Goal: Task Accomplishment & Management: Complete application form

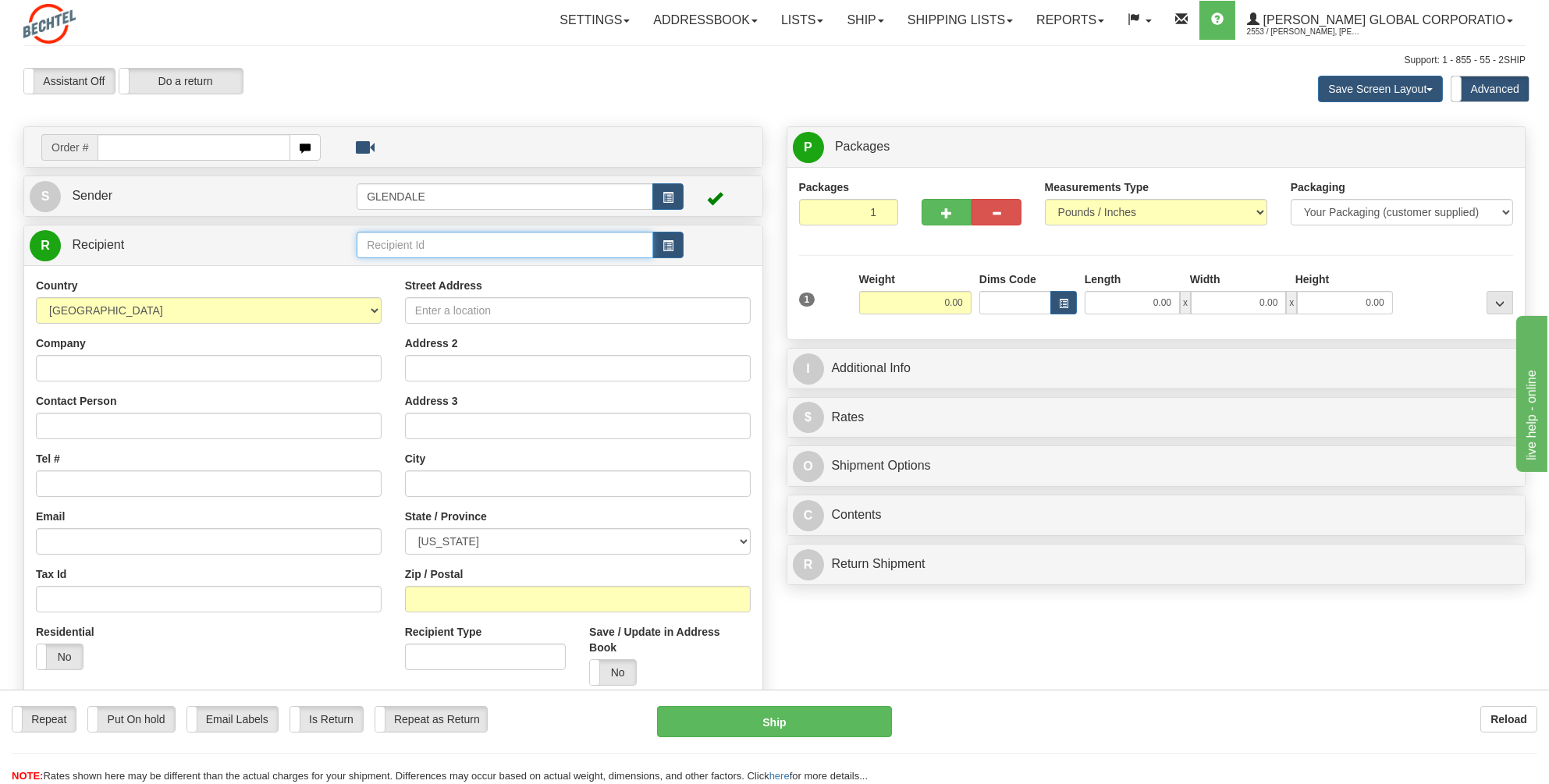
click at [382, 246] on input "text" at bounding box center [504, 245] width 296 height 27
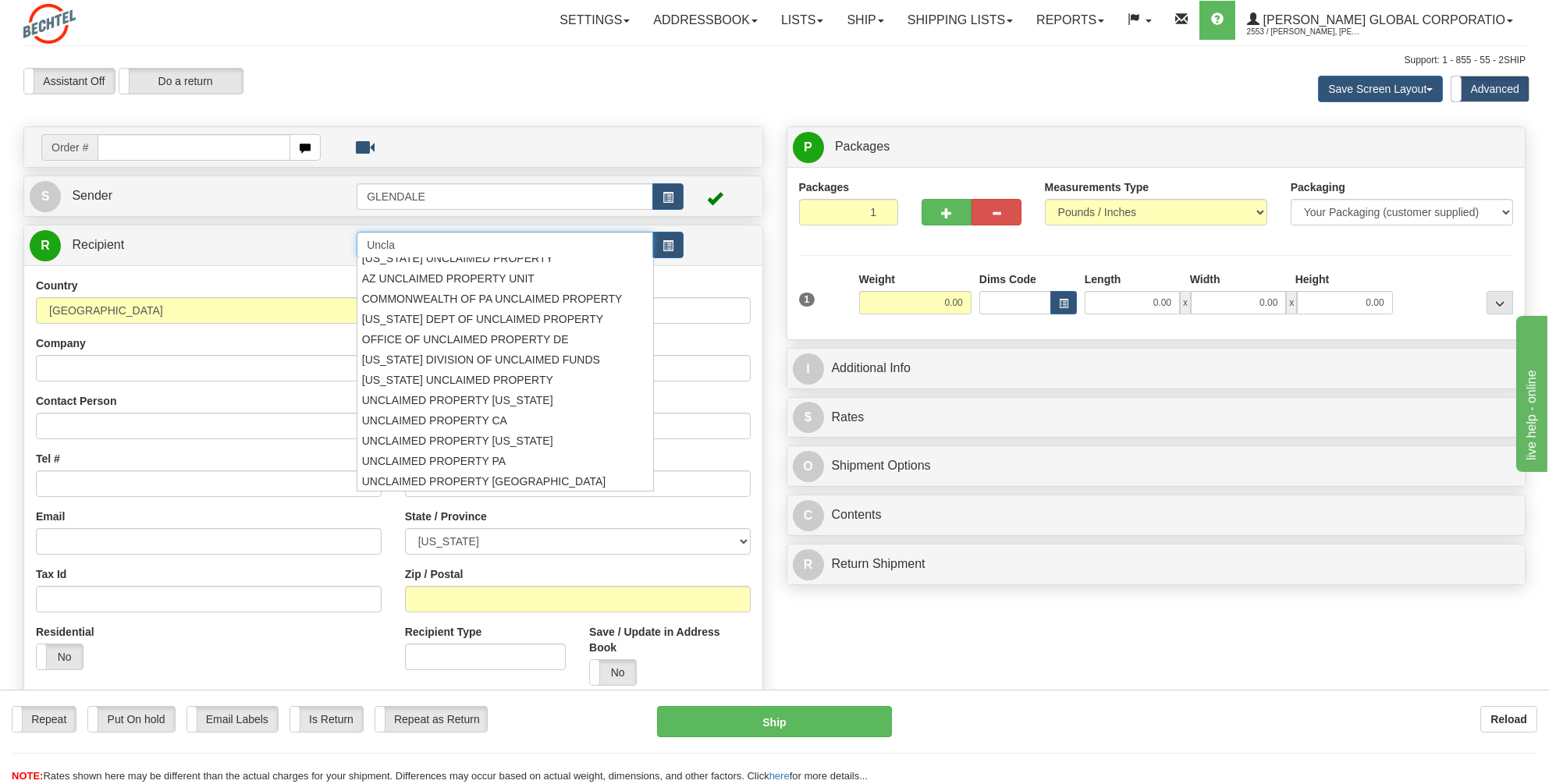
scroll to position [29, 0]
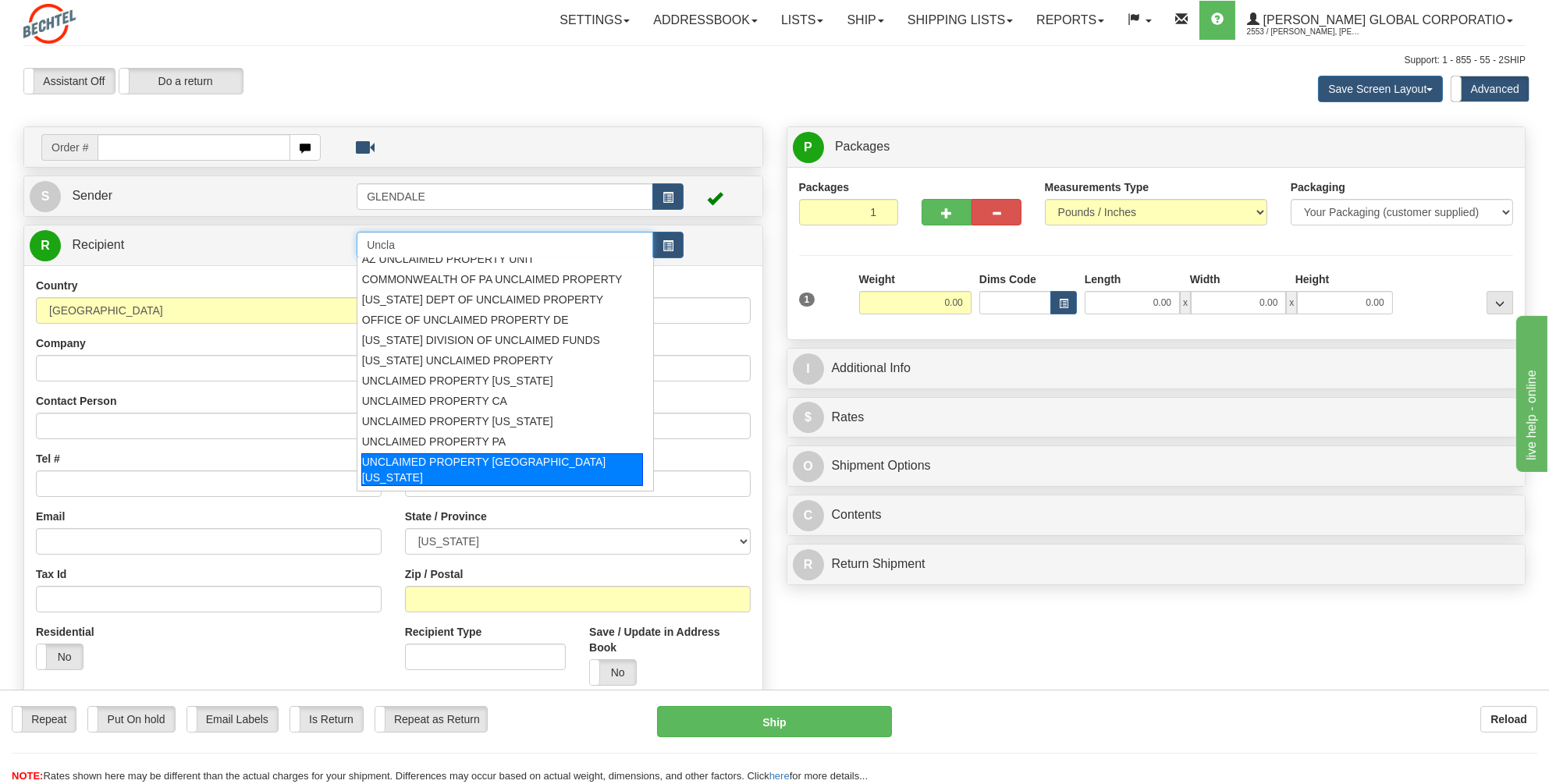
click at [534, 452] on li "UNCLAIMED PROPERTY ST OF INDIANA" at bounding box center [505, 469] width 295 height 36
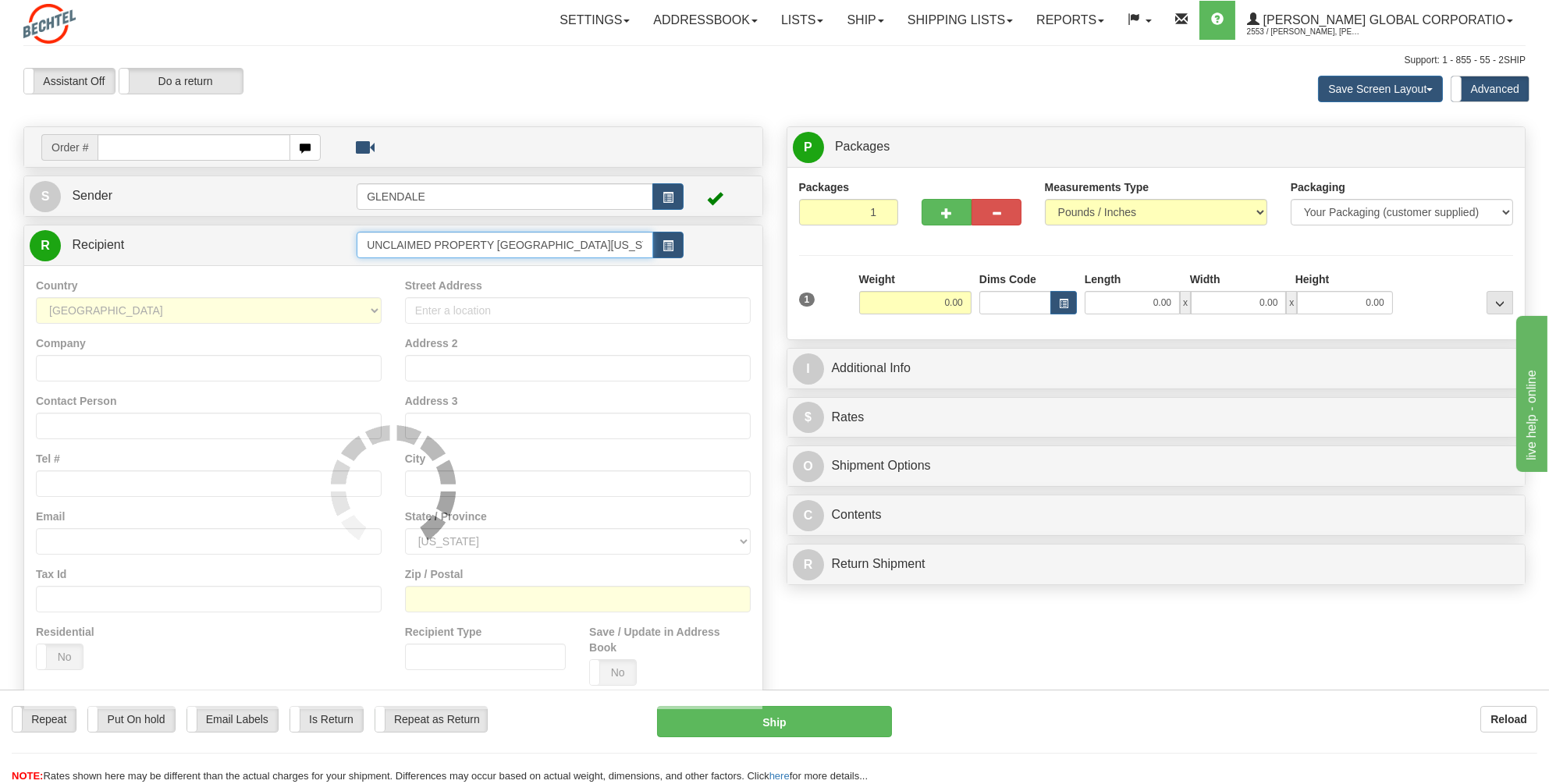
type input "UNCLAIMED PROPERTY ST OF INDIANA"
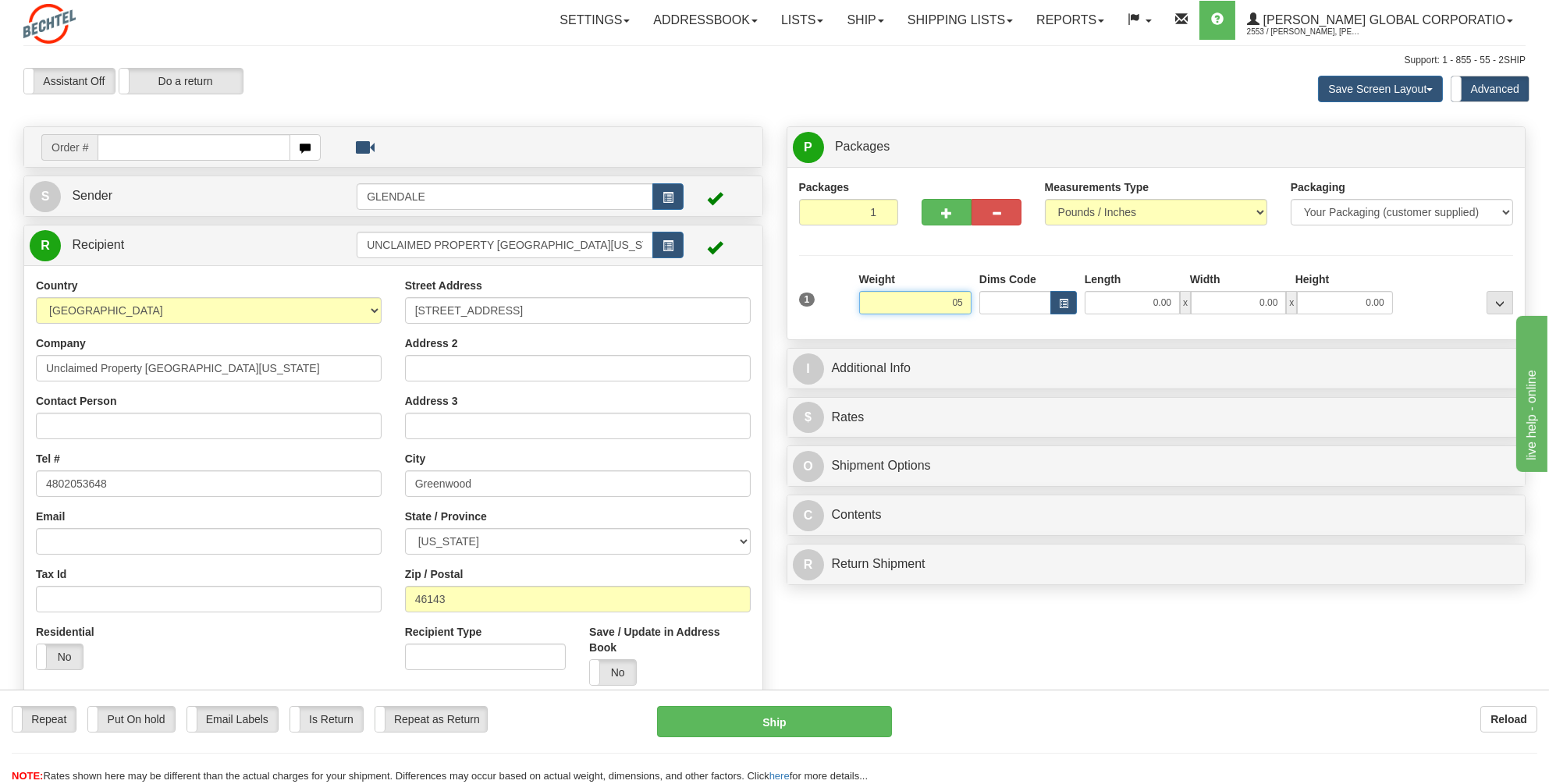
type input "0"
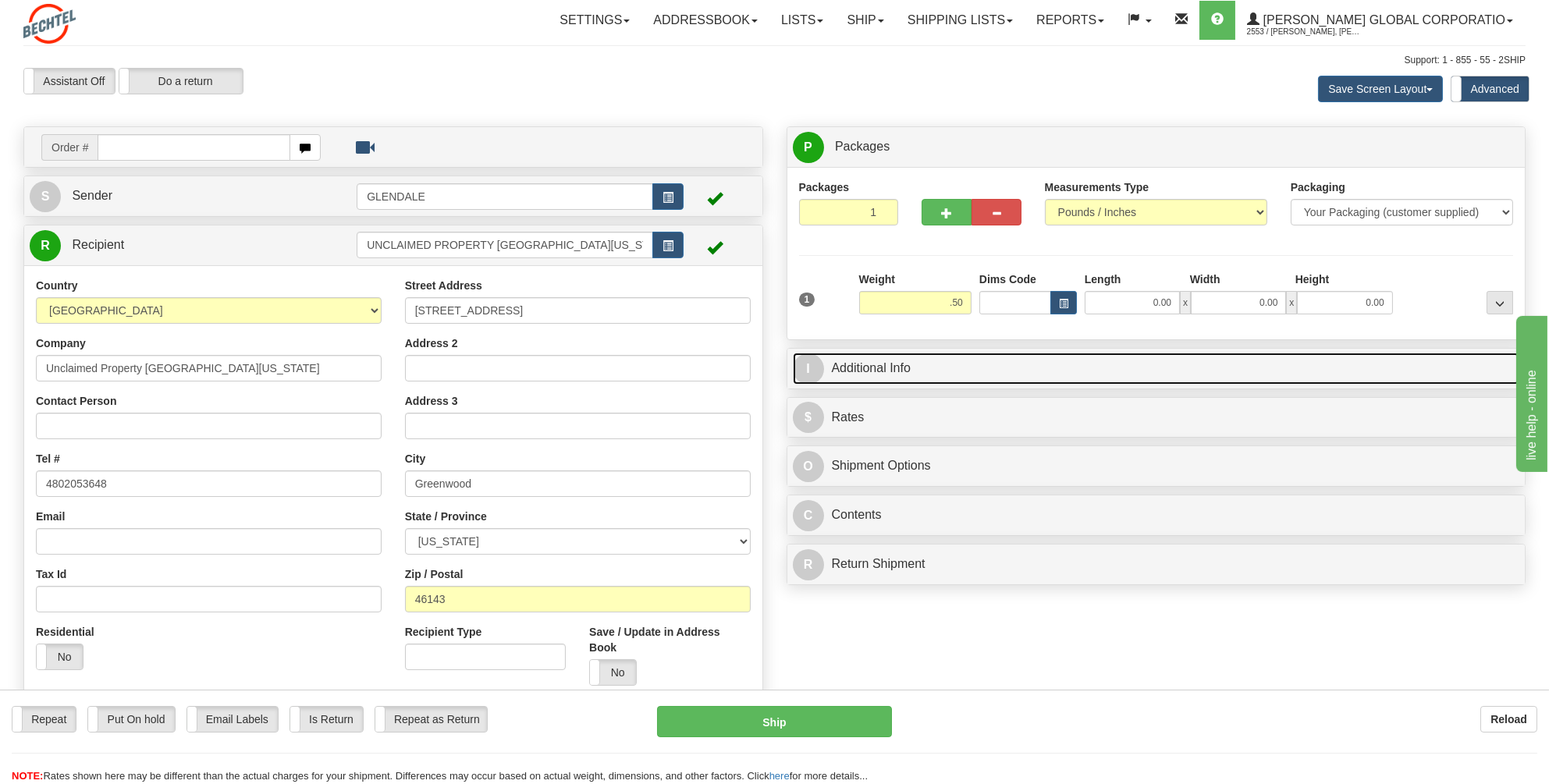
type input "0.50"
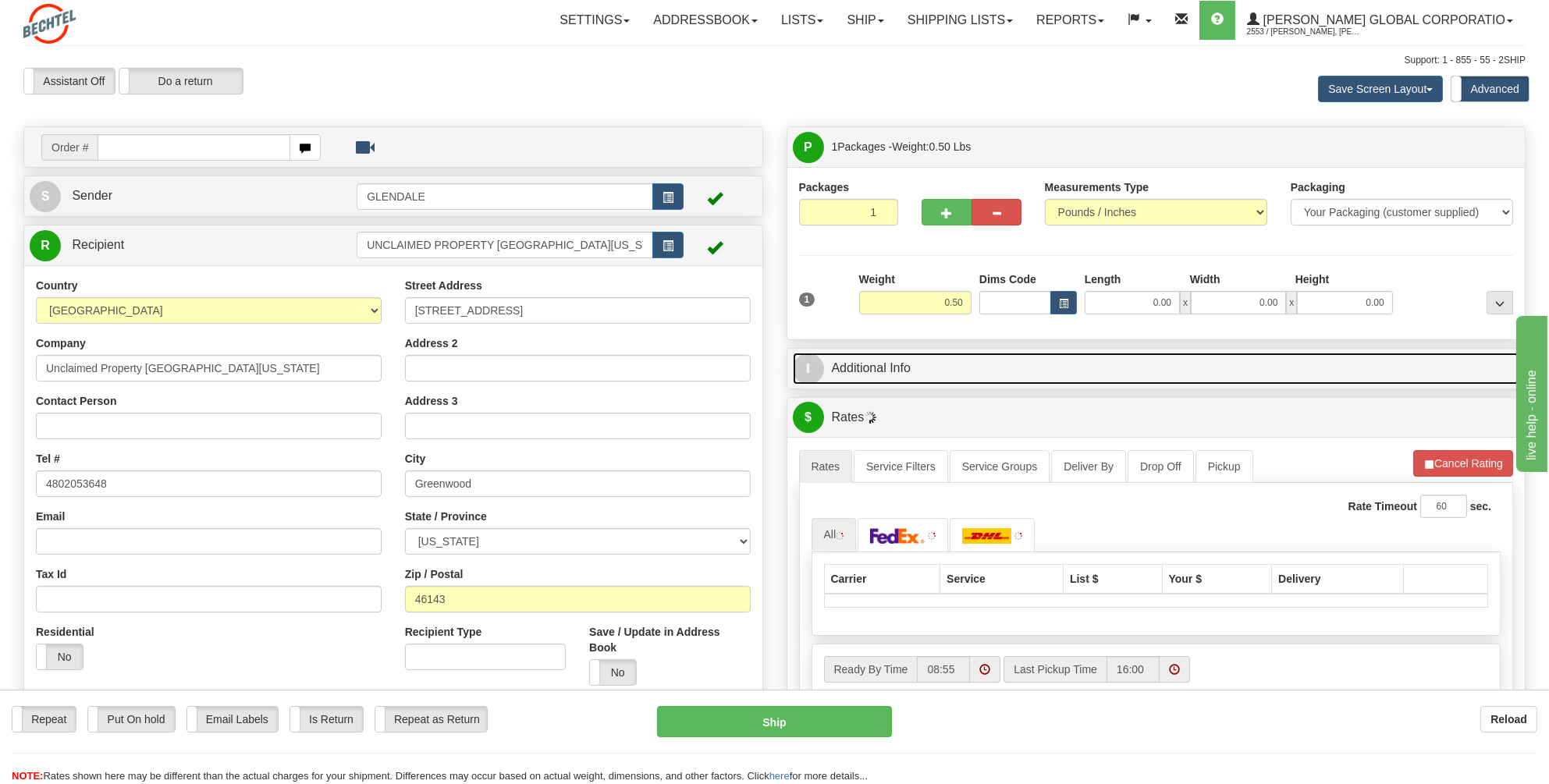
click at [865, 370] on link "I Additional Info" at bounding box center [1156, 369] width 727 height 32
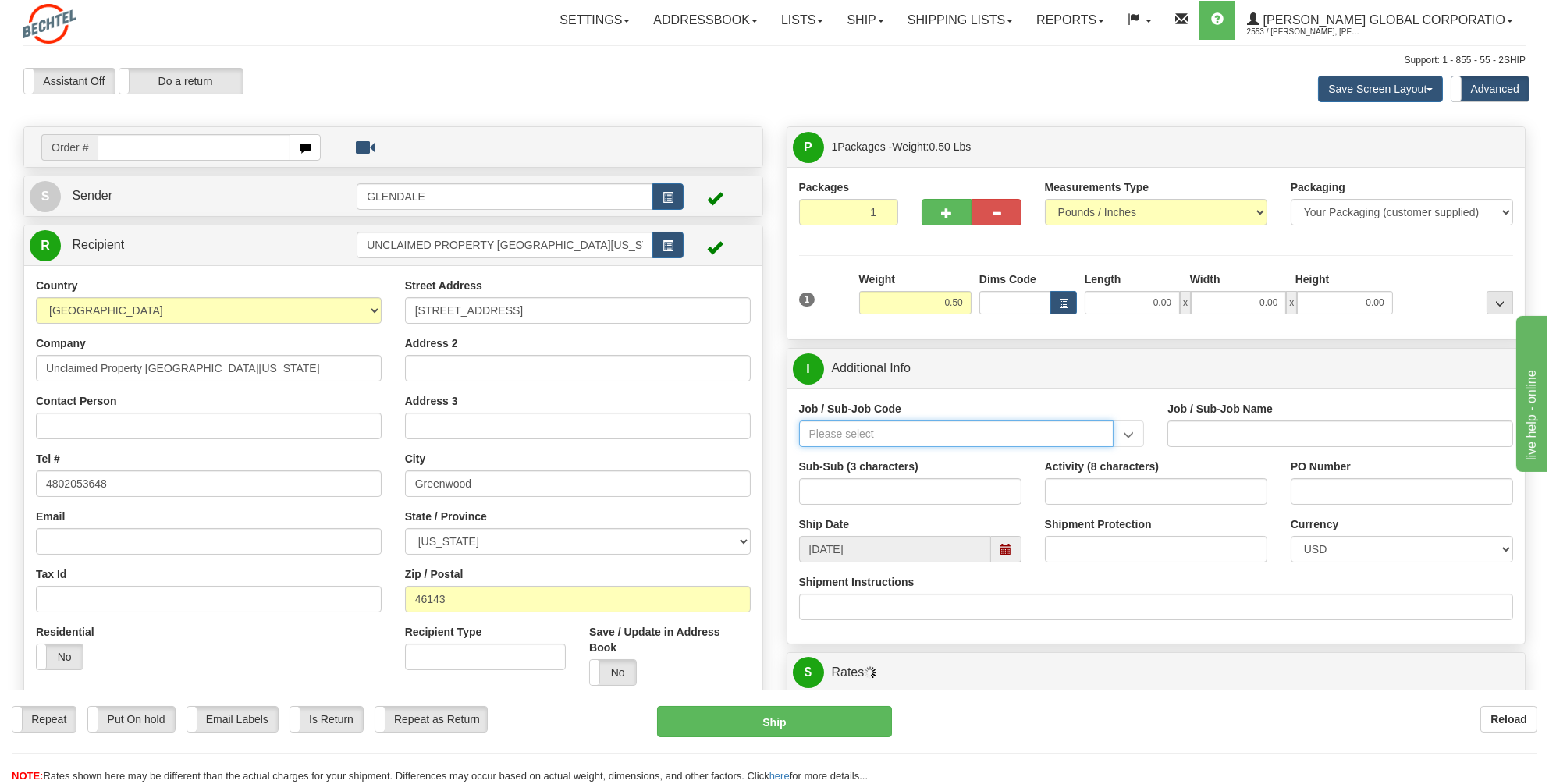
click at [814, 432] on input "Job / Sub-Job Code" at bounding box center [957, 434] width 315 height 27
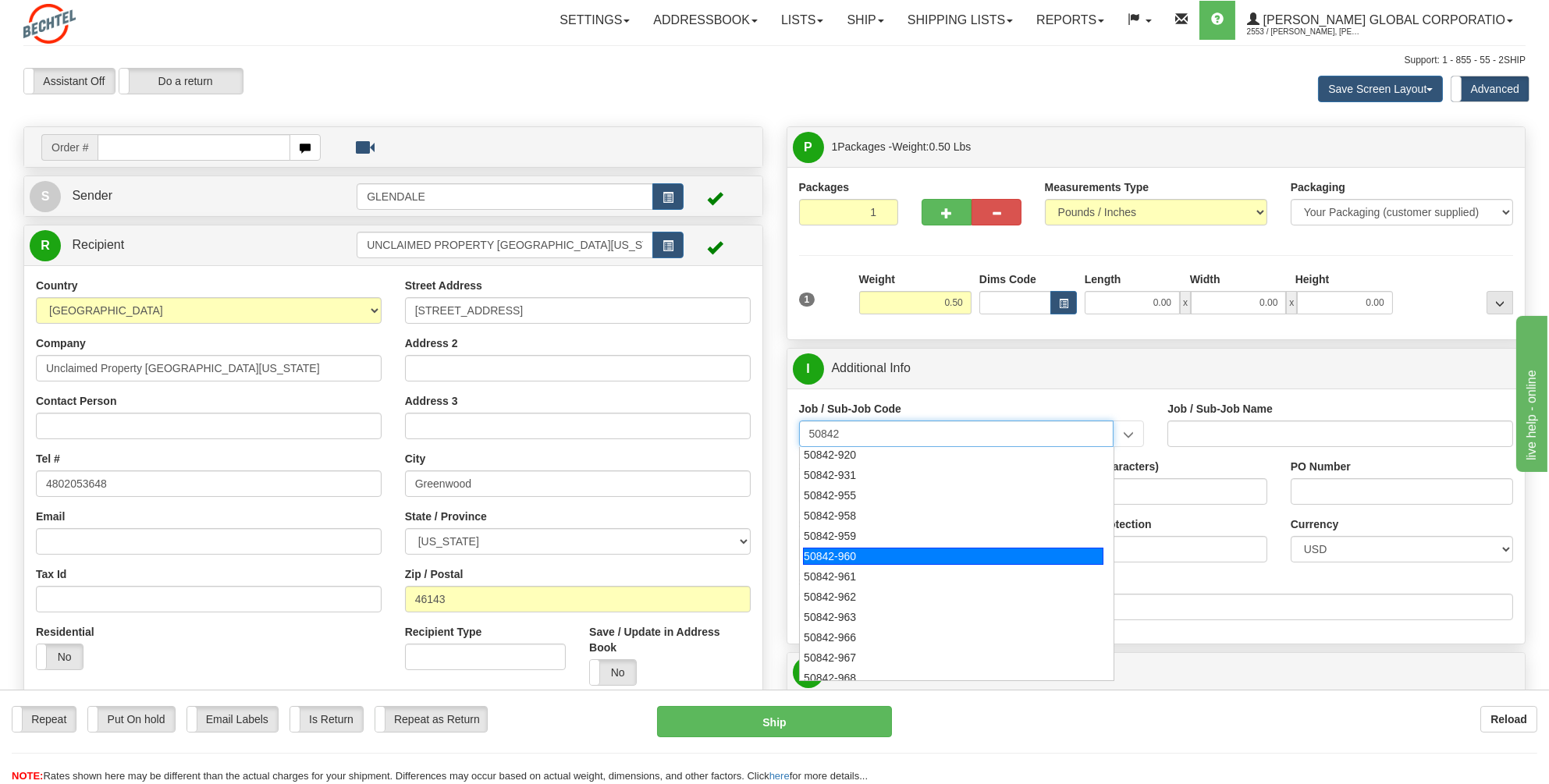
scroll to position [78, 0]
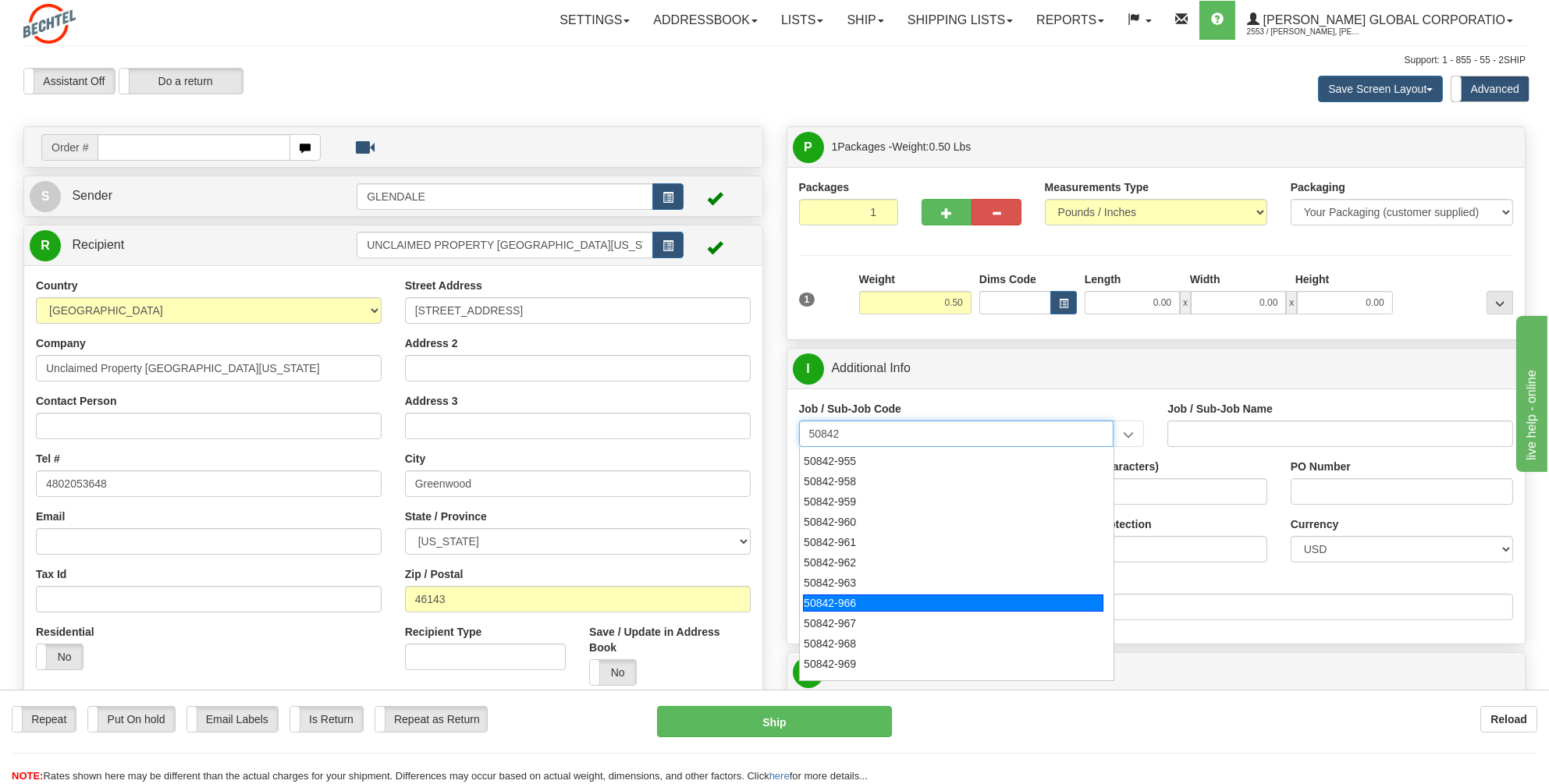
click at [834, 598] on div "50842-966" at bounding box center [954, 602] width 301 height 17
type input "50842-966"
type input "GENERAL LEDGER - OPERATIONS REPORTING"
type input "50842-966"
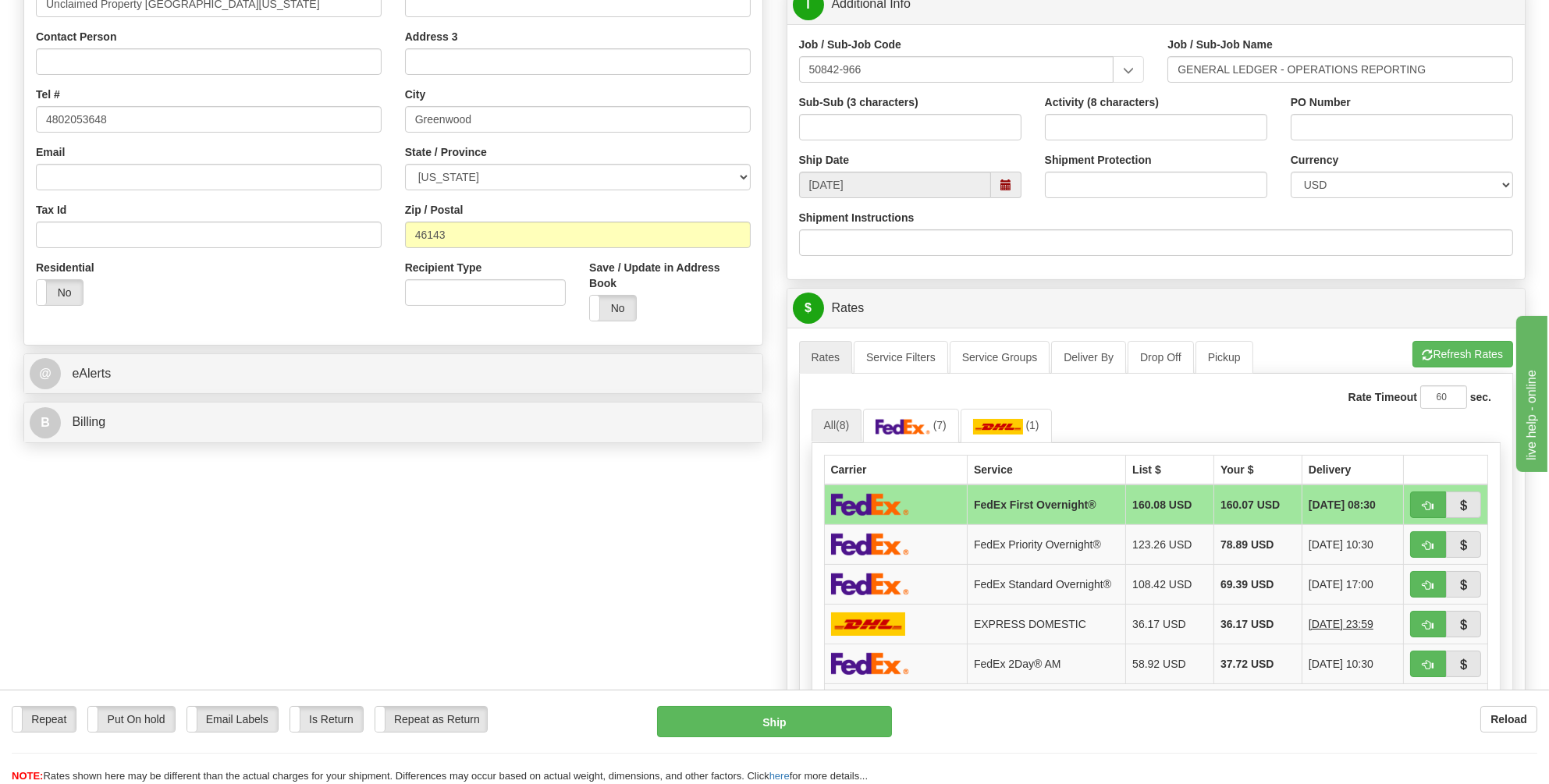
scroll to position [469, 0]
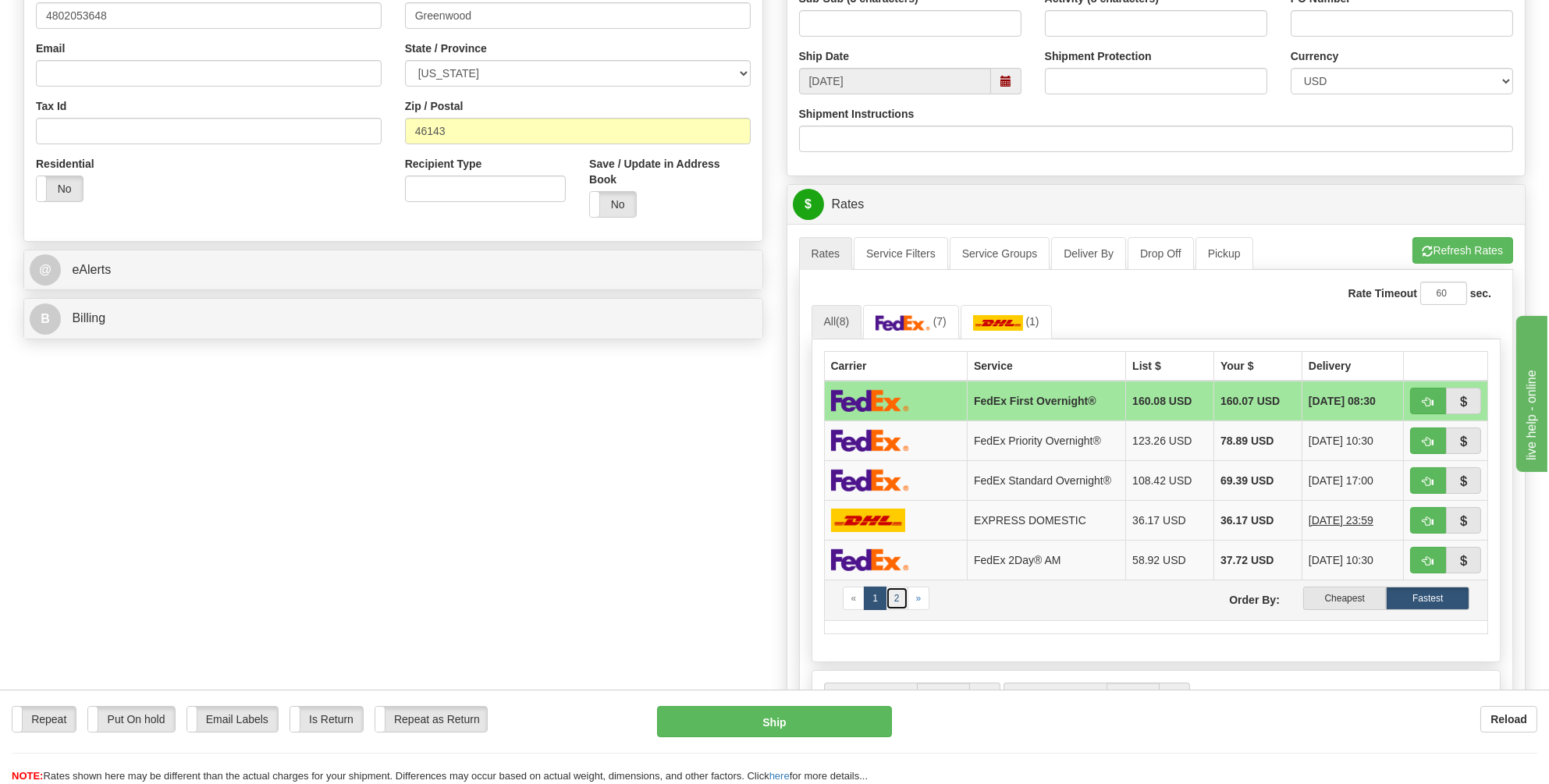
click at [897, 590] on link "2" at bounding box center [897, 599] width 23 height 24
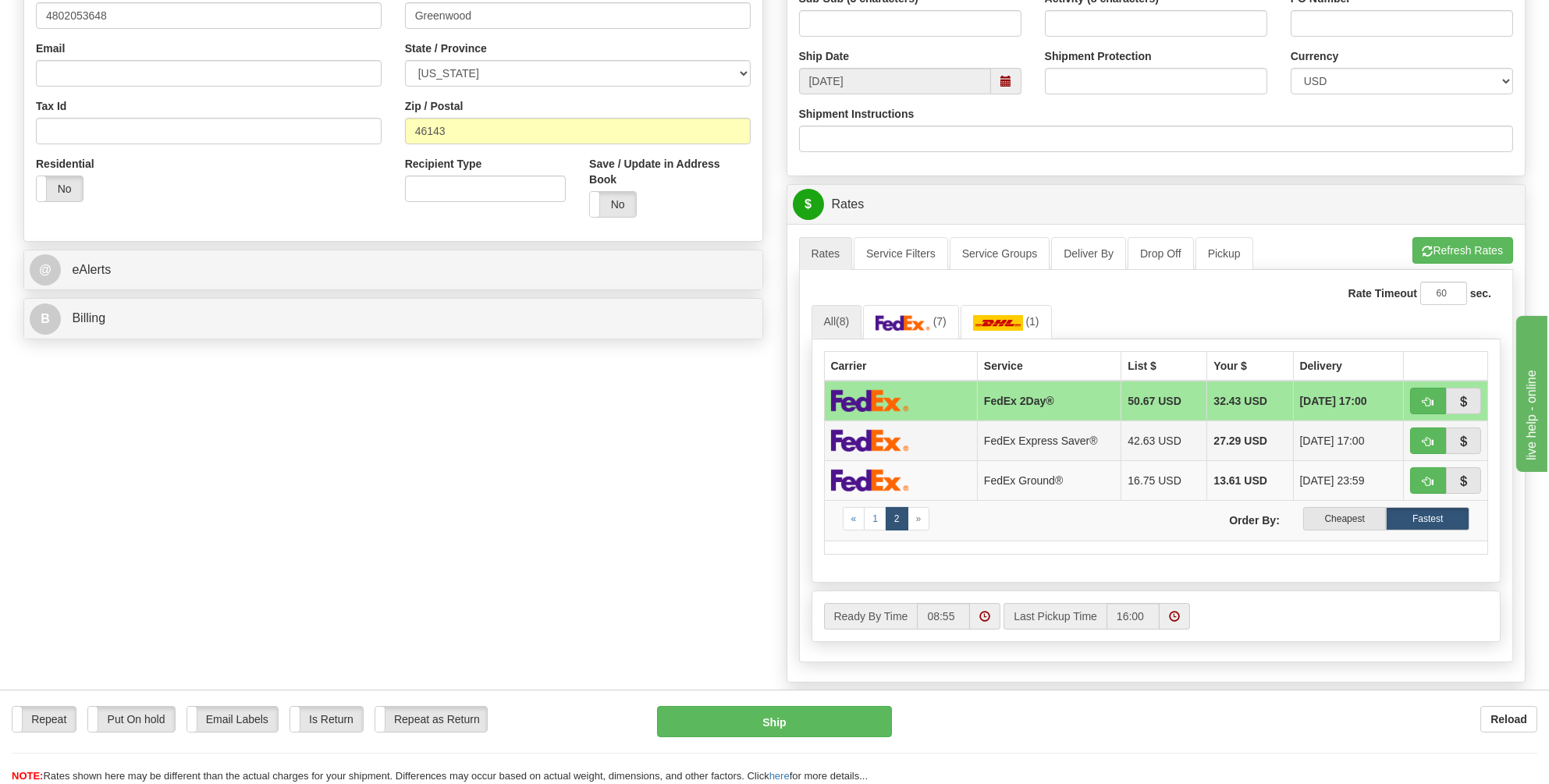
click at [879, 436] on img at bounding box center [869, 440] width 78 height 23
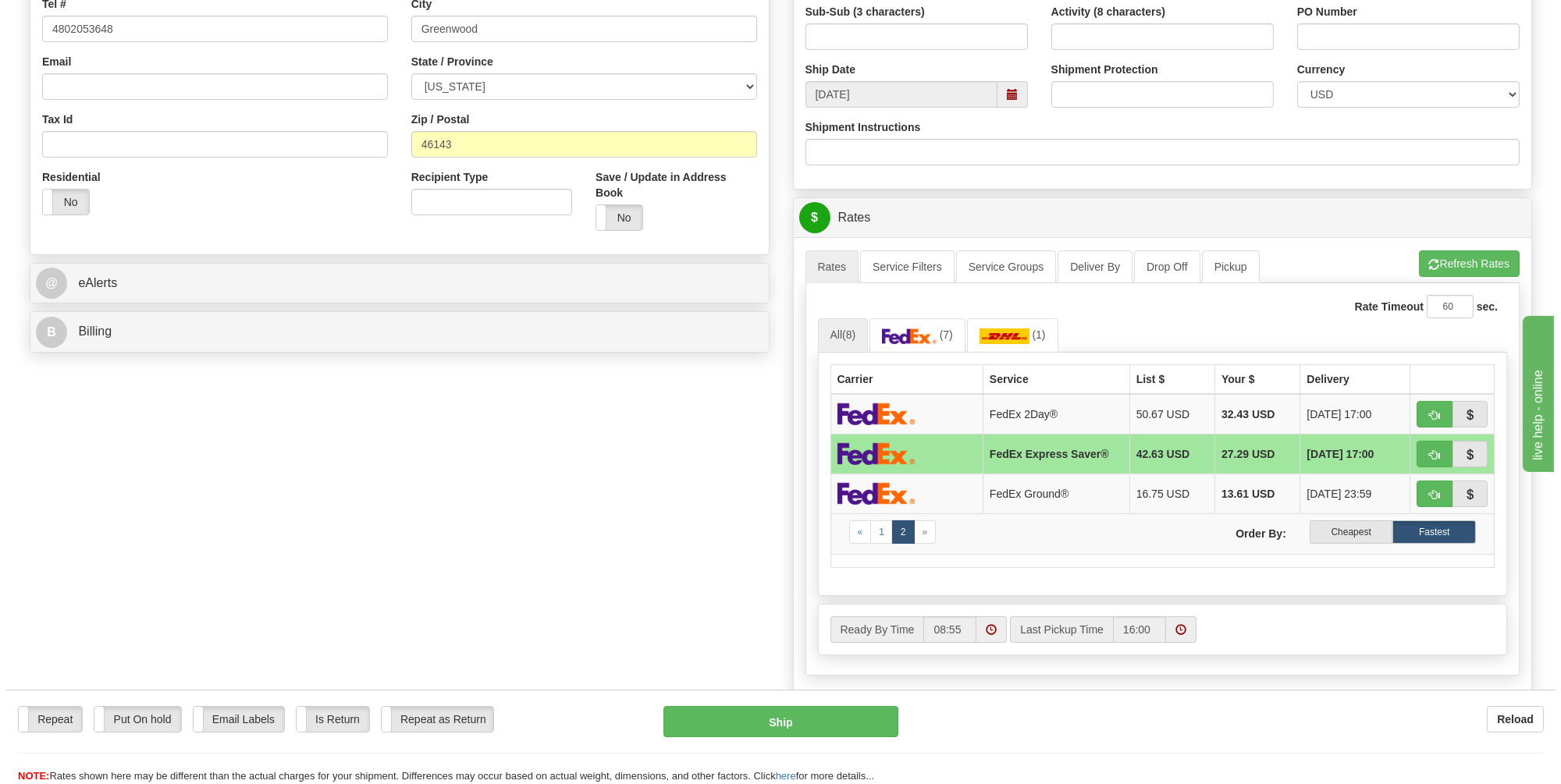
scroll to position [156, 0]
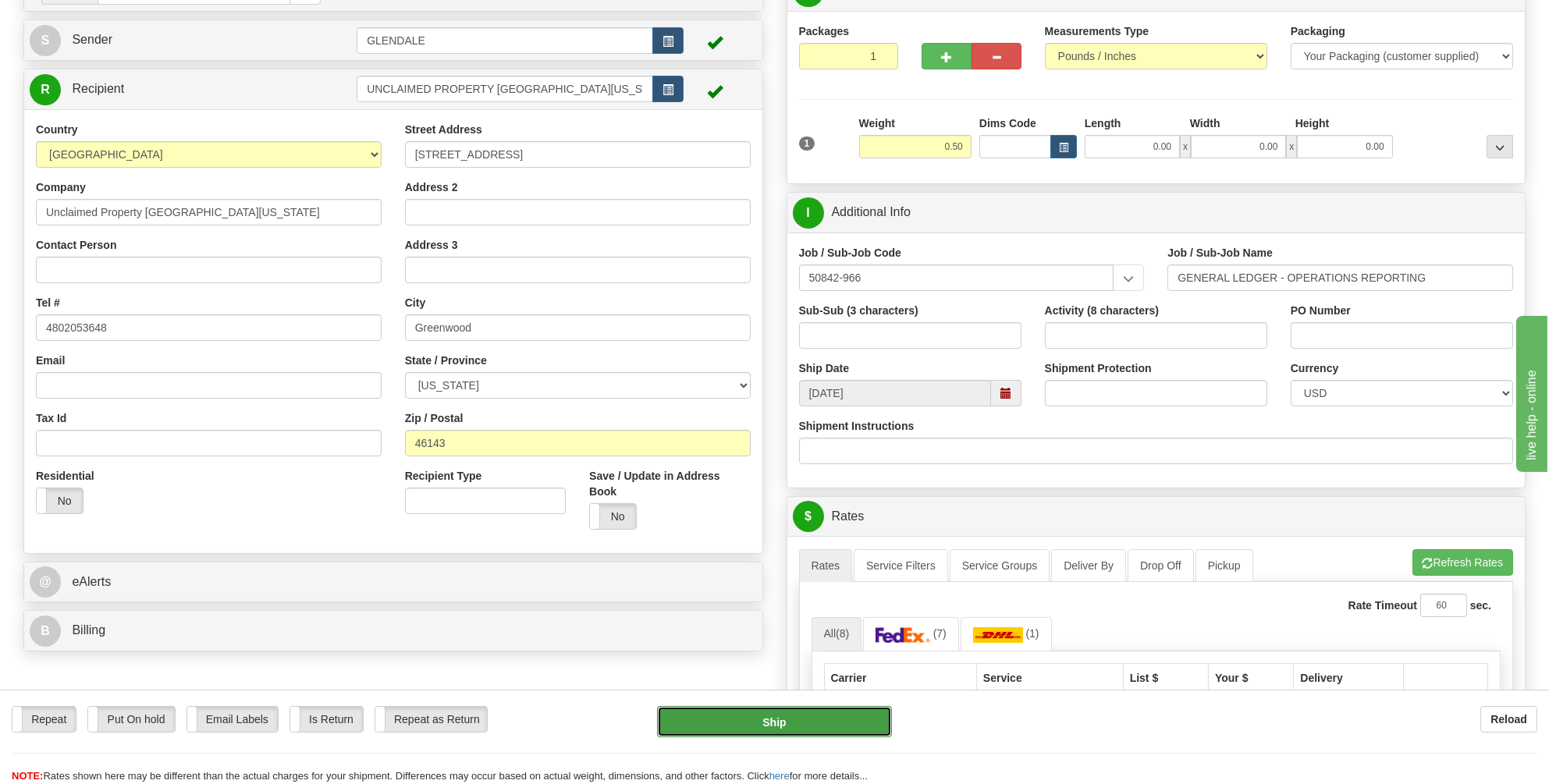
click at [762, 717] on button "Ship" at bounding box center [774, 722] width 235 height 31
type input "20"
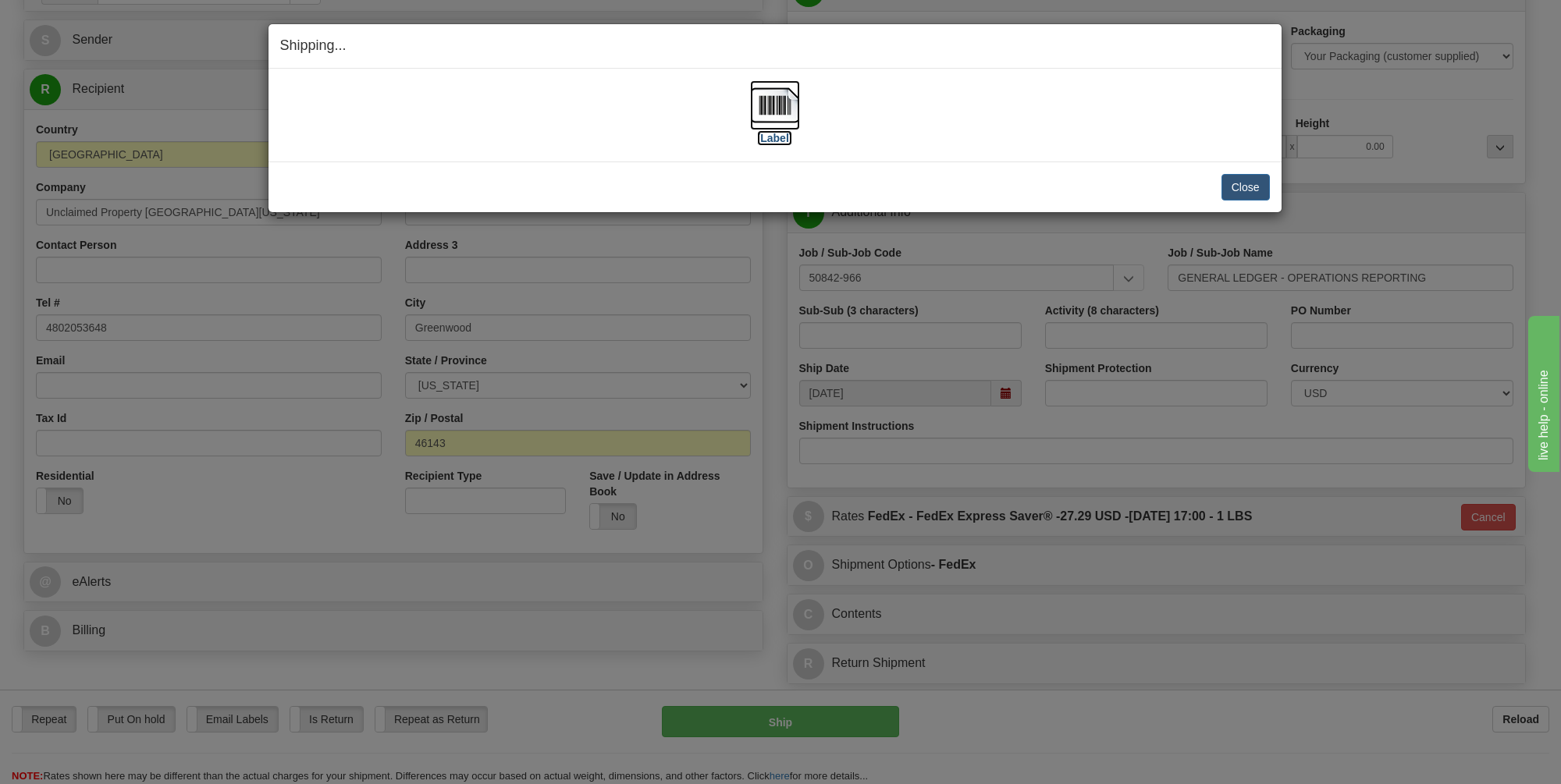
click at [771, 105] on img at bounding box center [775, 105] width 50 height 50
click at [1243, 186] on button "Close" at bounding box center [1245, 187] width 49 height 27
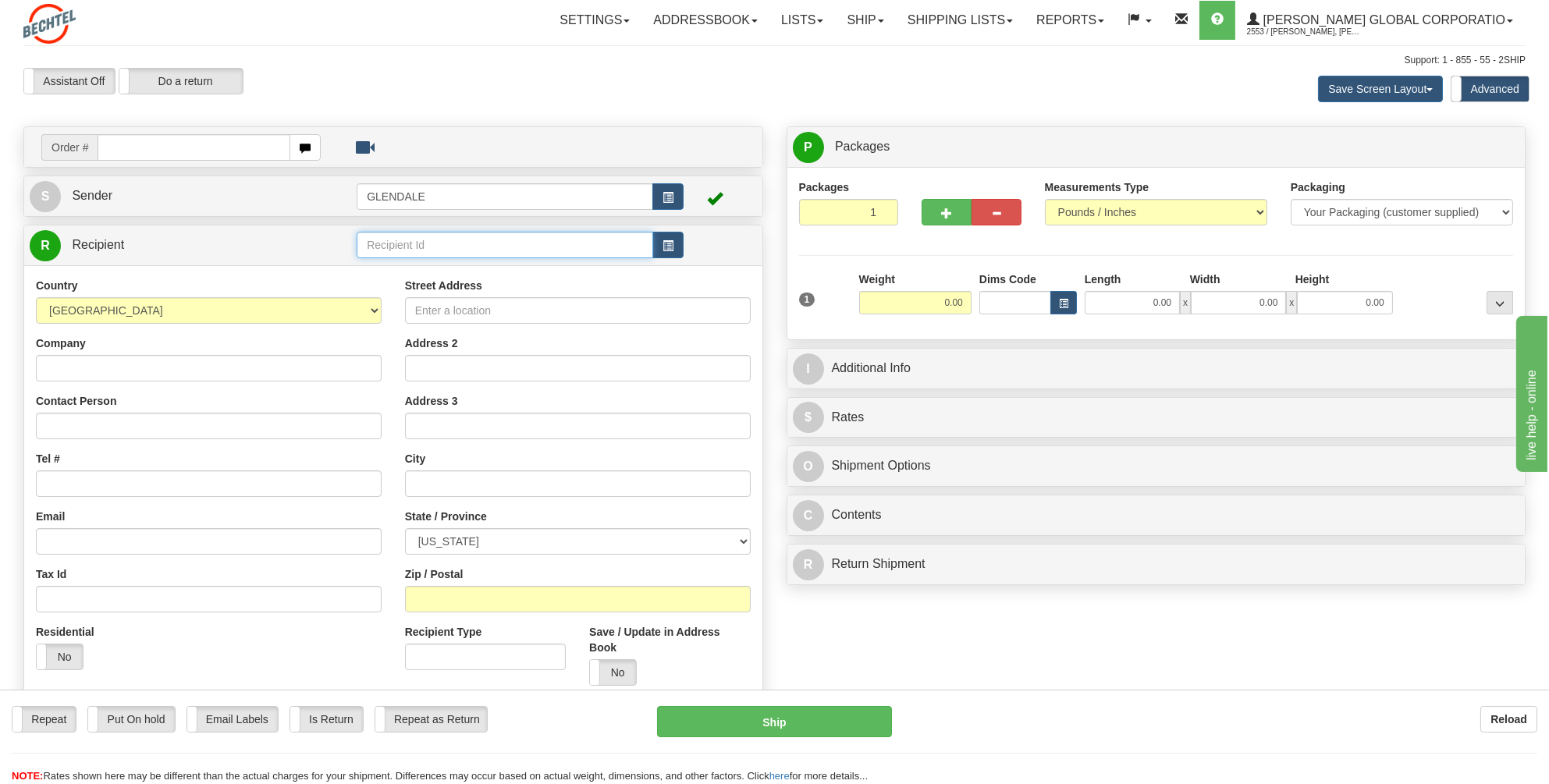
click at [377, 245] on input "text" at bounding box center [504, 245] width 296 height 27
drag, startPoint x: 423, startPoint y: 239, endPoint x: 349, endPoint y: 243, distance: 74.1
click at [349, 243] on tr "R Recipient auditor arkansa" at bounding box center [393, 245] width 727 height 32
drag, startPoint x: 460, startPoint y: 237, endPoint x: 360, endPoint y: 248, distance: 100.6
click at [360, 248] on input "Auditor [US_STATE]" at bounding box center [504, 245] width 296 height 27
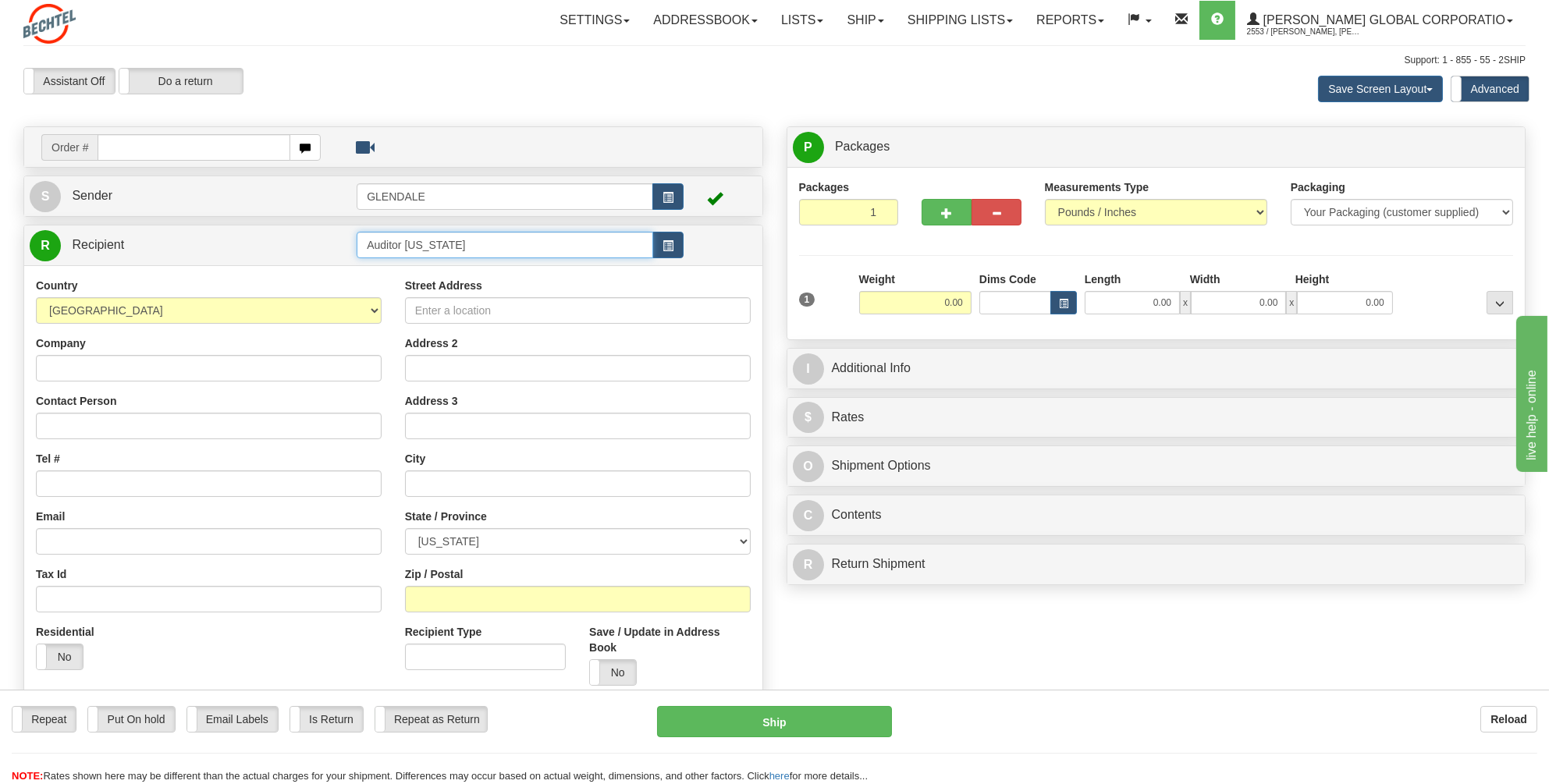
type input "Auditor [US_STATE]"
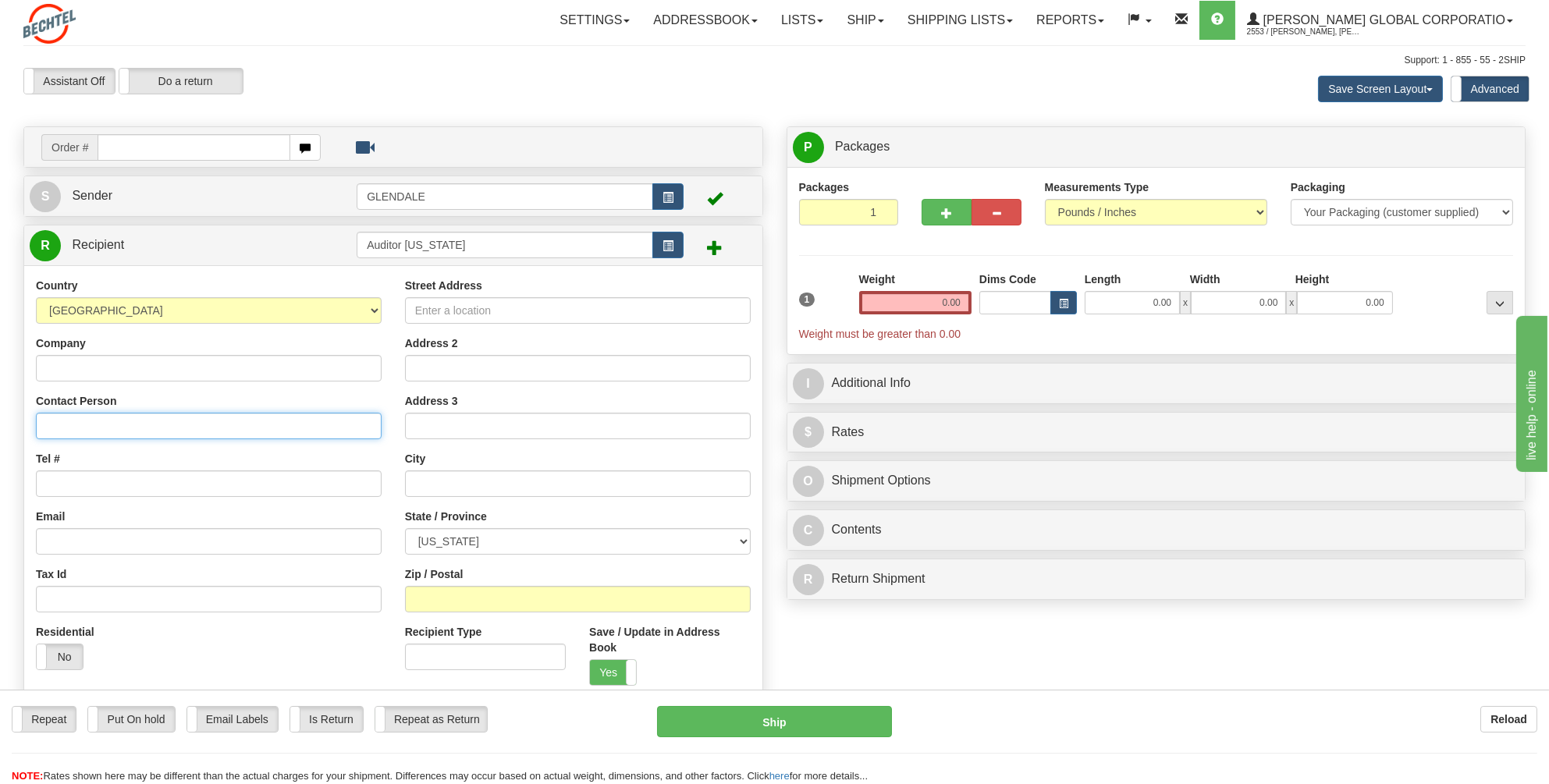
click at [50, 416] on input "Contact Person" at bounding box center [208, 425] width 346 height 27
paste input "1. Auditor – [US_STATE]"
drag, startPoint x: 56, startPoint y: 425, endPoint x: 28, endPoint y: 426, distance: 28.0
click at [28, 426] on div "Country [GEOGRAPHIC_DATA] [GEOGRAPHIC_DATA] [GEOGRAPHIC_DATA] [GEOGRAPHIC_DATA]…" at bounding box center [208, 480] width 369 height 404
click at [65, 424] on input "Auditor – [US_STATE]" at bounding box center [208, 425] width 346 height 27
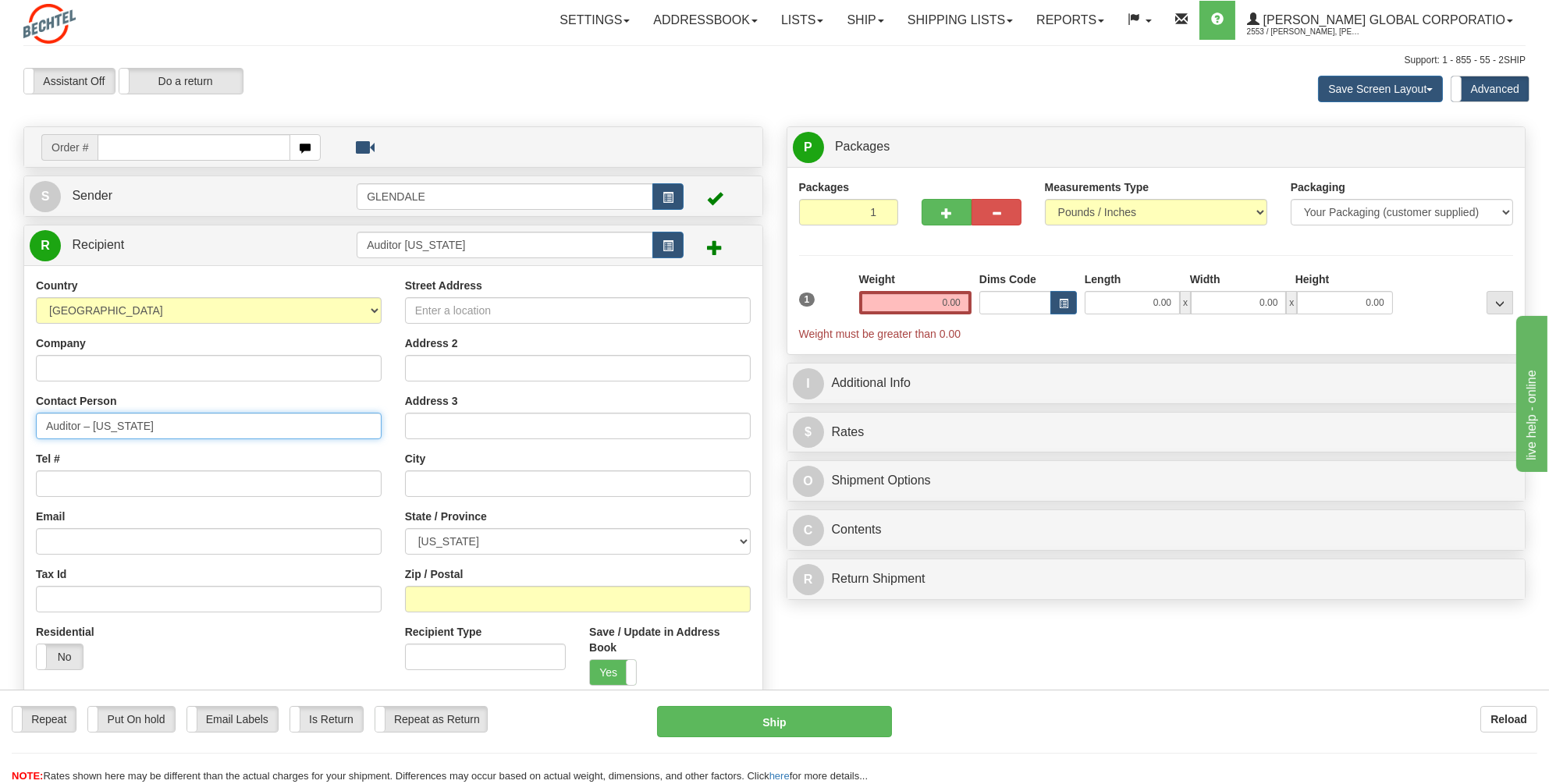
type input "Auditor – [US_STATE]"
click at [61, 366] on input "Company" at bounding box center [208, 368] width 346 height 27
paste input "Unclaimed Property Department"
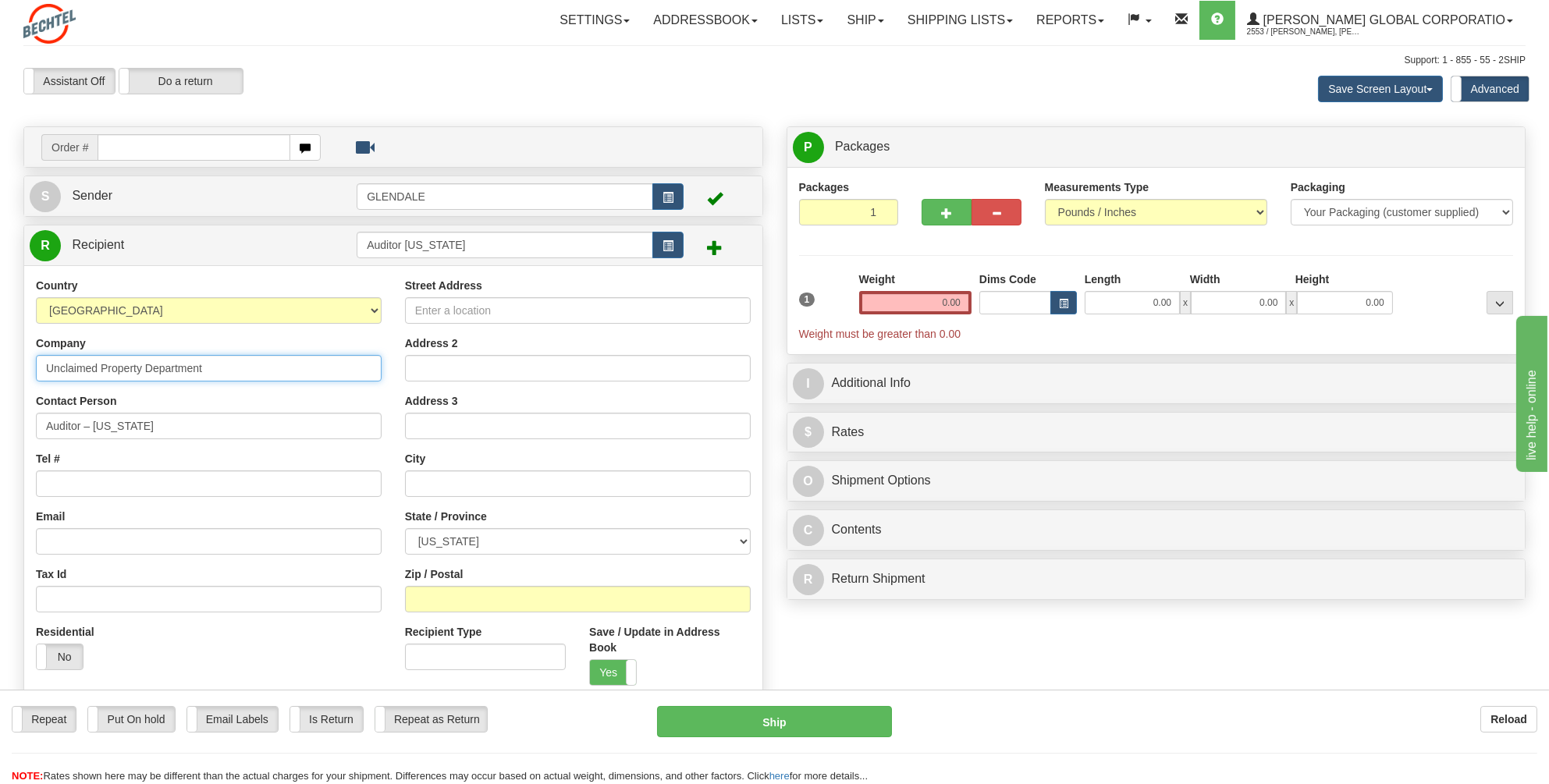
type input "Unclaimed Property Department"
click at [441, 302] on input "Street Address" at bounding box center [578, 310] width 346 height 27
paste input "[STREET_ADDRESS]"
drag, startPoint x: 560, startPoint y: 304, endPoint x: 521, endPoint y: 307, distance: 39.1
click at [521, 307] on input "[STREET_ADDRESS]" at bounding box center [578, 310] width 346 height 27
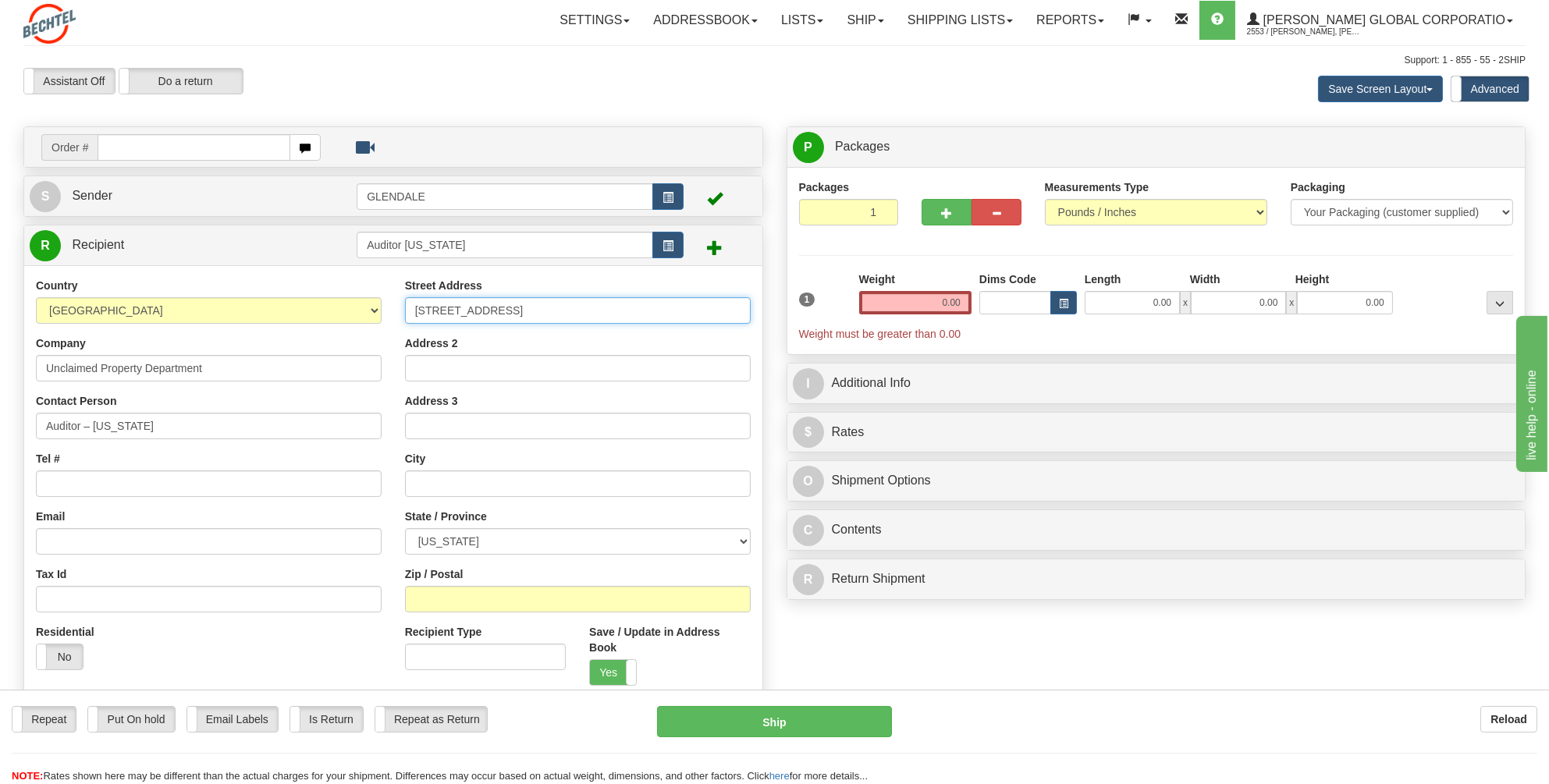
type input "[STREET_ADDRESS]"
click at [430, 367] on input "Address 2" at bounding box center [578, 368] width 346 height 27
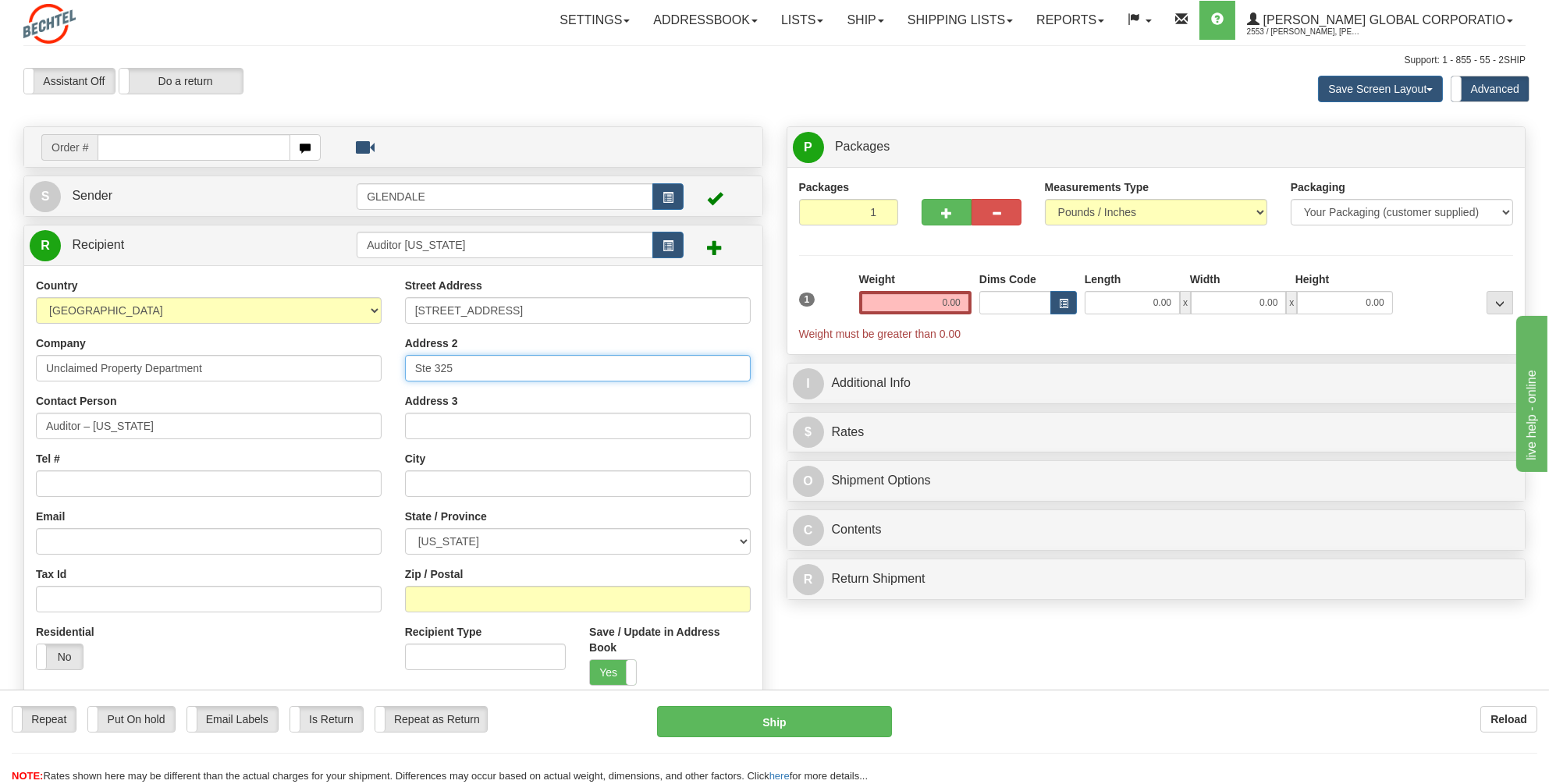
type input "Ste 325"
click at [426, 488] on input "text" at bounding box center [578, 483] width 346 height 27
type input "Little Rock"
click at [746, 536] on select "[US_STATE] [US_STATE] [US_STATE] [US_STATE] Armed Forces America Armed Forces E…" at bounding box center [578, 541] width 346 height 27
select select "AR"
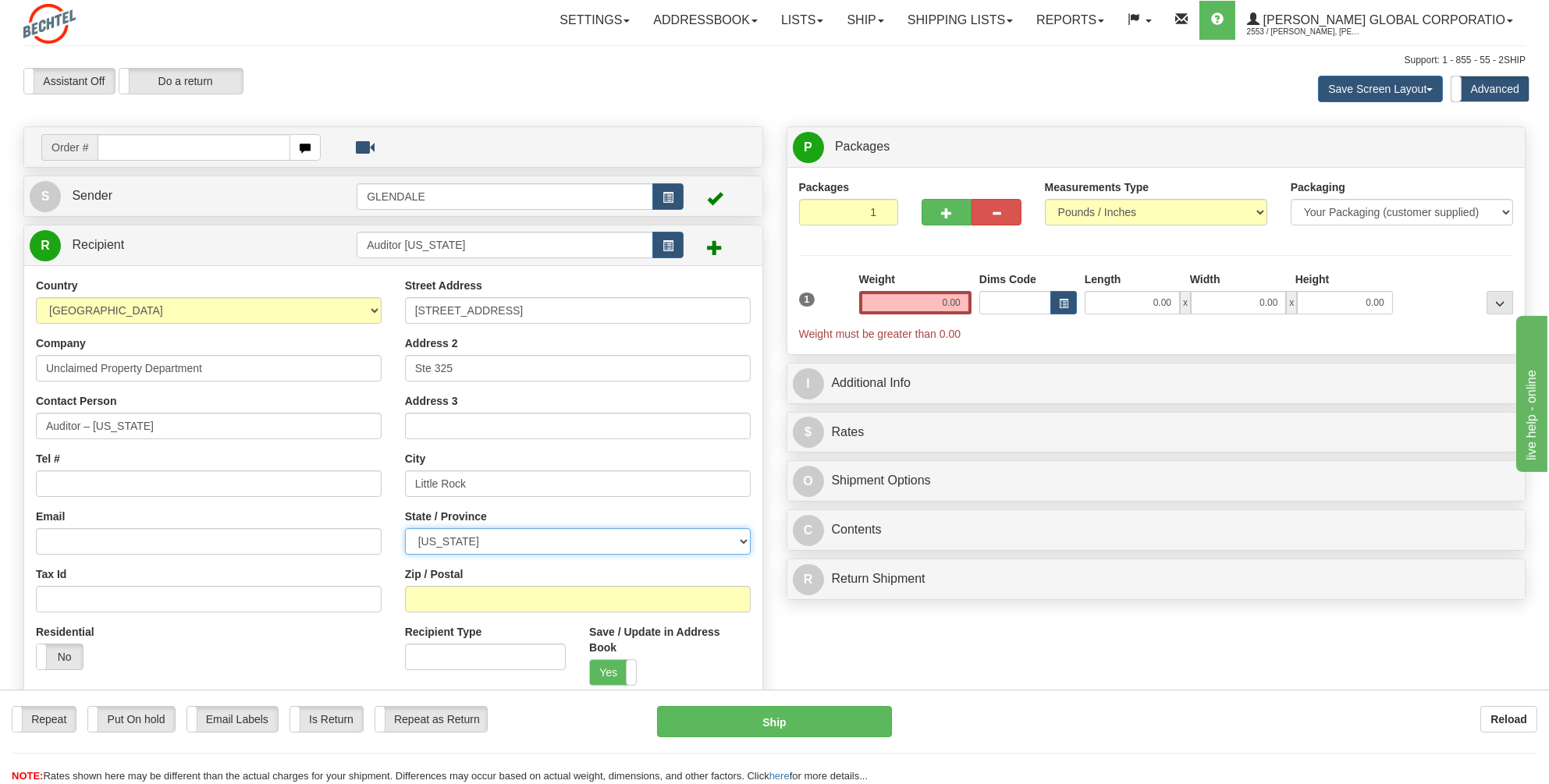
click at [405, 528] on select "[US_STATE] [US_STATE] [US_STATE] [US_STATE] Armed Forces America Armed Forces E…" at bounding box center [578, 541] width 346 height 27
click at [423, 594] on input "Zip / Postal" at bounding box center [578, 599] width 346 height 27
type input "72201"
drag, startPoint x: 966, startPoint y: 300, endPoint x: 938, endPoint y: 304, distance: 28.3
click at [938, 304] on input "0.00" at bounding box center [915, 303] width 113 height 24
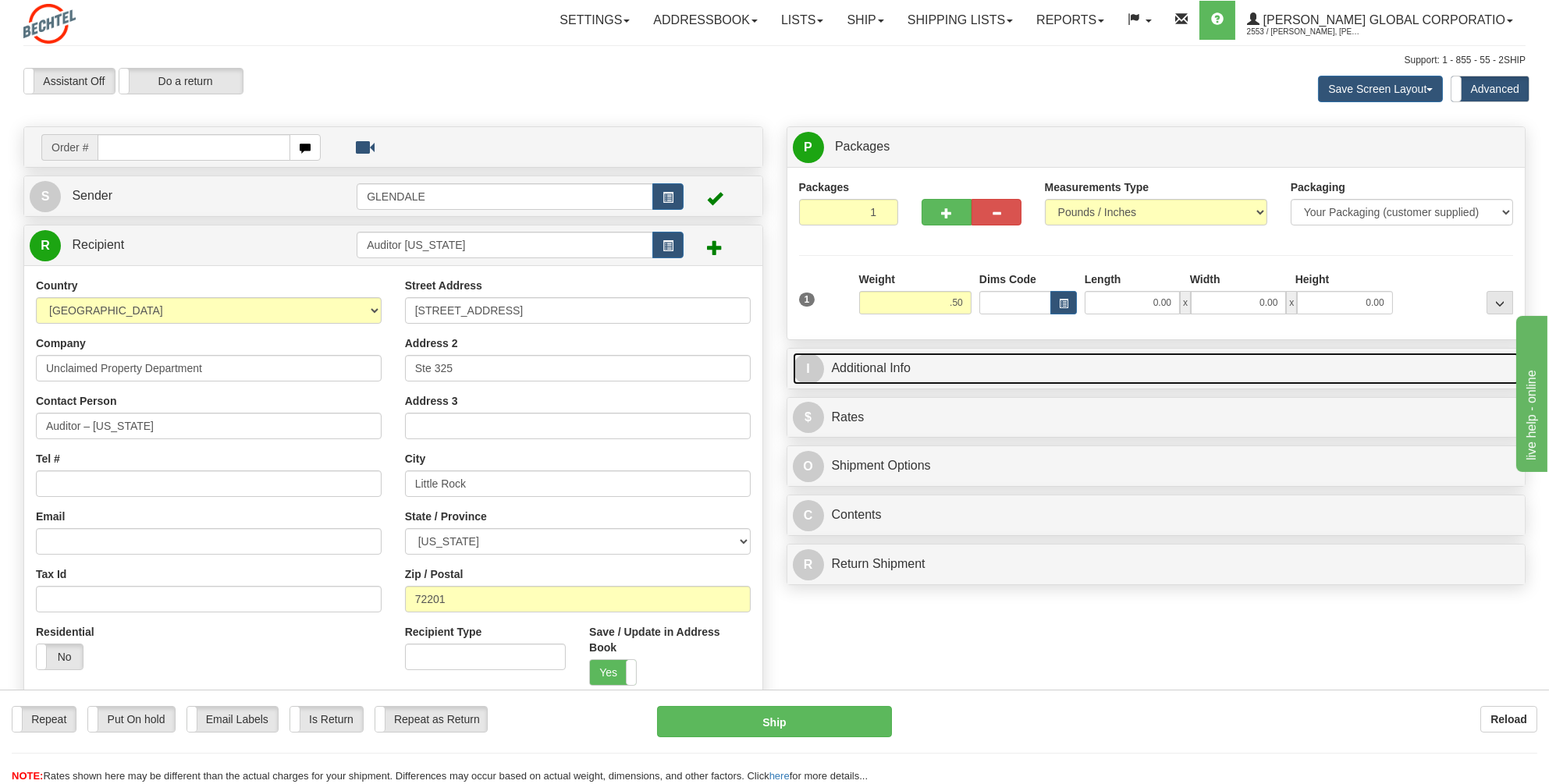
type input "0.50"
click at [876, 358] on link "I Additional Info" at bounding box center [1156, 369] width 727 height 32
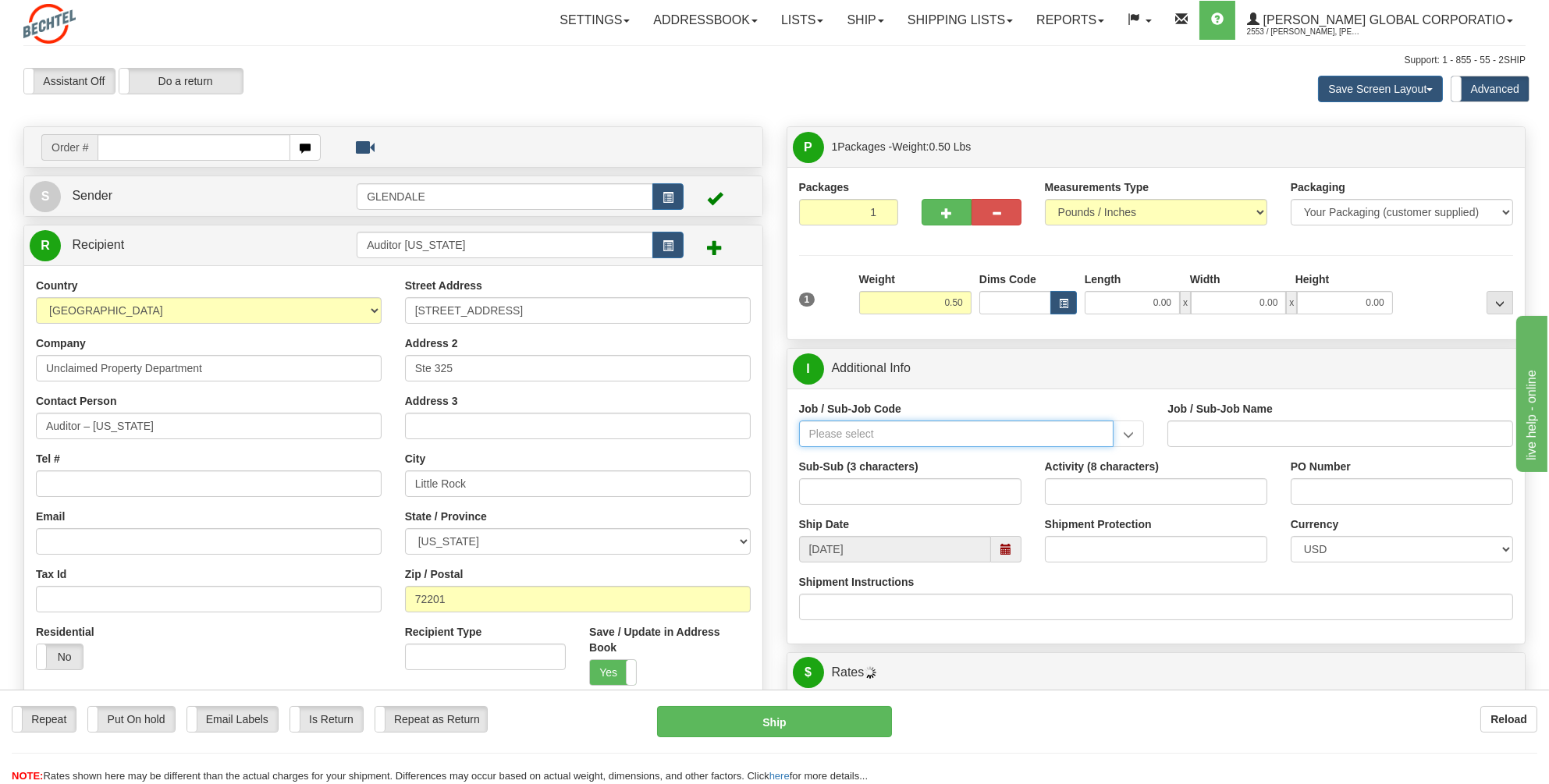
click at [830, 432] on input "Job / Sub-Job Code" at bounding box center [957, 434] width 315 height 27
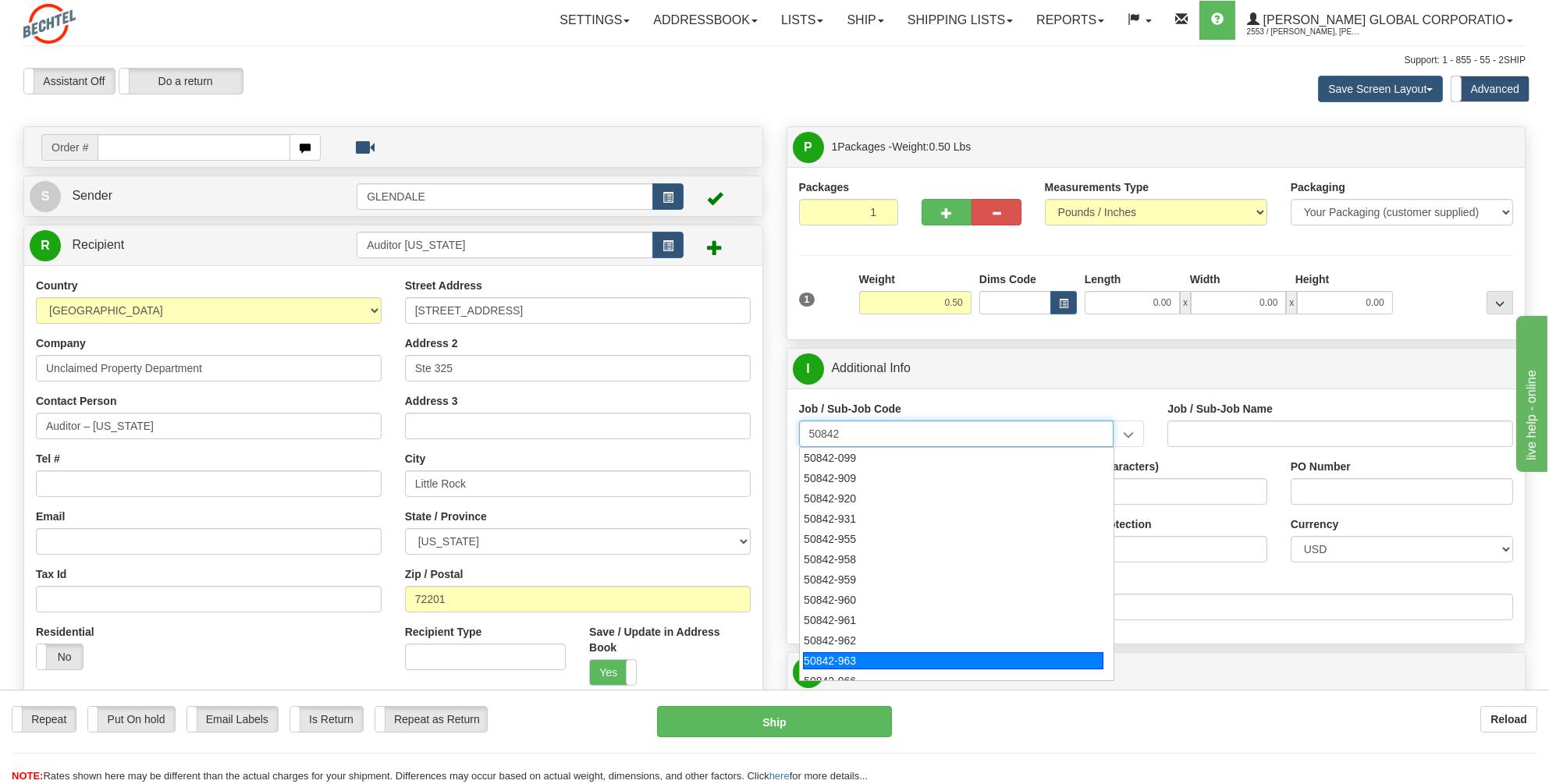
scroll to position [10, 0]
click at [841, 668] on div "50842-966" at bounding box center [954, 670] width 301 height 17
type input "50842-966"
type input "GENERAL LEDGER - OPERATIONS REPORTING"
type input "50842-966"
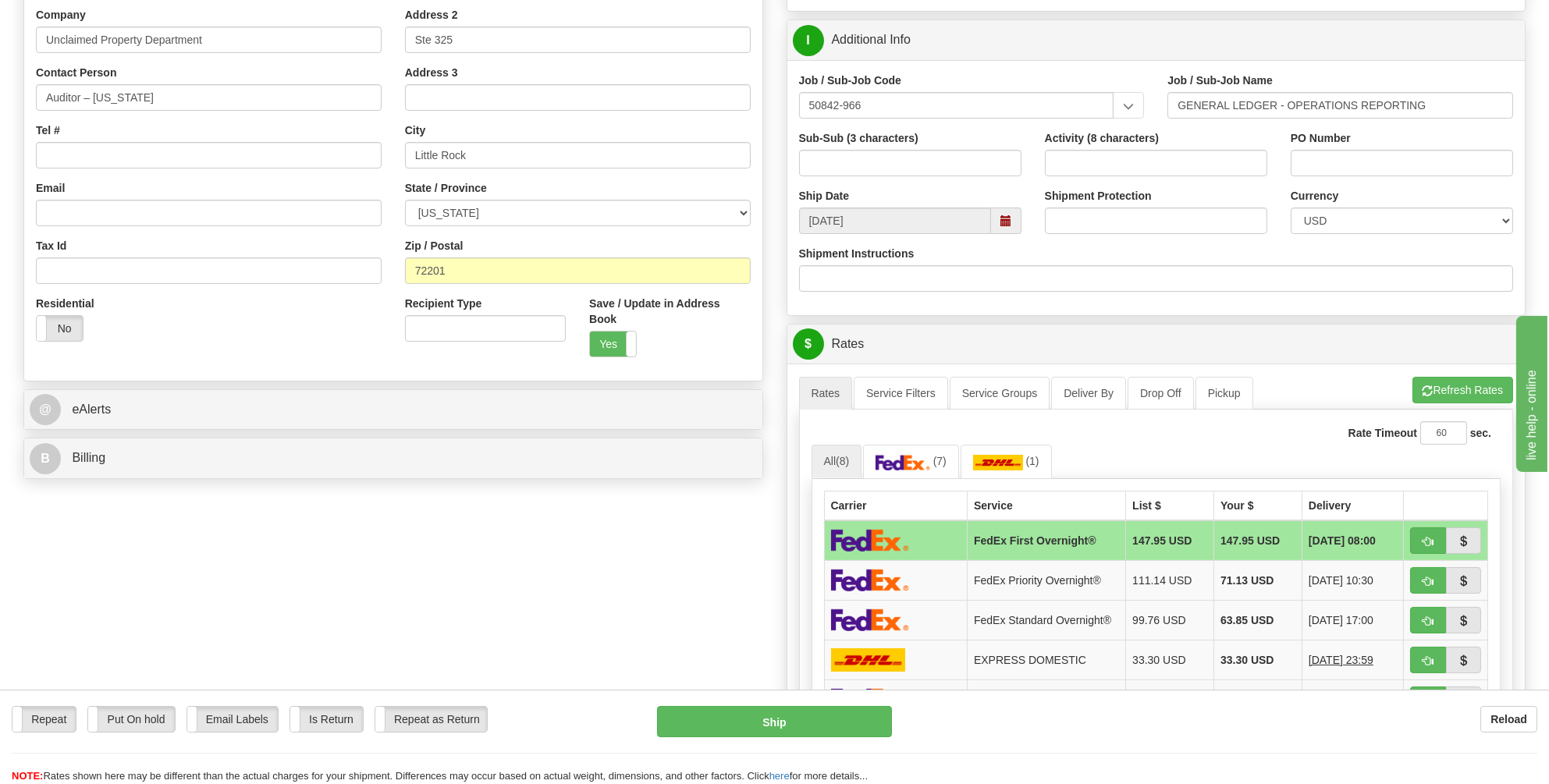
scroll to position [547, 0]
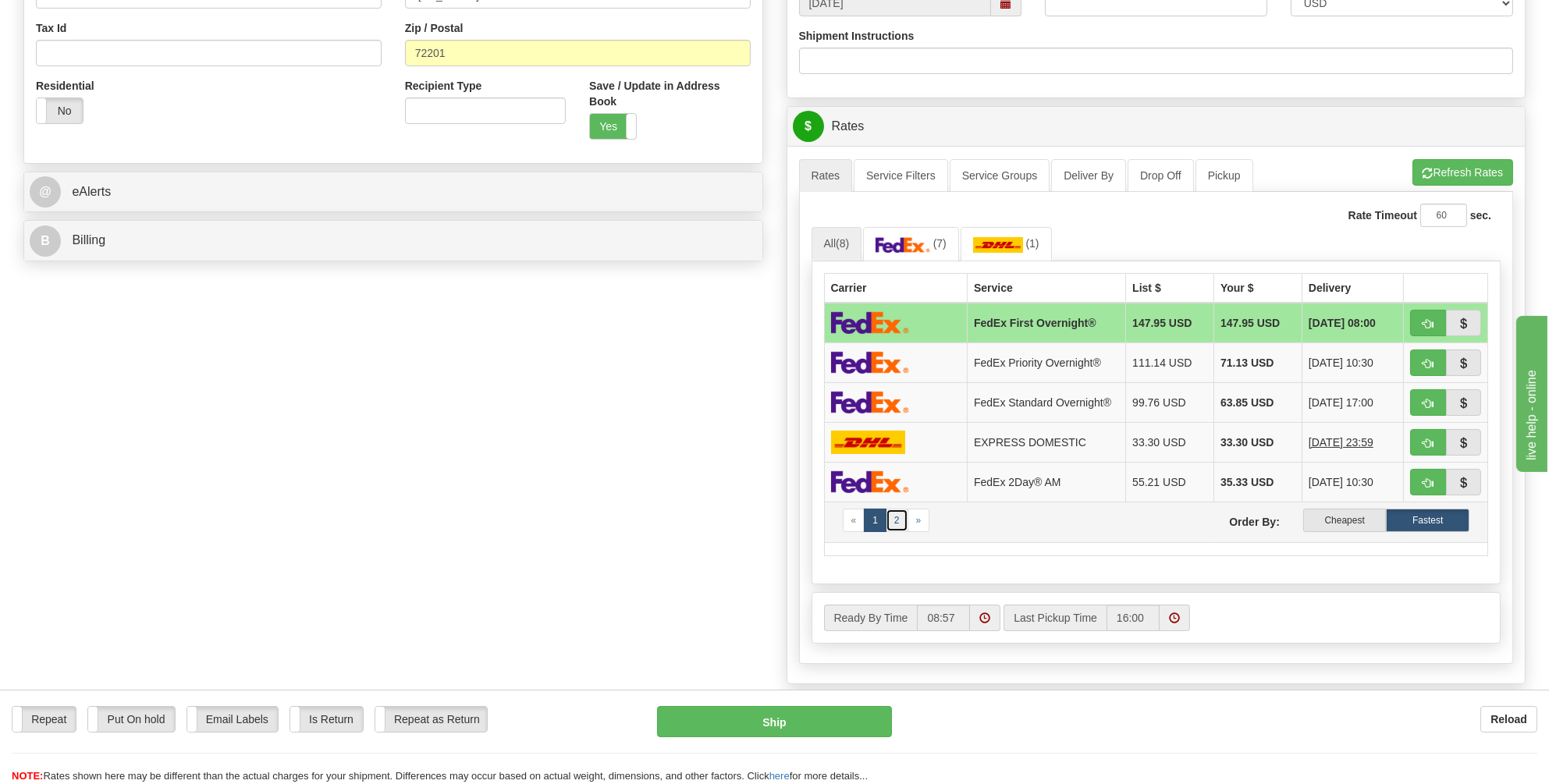
click at [896, 512] on link "2" at bounding box center [897, 521] width 23 height 24
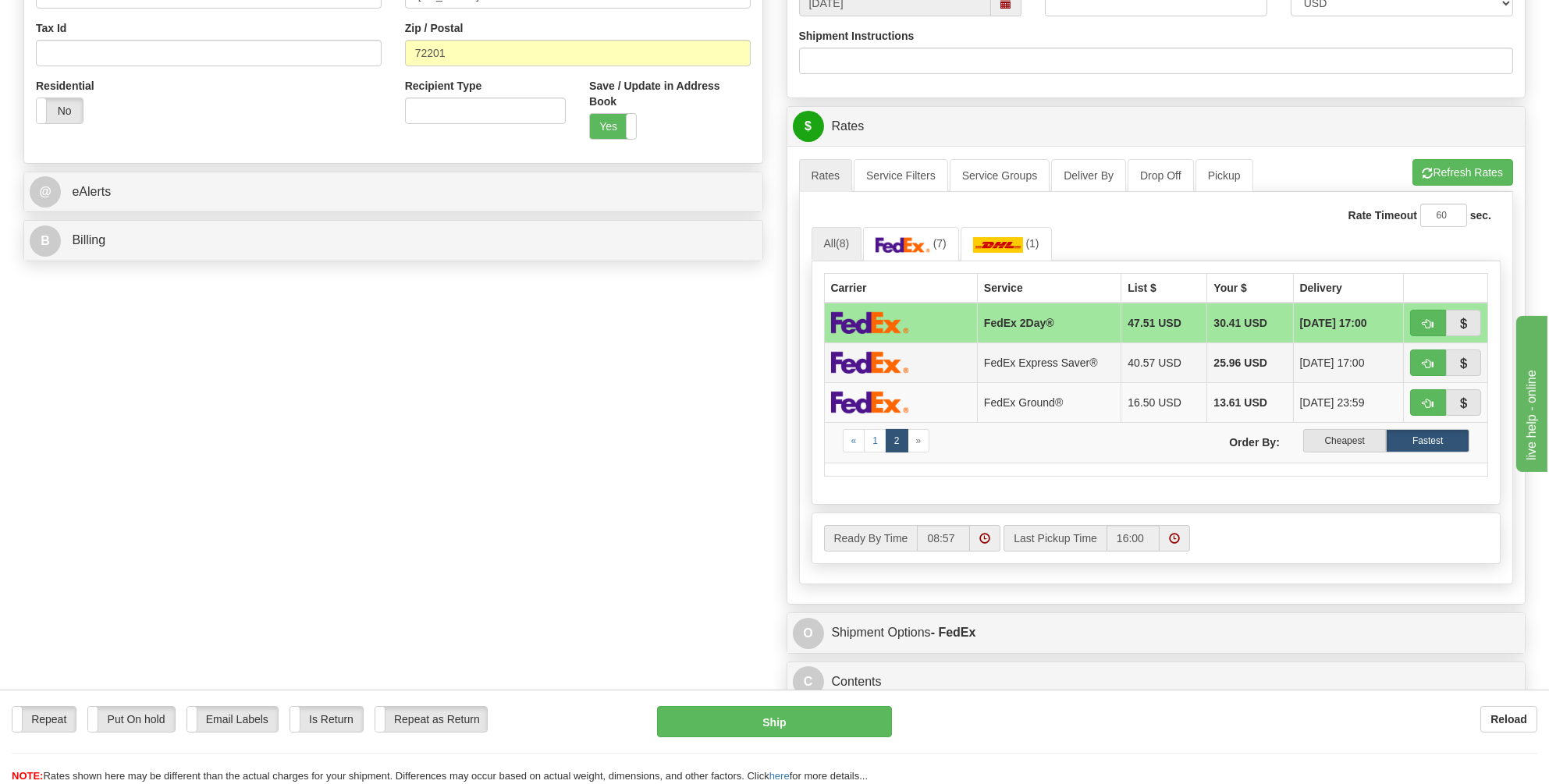
click at [882, 356] on img at bounding box center [869, 362] width 78 height 23
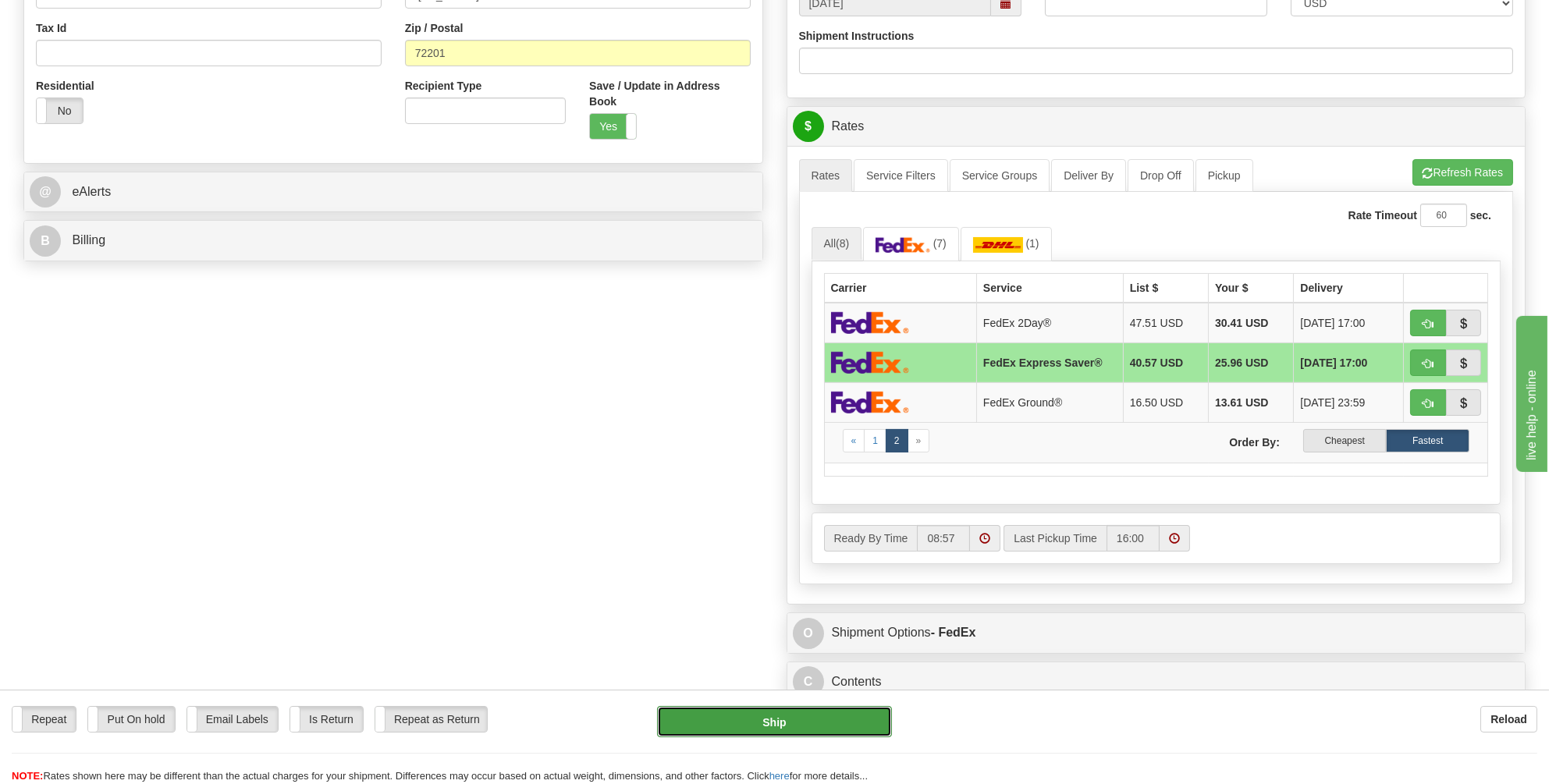
click at [767, 722] on button "Ship" at bounding box center [774, 722] width 235 height 31
type input "20"
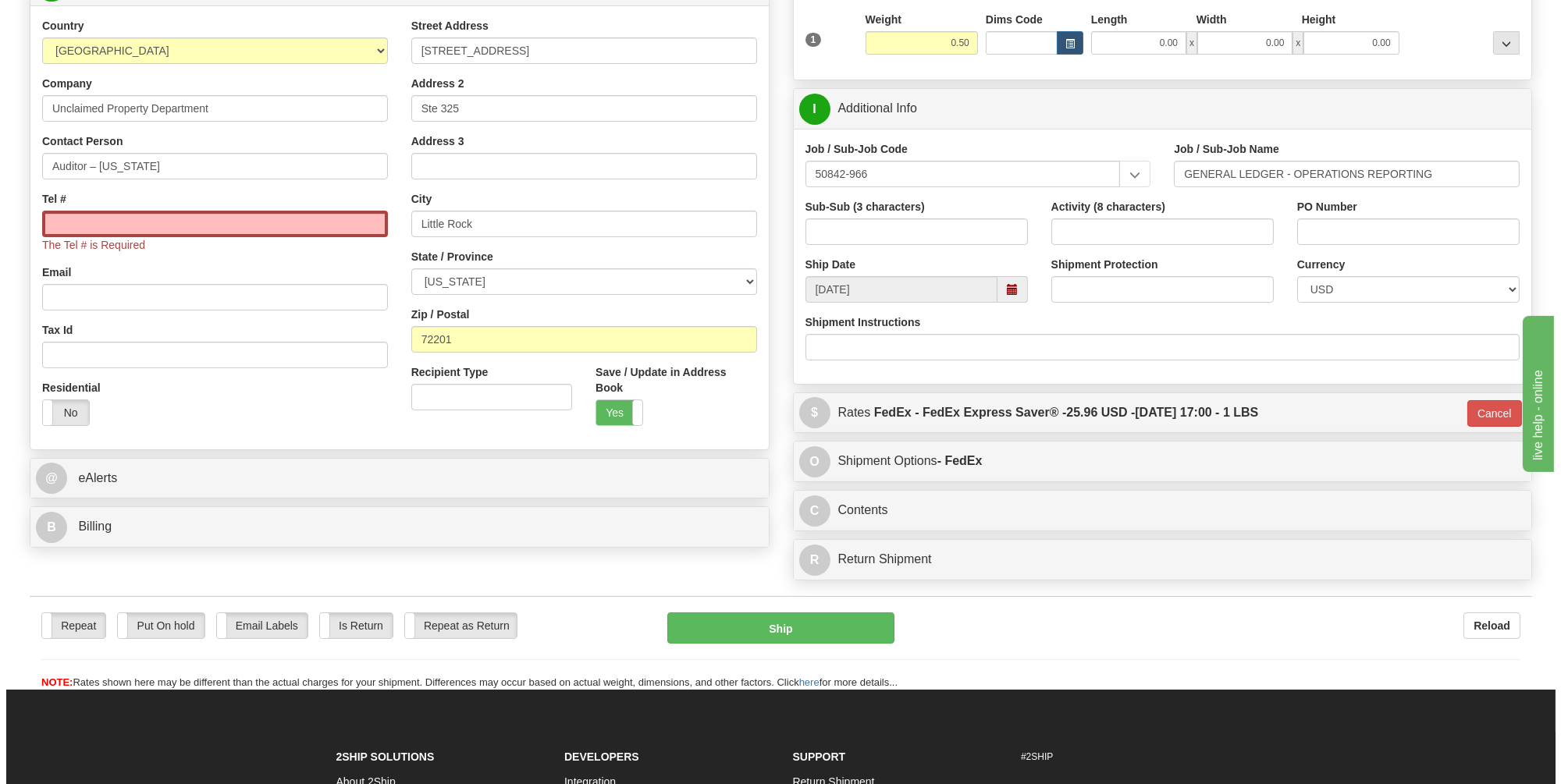
scroll to position [250, 0]
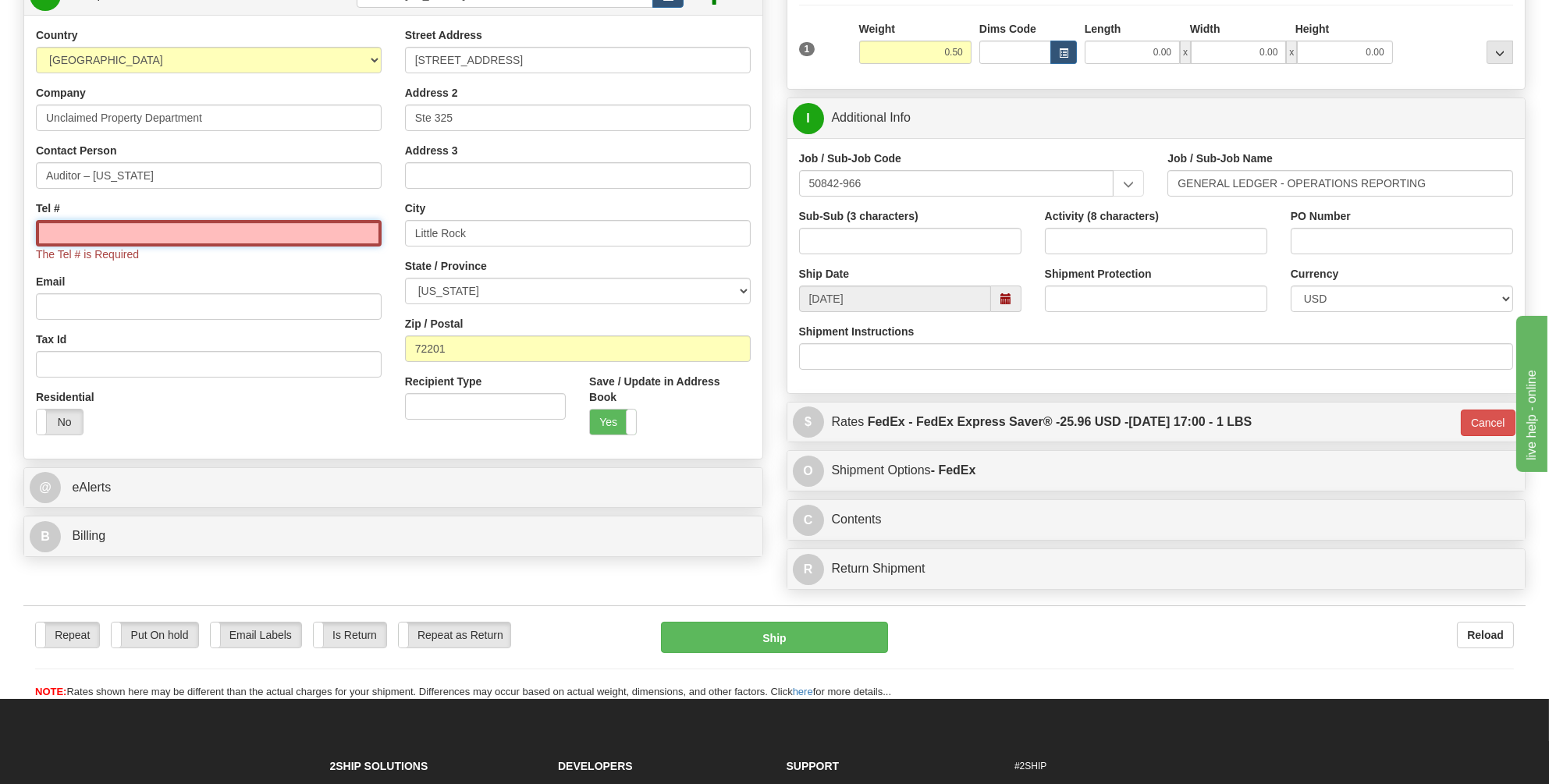
click at [73, 229] on input "Tel #" at bounding box center [208, 233] width 346 height 27
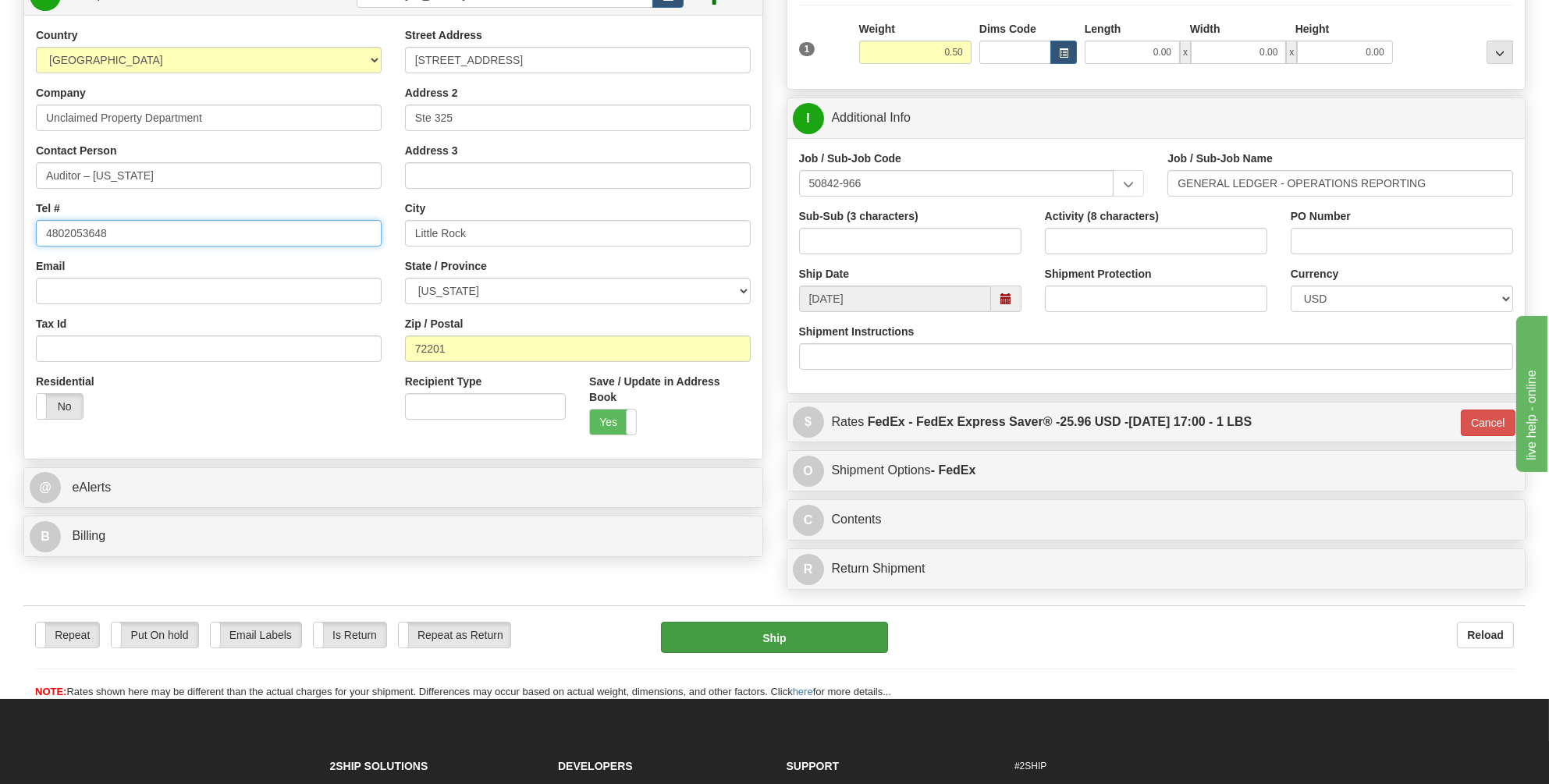
type input "4802053648"
click at [761, 636] on button "Ship" at bounding box center [775, 637] width 227 height 31
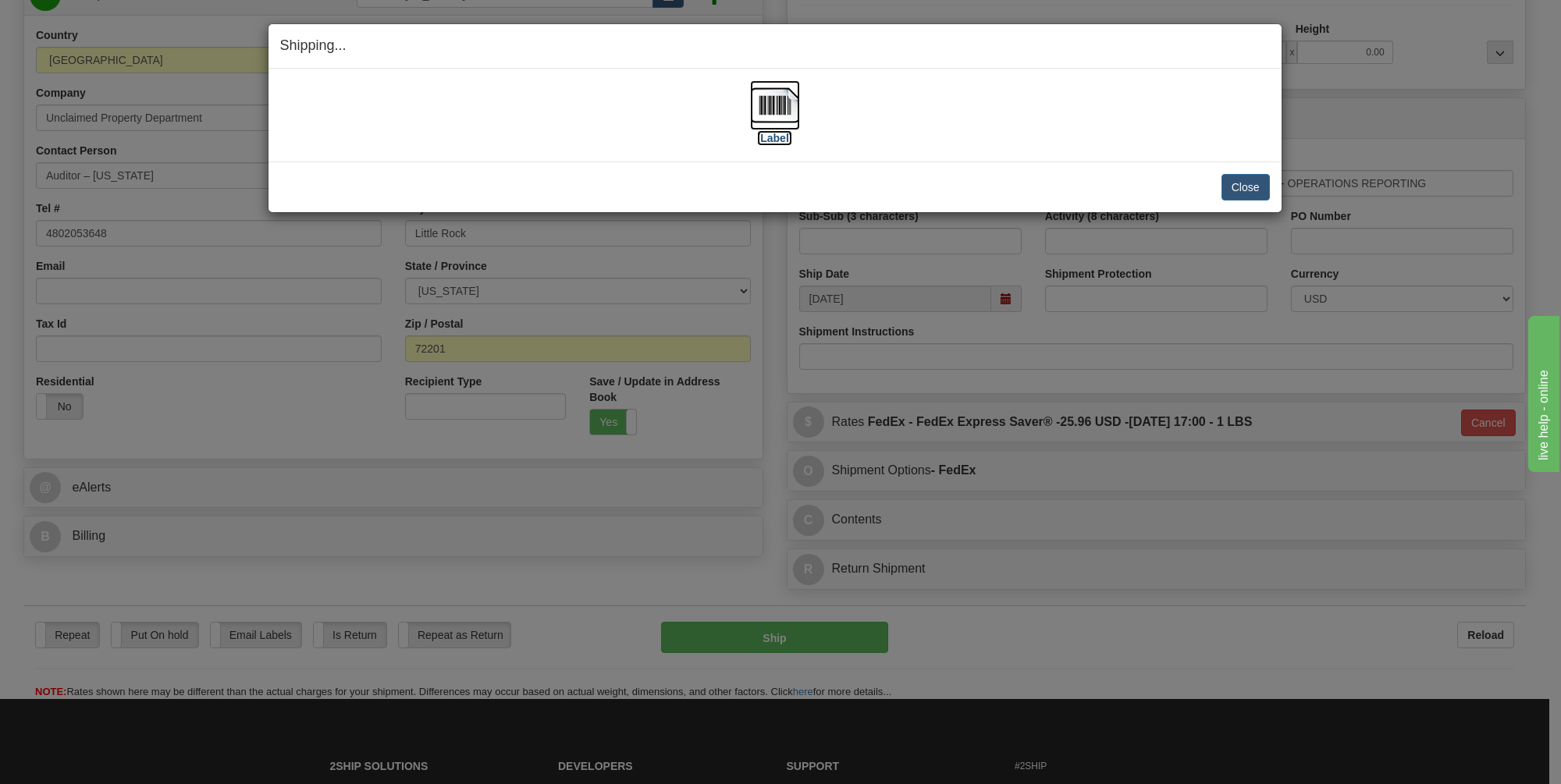
click at [772, 102] on img at bounding box center [775, 105] width 50 height 50
click at [1234, 186] on button "Close" at bounding box center [1245, 187] width 49 height 27
click at [1248, 182] on button "Close" at bounding box center [1245, 187] width 49 height 27
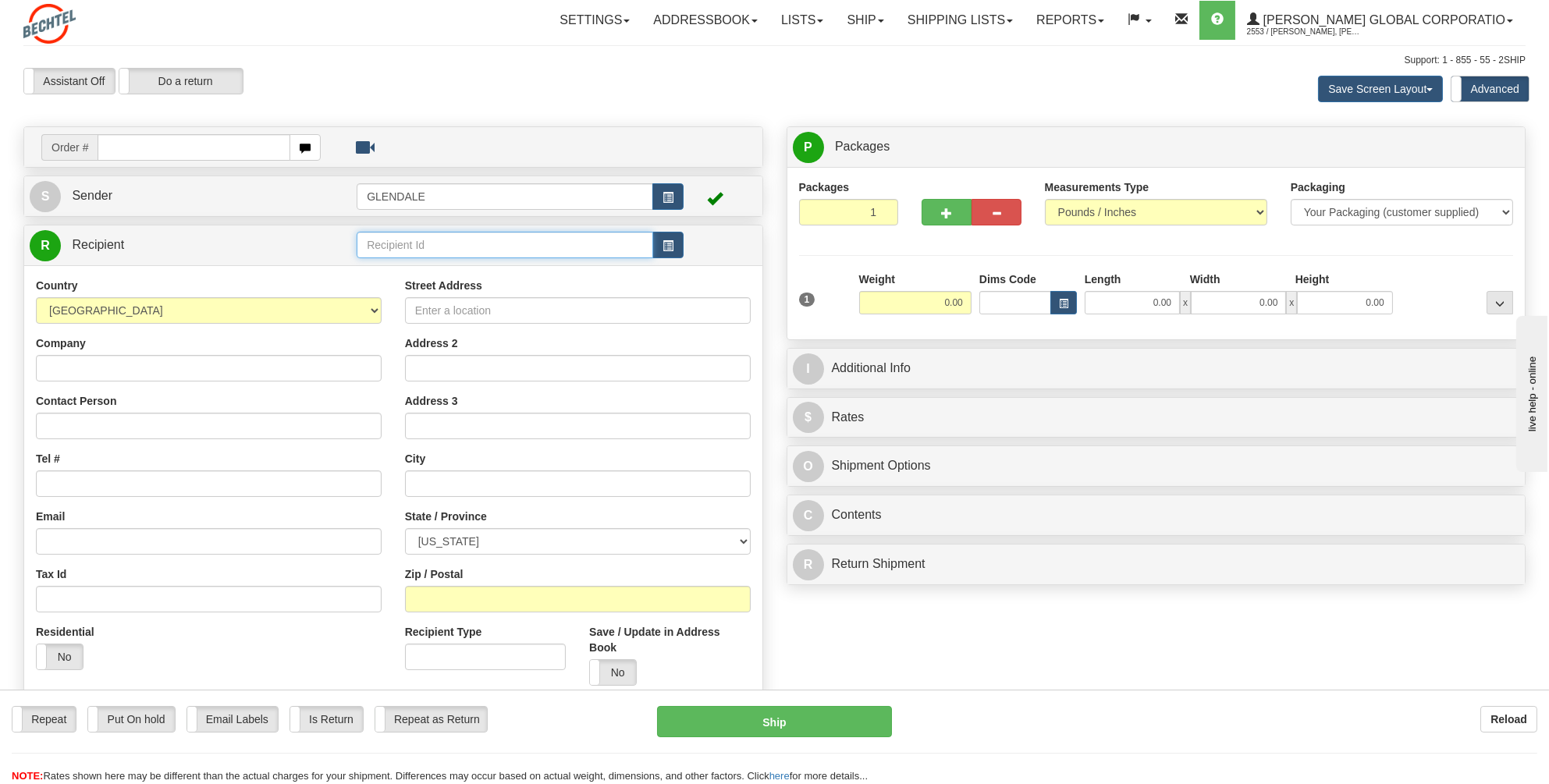
click at [381, 248] on input "text" at bounding box center [504, 245] width 296 height 27
type input "c"
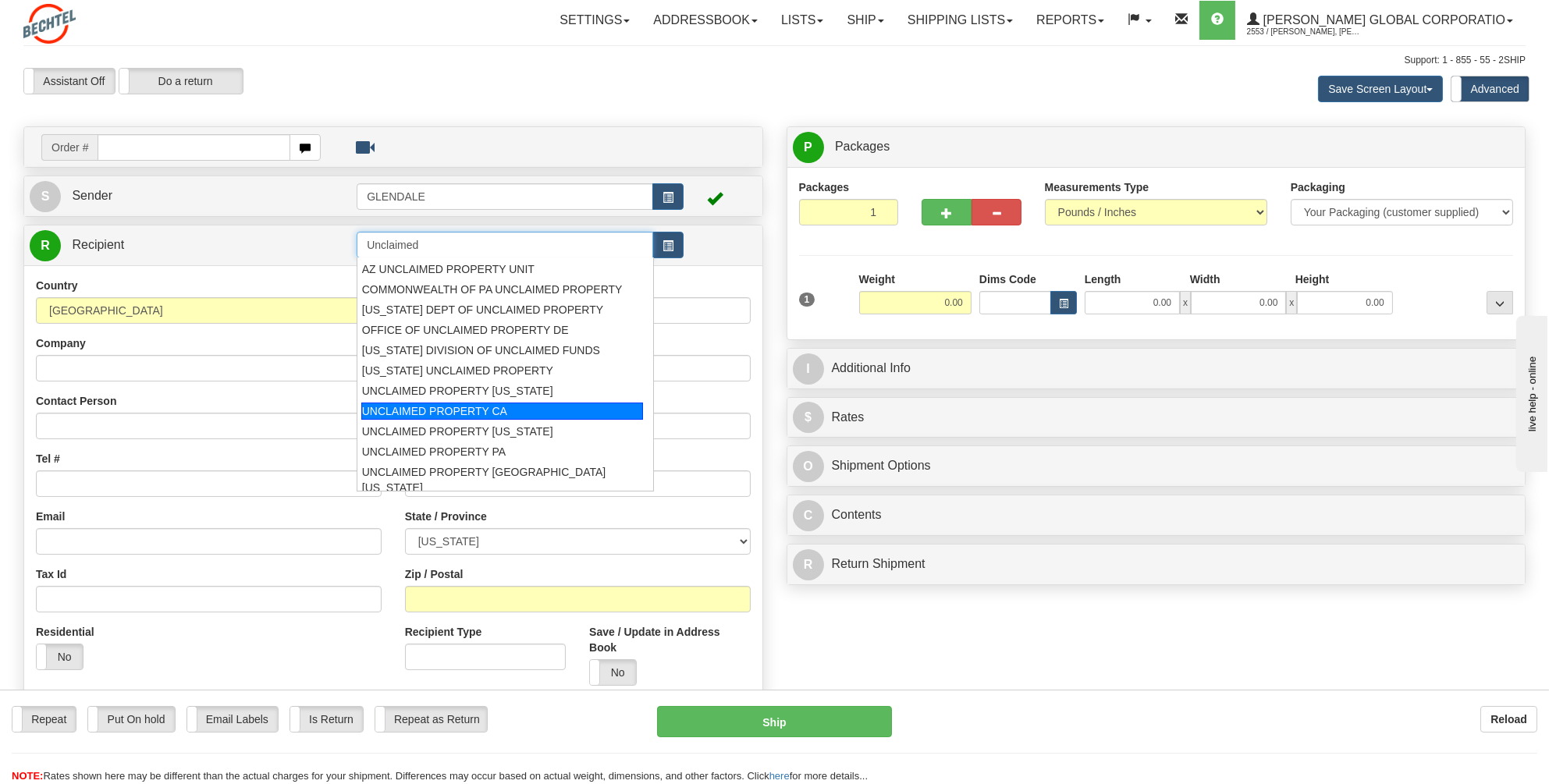
scroll to position [29, 0]
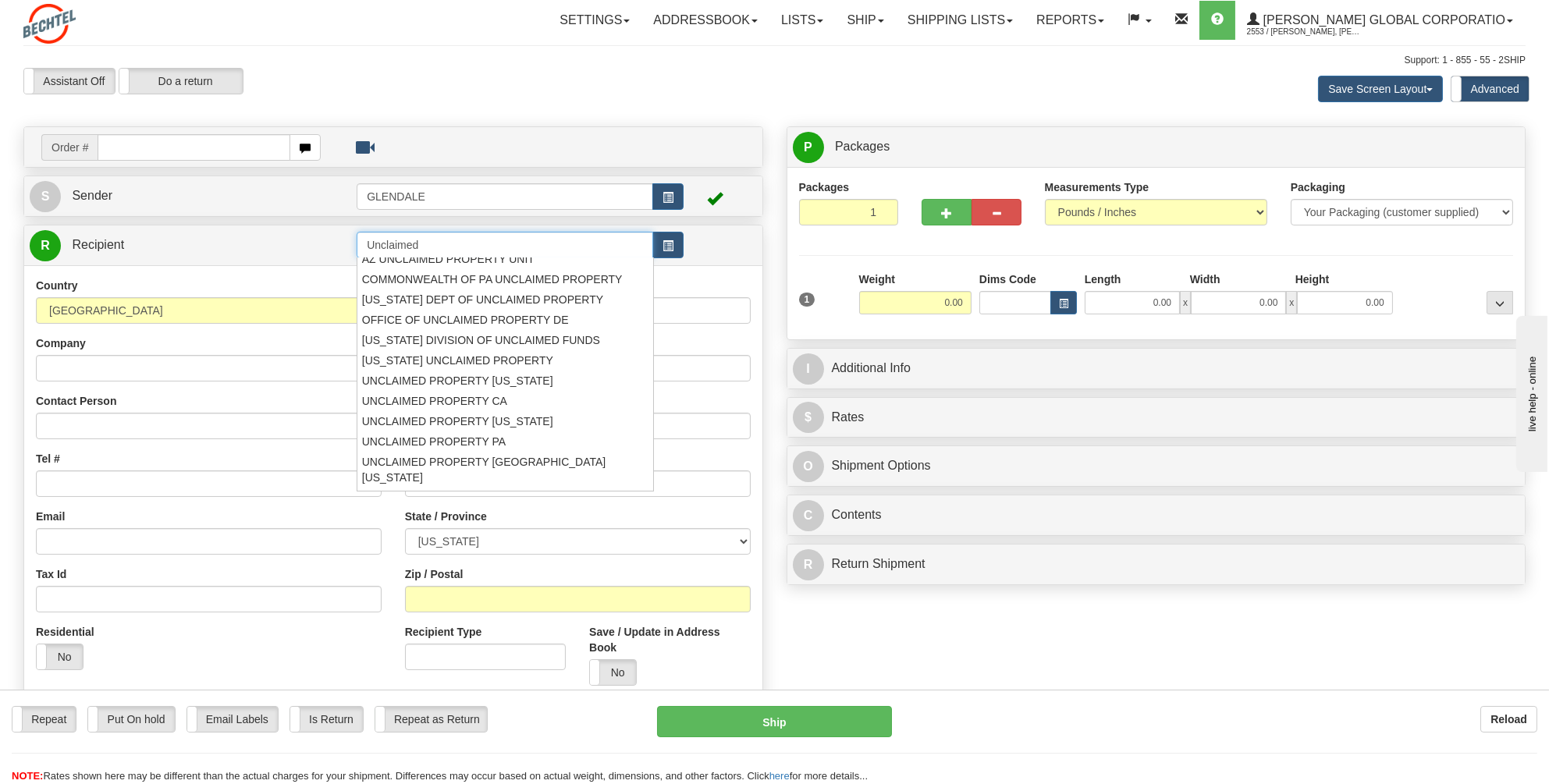
type input "Unclaimed"
click at [717, 276] on div "Country AFGHANISTAN ALAND ISLANDS ALBANIA ALGERIA AMERICAN SAMOA ANDORRA ANGOLA…" at bounding box center [393, 487] width 738 height 444
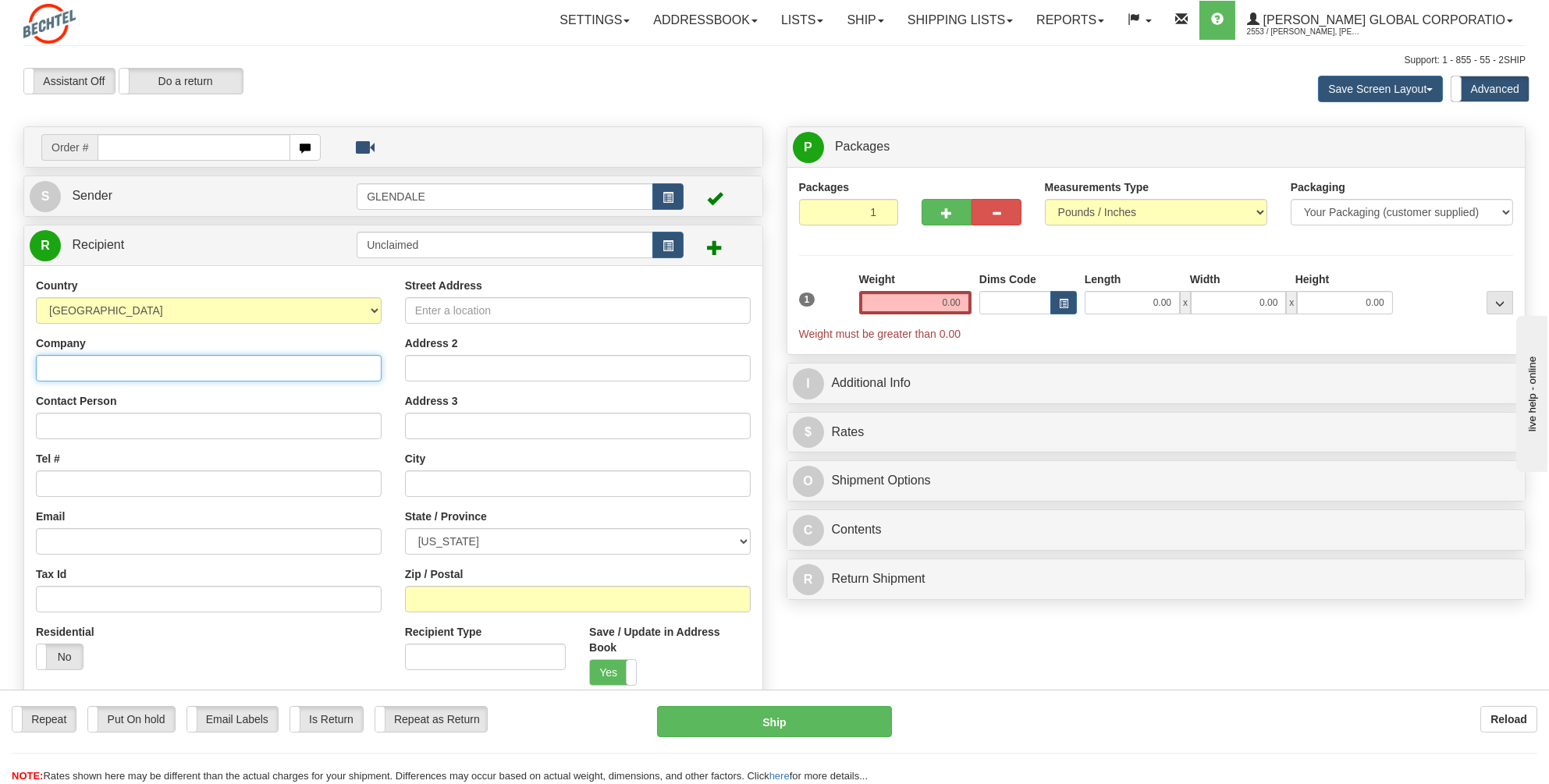
click at [65, 368] on input "Company" at bounding box center [208, 368] width 346 height 27
paste input "3. Colorado Unclaimed Property"
drag, startPoint x: 59, startPoint y: 366, endPoint x: 34, endPoint y: 368, distance: 25.1
click at [34, 368] on div "Country [GEOGRAPHIC_DATA] [GEOGRAPHIC_DATA] [GEOGRAPHIC_DATA] [GEOGRAPHIC_DATA]…" at bounding box center [208, 480] width 369 height 404
click at [66, 370] on input "Colorado Unclaimed Property" at bounding box center [208, 368] width 346 height 27
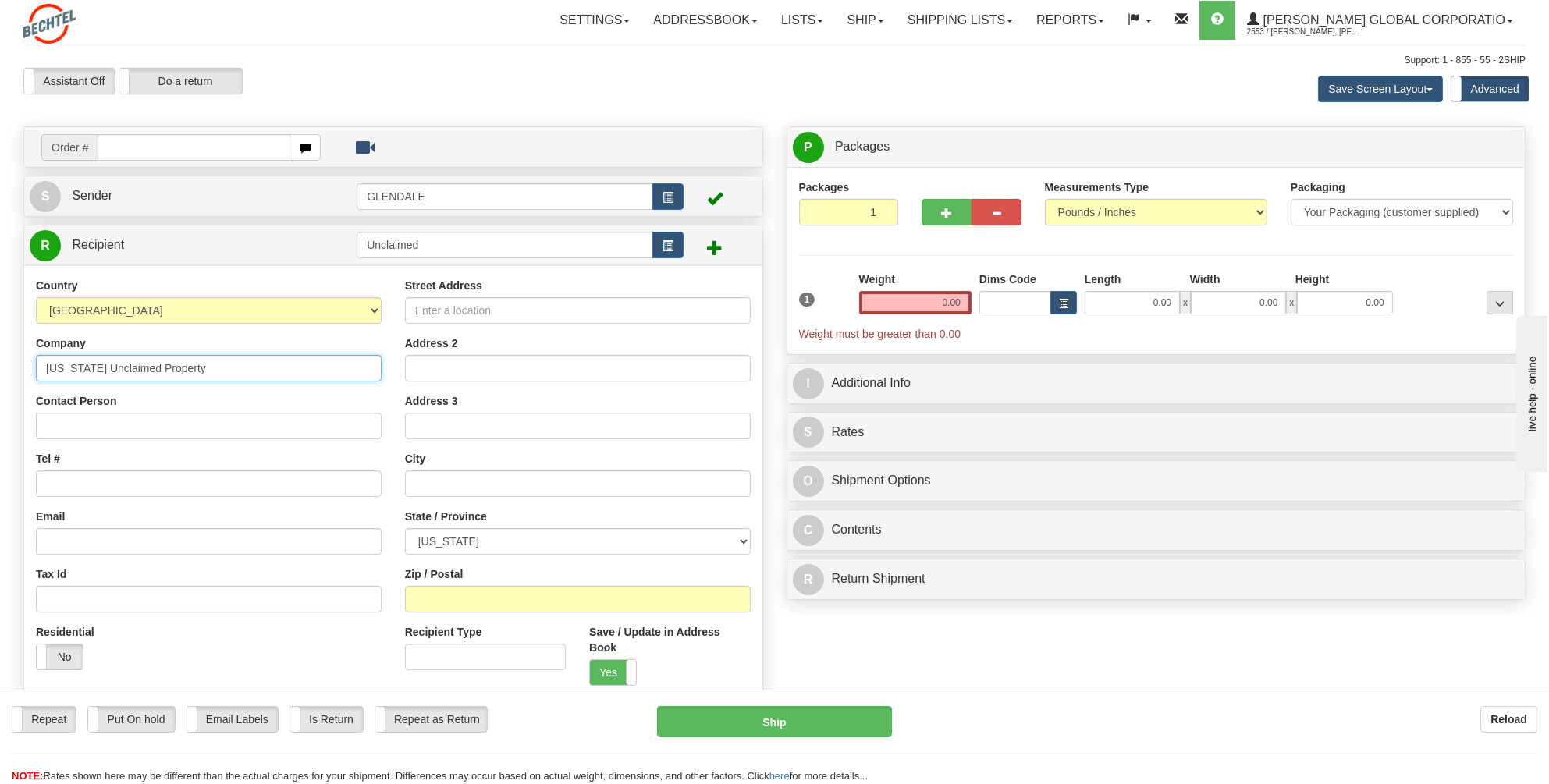
type input "Colorado Unclaimed Property"
click at [40, 425] on input "Contact Person" at bounding box center [208, 425] width 346 height 27
paste input "Great Colorado Payback Office"
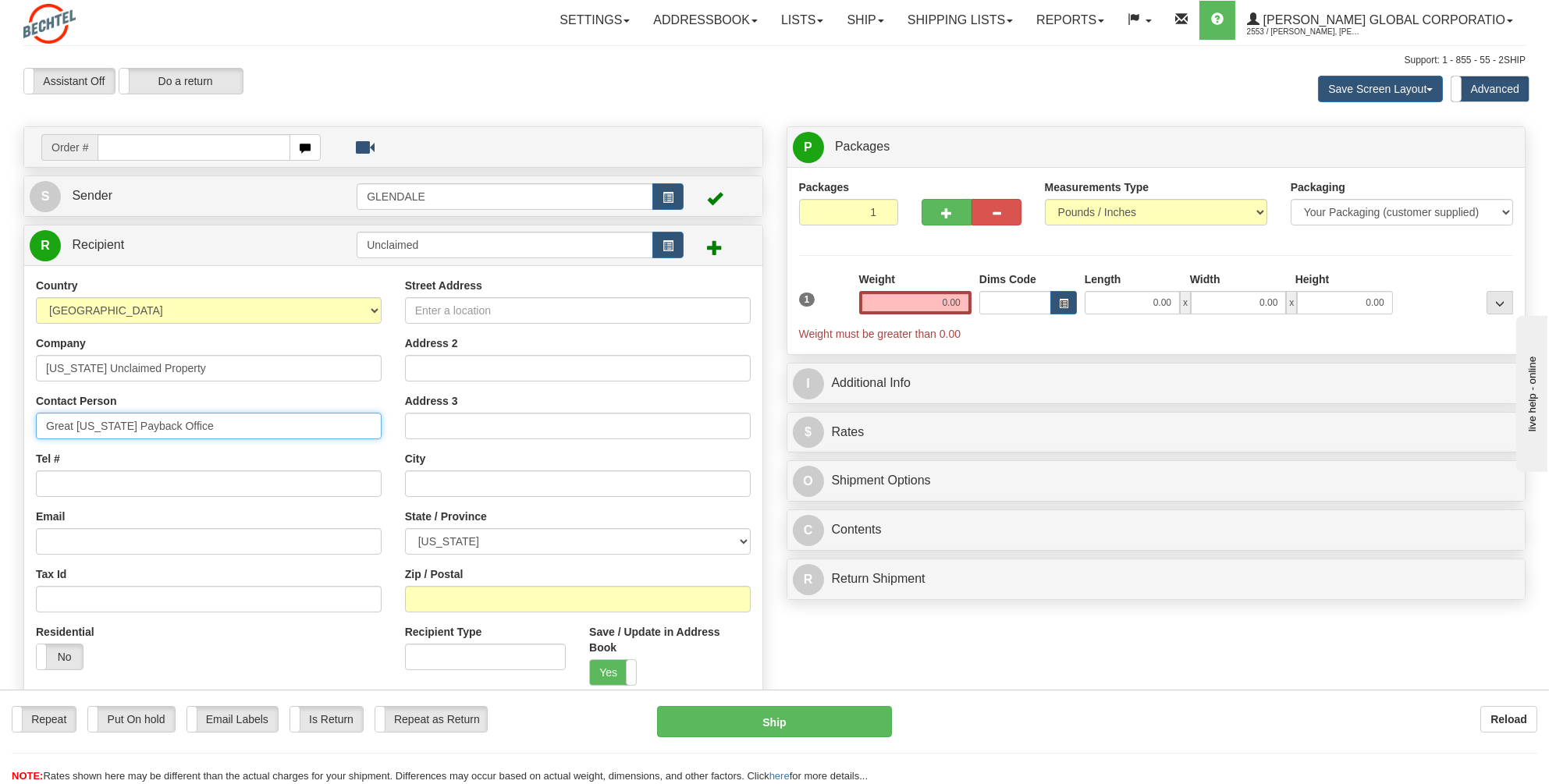
type input "Great Colorado Payback Office"
click at [62, 480] on input "Tel #" at bounding box center [208, 483] width 346 height 27
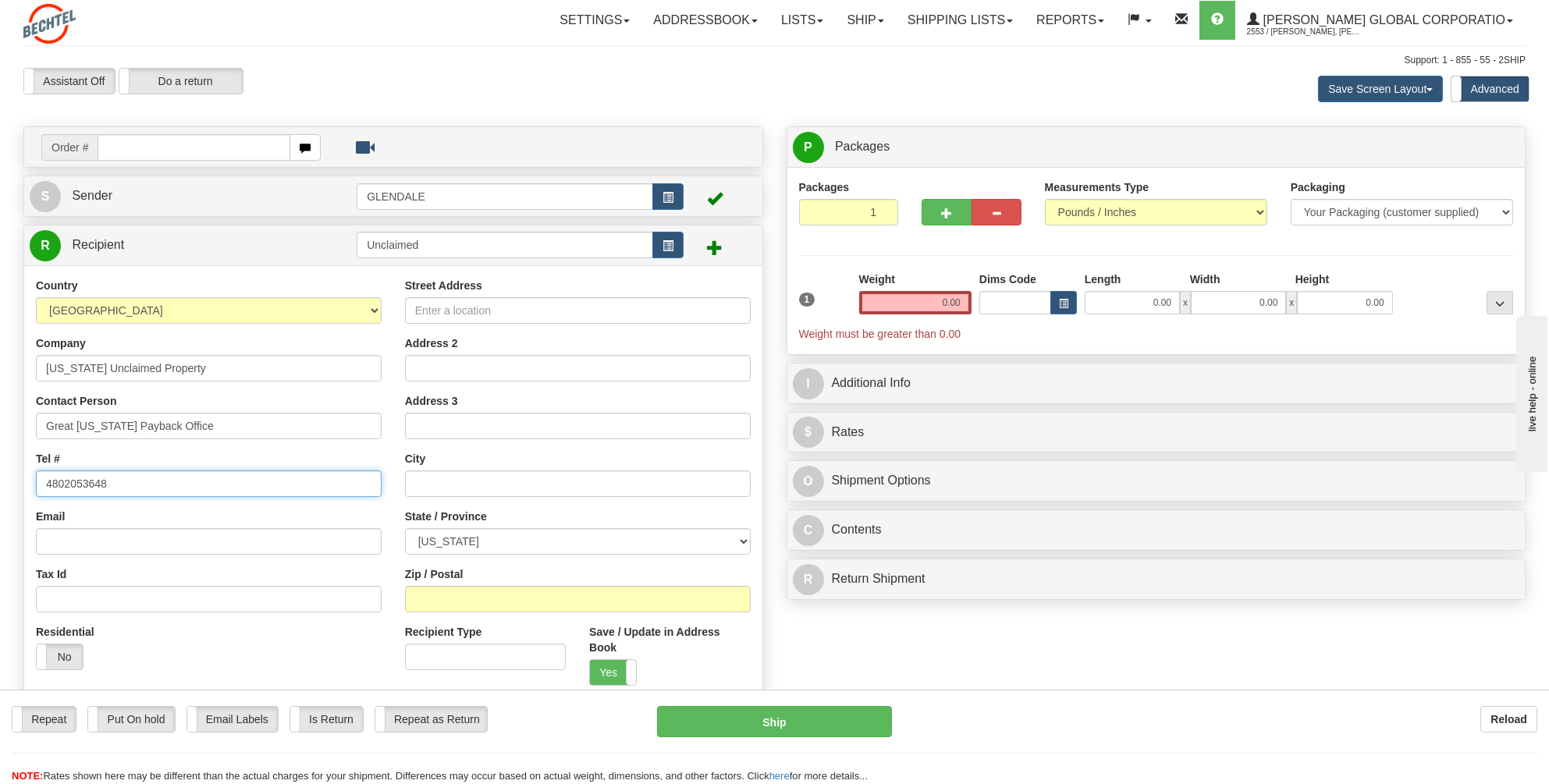
type input "4802053648"
click at [430, 304] on input "Street Address" at bounding box center [578, 310] width 346 height 27
click at [424, 237] on input "Unclaimed" at bounding box center [504, 245] width 296 height 27
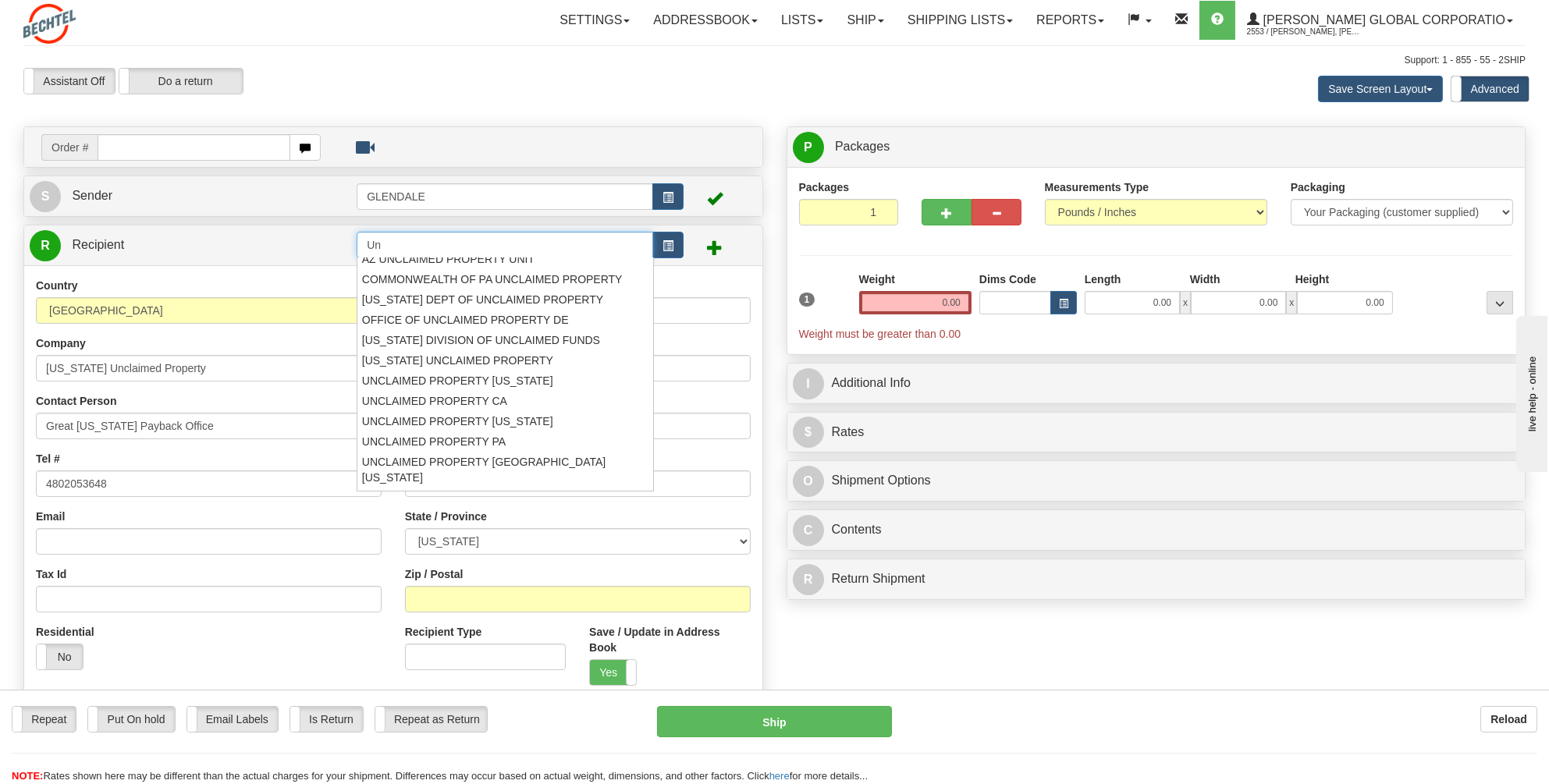
type input "U"
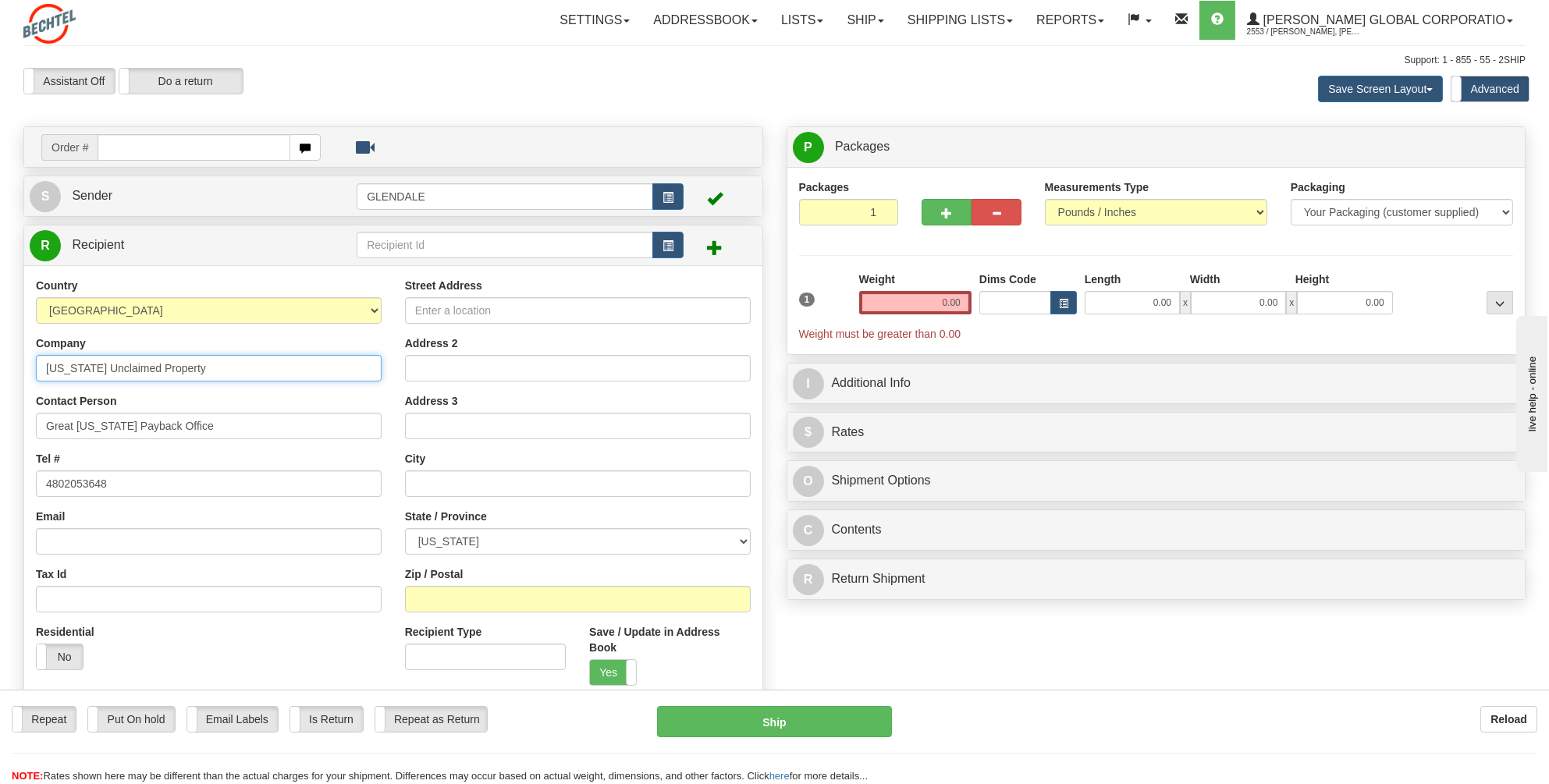
drag, startPoint x: 190, startPoint y: 365, endPoint x: 36, endPoint y: 364, distance: 154.0
click at [36, 364] on input "Colorado Unclaimed Property" at bounding box center [208, 368] width 346 height 27
click at [377, 247] on input "text" at bounding box center [504, 245] width 296 height 27
paste input "Colorado Unclaimed Property"
type input "Colorado Unclaimed Property"
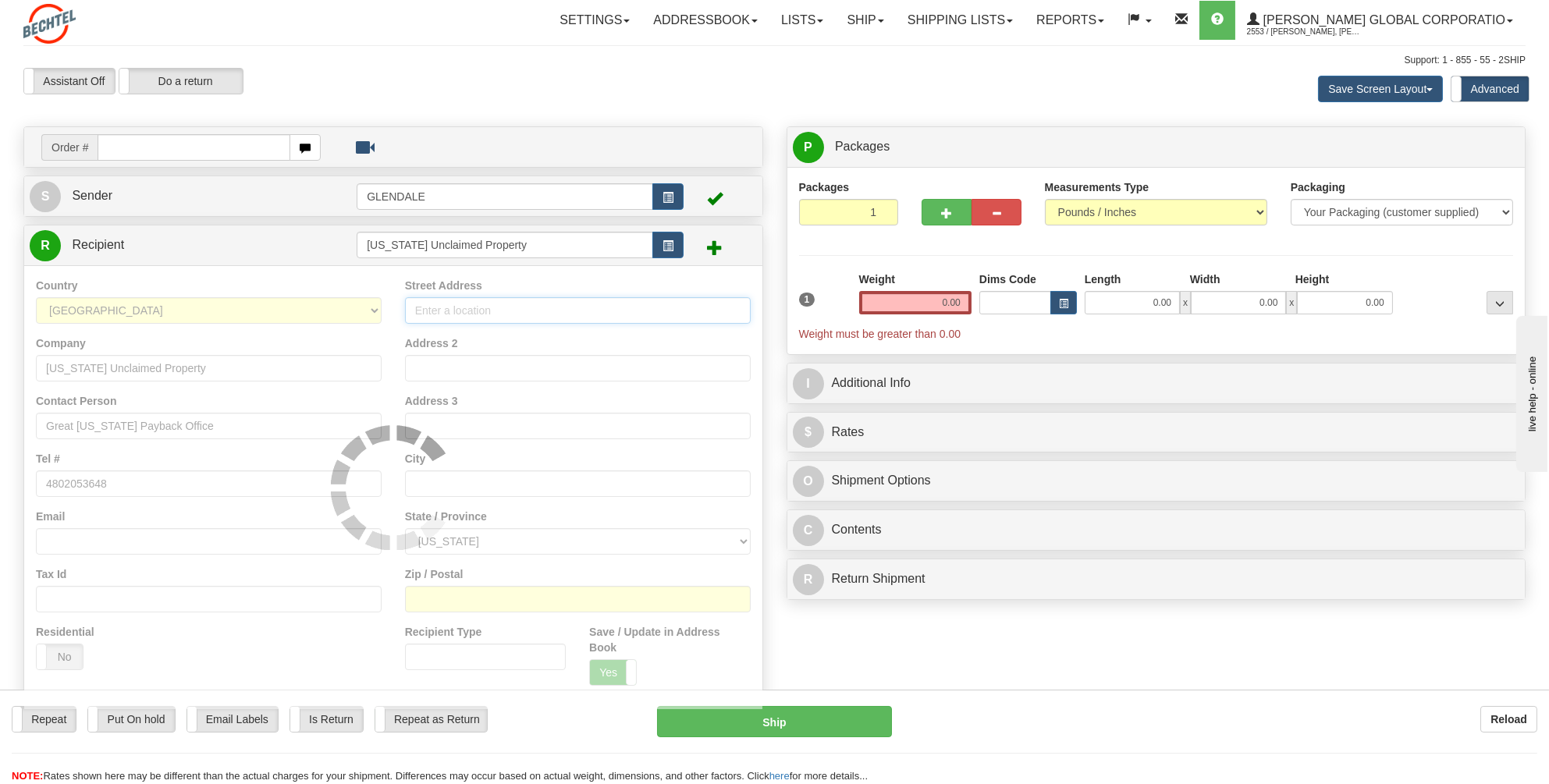
click at [426, 308] on div "Country [GEOGRAPHIC_DATA] [GEOGRAPHIC_DATA] [GEOGRAPHIC_DATA] [GEOGRAPHIC_DATA]…" at bounding box center [393, 487] width 738 height 444
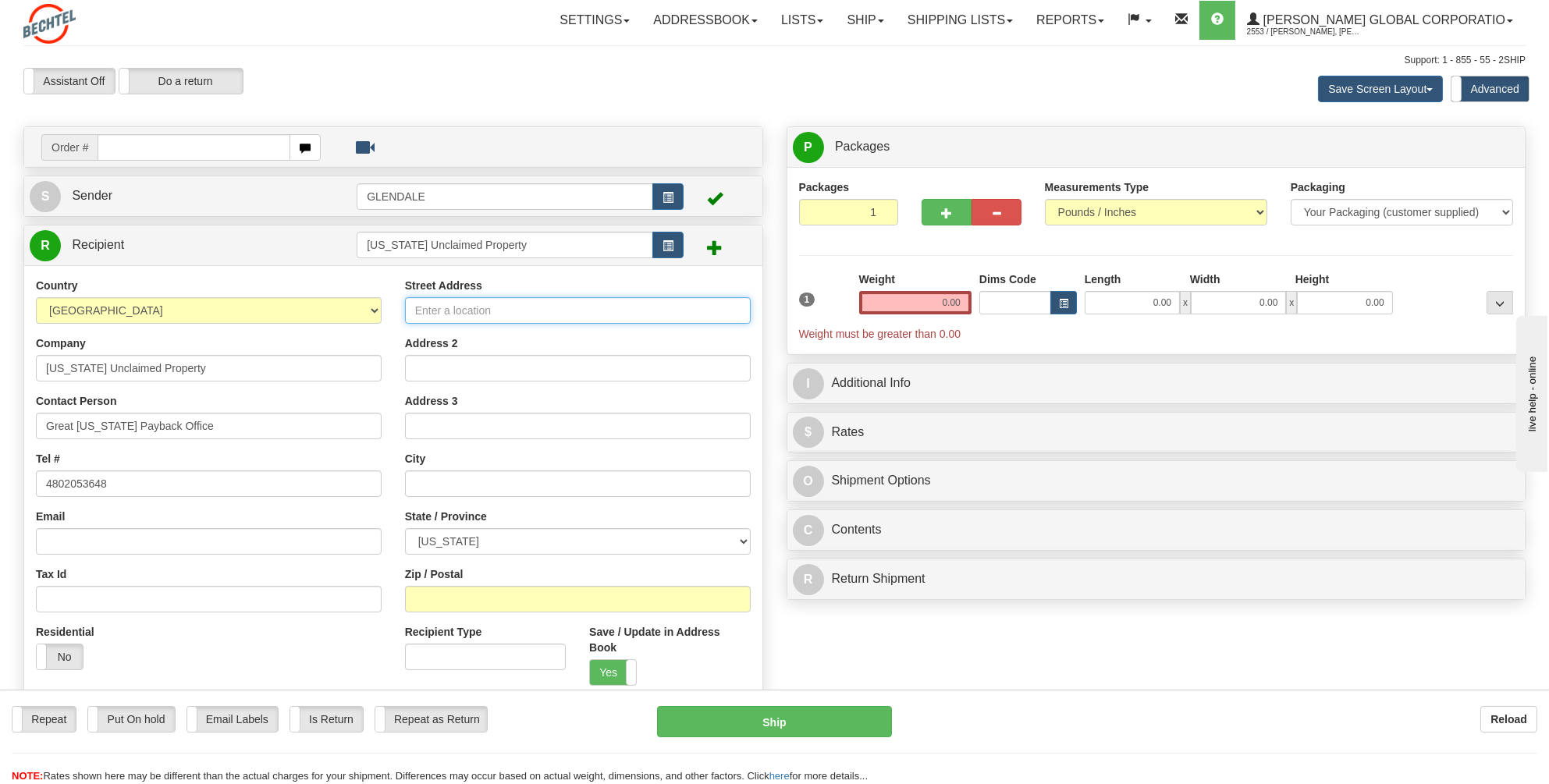
click at [427, 308] on input "Street Address" at bounding box center [578, 310] width 346 height 27
paste input "200 E Colfax Ave, Ste 141"
type input "200 E Colfax Ave, Ste 141"
click at [442, 372] on input "Address 2" at bounding box center [578, 368] width 346 height 27
type input "Ste 141"
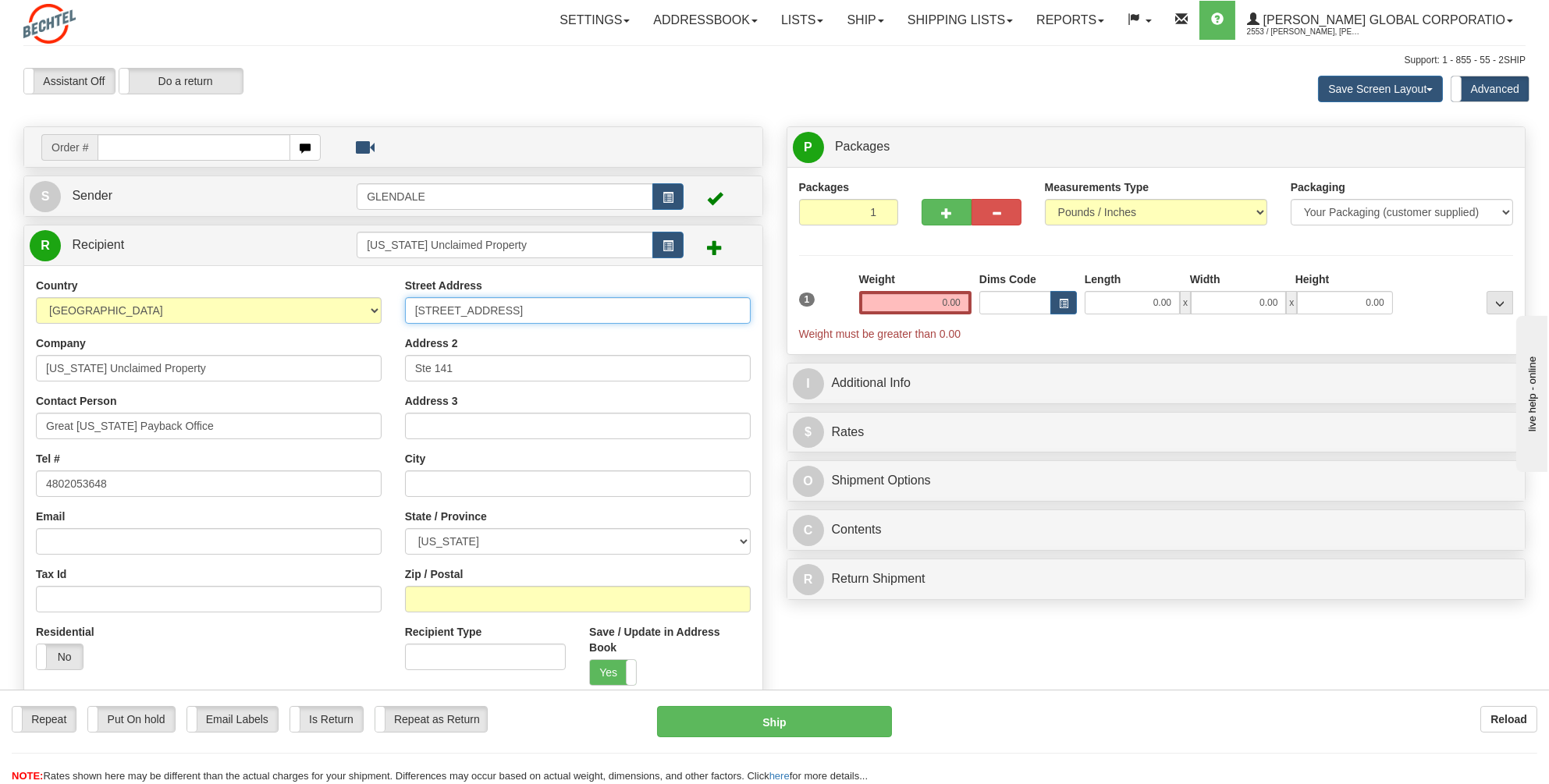
drag, startPoint x: 547, startPoint y: 306, endPoint x: 499, endPoint y: 309, distance: 48.1
click at [499, 309] on input "200 E Colfax Ave, Ste 141" at bounding box center [578, 310] width 346 height 27
type input "200 E Colfax Ave"
click at [416, 480] on input "text" at bounding box center [578, 483] width 346 height 27
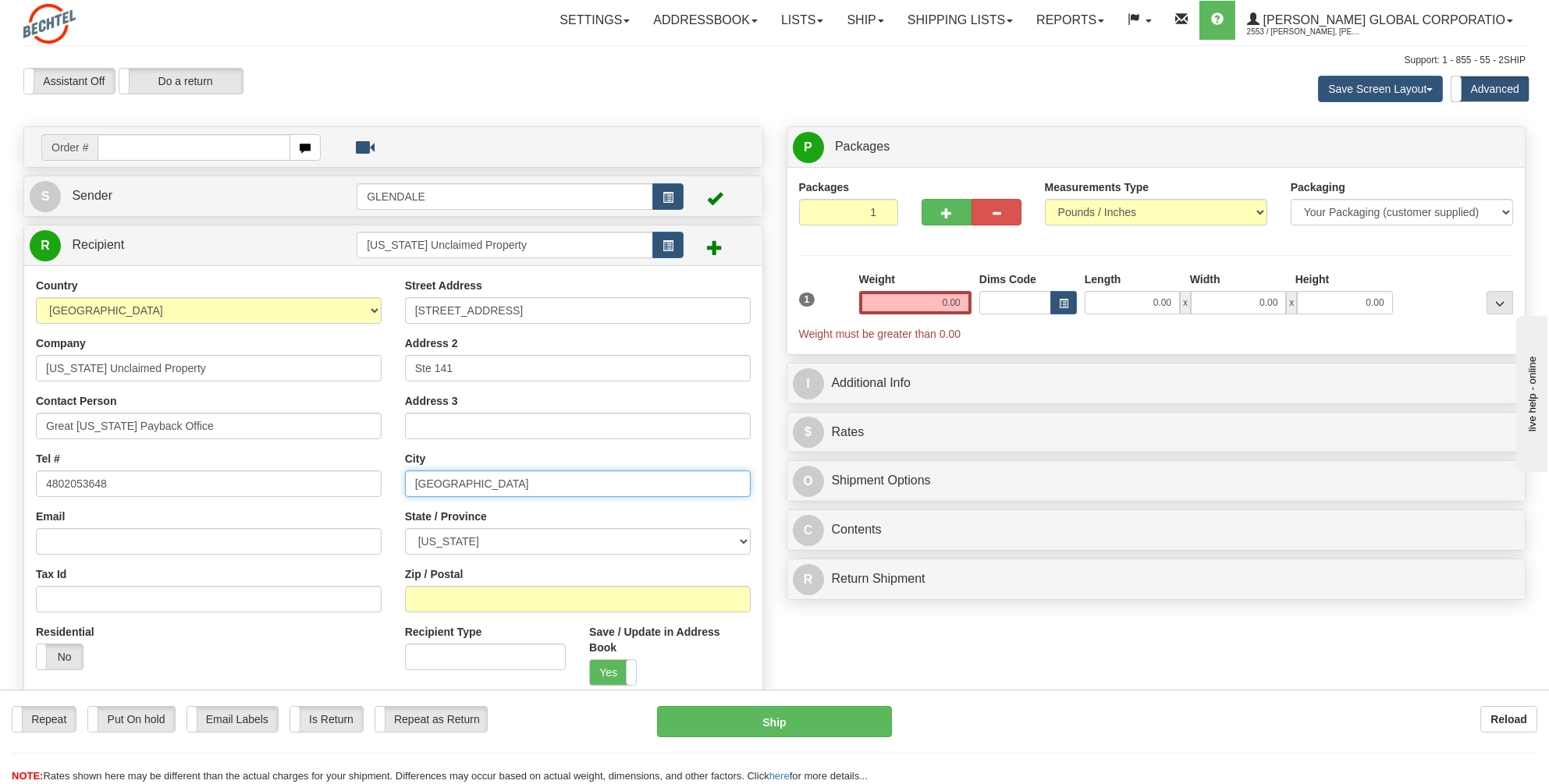
type input "Denver"
click at [746, 537] on select "ALABAMA ALASKA ARIZONA ARKANSAS Armed Forces America Armed Forces Europe Armed …" at bounding box center [578, 541] width 346 height 27
select select "CO"
click at [405, 528] on select "ALABAMA ALASKA ARIZONA ARKANSAS Armed Forces America Armed Forces Europe Armed …" at bounding box center [578, 541] width 346 height 27
click at [428, 592] on input "Zip / Postal" at bounding box center [578, 599] width 346 height 27
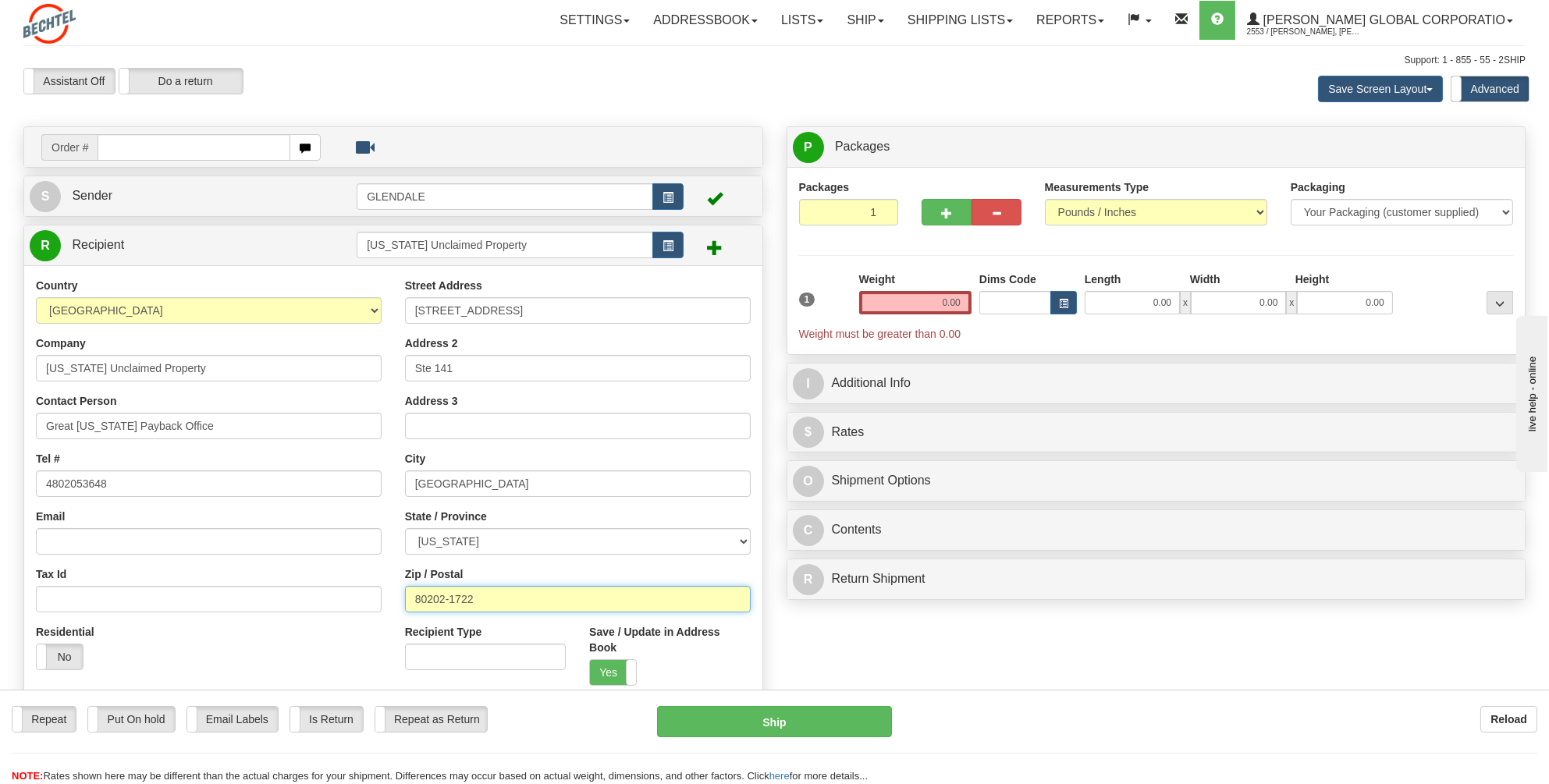
type input "80202-1722"
drag, startPoint x: 968, startPoint y: 301, endPoint x: 936, endPoint y: 308, distance: 32.8
click at [936, 308] on input "0.00" at bounding box center [915, 303] width 113 height 24
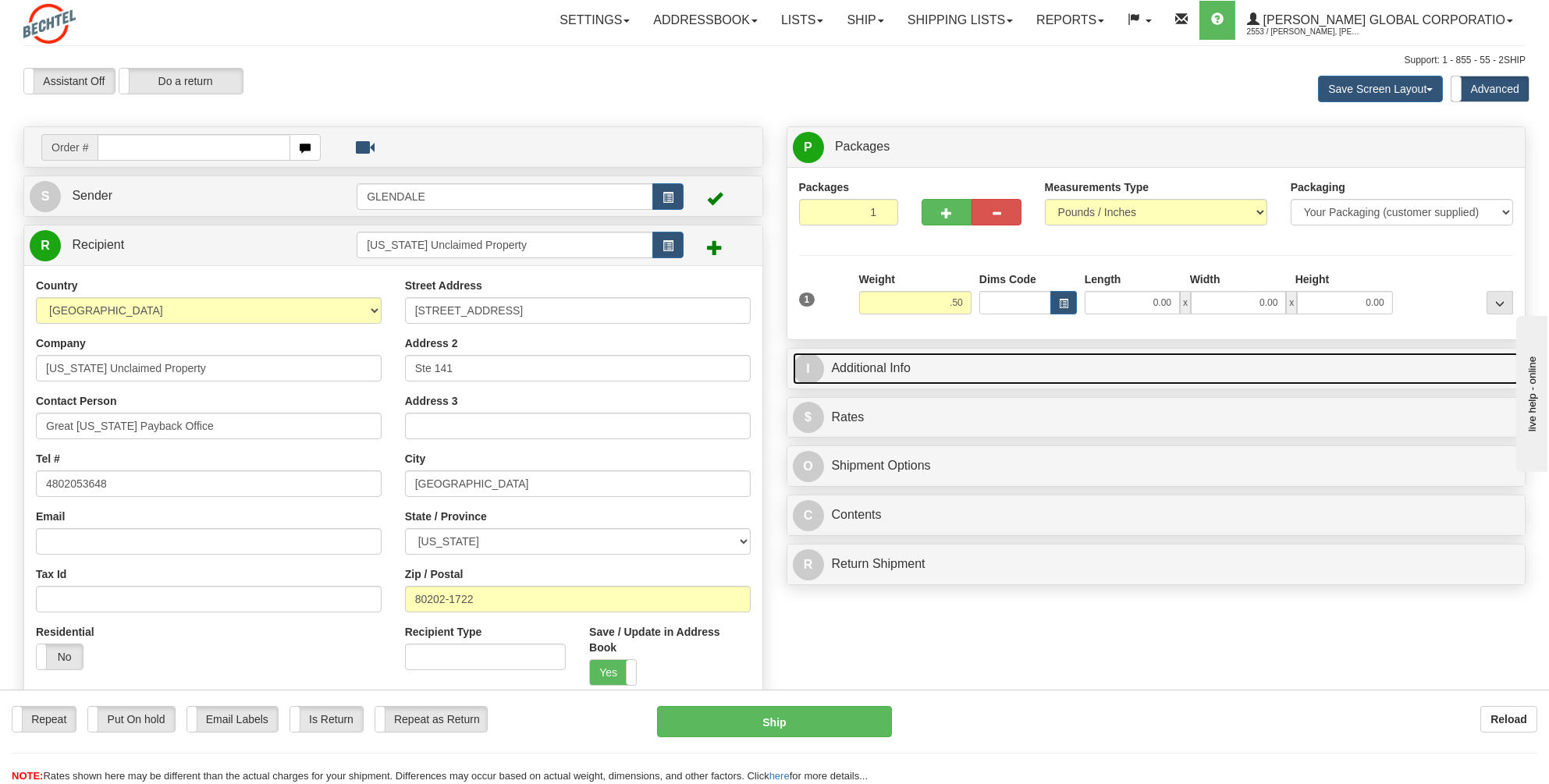
type input "0.50"
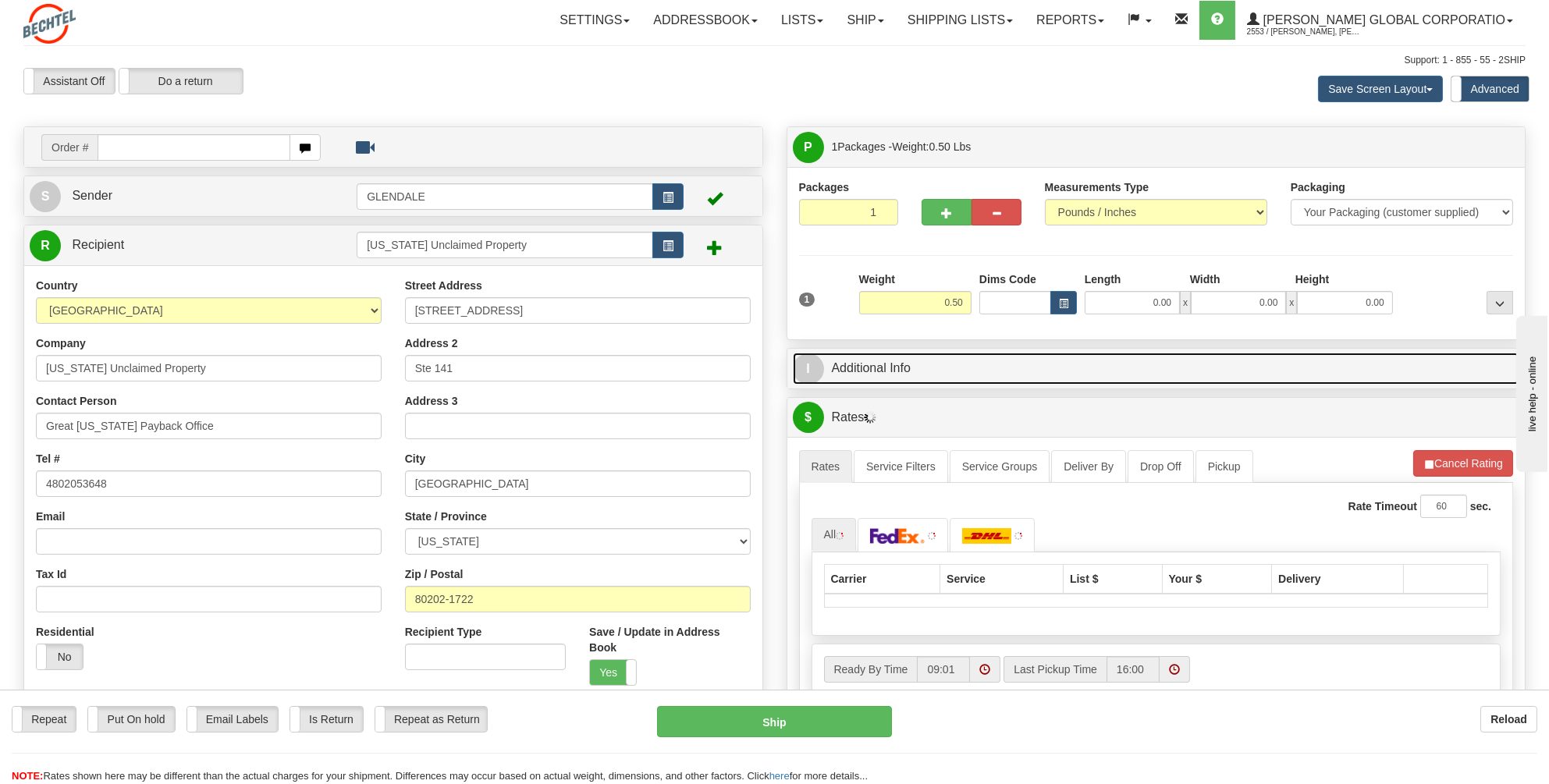
click at [864, 370] on link "I Additional Info" at bounding box center [1156, 369] width 727 height 32
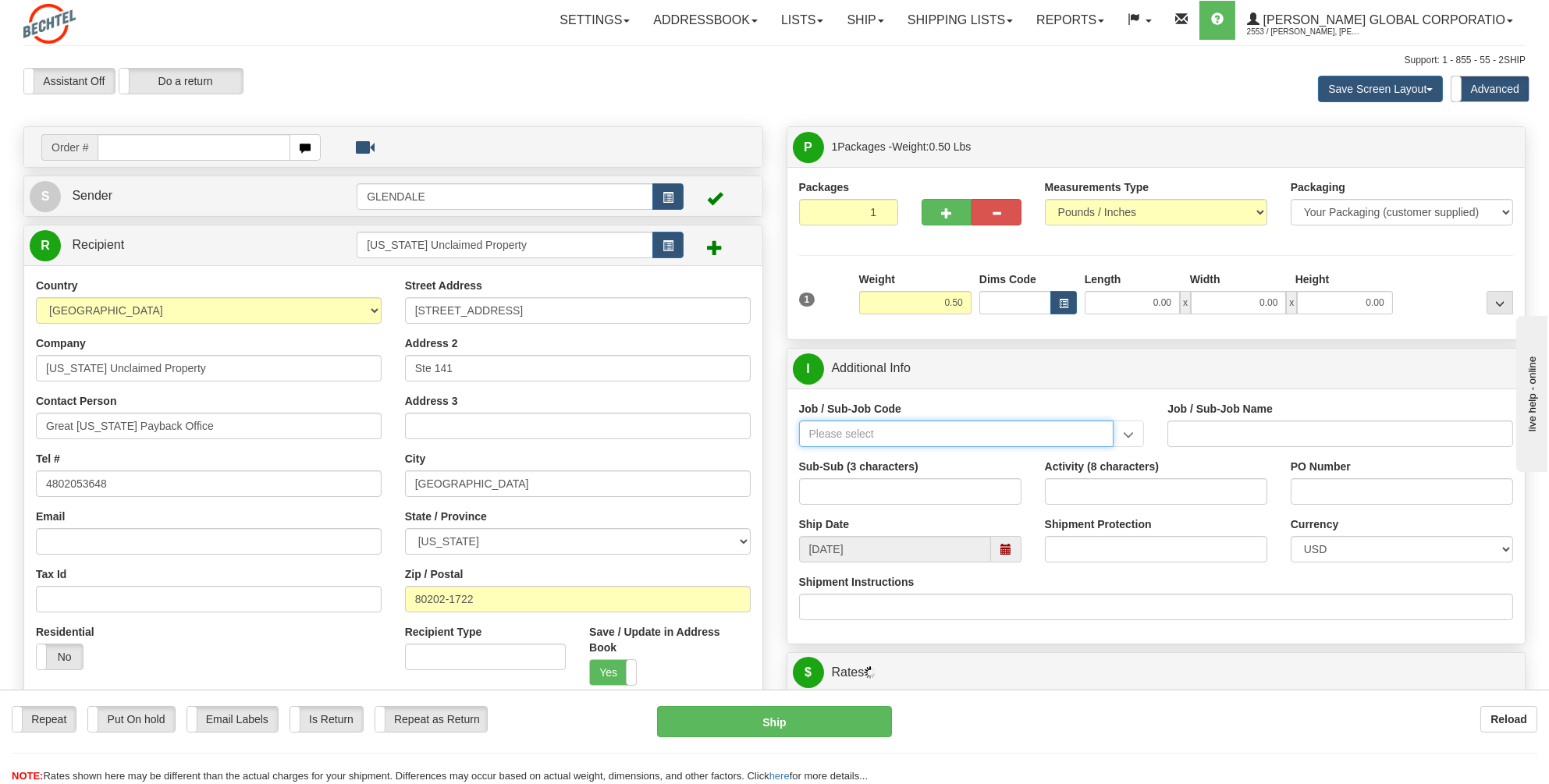
click at [824, 426] on input "Job / Sub-Job Code" at bounding box center [957, 434] width 315 height 27
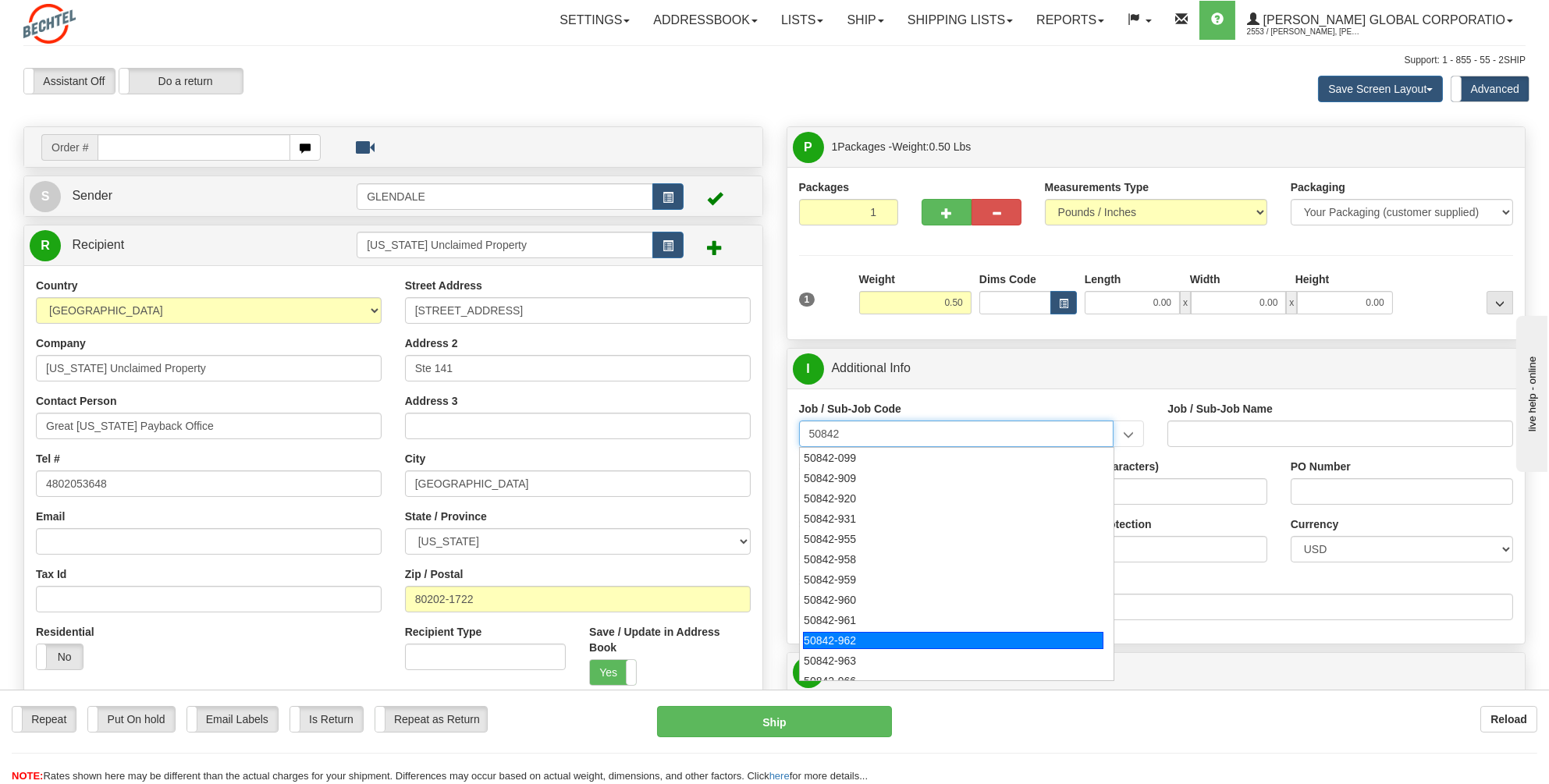
scroll to position [30, 0]
click at [820, 646] on div "50842-966" at bounding box center [954, 650] width 301 height 17
type input "50842-966"
type input "GENERAL LEDGER - OPERATIONS REPORTING"
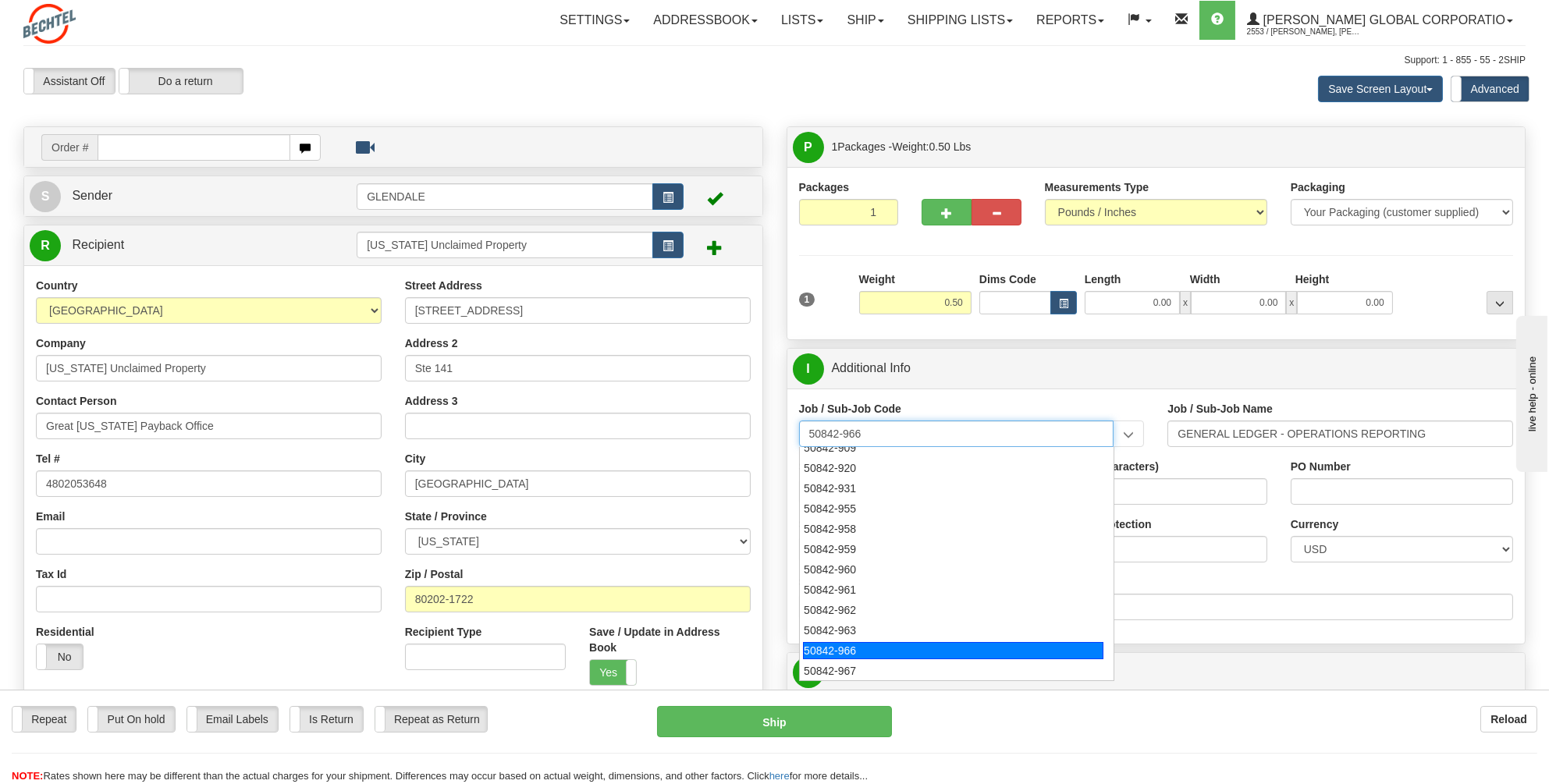
type input "50842-966"
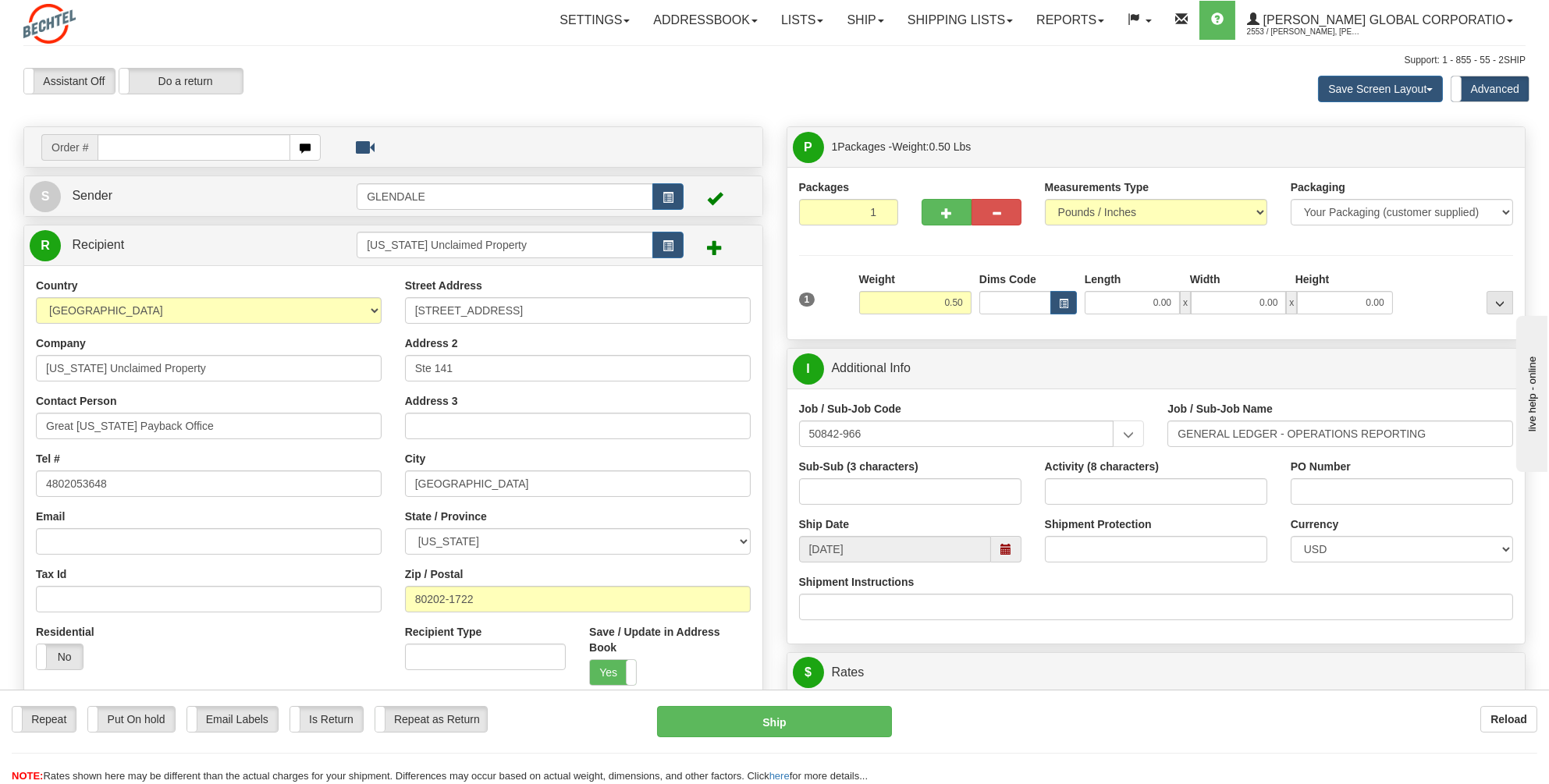
click at [1102, 625] on div "Shipment Instructions" at bounding box center [1156, 602] width 738 height 58
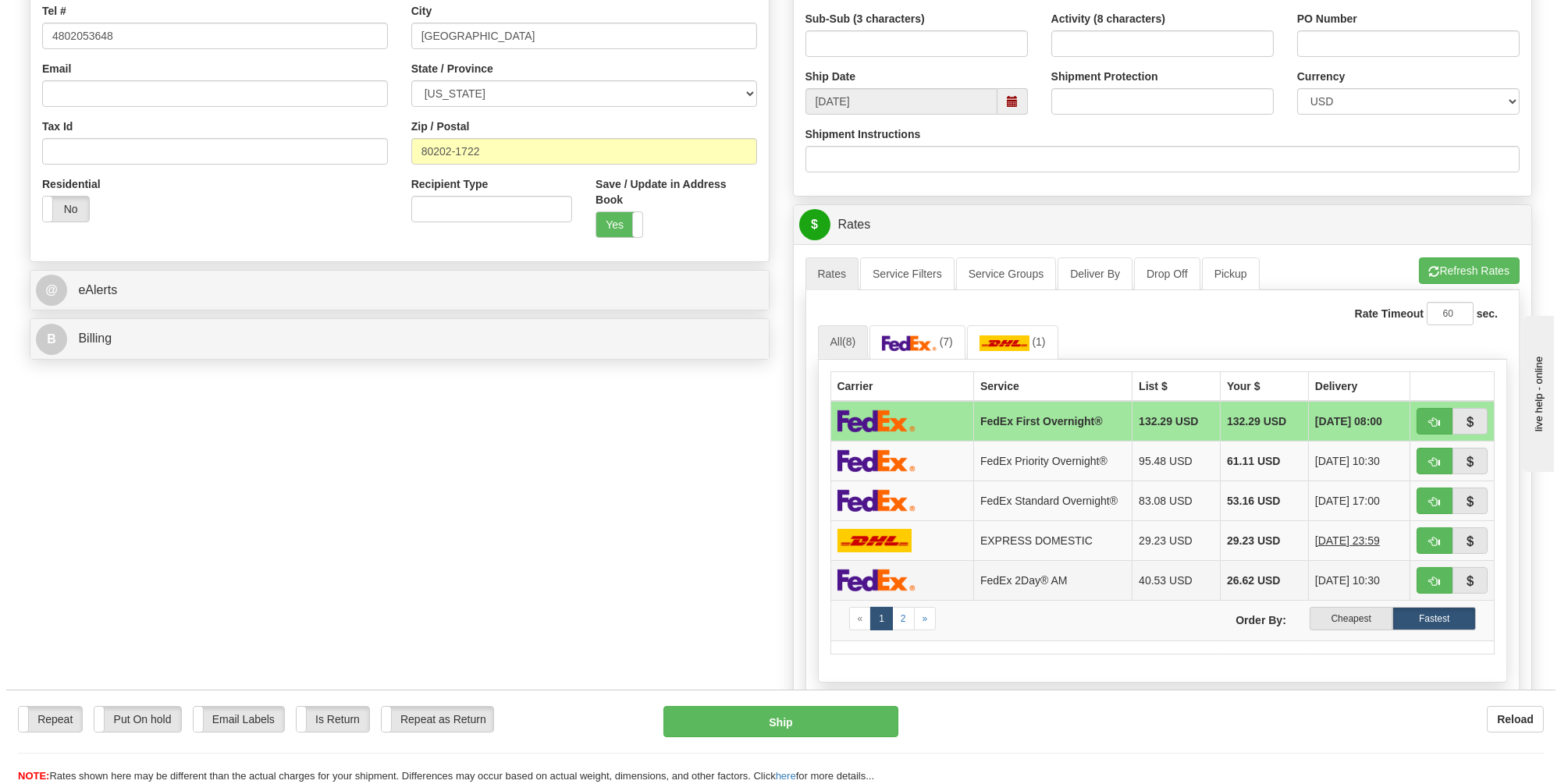
scroll to position [702, 0]
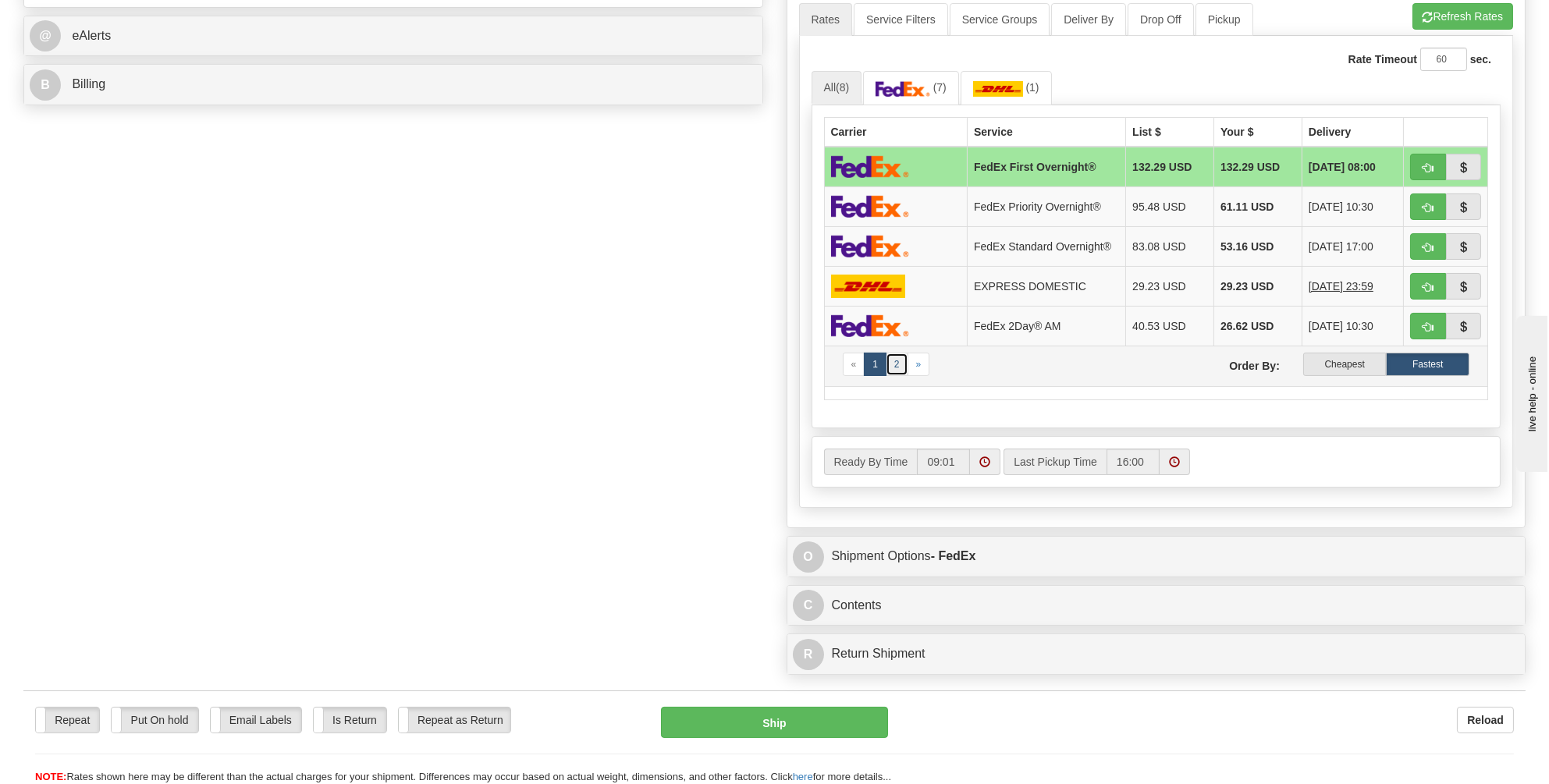
click at [897, 356] on link "2" at bounding box center [897, 365] width 23 height 24
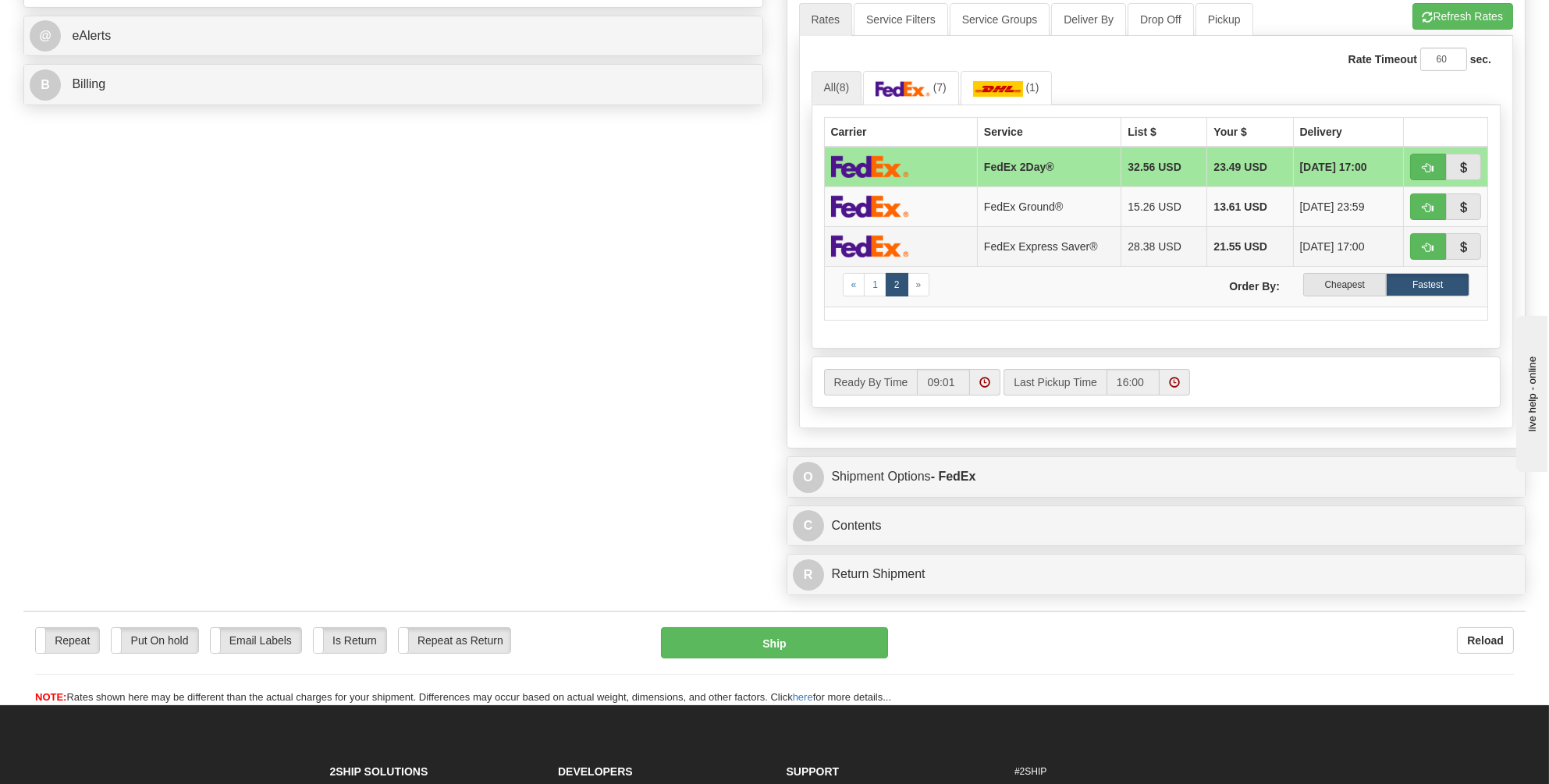
click at [879, 238] on img at bounding box center [869, 246] width 78 height 23
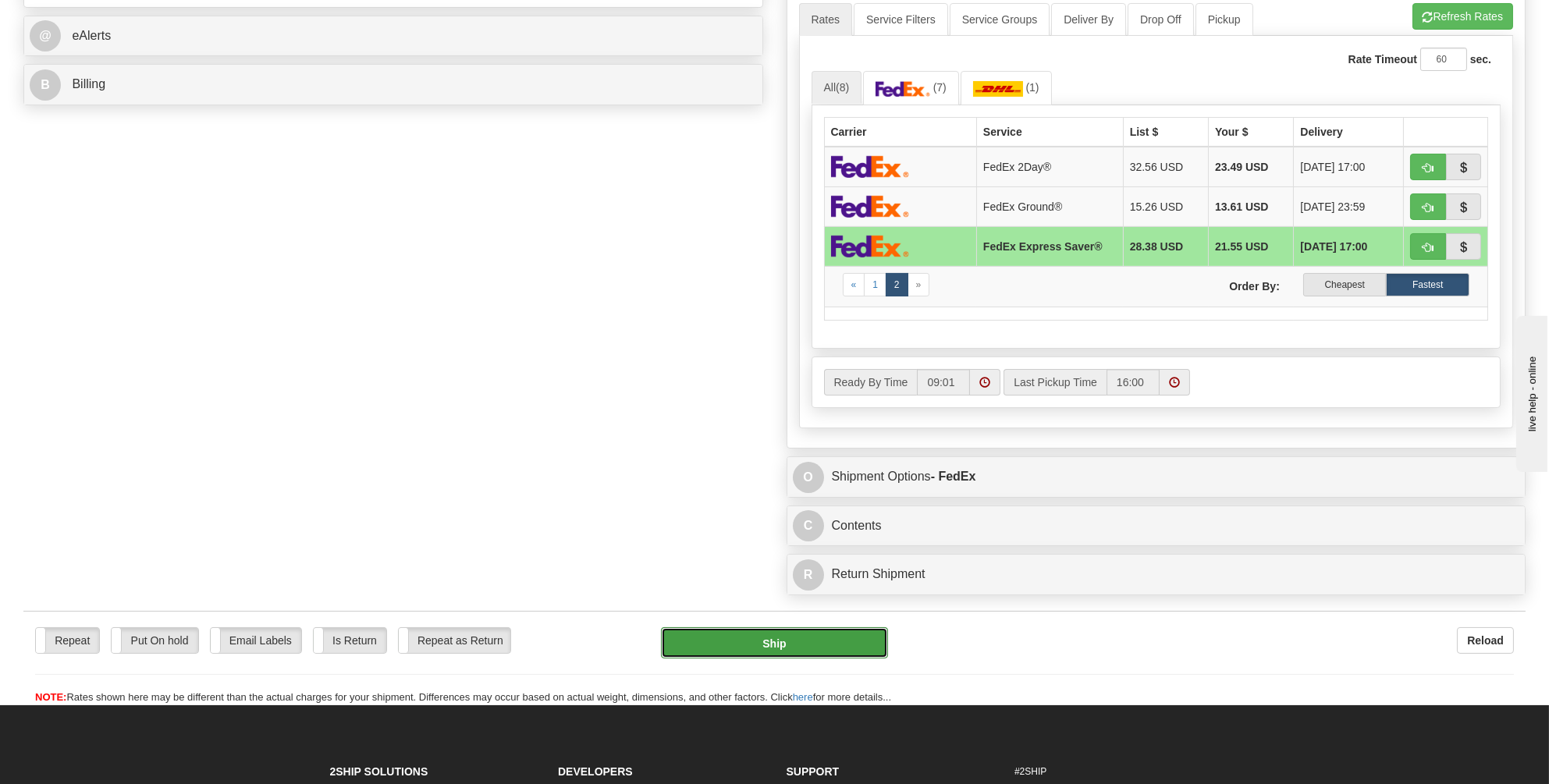
click at [778, 633] on button "Ship" at bounding box center [775, 643] width 227 height 31
type input "20"
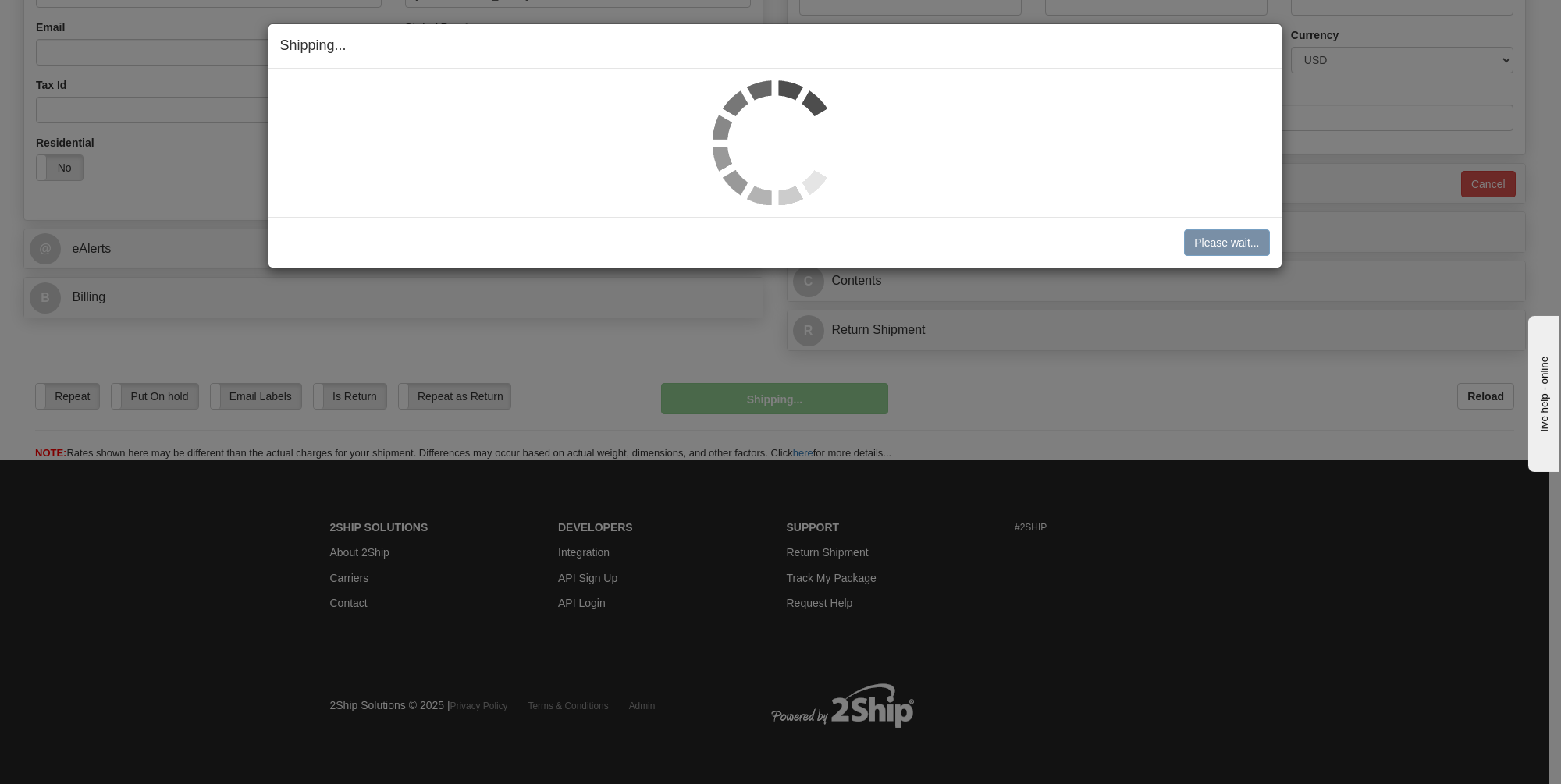
scroll to position [484, 0]
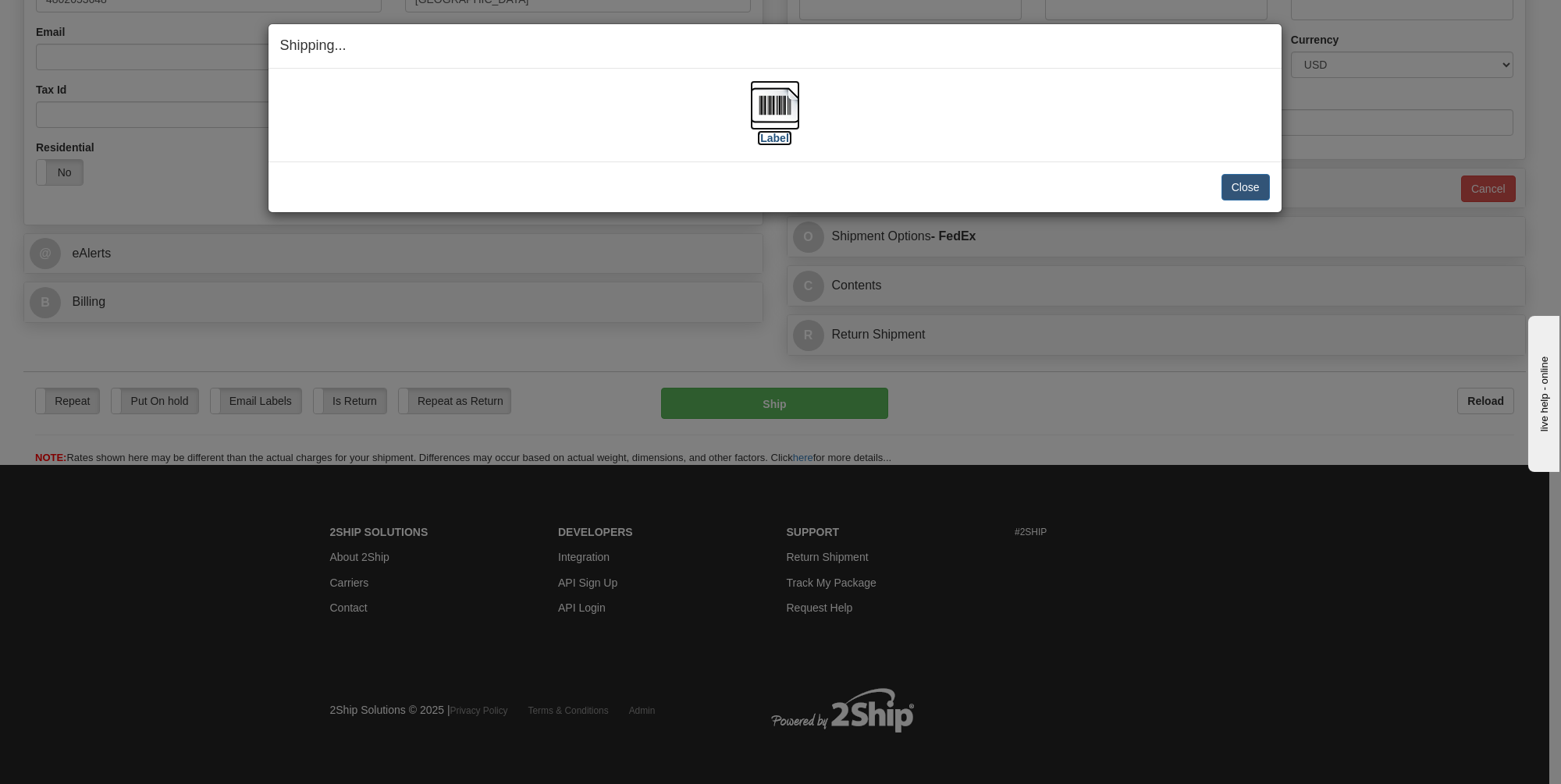
click at [766, 98] on img at bounding box center [775, 105] width 50 height 50
click at [1233, 186] on button "Close" at bounding box center [1245, 187] width 49 height 27
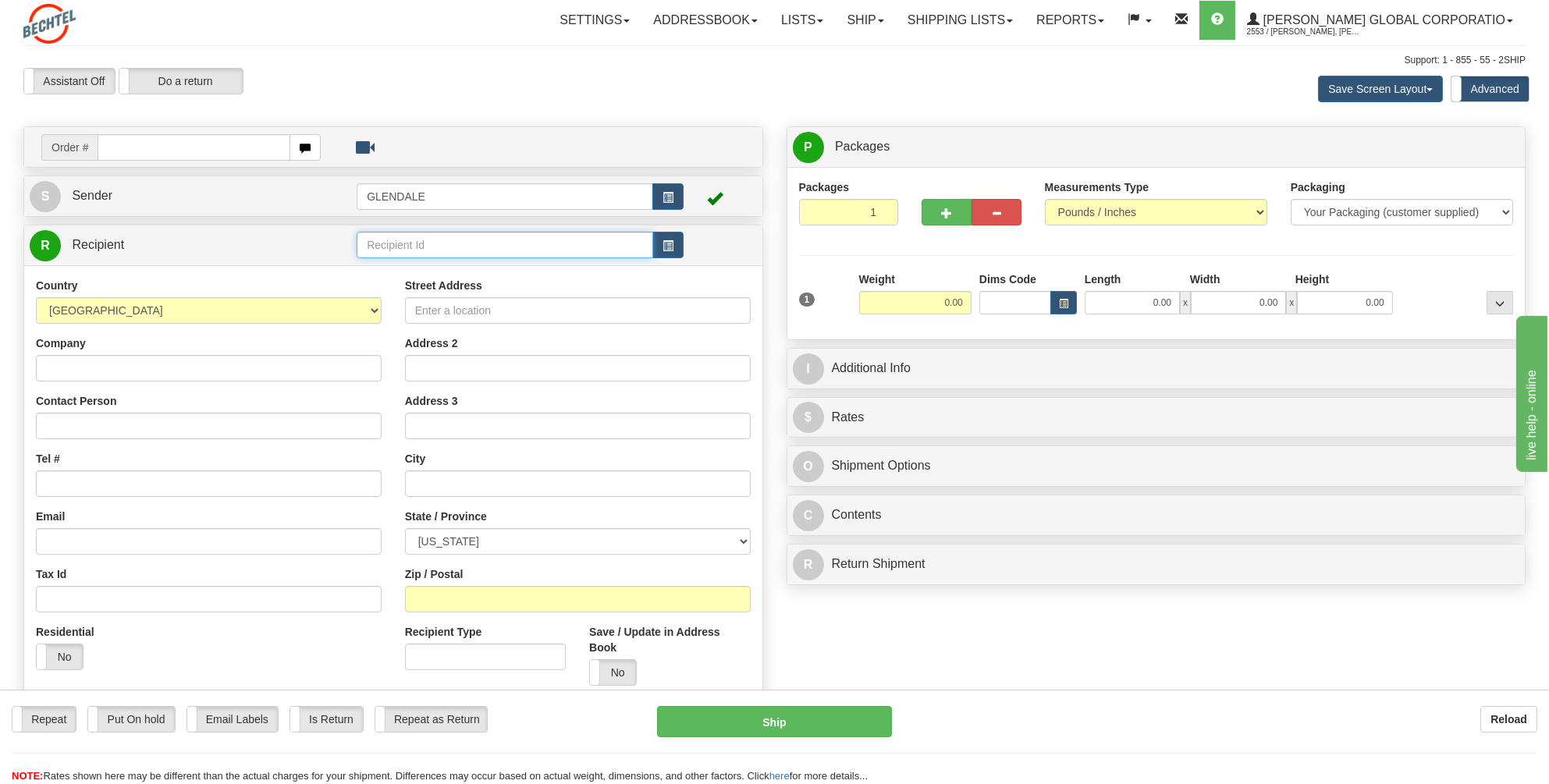
click at [385, 246] on input "text" at bounding box center [504, 245] width 296 height 27
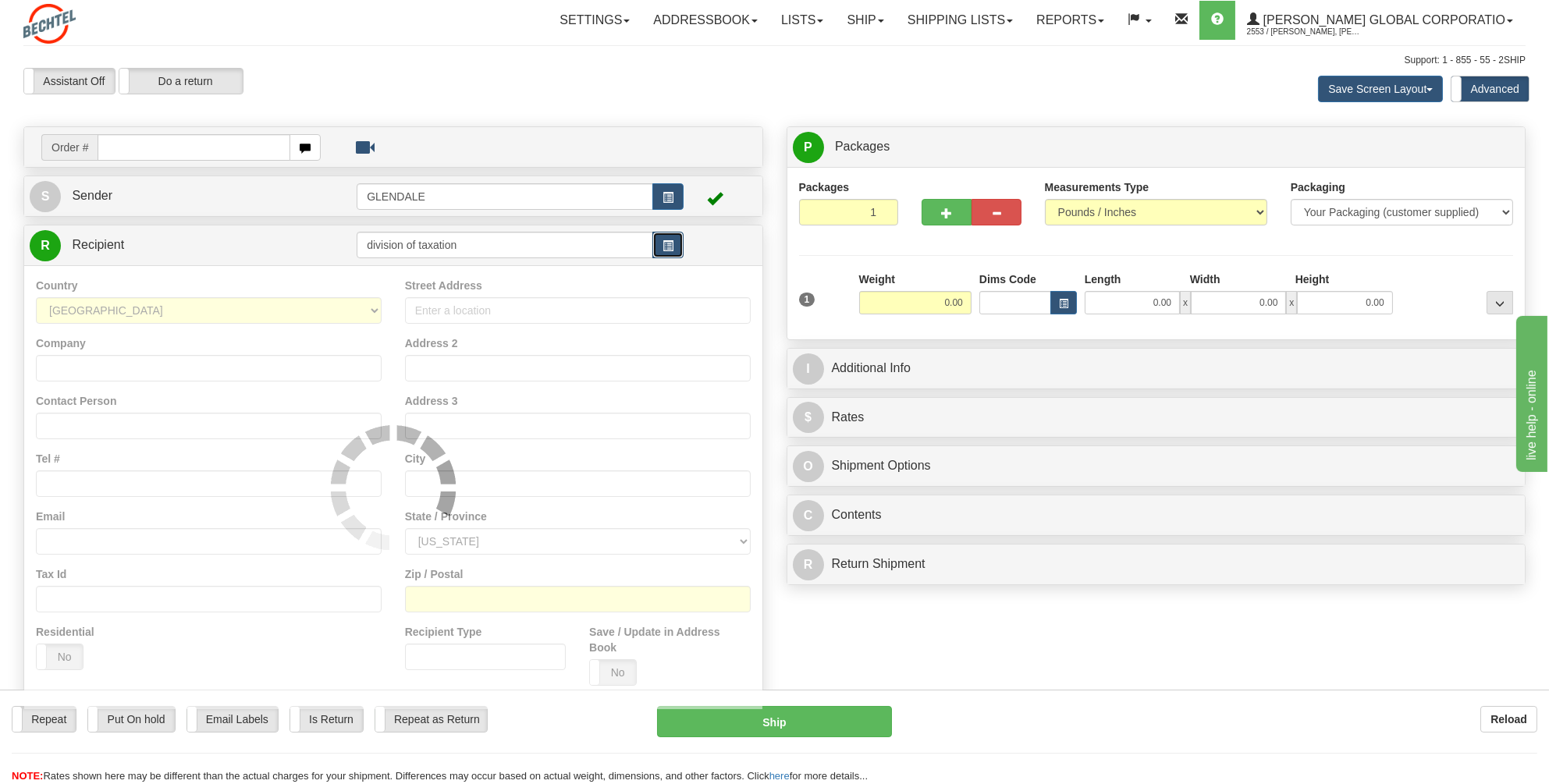
click at [665, 241] on span "button" at bounding box center [668, 246] width 11 height 10
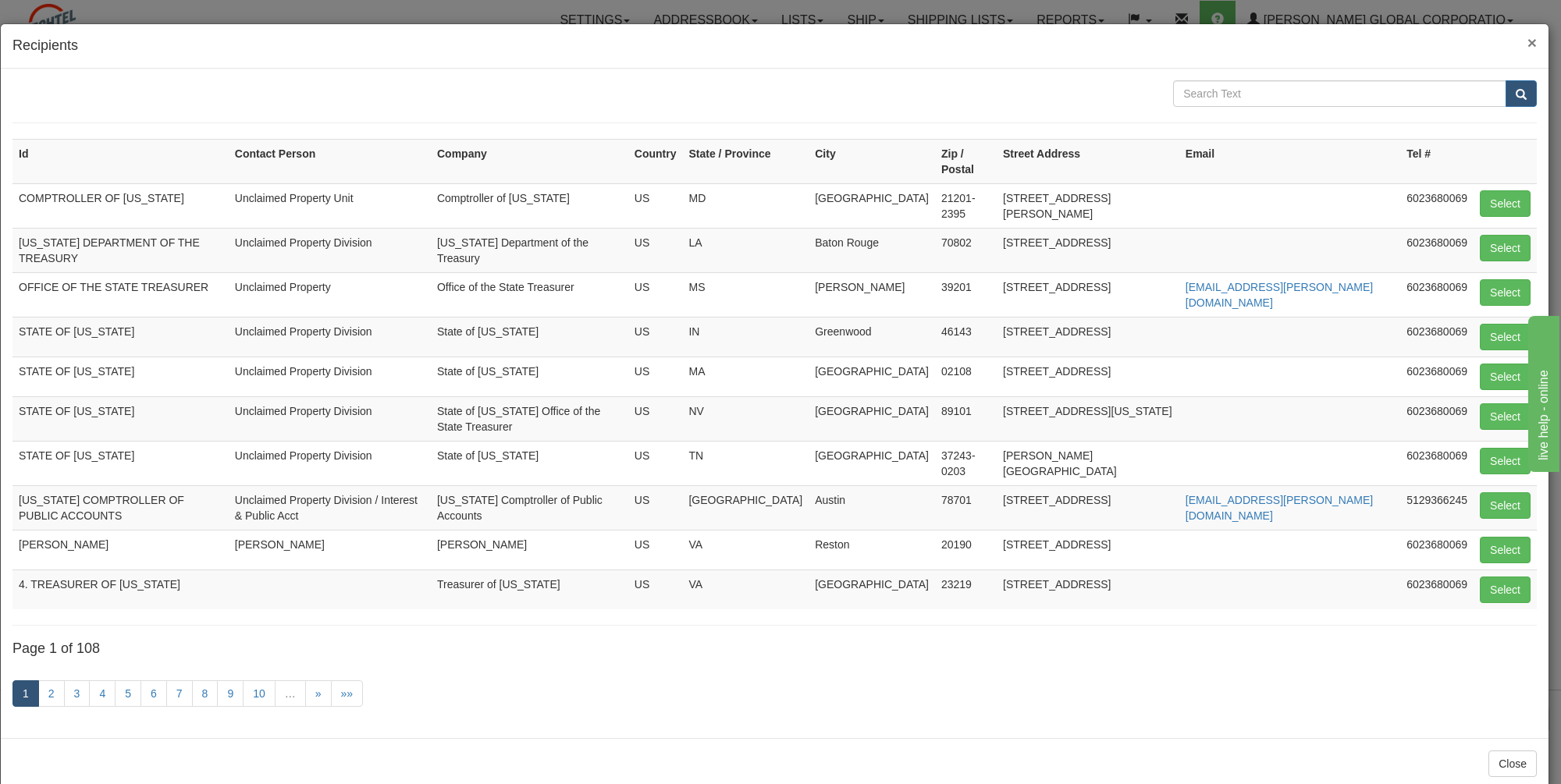
click at [1531, 39] on span "×" at bounding box center [1532, 43] width 9 height 18
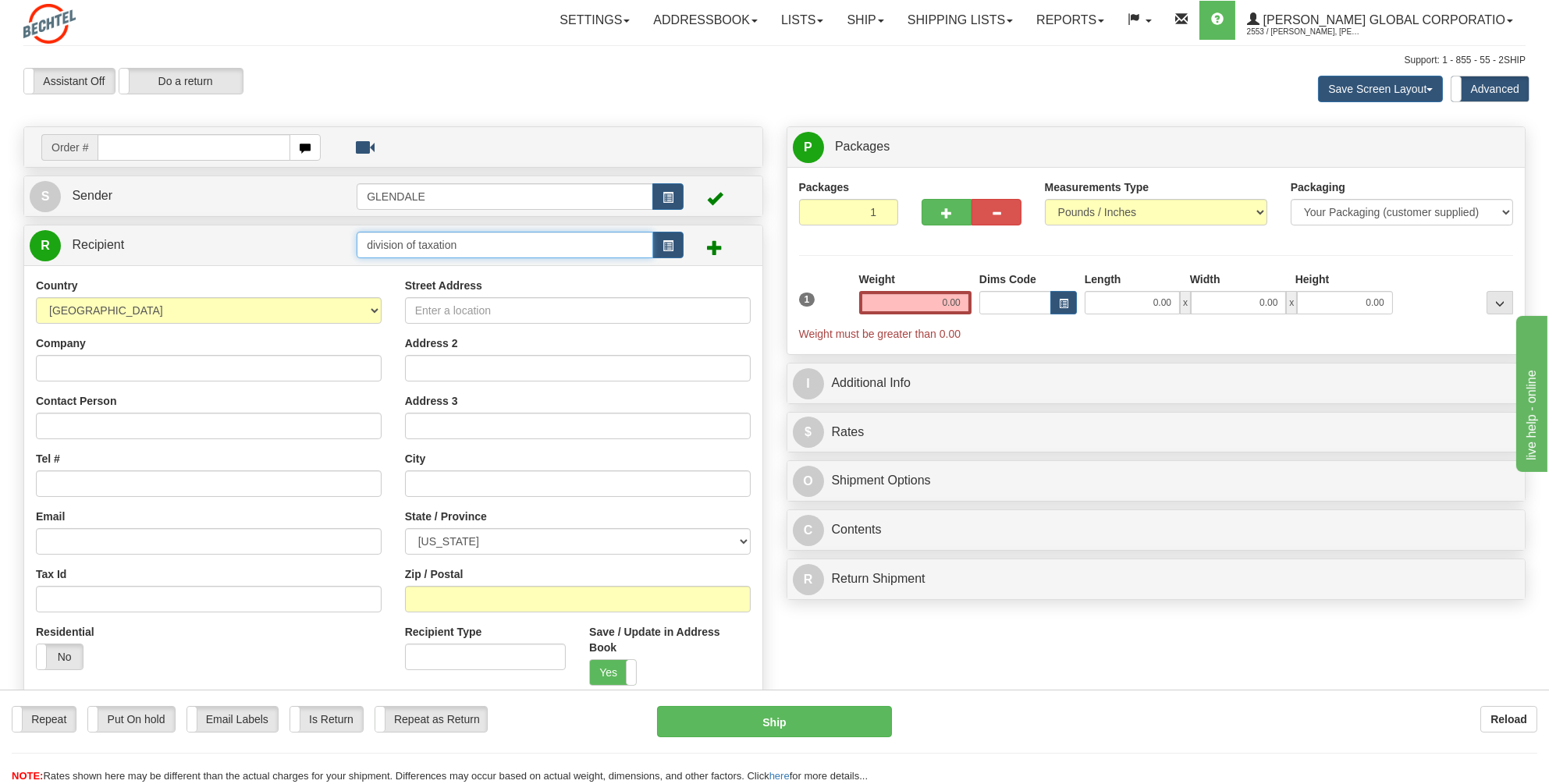
drag, startPoint x: 454, startPoint y: 247, endPoint x: 354, endPoint y: 249, distance: 100.0
click at [354, 249] on tr "R Recipient division of taxation" at bounding box center [393, 245] width 727 height 32
type input "t"
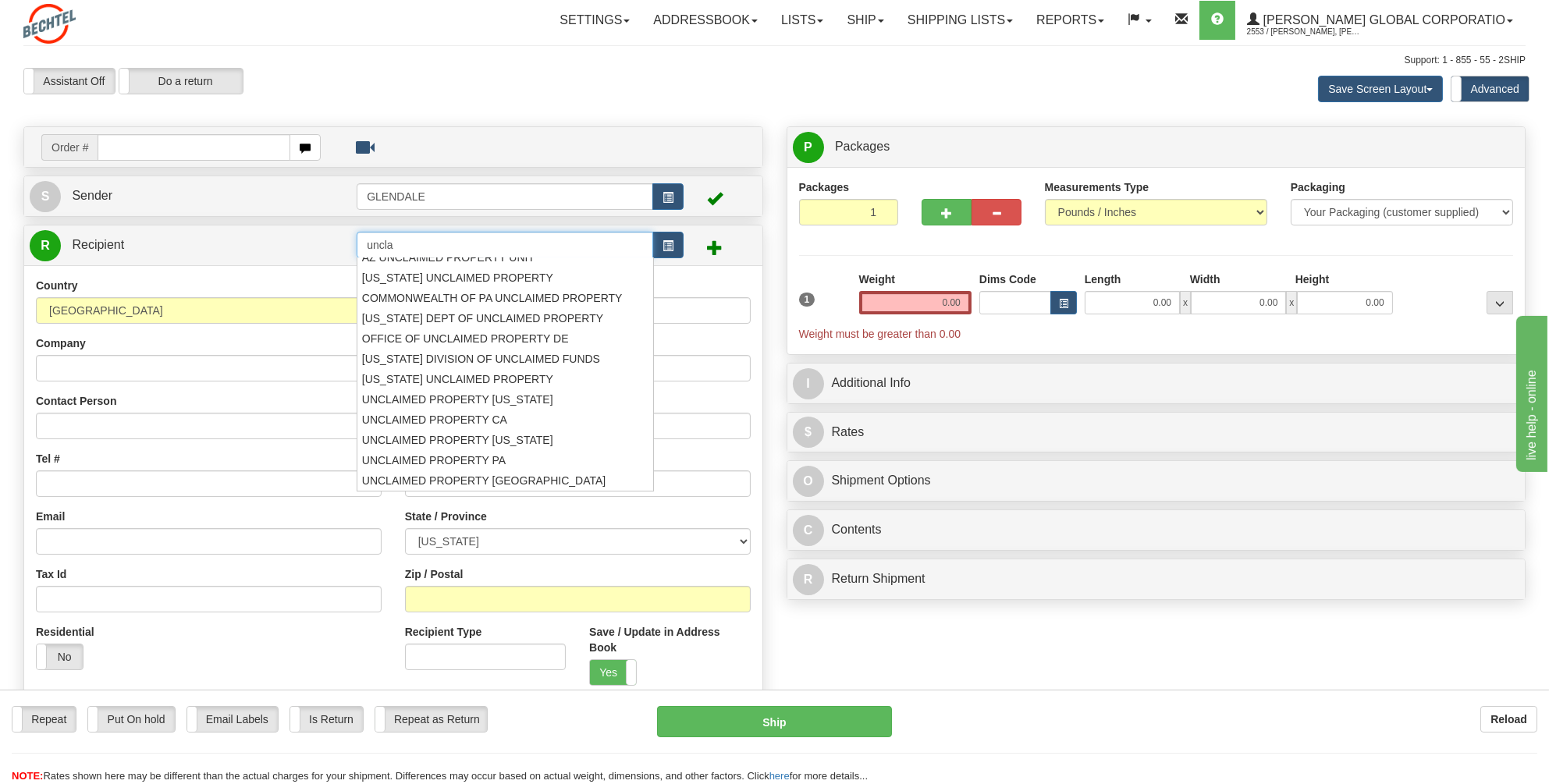
scroll to position [50, 0]
type input "uncla"
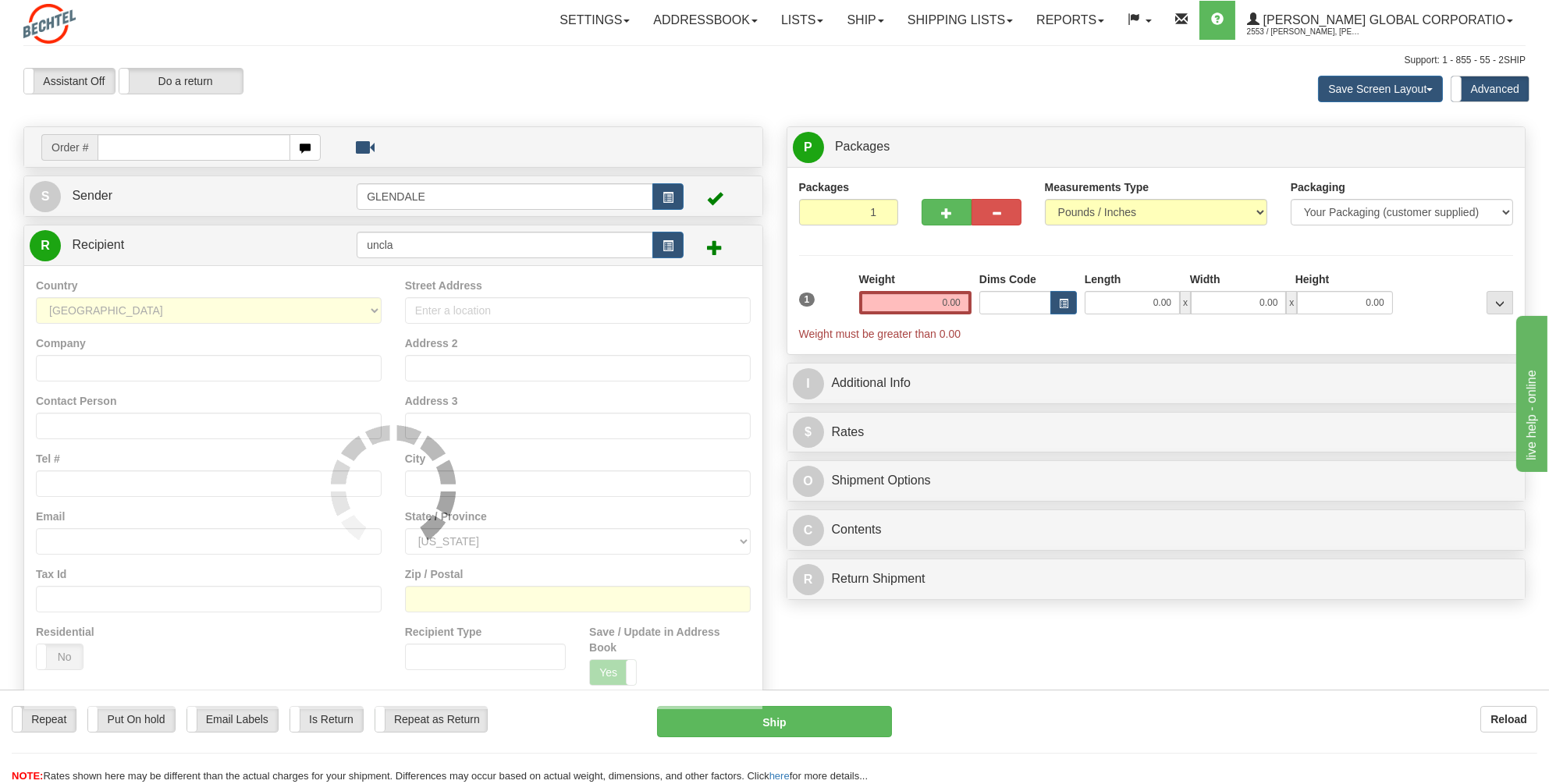
click at [958, 628] on div "Create a label for the return Create Pickup Without Label Order #" at bounding box center [775, 470] width 1526 height 689
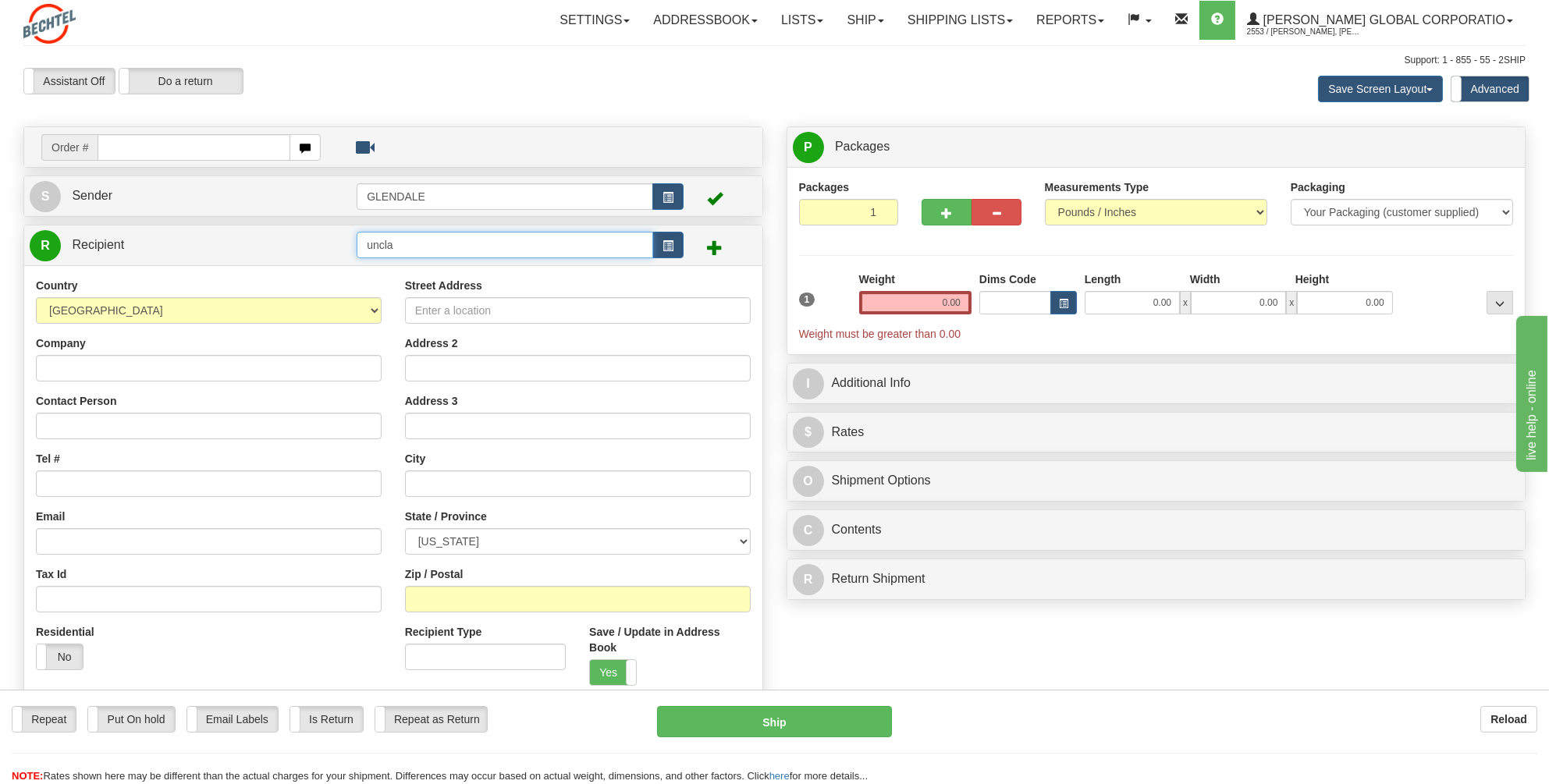
drag, startPoint x: 371, startPoint y: 243, endPoint x: 349, endPoint y: 245, distance: 22.1
click at [349, 245] on tr "R Recipient uncla" at bounding box center [393, 245] width 727 height 32
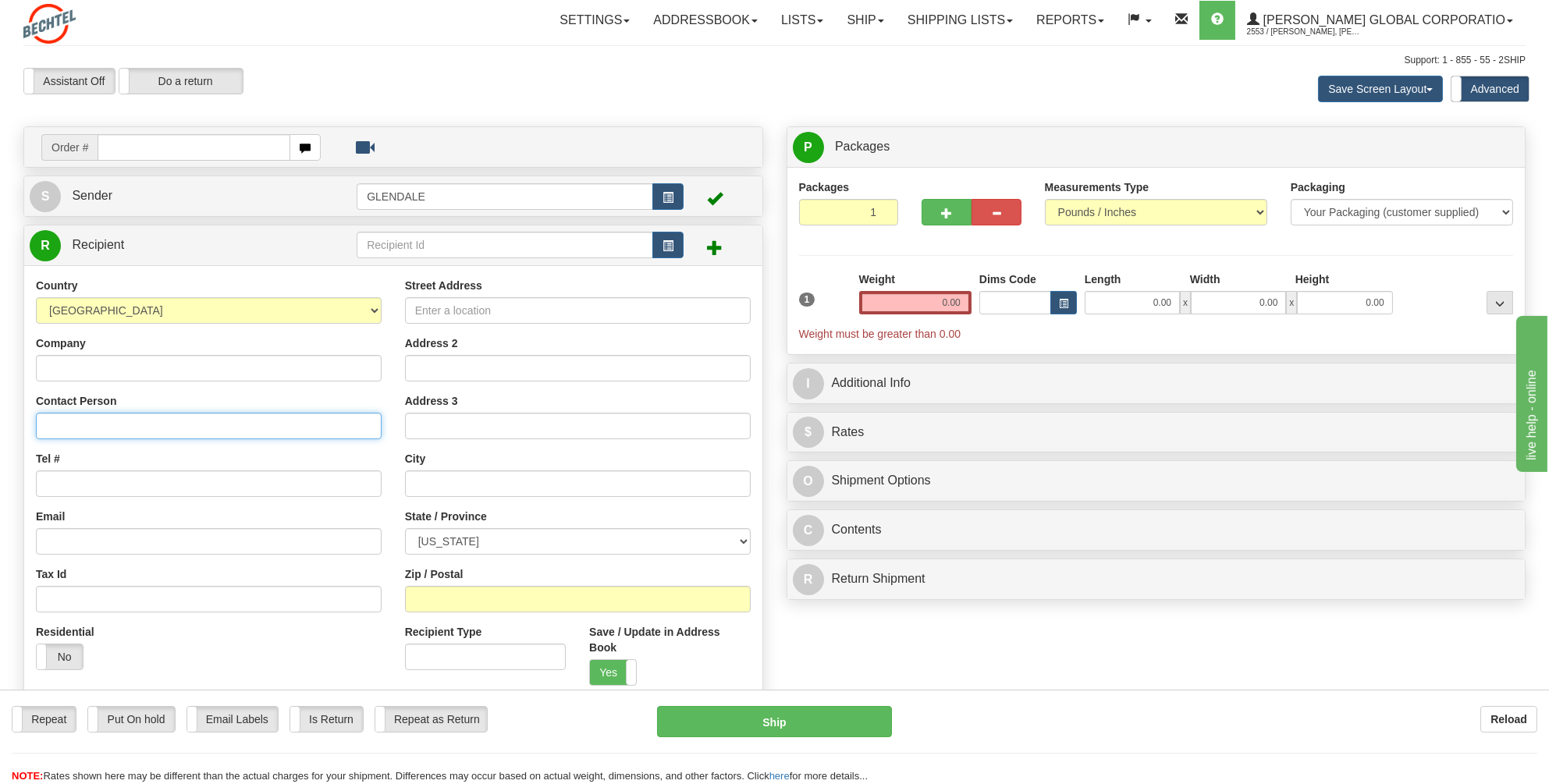
click at [63, 430] on input "Contact Person" at bounding box center [208, 425] width 346 height 27
paste input "4. NJ Unclaimed Property Admin"
click at [54, 425] on input "4. NJ Unclaimed Property Admin" at bounding box center [208, 425] width 346 height 27
click at [68, 426] on input "NJ Unclaimed Property Admin" at bounding box center [208, 425] width 346 height 27
type input "NJ Unclaimed Property Admin"
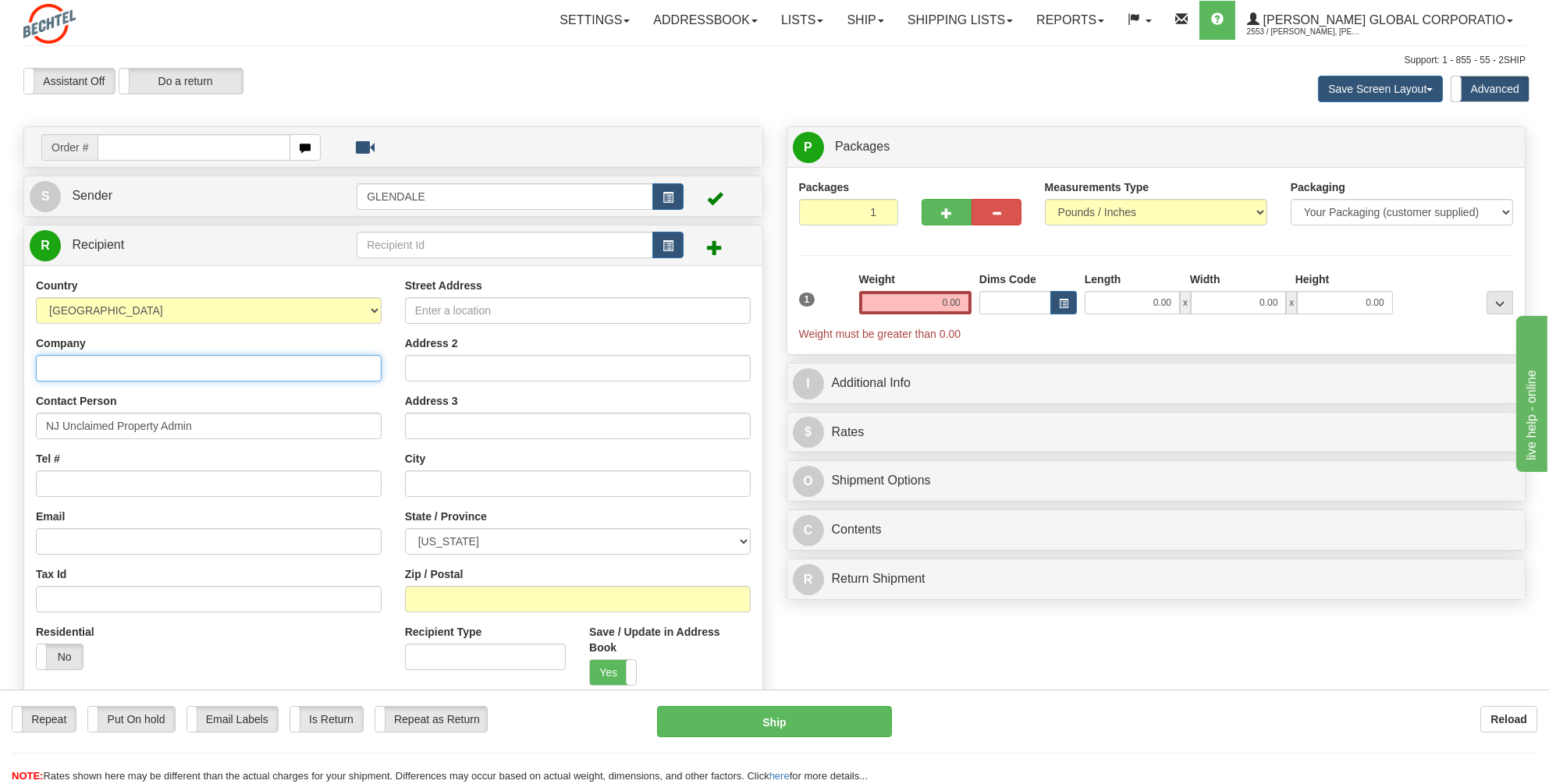
click at [83, 370] on input "Company" at bounding box center [208, 368] width 346 height 27
click at [1023, 659] on div "Create a label for the return Create Pickup Without Label Order #" at bounding box center [775, 470] width 1526 height 689
click at [58, 364] on input "Company" at bounding box center [208, 368] width 346 height 27
paste input "Division of Taxation, Bulk Sales Unit"
type input "Division of Taxation, Bulk Sales Unit"
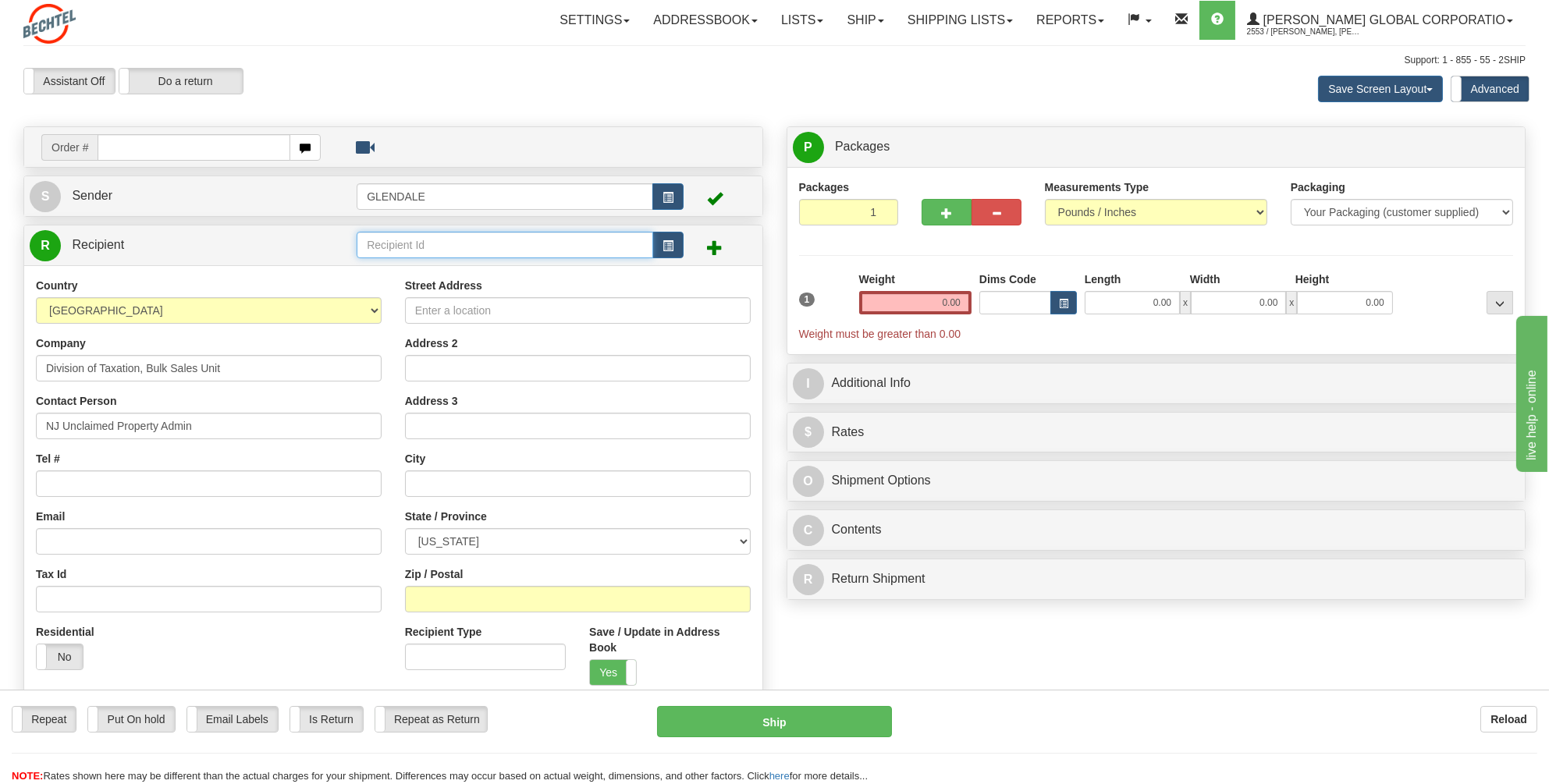
paste input "Division of Taxation, Bulk Sales Unit"
type input "Division of Taxation, Bulk Sales Unit"
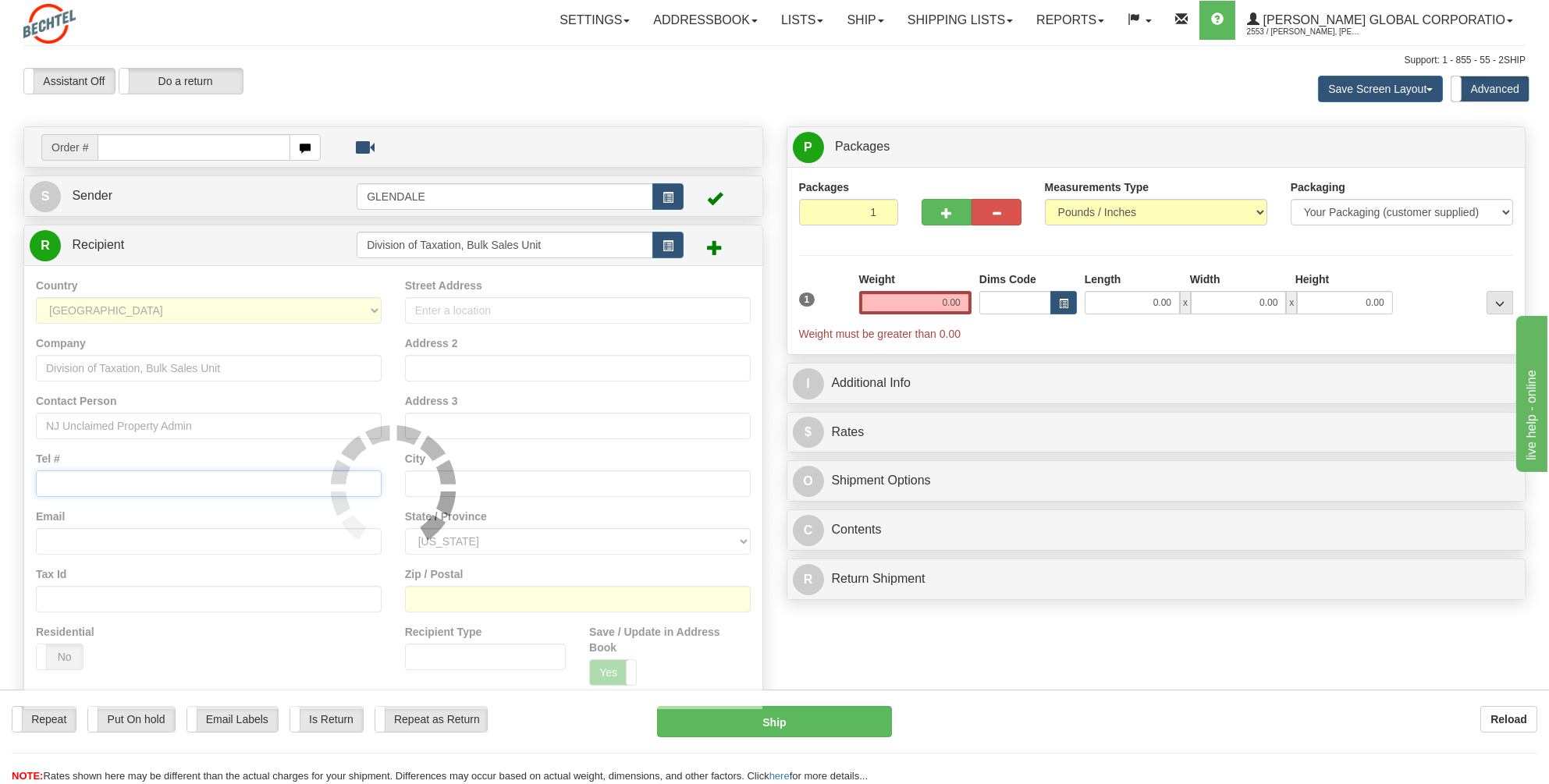
click at [71, 484] on div "Country AFGHANISTAN ALAND ISLANDS ALBANIA ALGERIA AMERICAN SAMOA ANDORRA ANGOLA…" at bounding box center [393, 487] width 738 height 444
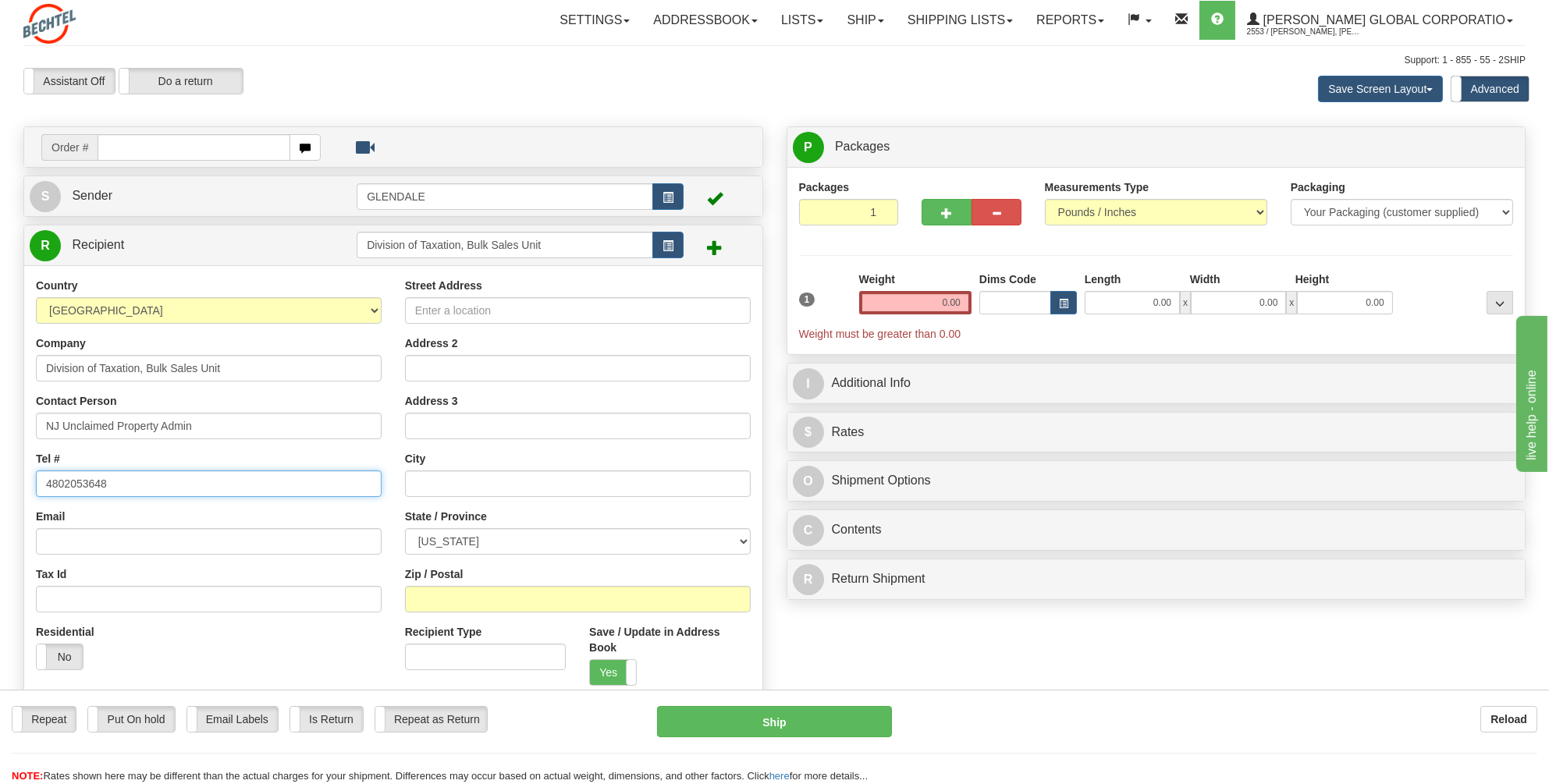
type input "4802053648"
click at [431, 310] on input "Street Address" at bounding box center [578, 310] width 346 height 27
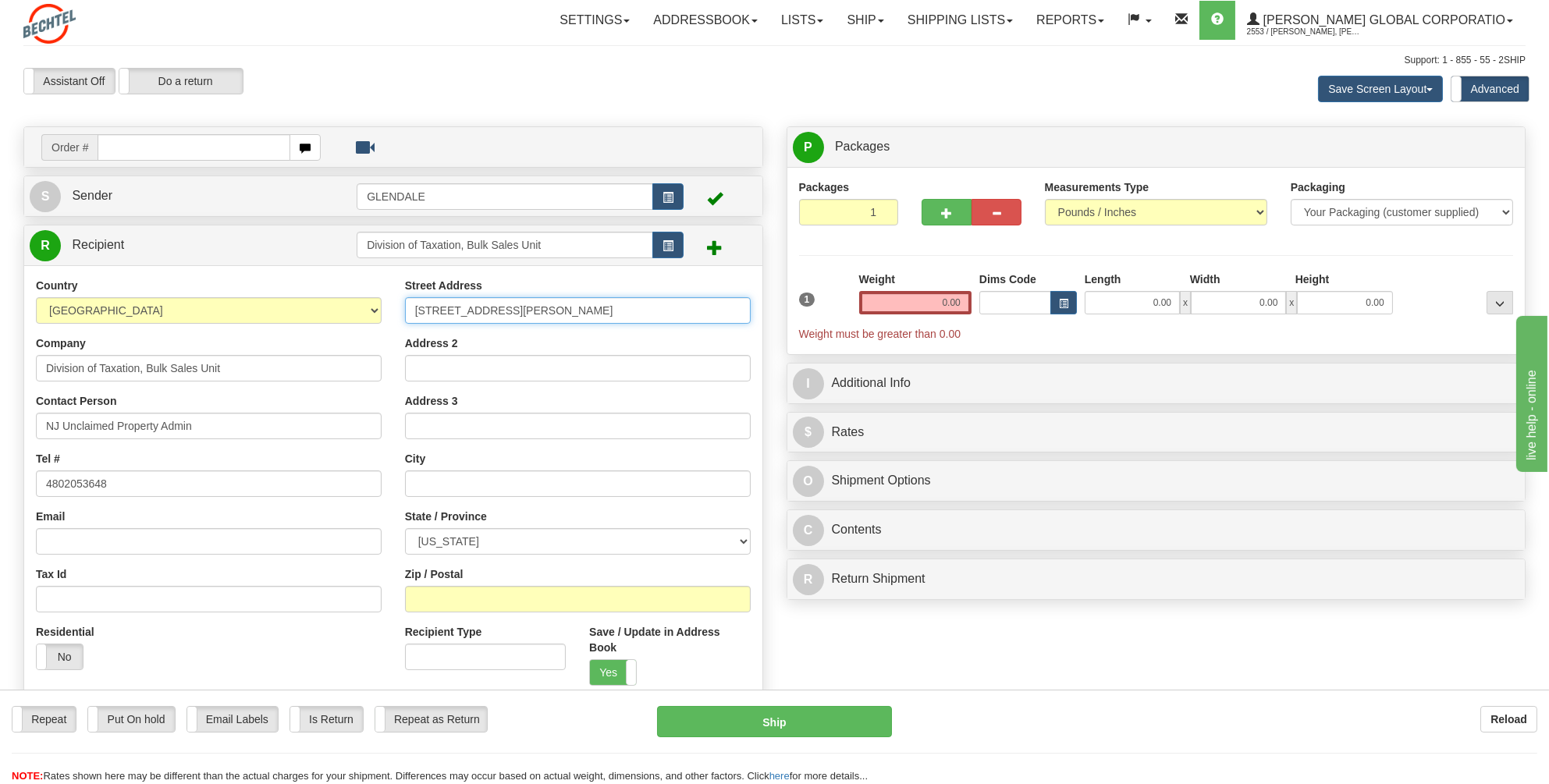
type input "3 John Fitch Way"
click at [431, 480] on input "text" at bounding box center [578, 483] width 346 height 27
type input "t"
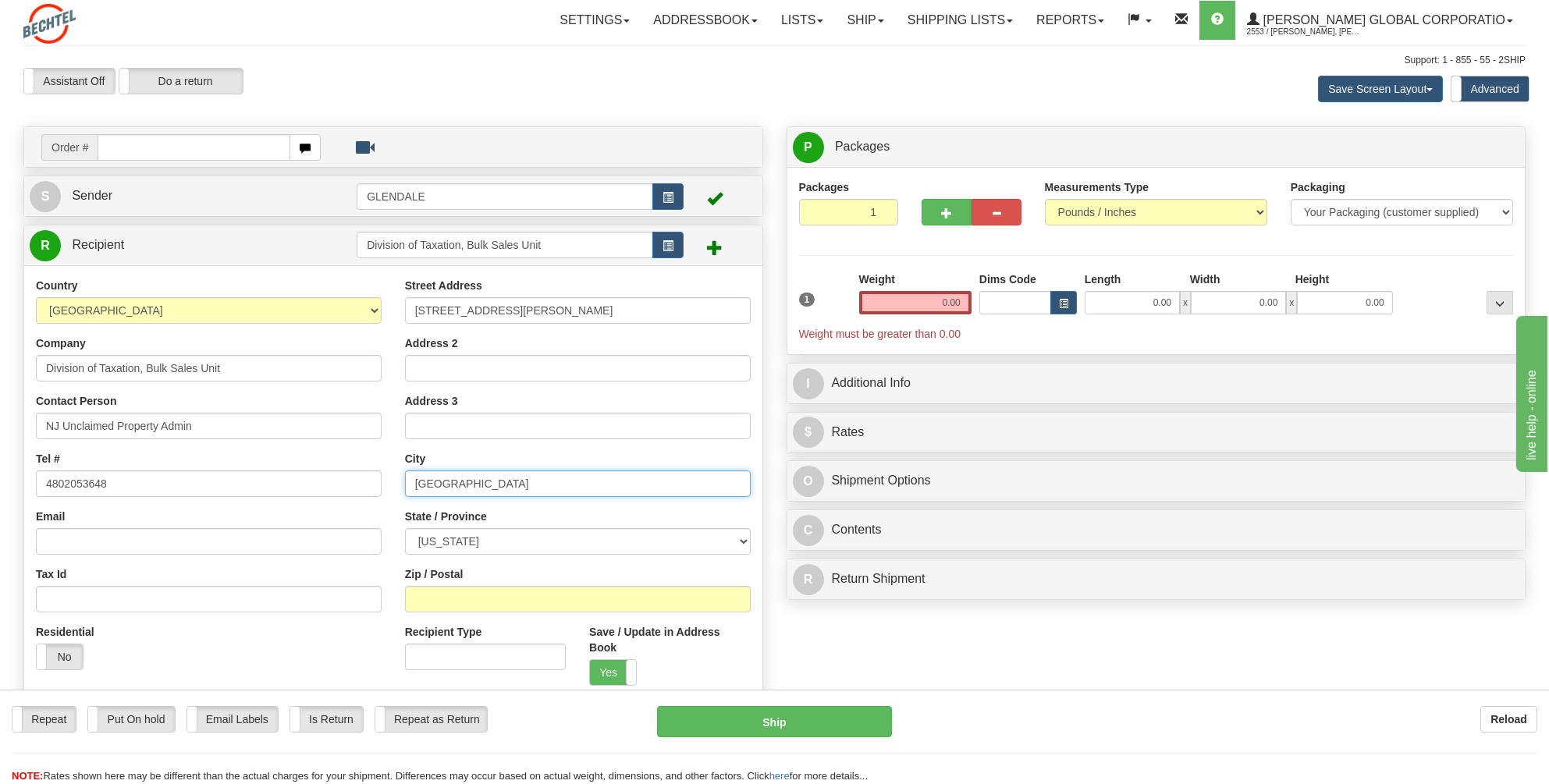
type input "Trenton"
click at [743, 542] on select "[US_STATE] [US_STATE] [US_STATE] [US_STATE] Armed Forces America Armed Forces E…" at bounding box center [578, 541] width 346 height 27
select select "NJ"
click at [405, 528] on select "[US_STATE] [US_STATE] [US_STATE] [US_STATE] Armed Forces America Armed Forces E…" at bounding box center [578, 541] width 346 height 27
click at [424, 597] on input "Zip / Postal" at bounding box center [578, 599] width 346 height 27
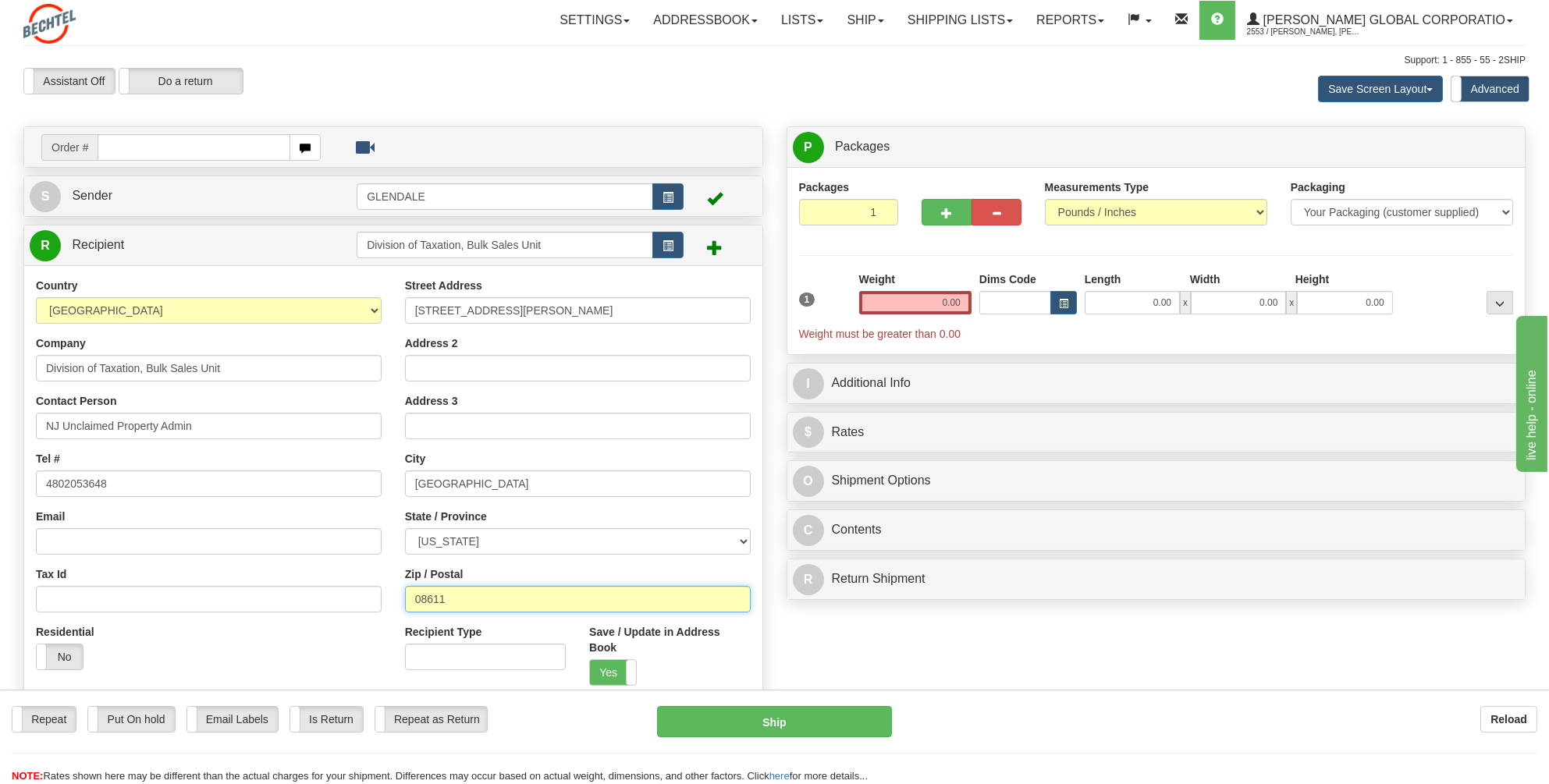
type input "08611"
drag, startPoint x: 967, startPoint y: 301, endPoint x: 939, endPoint y: 306, distance: 28.4
click at [939, 306] on input "0.00" at bounding box center [915, 303] width 113 height 24
click button "Delete" at bounding box center [0, 0] width 0 height 0
click at [935, 302] on input "text" at bounding box center [915, 303] width 113 height 24
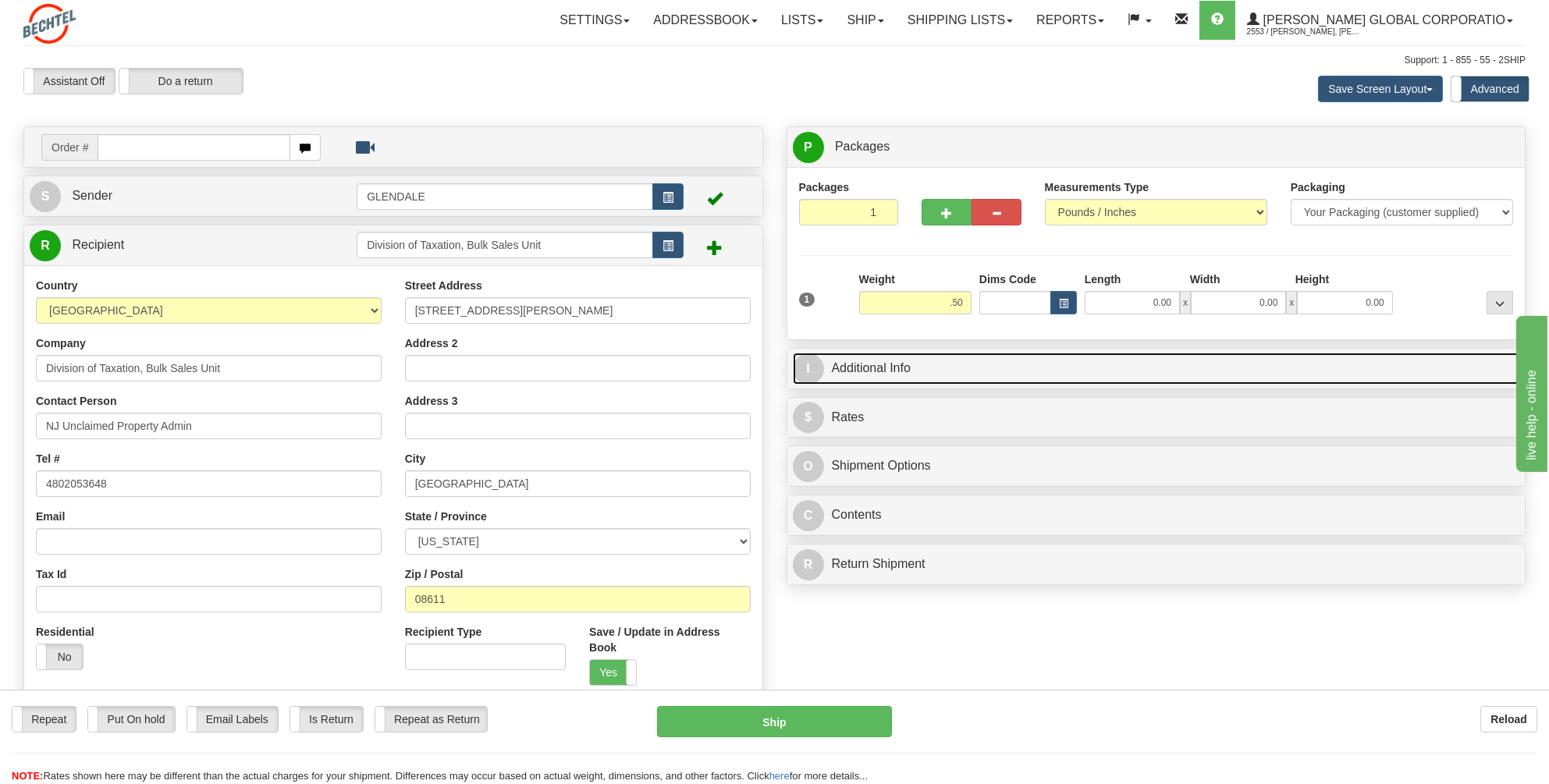
type input "0.50"
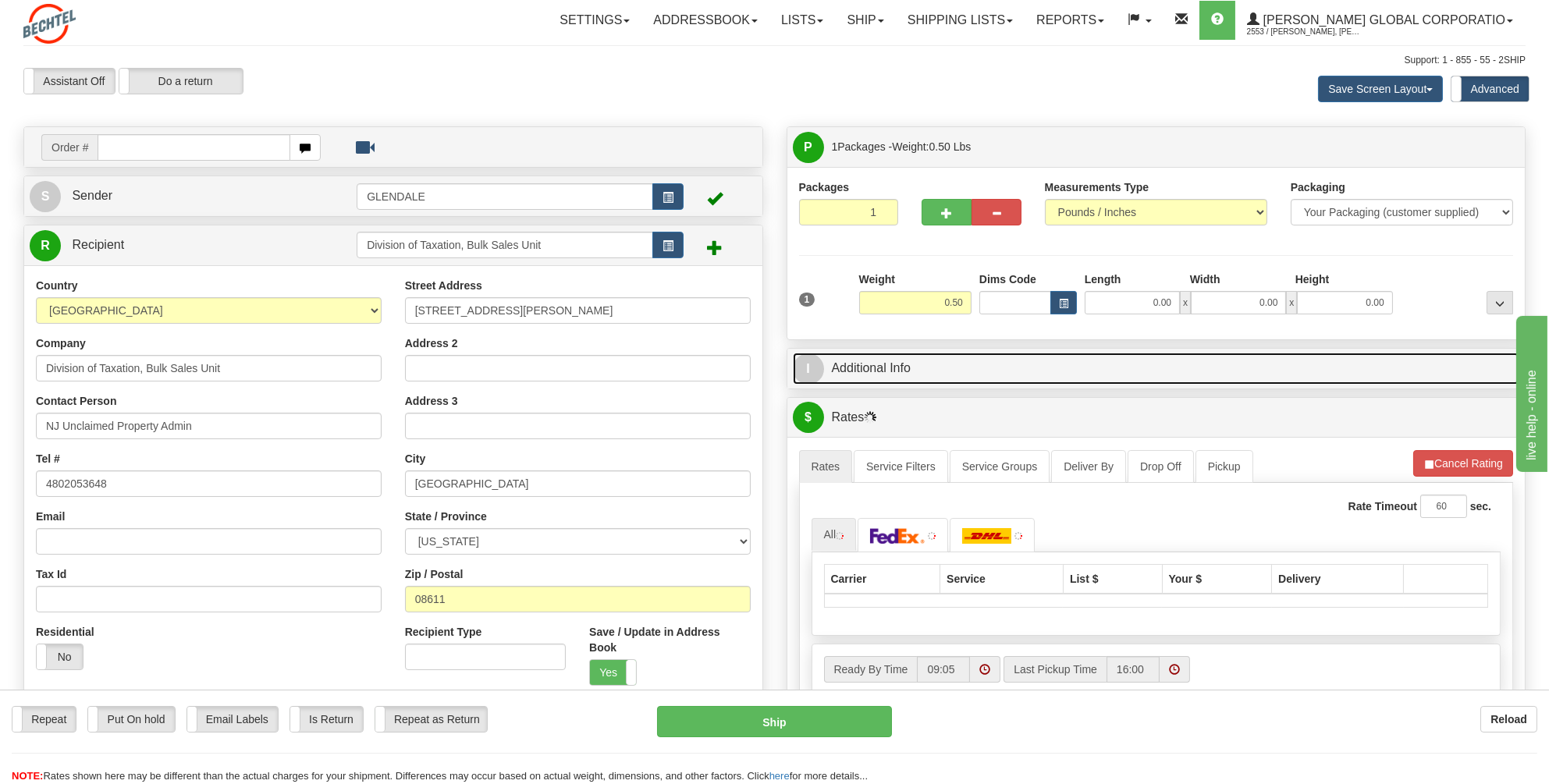
click at [882, 359] on link "I Additional Info" at bounding box center [1156, 369] width 727 height 32
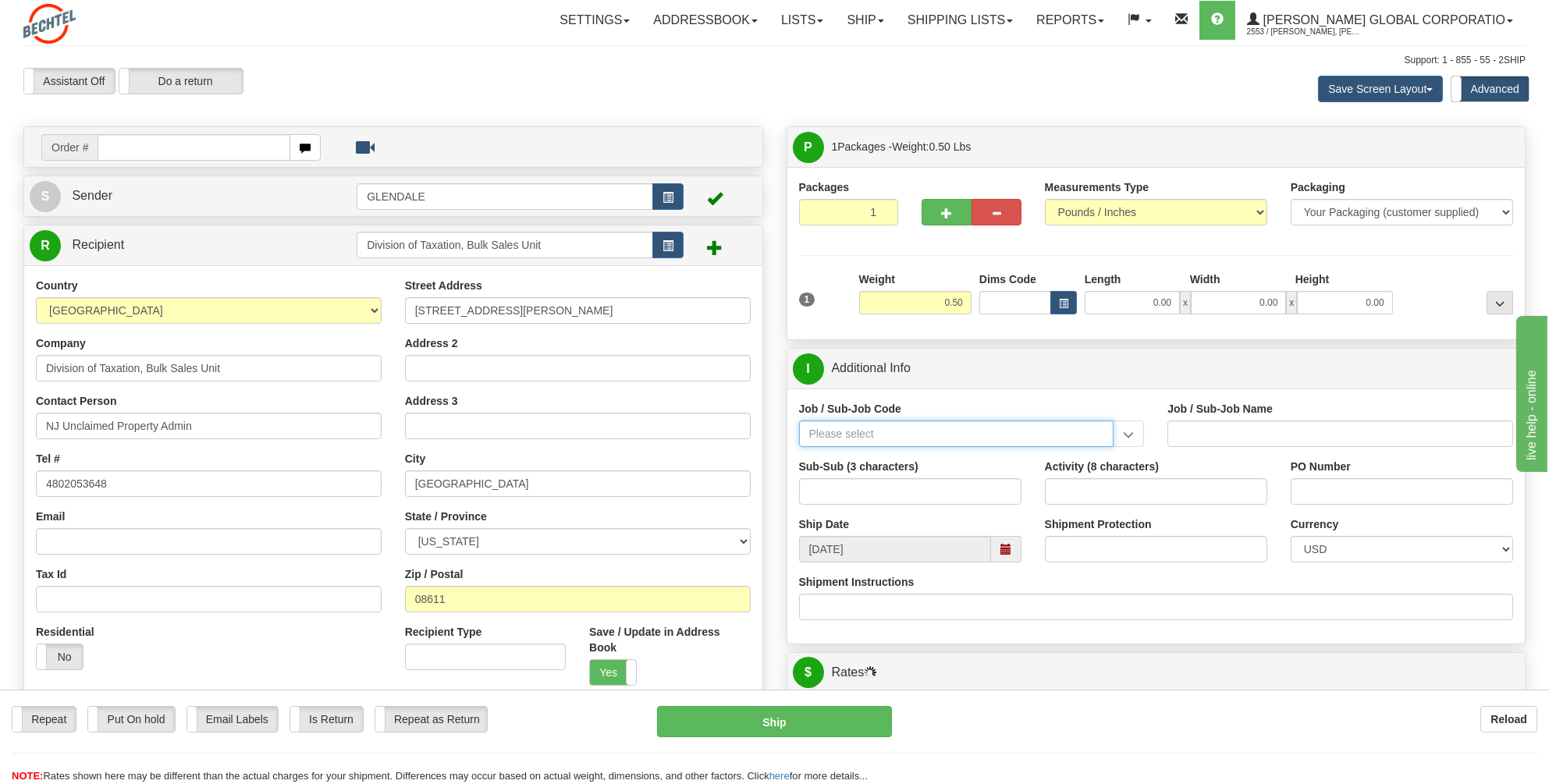
click at [824, 436] on input "Job / Sub-Job Code" at bounding box center [957, 434] width 315 height 27
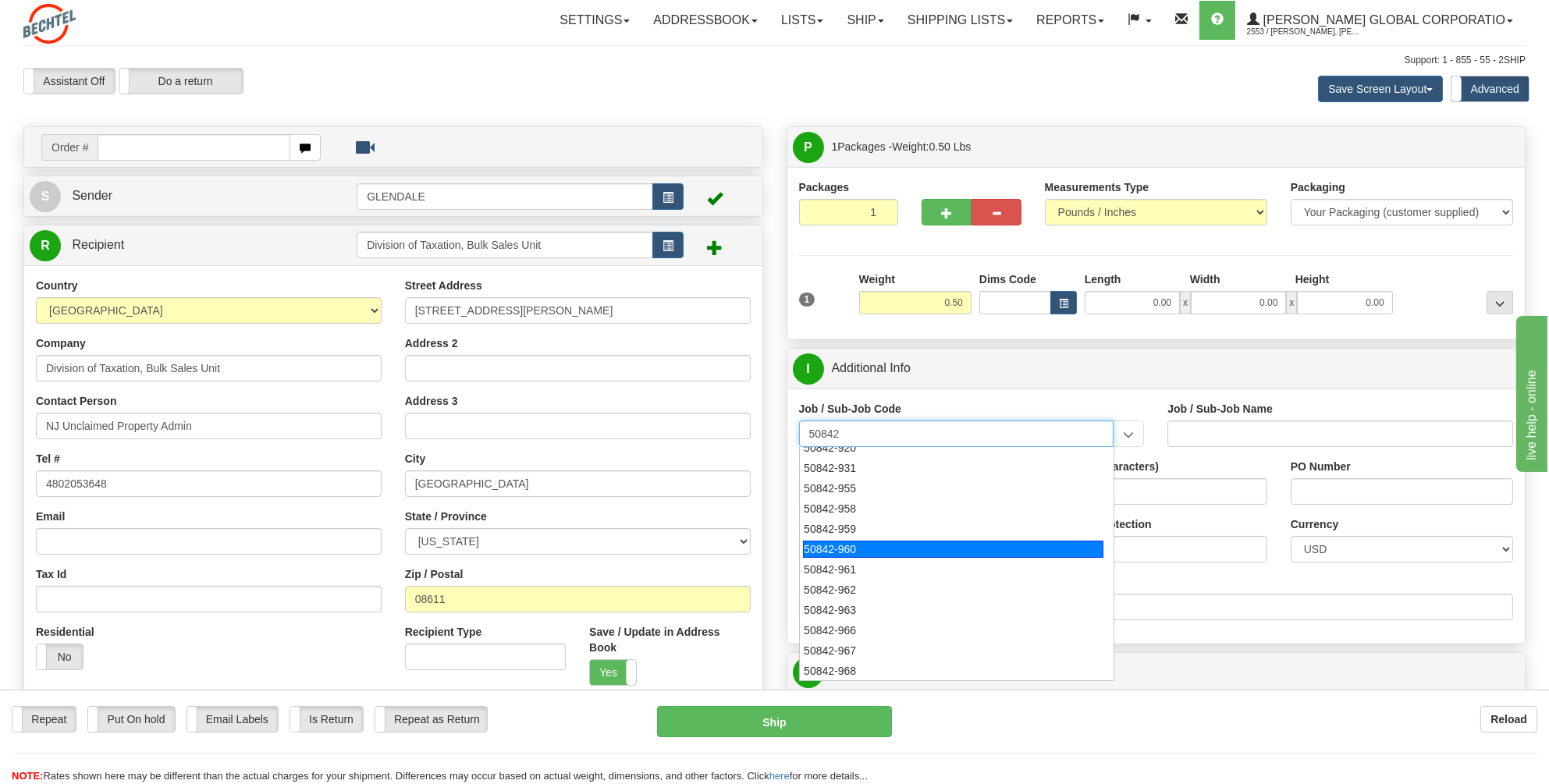
scroll to position [78, 0]
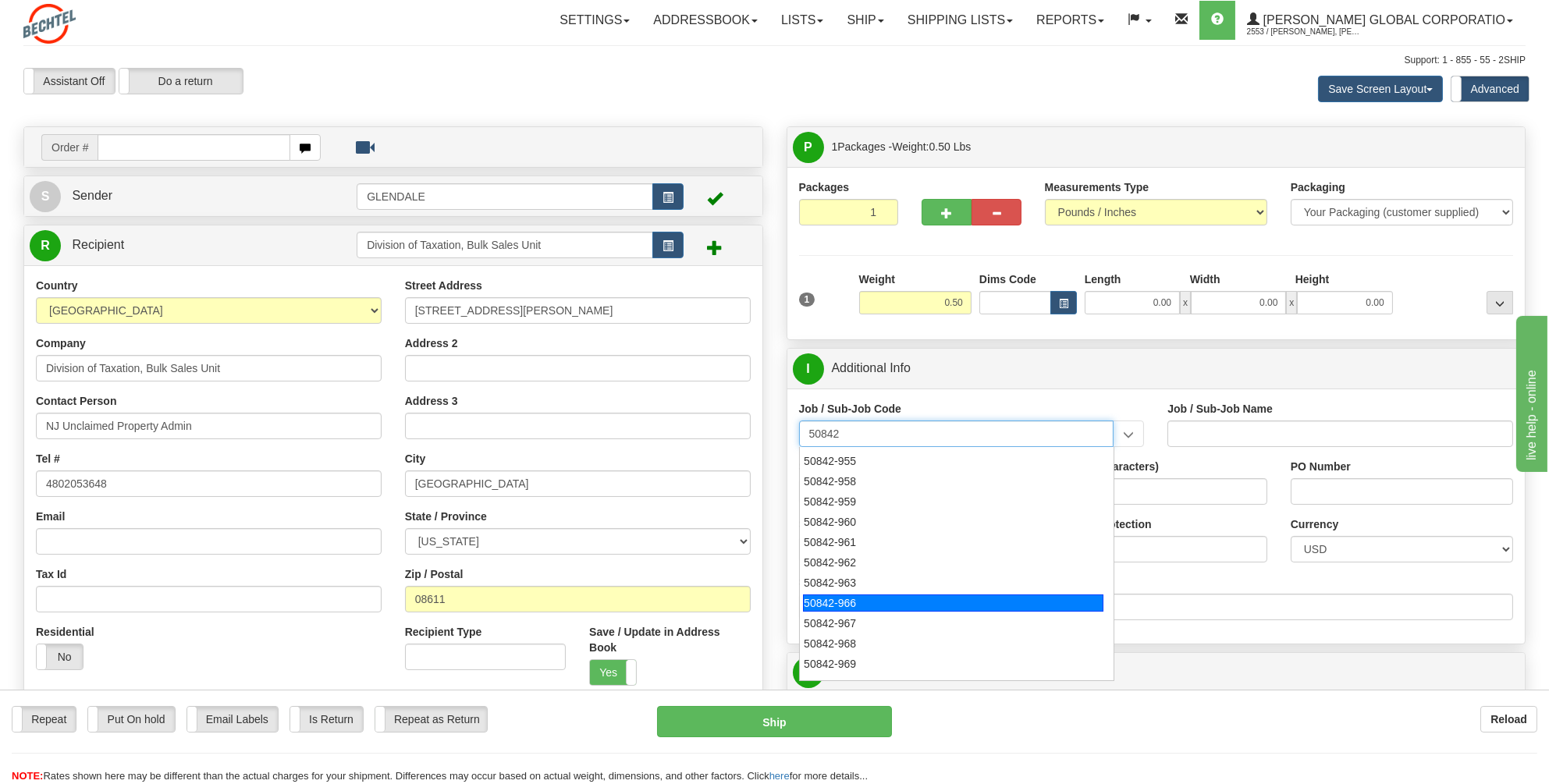
click at [840, 599] on div "50842-966" at bounding box center [954, 602] width 301 height 17
type input "50842-966"
type input "GENERAL LEDGER - OPERATIONS REPORTING"
type input "50842-966"
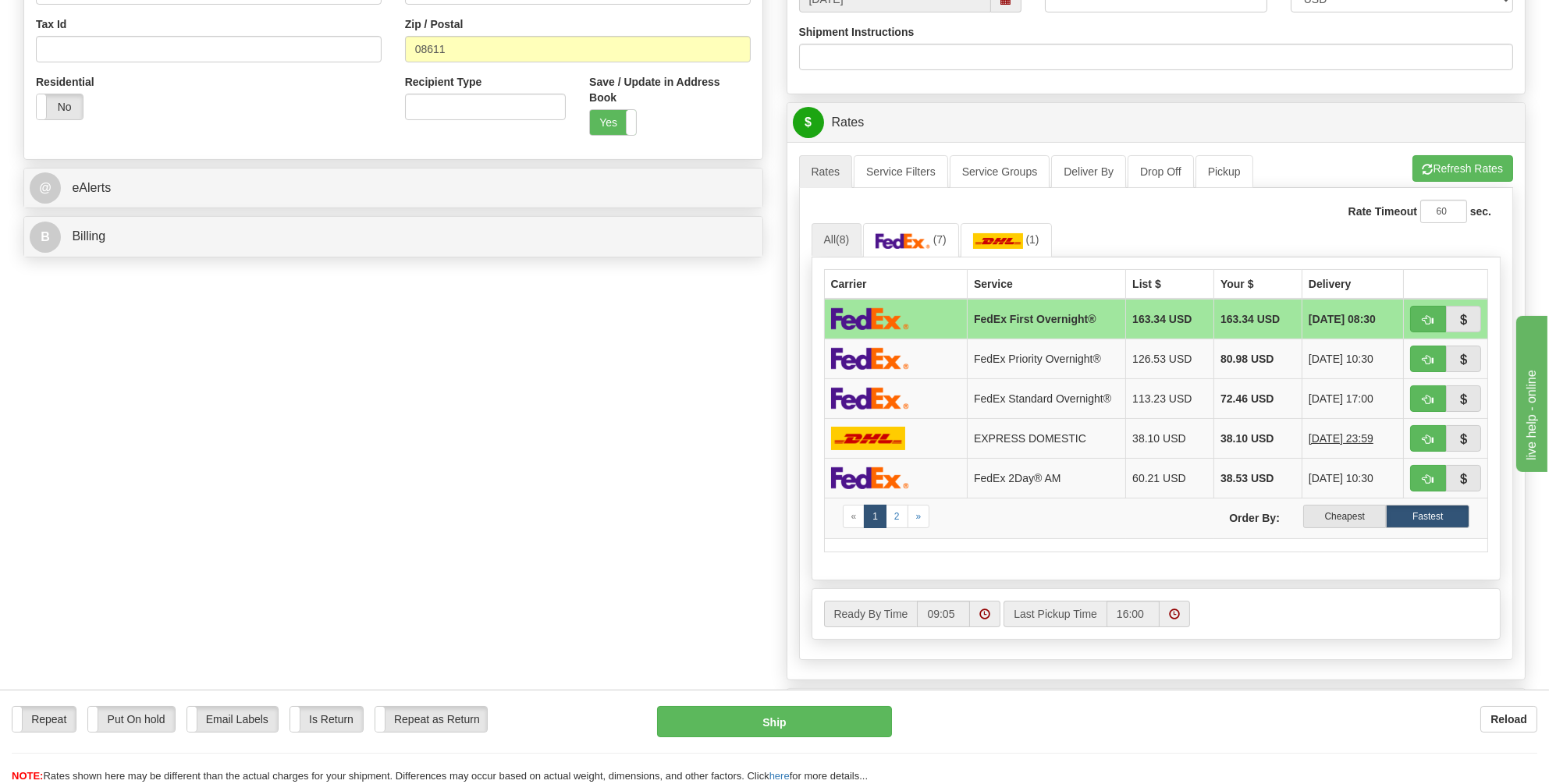
scroll to position [624, 0]
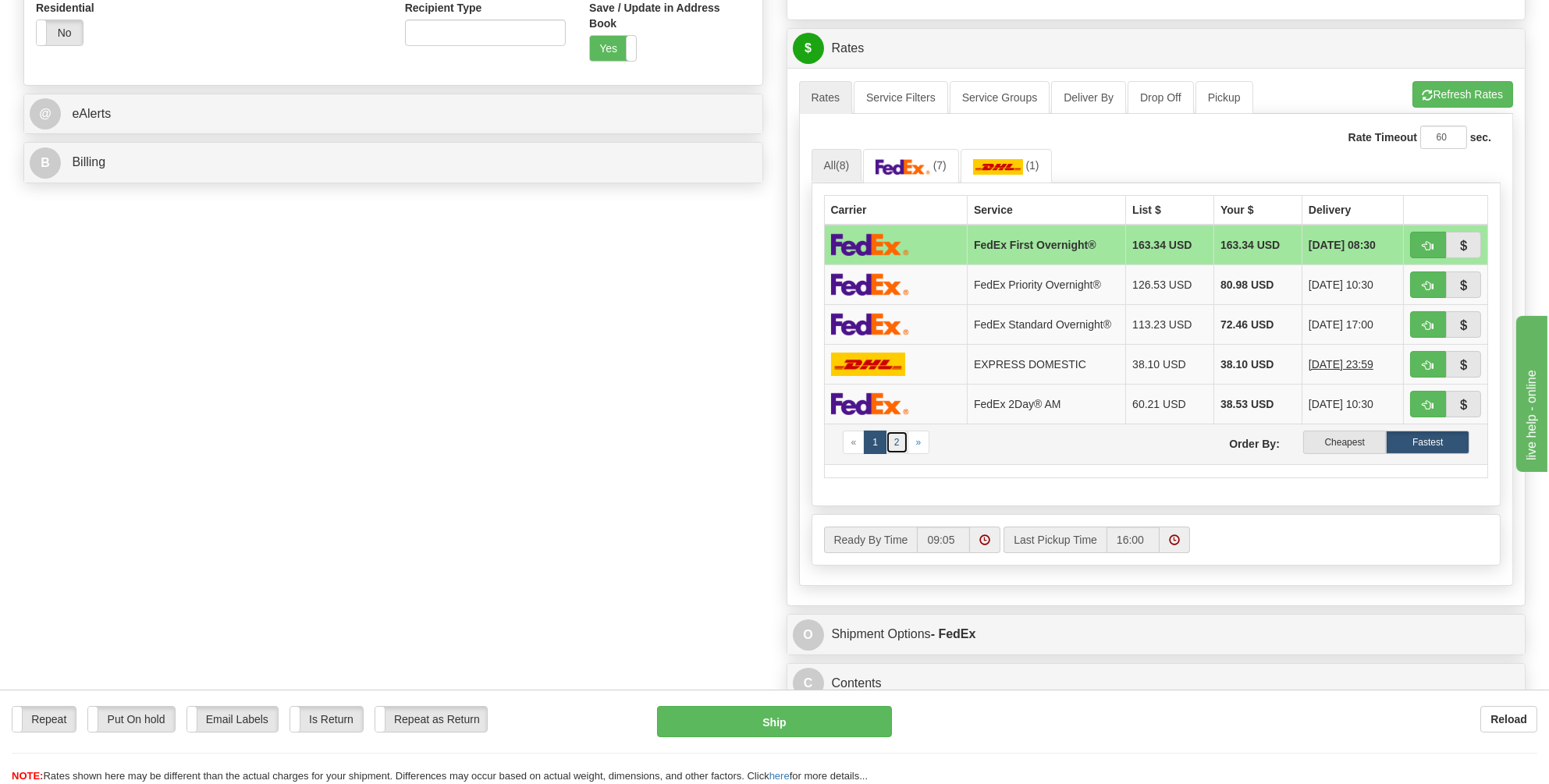
click at [895, 438] on link "2" at bounding box center [897, 443] width 23 height 24
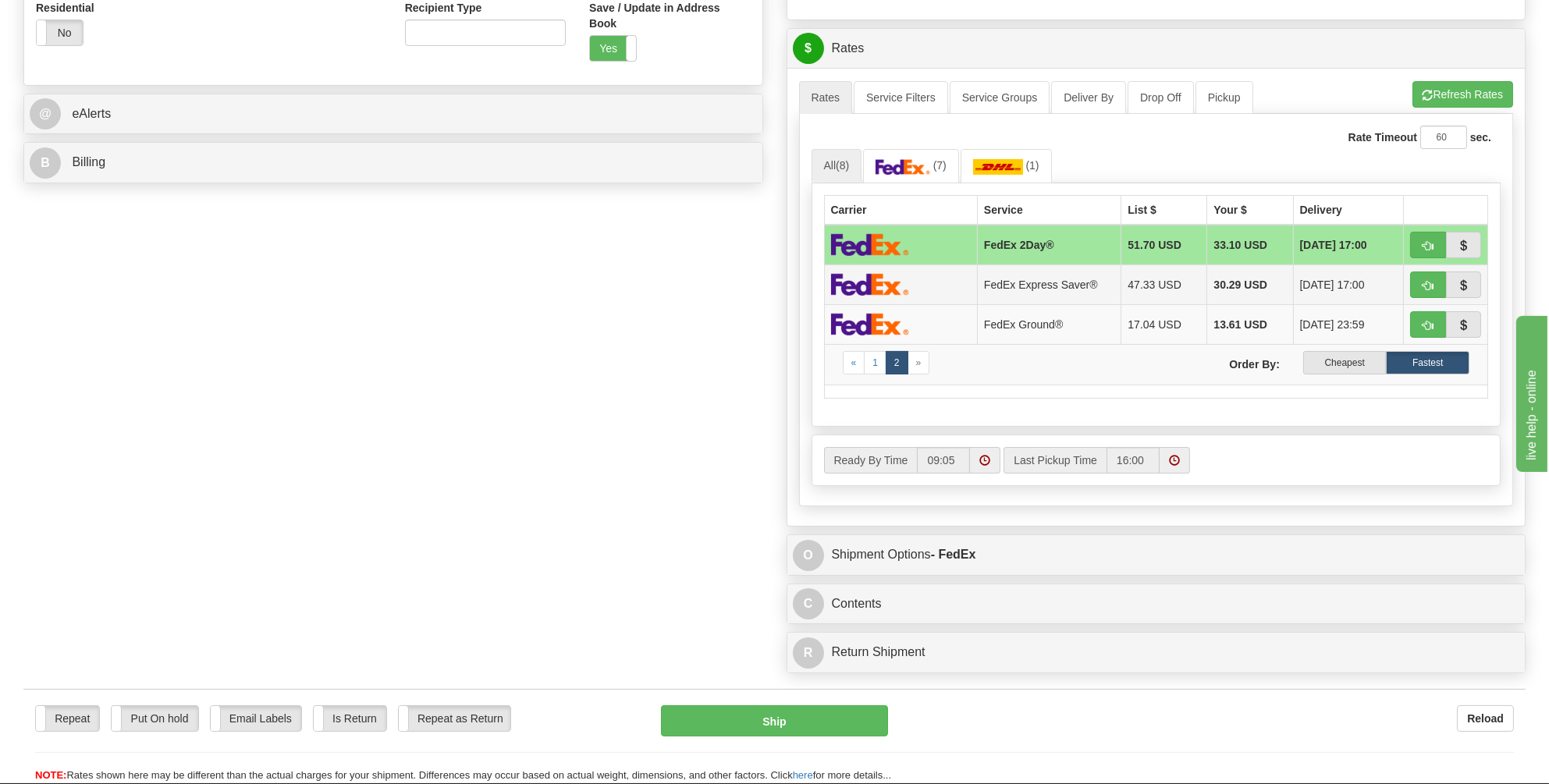
click at [871, 282] on img at bounding box center [869, 284] width 78 height 23
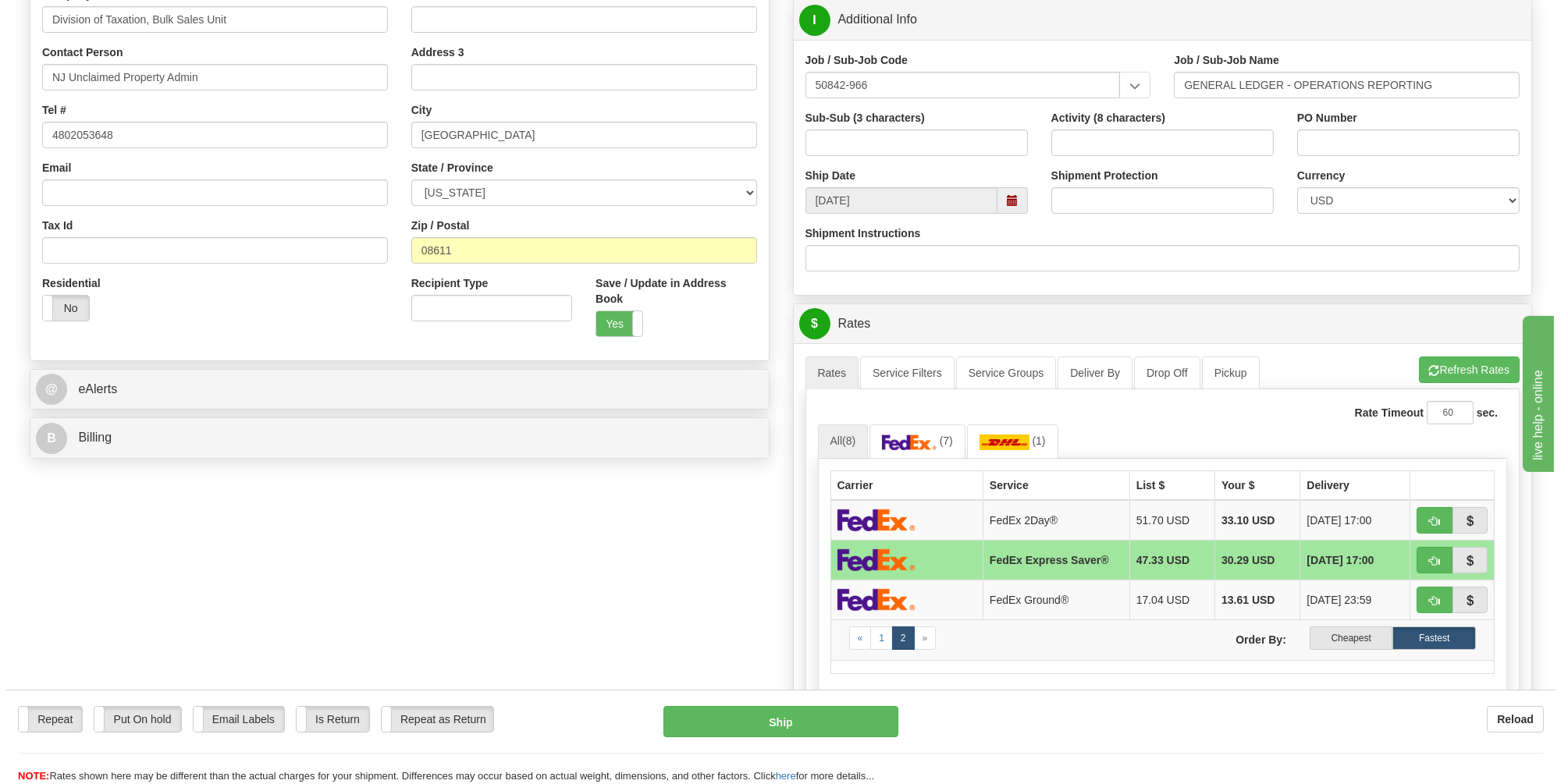
scroll to position [312, 0]
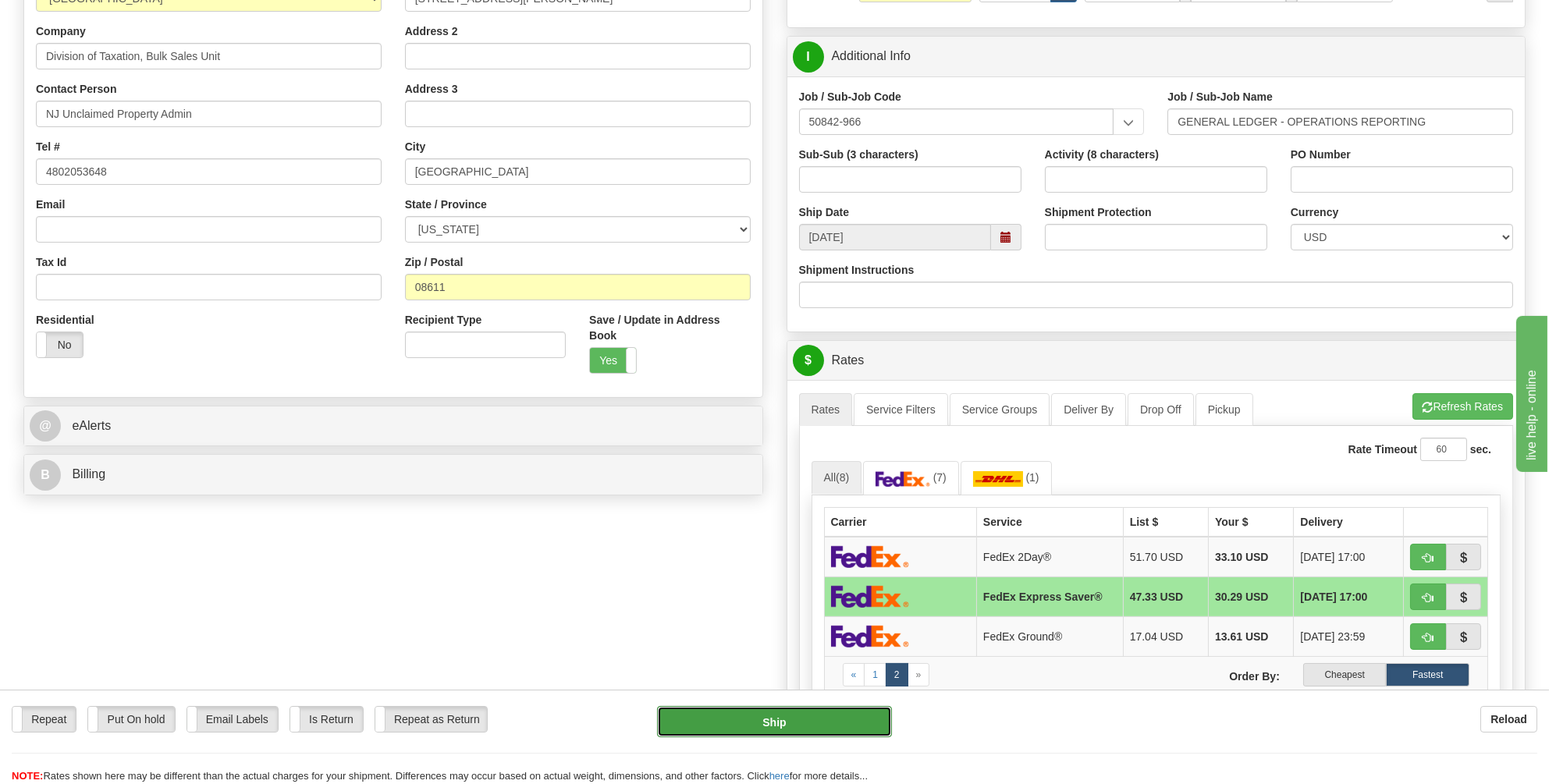
click at [767, 724] on button "Ship" at bounding box center [774, 722] width 235 height 31
type input "20"
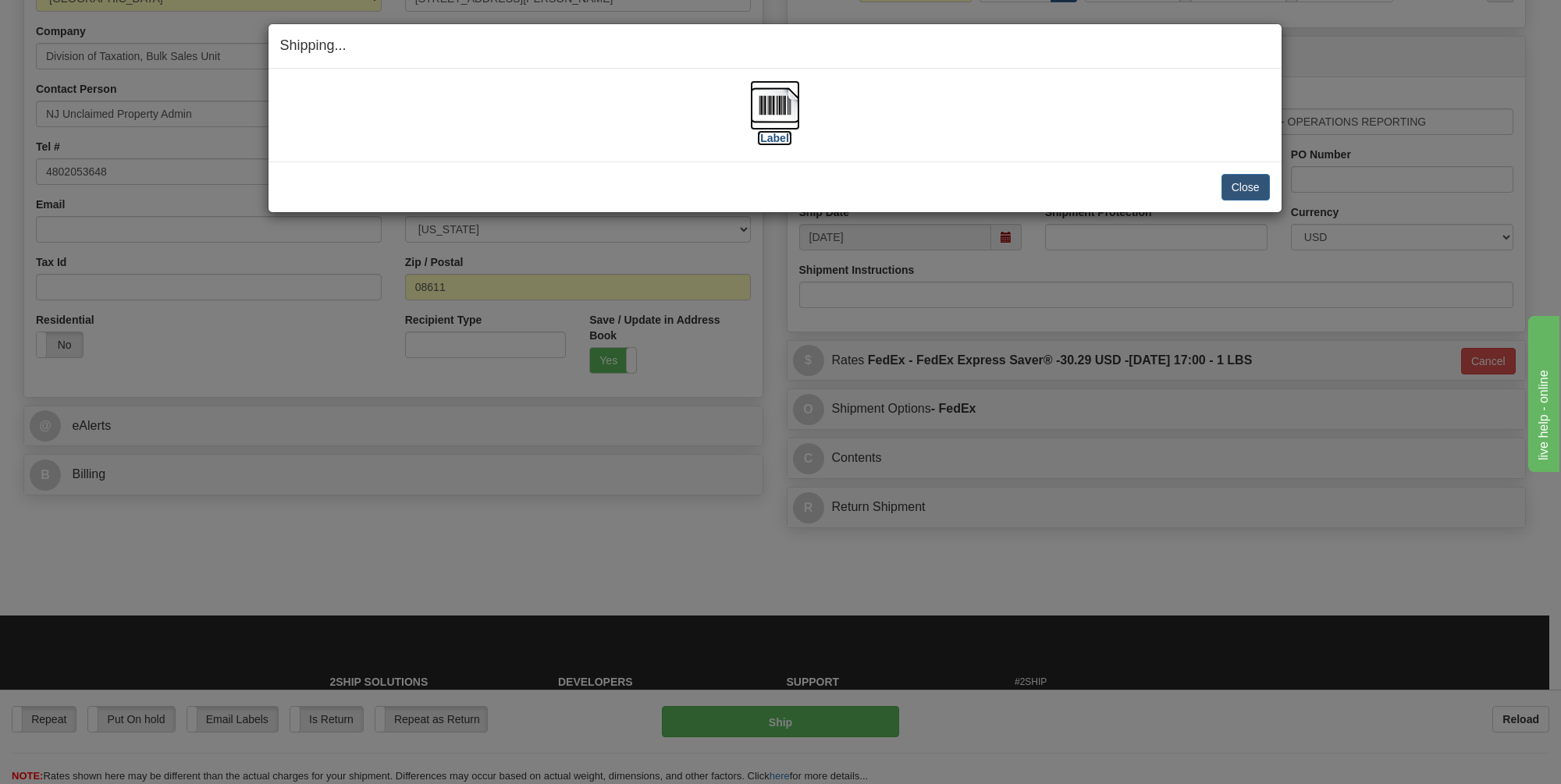
click at [776, 101] on img at bounding box center [775, 105] width 50 height 50
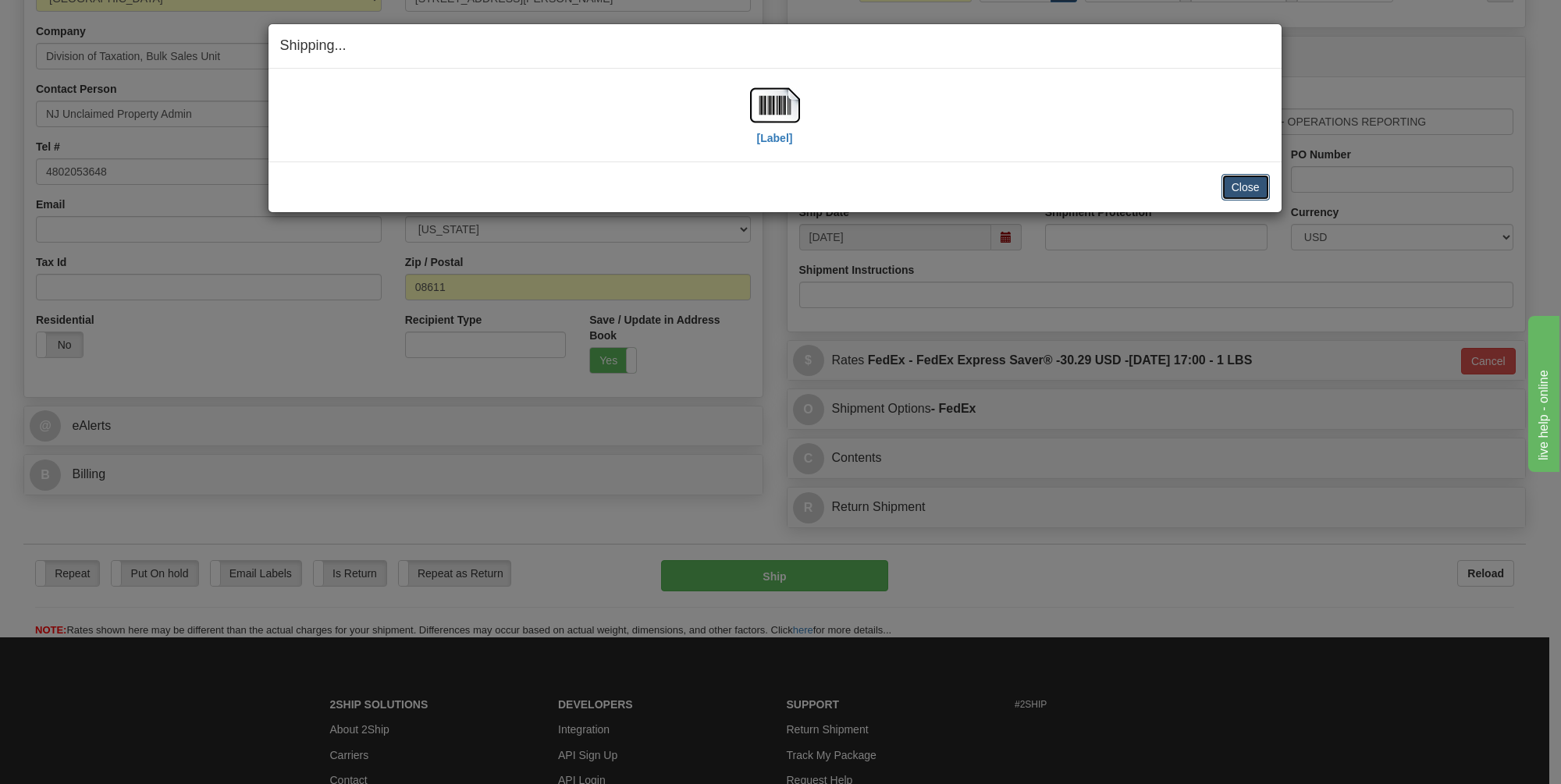
click at [1256, 184] on button "Close" at bounding box center [1245, 187] width 49 height 27
click at [1240, 184] on button "Close" at bounding box center [1245, 187] width 49 height 27
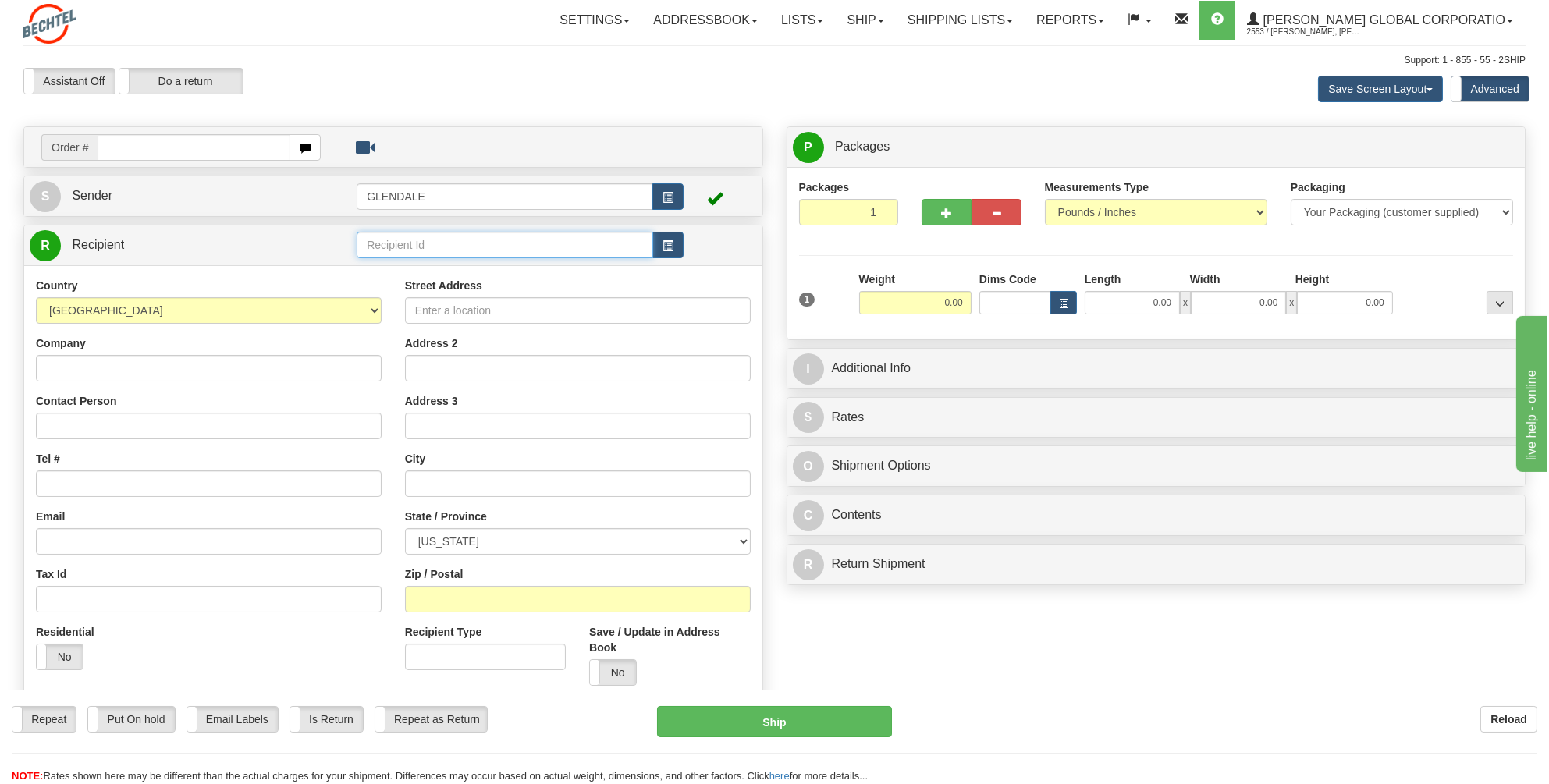
click at [390, 248] on input "text" at bounding box center [504, 245] width 296 height 27
type input "Unclaimed Property [GEOGRAPHIC_DATA]"
click at [87, 365] on div "Country [GEOGRAPHIC_DATA] [GEOGRAPHIC_DATA] [GEOGRAPHIC_DATA] [GEOGRAPHIC_DATA]…" at bounding box center [393, 487] width 738 height 444
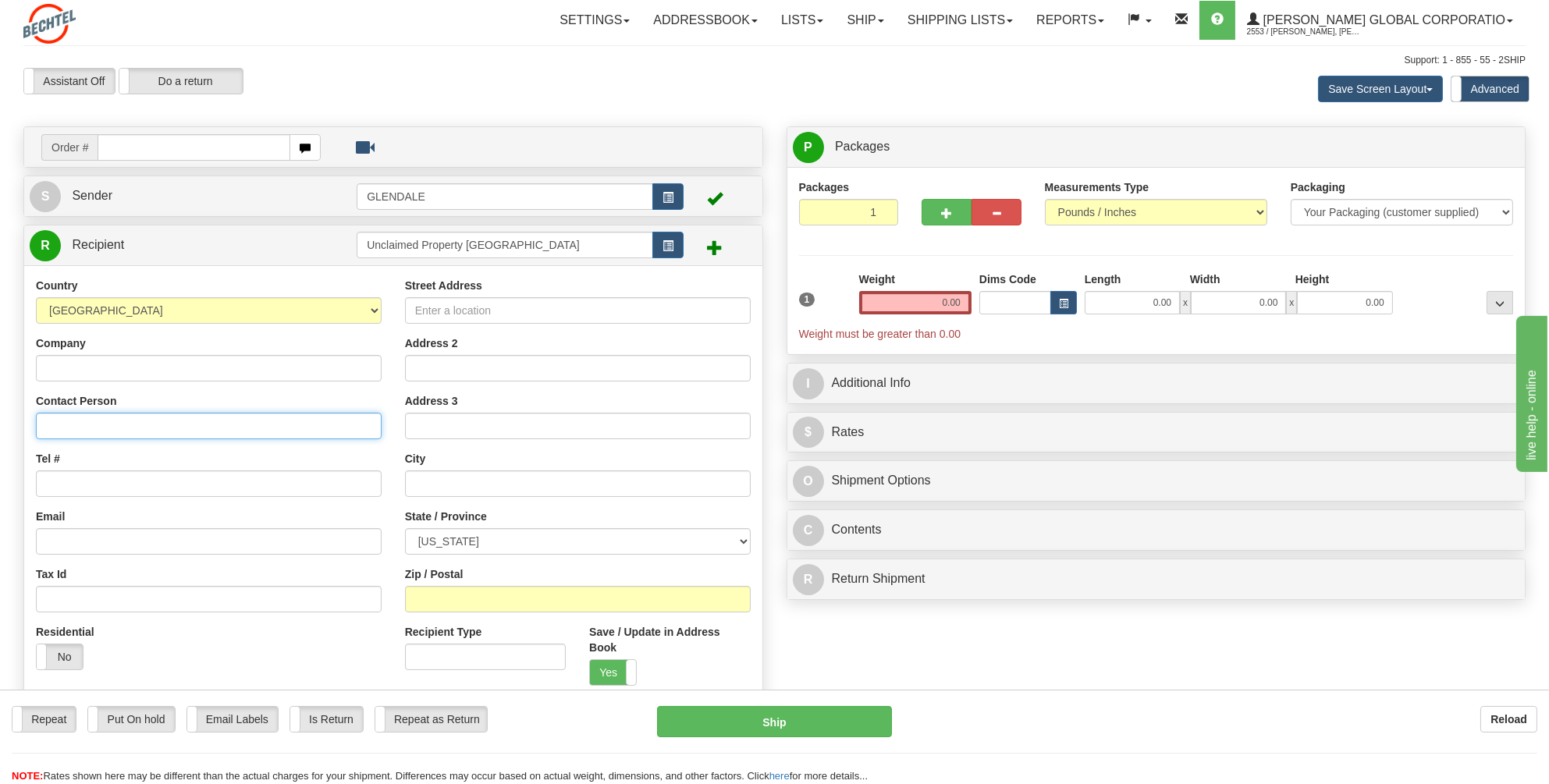
click at [61, 426] on input "Contact Person" at bounding box center [208, 425] width 346 height 27
paste input "5. Unclaimed Property Division"
click at [60, 421] on input "5. Unclaimed Property Division" at bounding box center [208, 425] width 346 height 27
click at [65, 423] on input "Unclaimed Property Division" at bounding box center [208, 425] width 346 height 27
type input "Unclaimed Property Division"
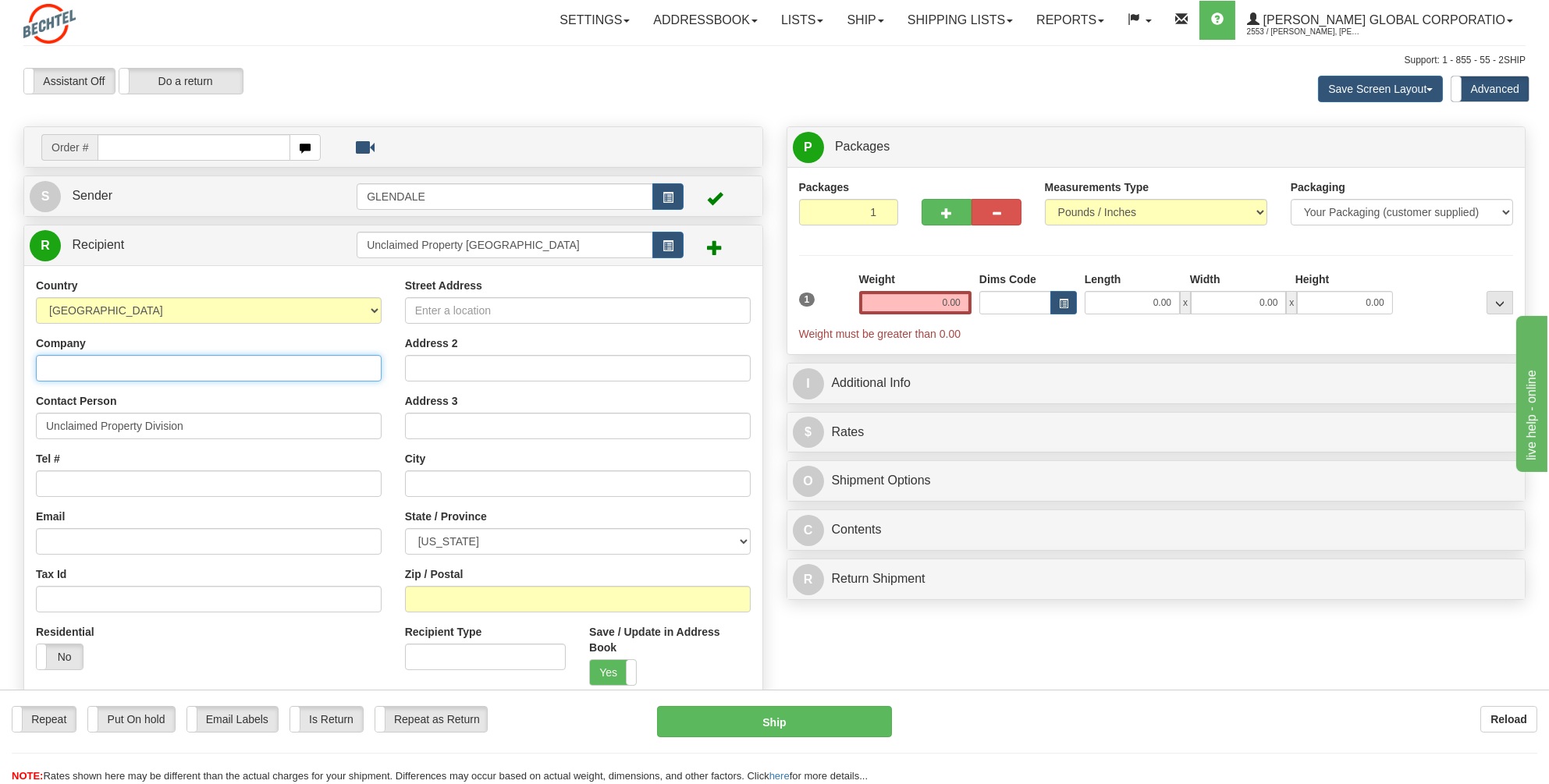
click at [68, 368] on input "Company" at bounding box center [208, 368] width 346 height 27
paste input "[US_STATE] Dept/Treasurer"
type input "[US_STATE] Dept/Treasurer"
click at [50, 473] on input "Tel #" at bounding box center [208, 483] width 346 height 27
type input "4802053648"
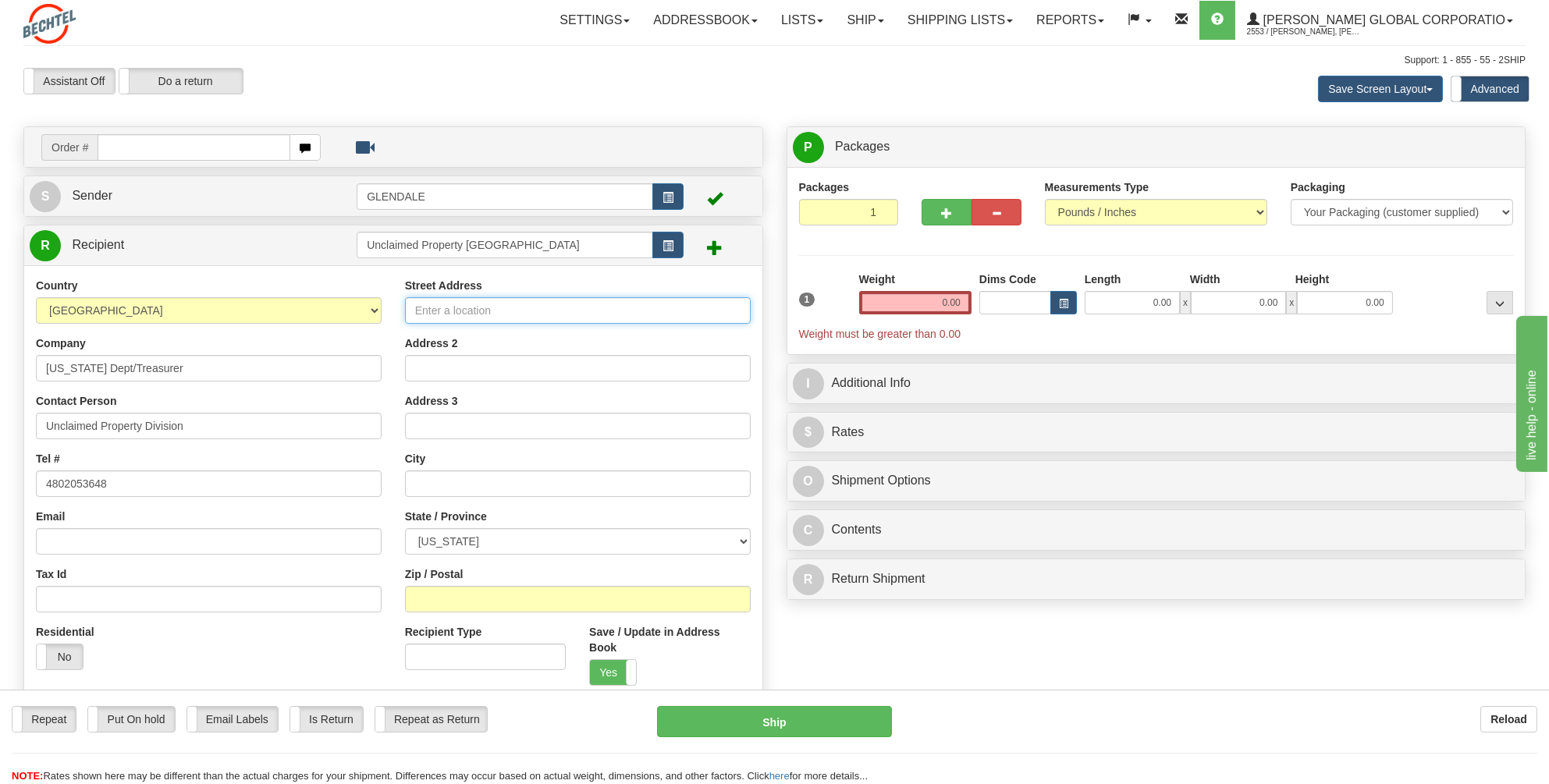
click at [430, 313] on input "Street Address" at bounding box center [578, 310] width 346 height 27
click at [424, 307] on input "Street Address" at bounding box center [578, 310] width 346 height 27
paste input "[STREET_ADDRESS]"
type input "[STREET_ADDRESS]"
click at [422, 485] on input "text" at bounding box center [578, 483] width 346 height 27
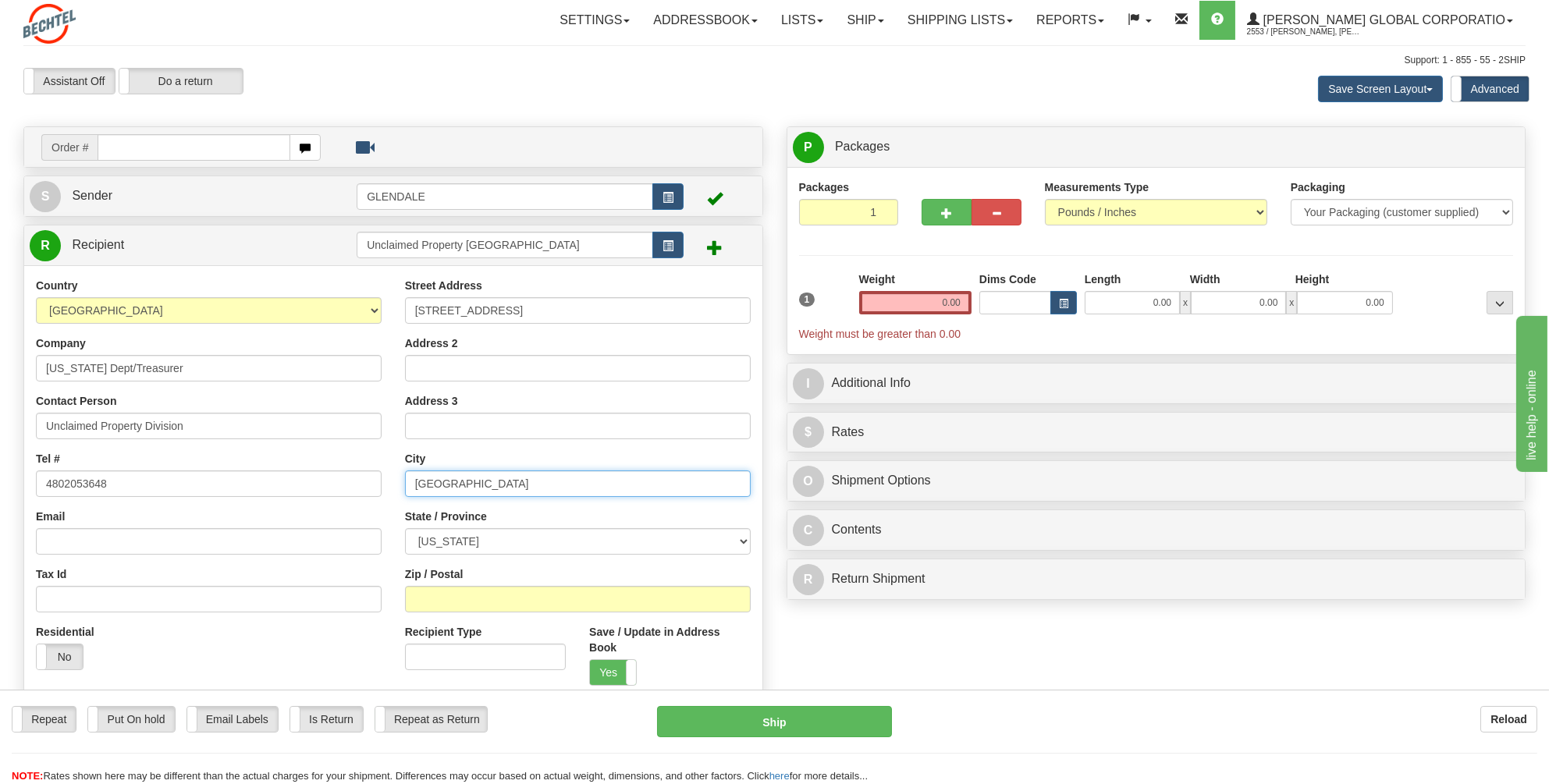
type input "[GEOGRAPHIC_DATA]"
click at [749, 539] on select "[US_STATE] [US_STATE] [US_STATE] [US_STATE] Armed Forces America Armed Forces E…" at bounding box center [578, 541] width 346 height 27
select select "NC"
click at [405, 528] on select "[US_STATE] [US_STATE] [US_STATE] [US_STATE] Armed Forces America Armed Forces E…" at bounding box center [578, 541] width 346 height 27
click at [440, 596] on input "Zip / Postal" at bounding box center [578, 599] width 346 height 27
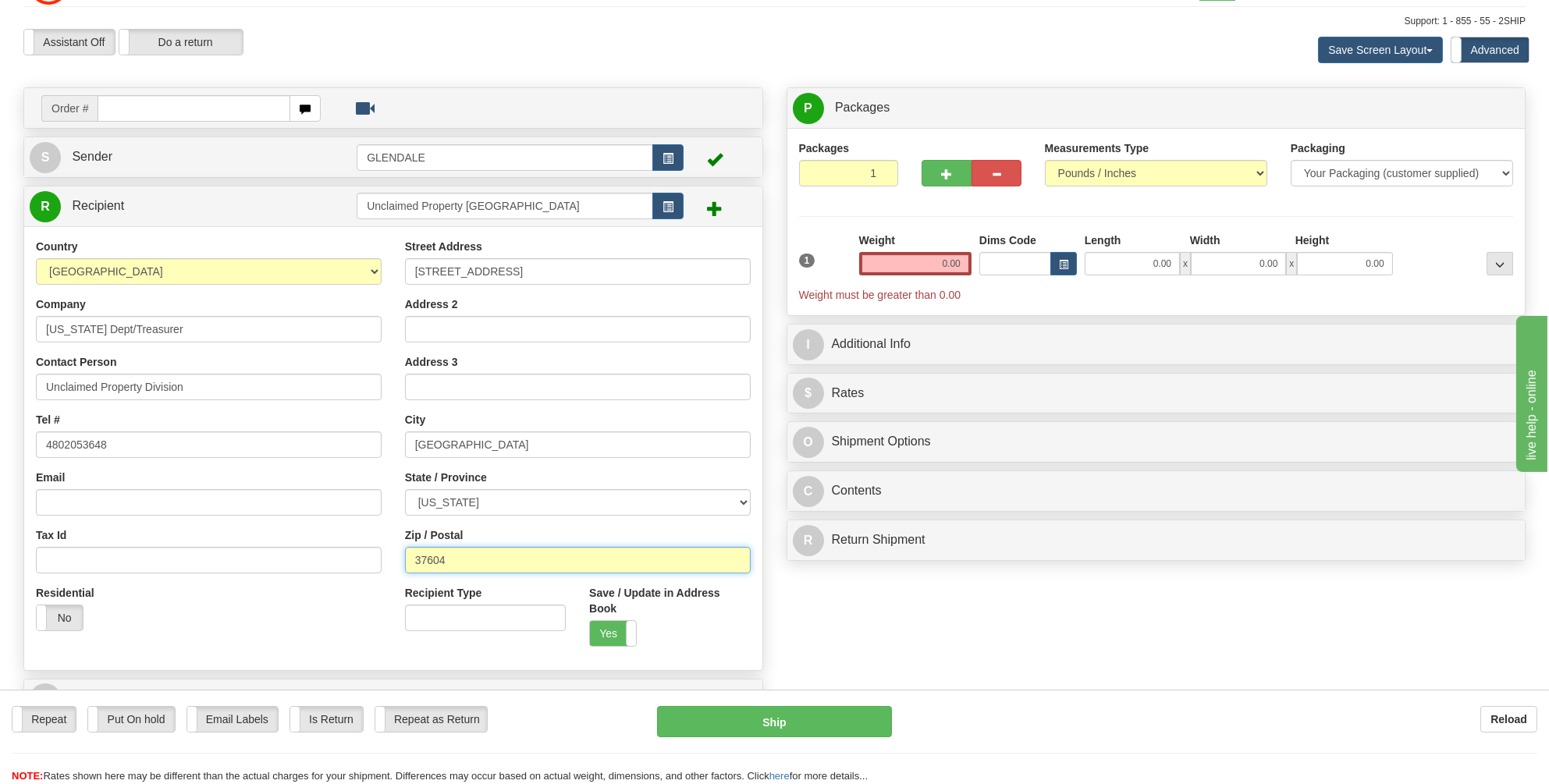
scroll to position [78, 0]
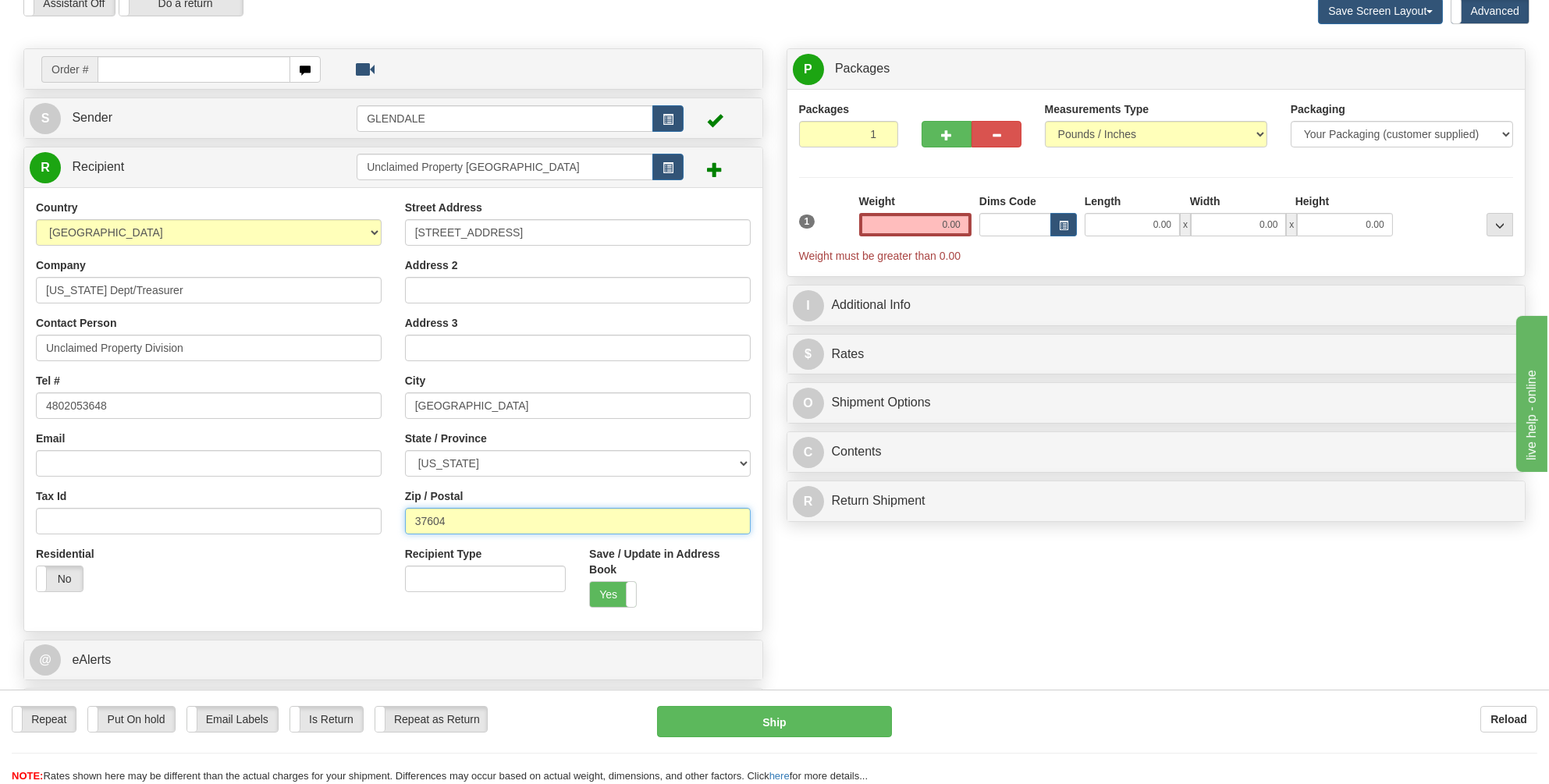
type input "37604"
drag, startPoint x: 966, startPoint y: 223, endPoint x: 940, endPoint y: 221, distance: 26.1
click at [940, 221] on input "0.00" at bounding box center [915, 225] width 113 height 24
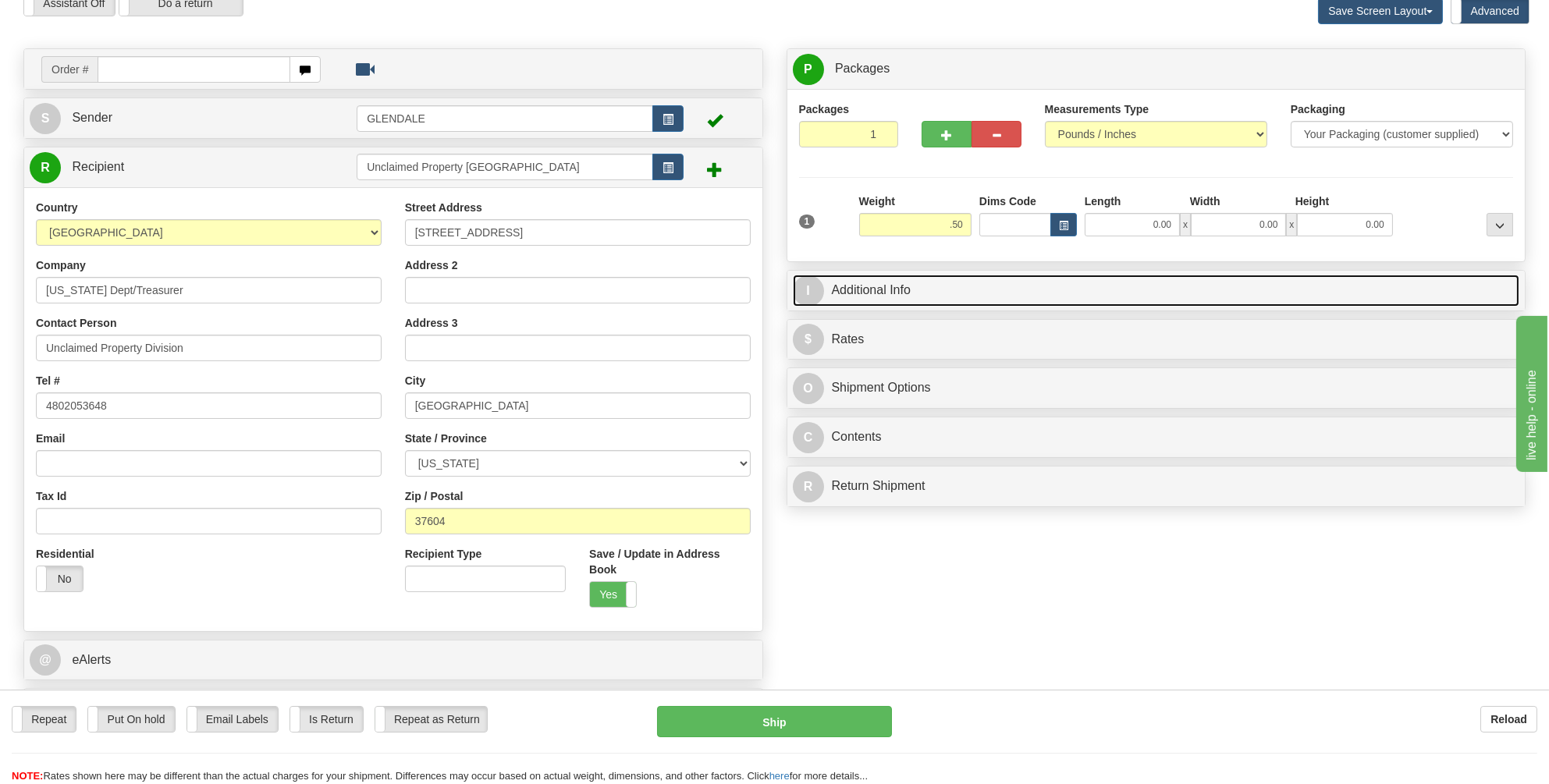
type input "0.50"
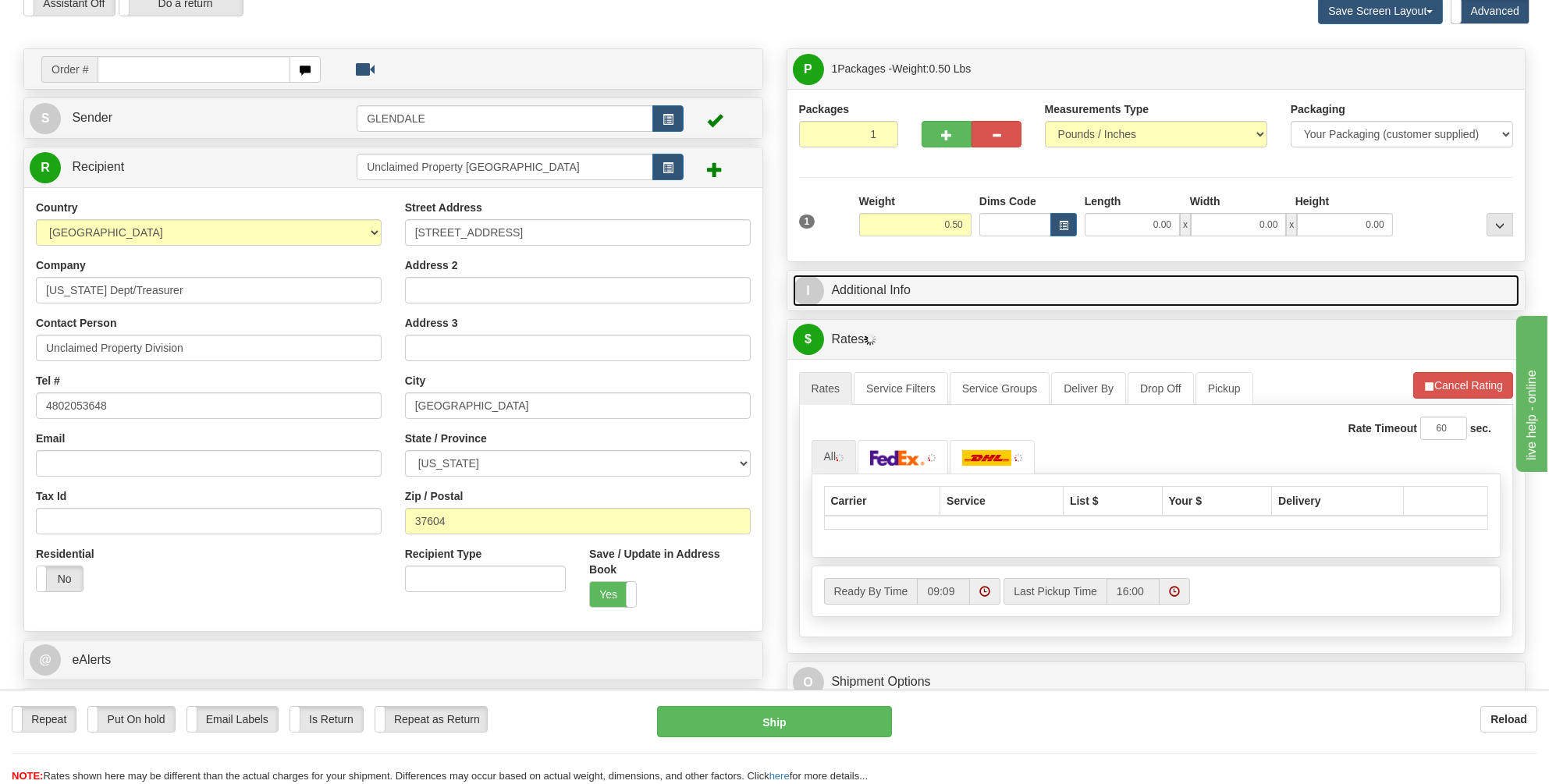
click at [862, 285] on link "I Additional Info" at bounding box center [1156, 291] width 727 height 32
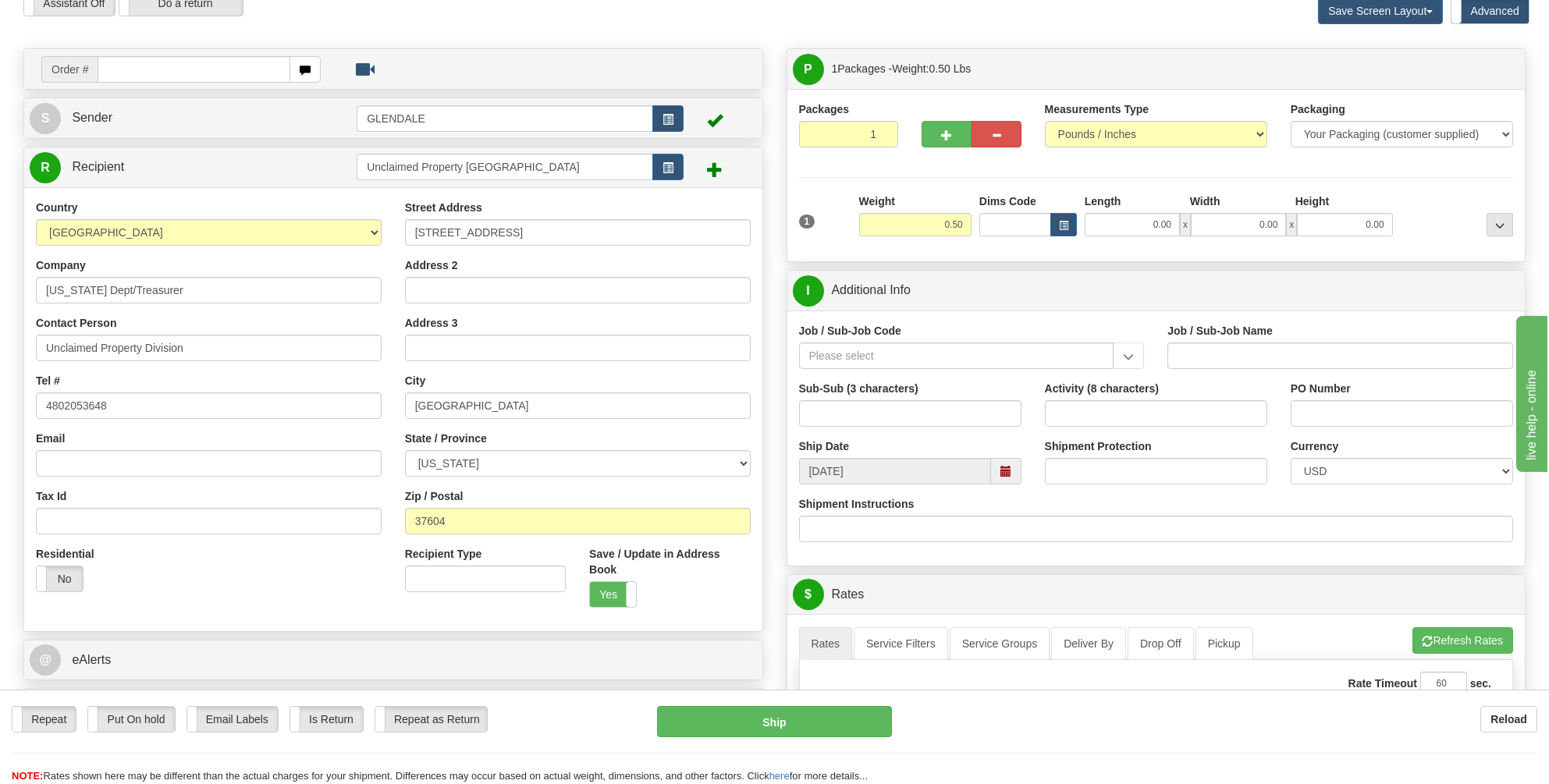
click at [820, 337] on div "Job / Sub-Job Code" at bounding box center [971, 346] width 346 height 46
click at [820, 348] on input "Job / Sub-Job Code" at bounding box center [957, 356] width 315 height 27
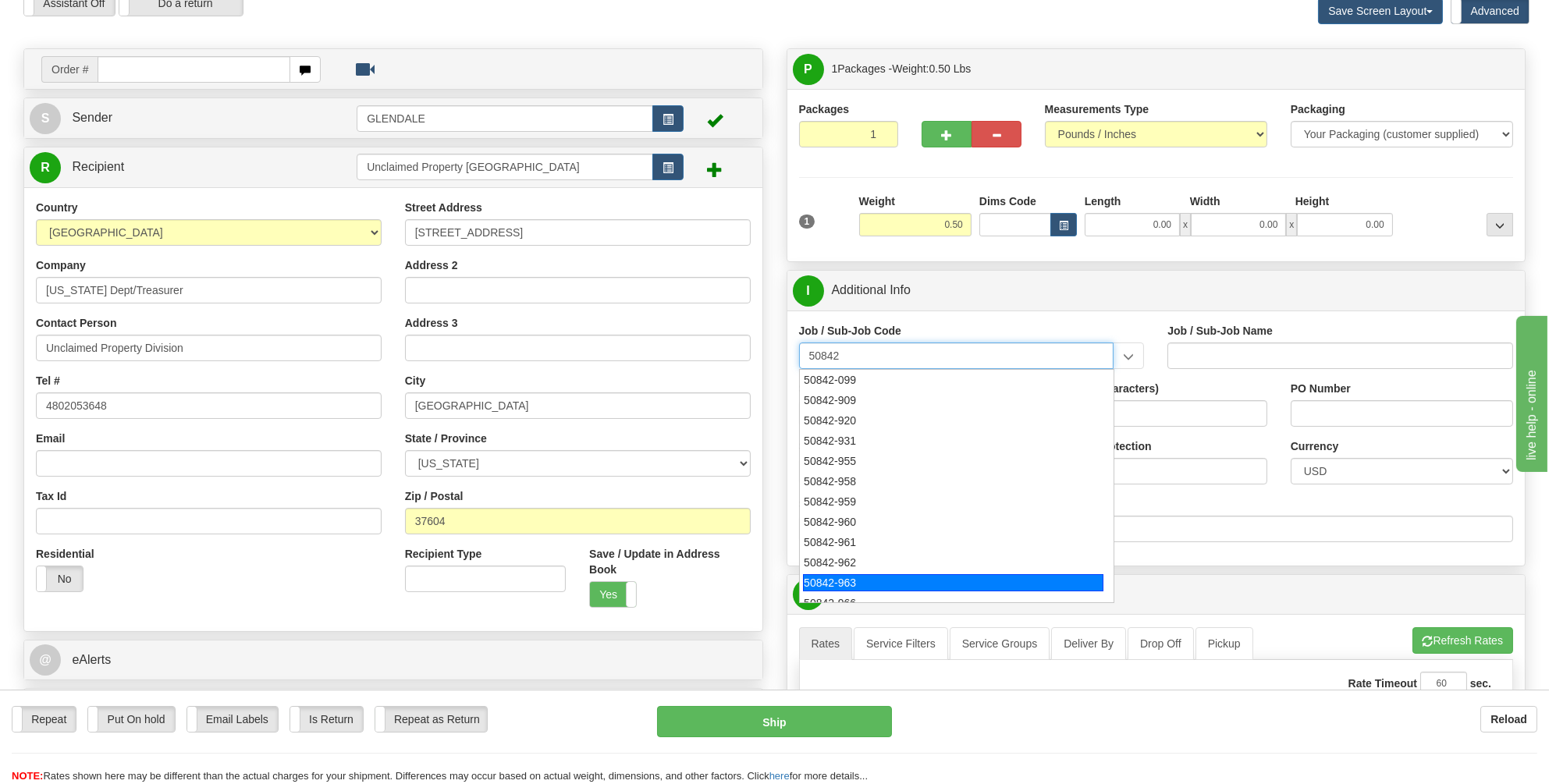
scroll to position [10, 0]
click at [836, 591] on div "50842-966" at bounding box center [954, 592] width 301 height 17
type input "50842-966"
type input "GENERAL LEDGER - OPERATIONS REPORTING"
type input "50842-966"
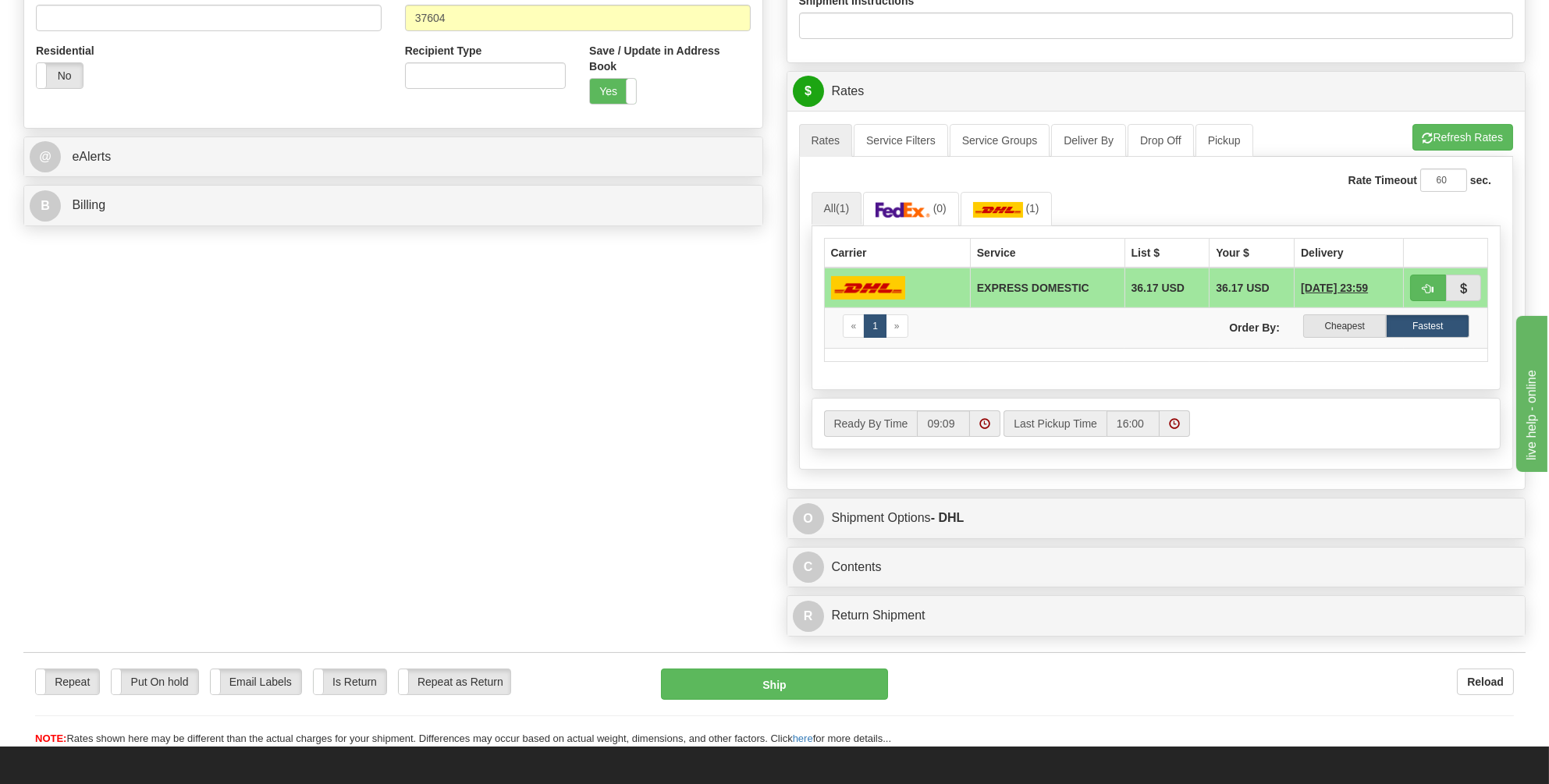
scroll to position [547, 0]
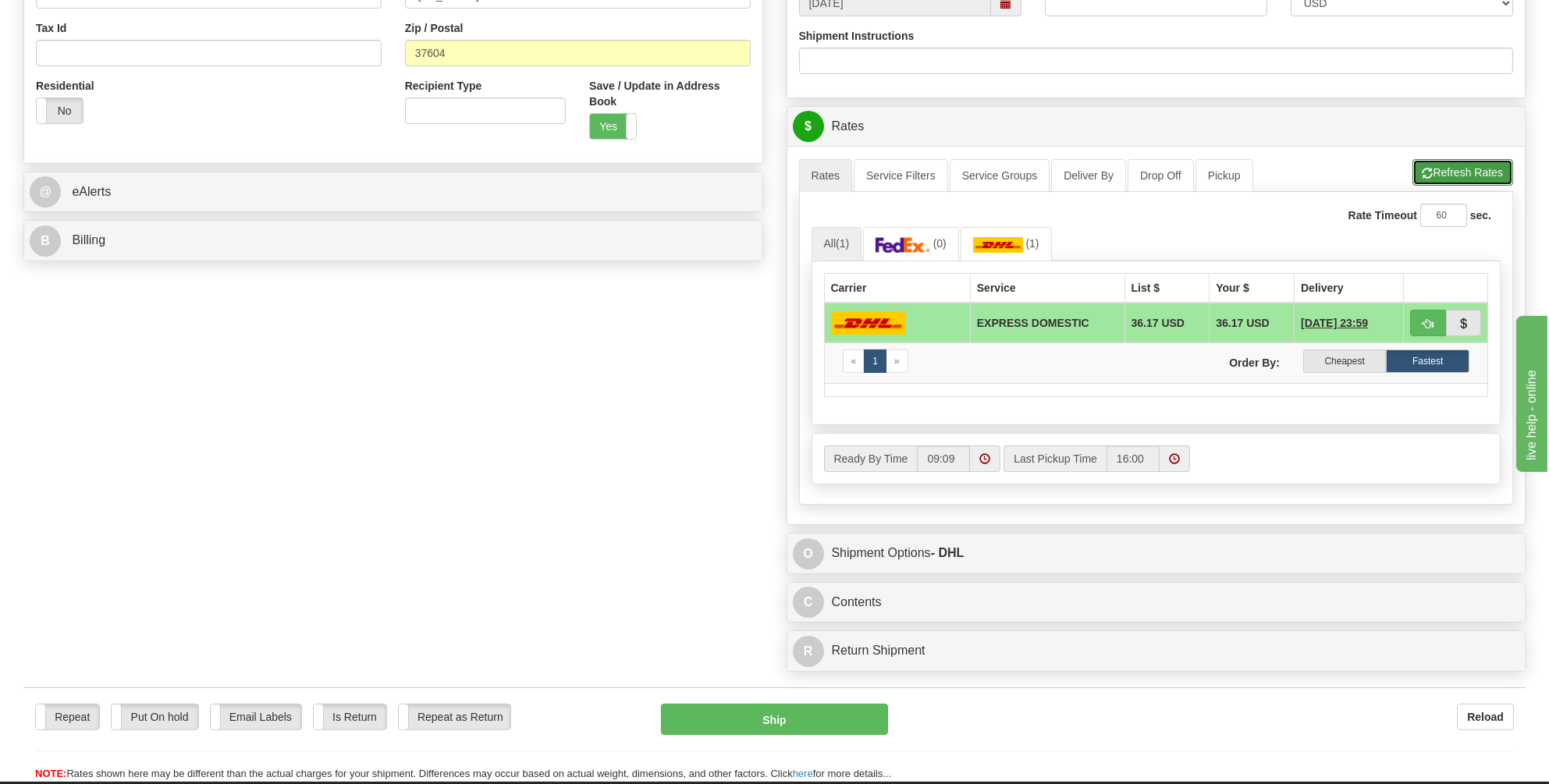
click at [1453, 167] on button "Refresh Rates" at bounding box center [1463, 172] width 101 height 27
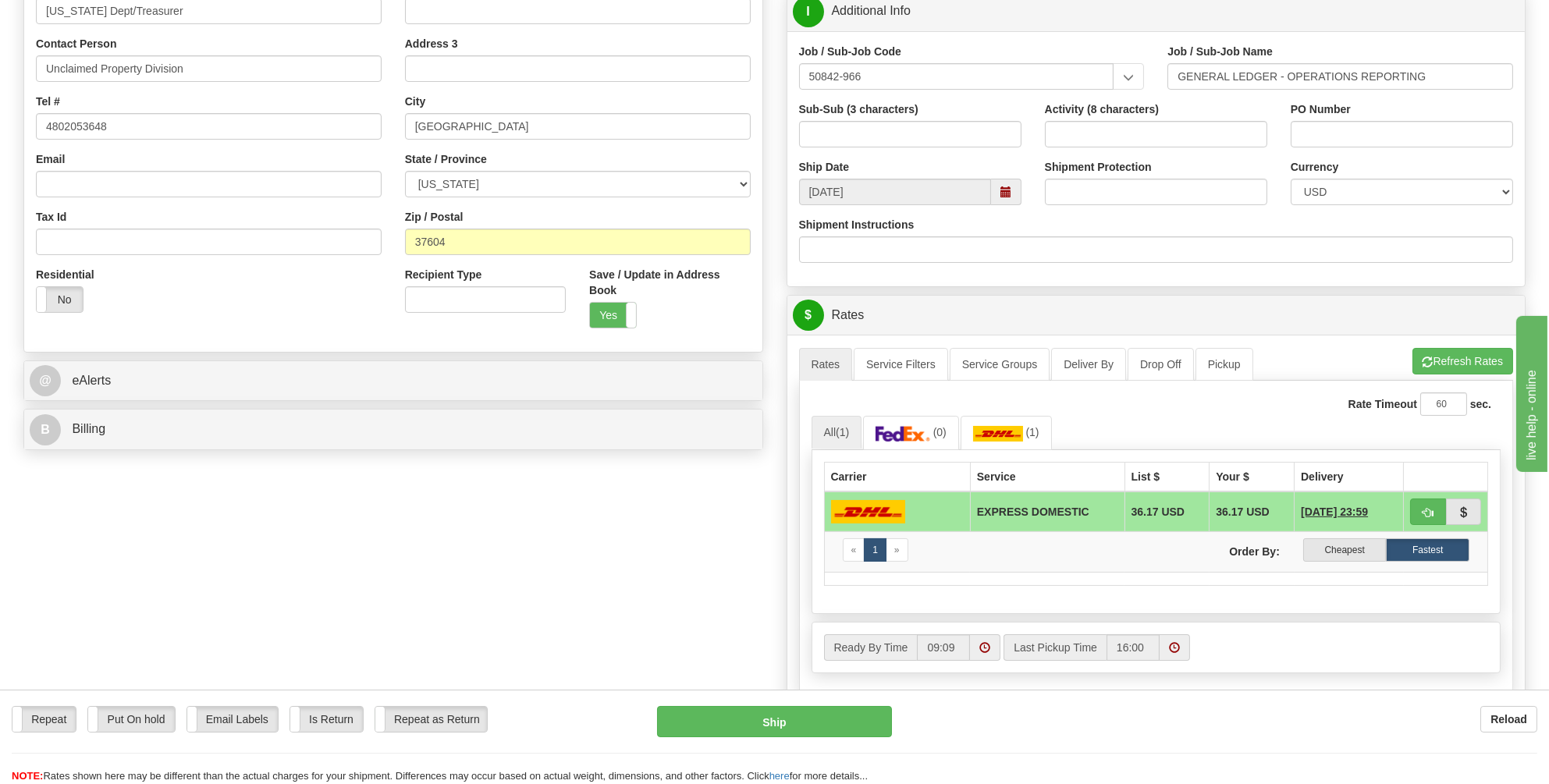
scroll to position [469, 0]
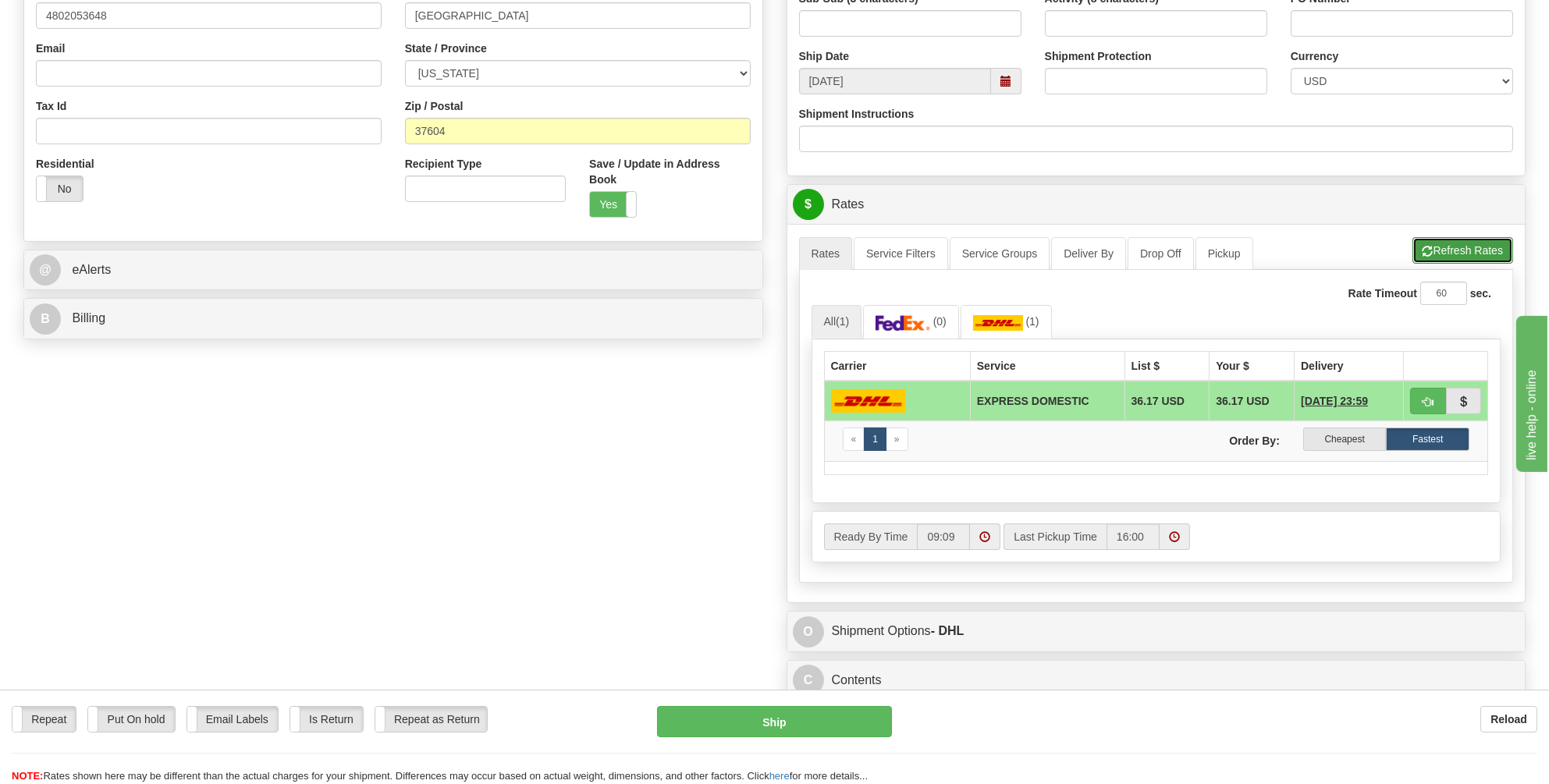
click at [1444, 243] on button "Refresh Rates" at bounding box center [1463, 250] width 101 height 27
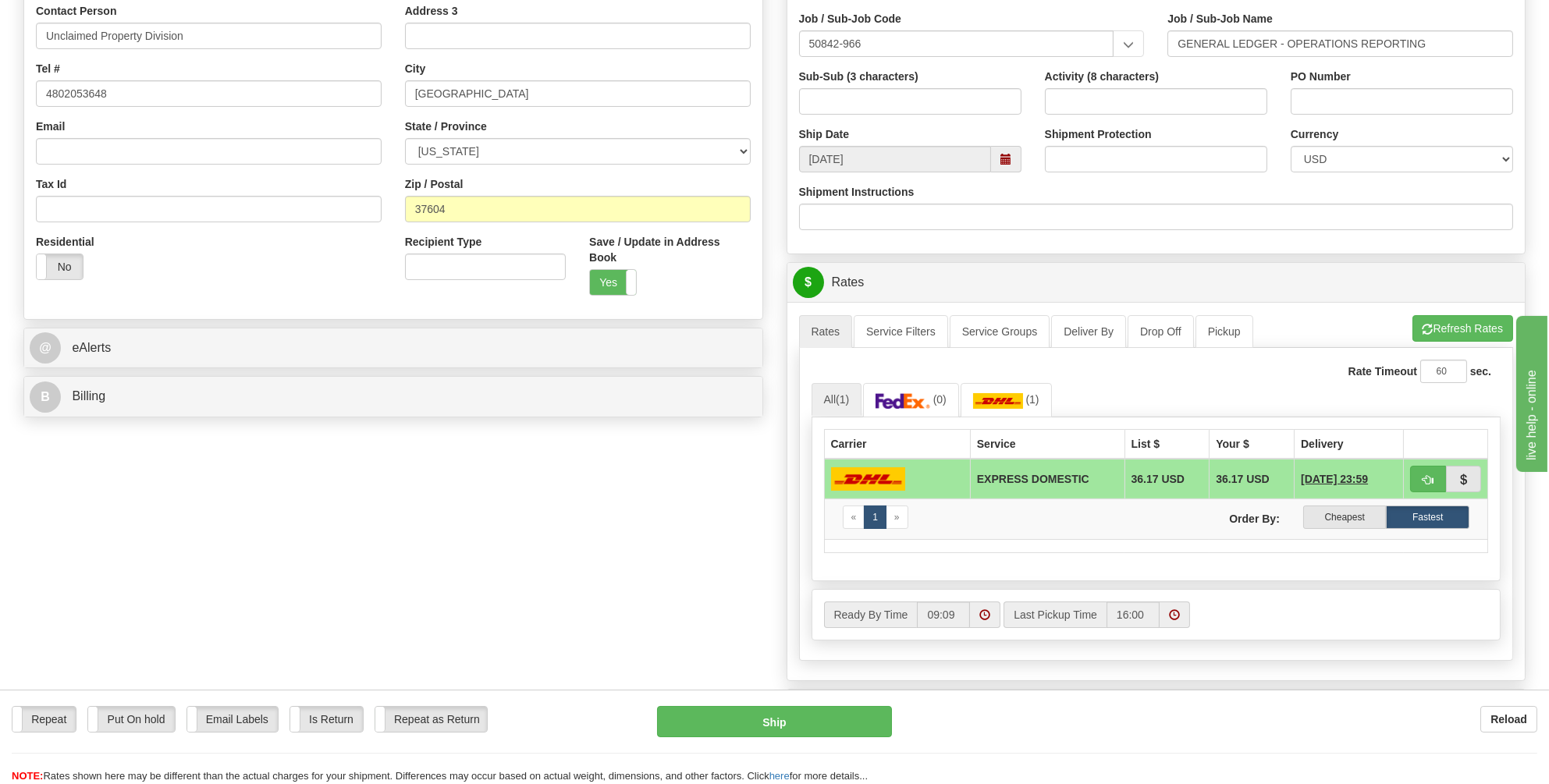
scroll to position [234, 0]
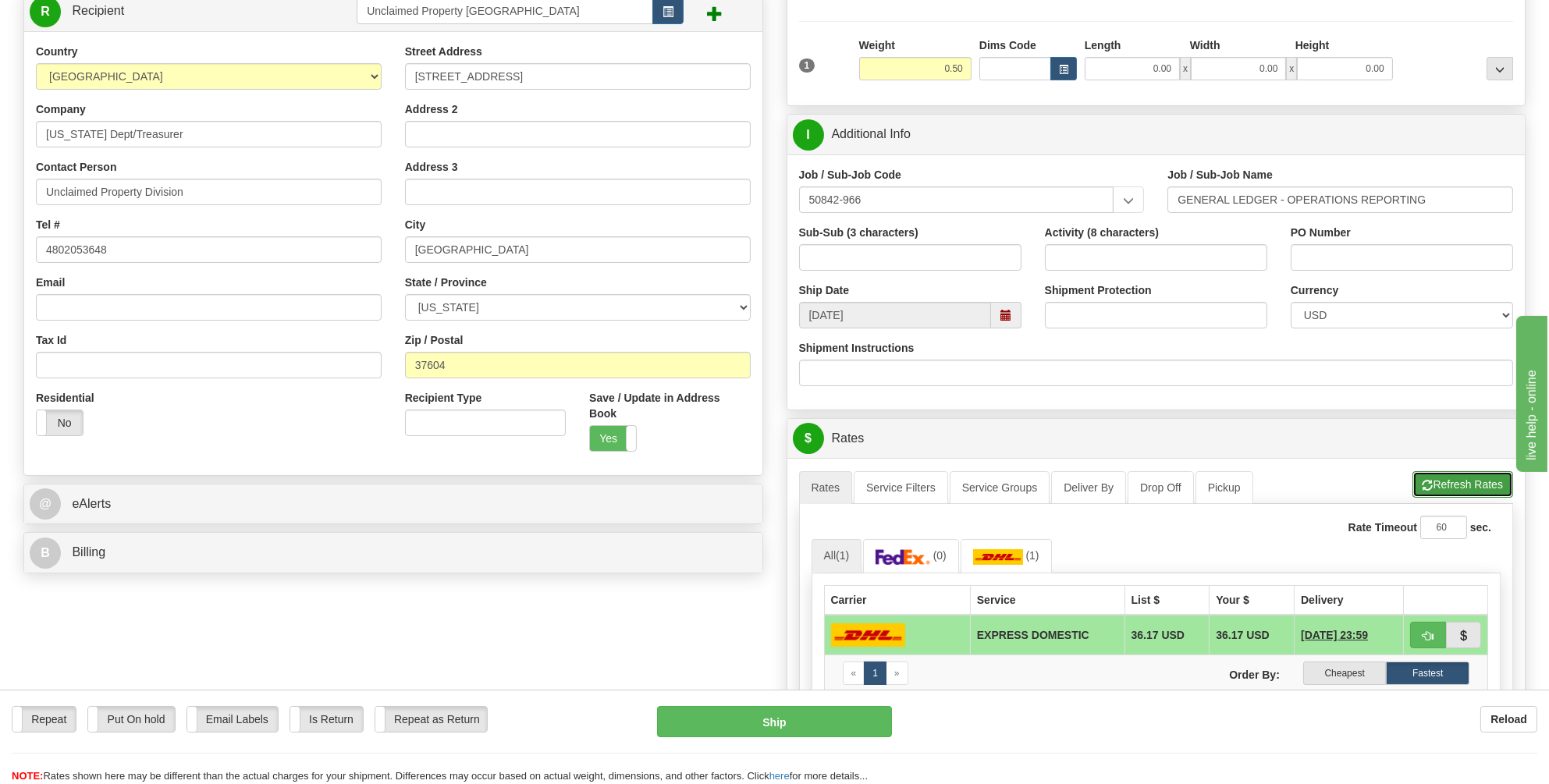
click at [1447, 480] on button "Refresh Rates" at bounding box center [1463, 484] width 101 height 27
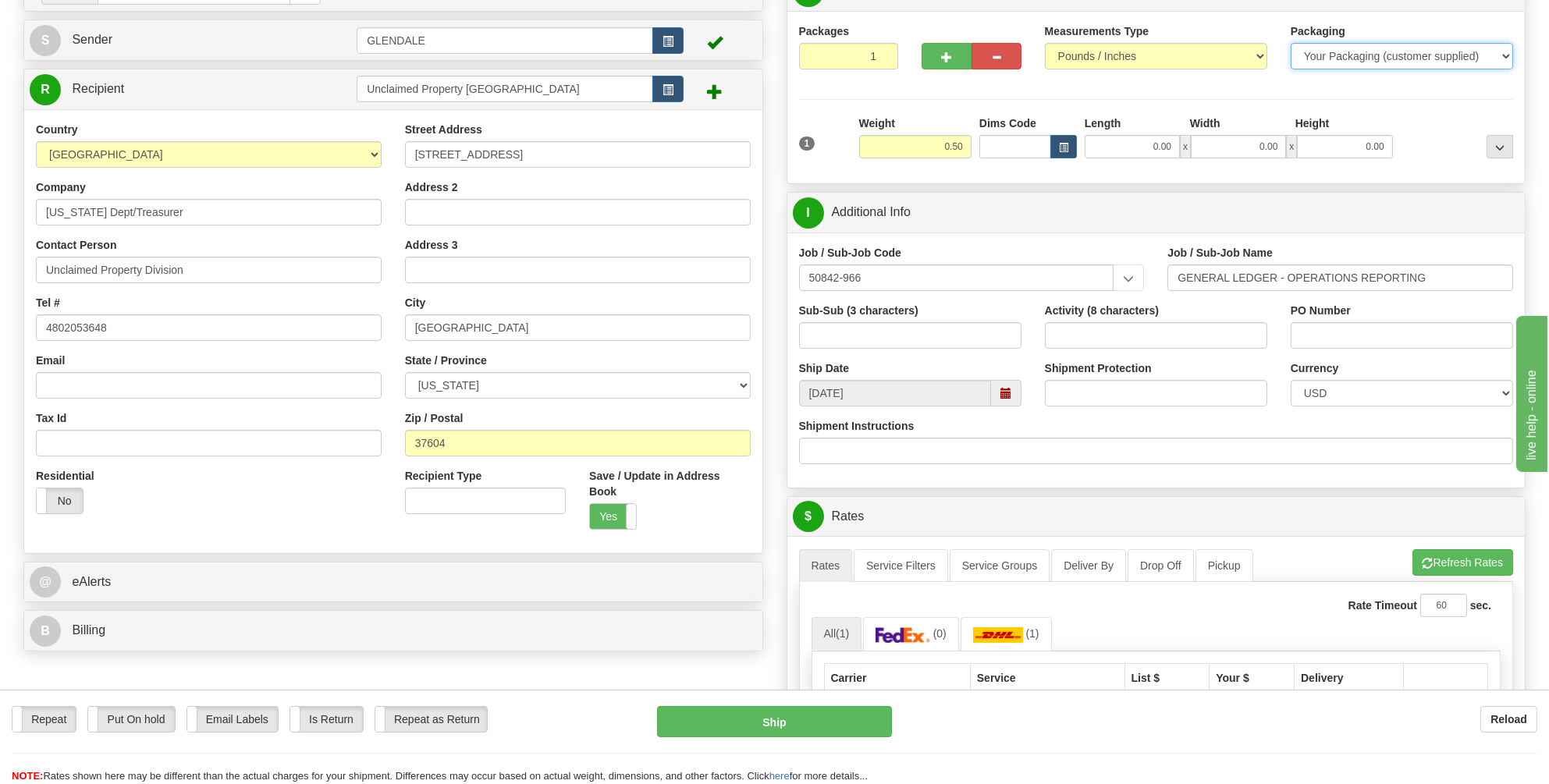
click at [1509, 53] on select "Your Packaging (customer supplied) Envelope (carrier supplied) Pack (carrier su…" at bounding box center [1401, 56] width 223 height 27
select select "2"
click at [1290, 43] on select "Your Packaging (customer supplied) Envelope (carrier supplied) Pack (carrier su…" at bounding box center [1401, 56] width 223 height 27
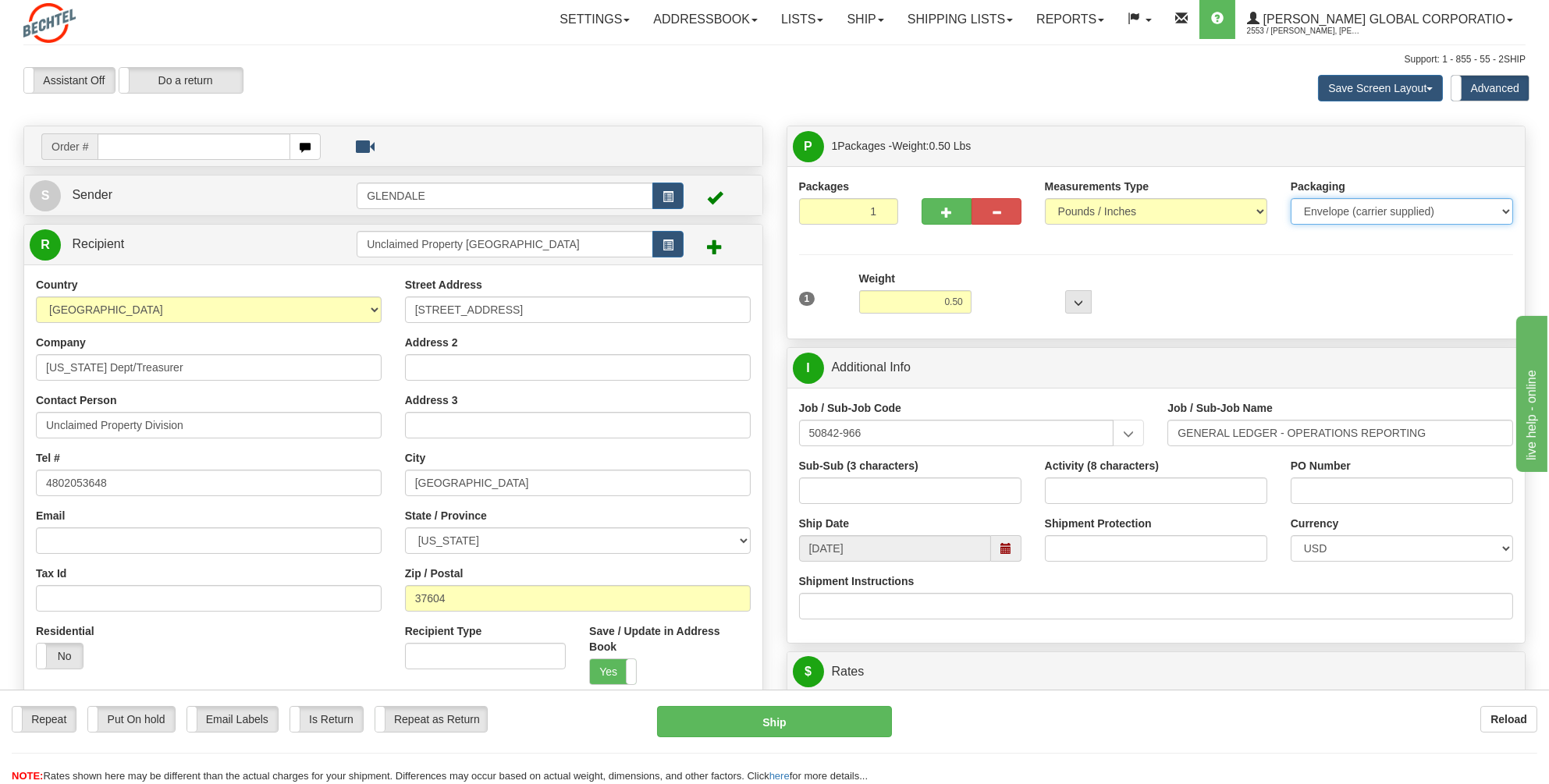
scroll to position [234, 0]
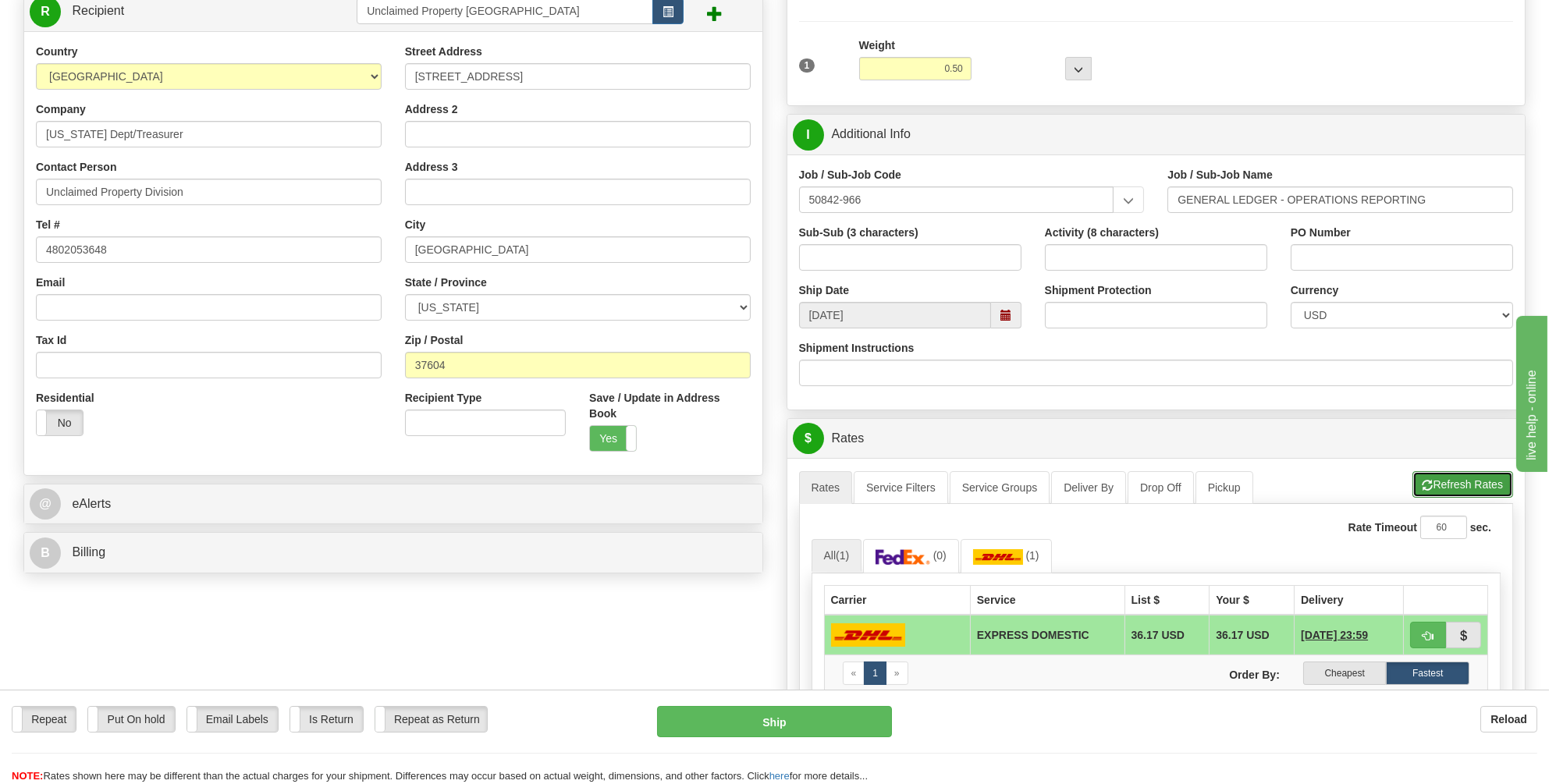
click at [1449, 483] on button "Refresh Rates" at bounding box center [1463, 484] width 101 height 27
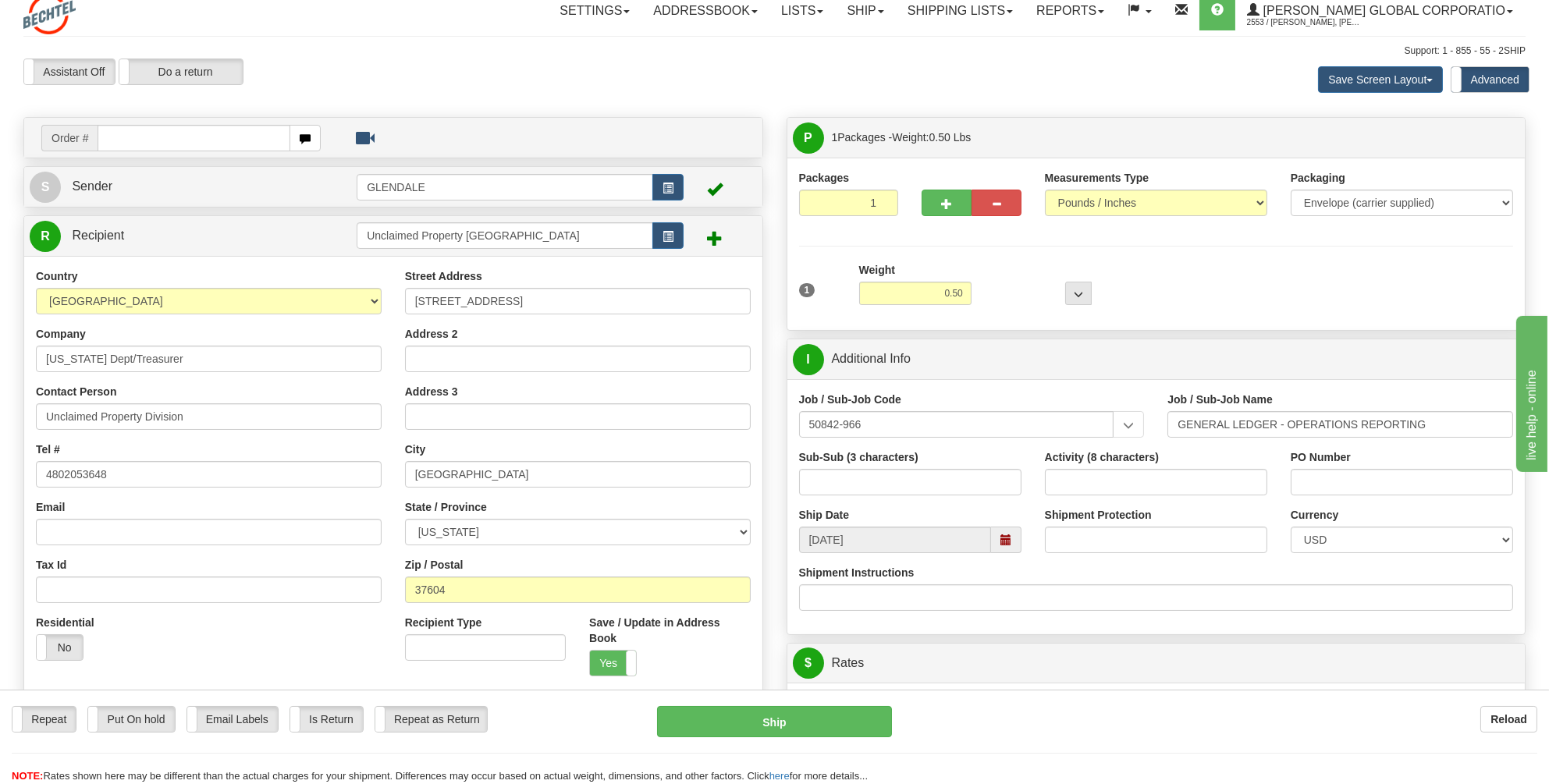
scroll to position [0, 0]
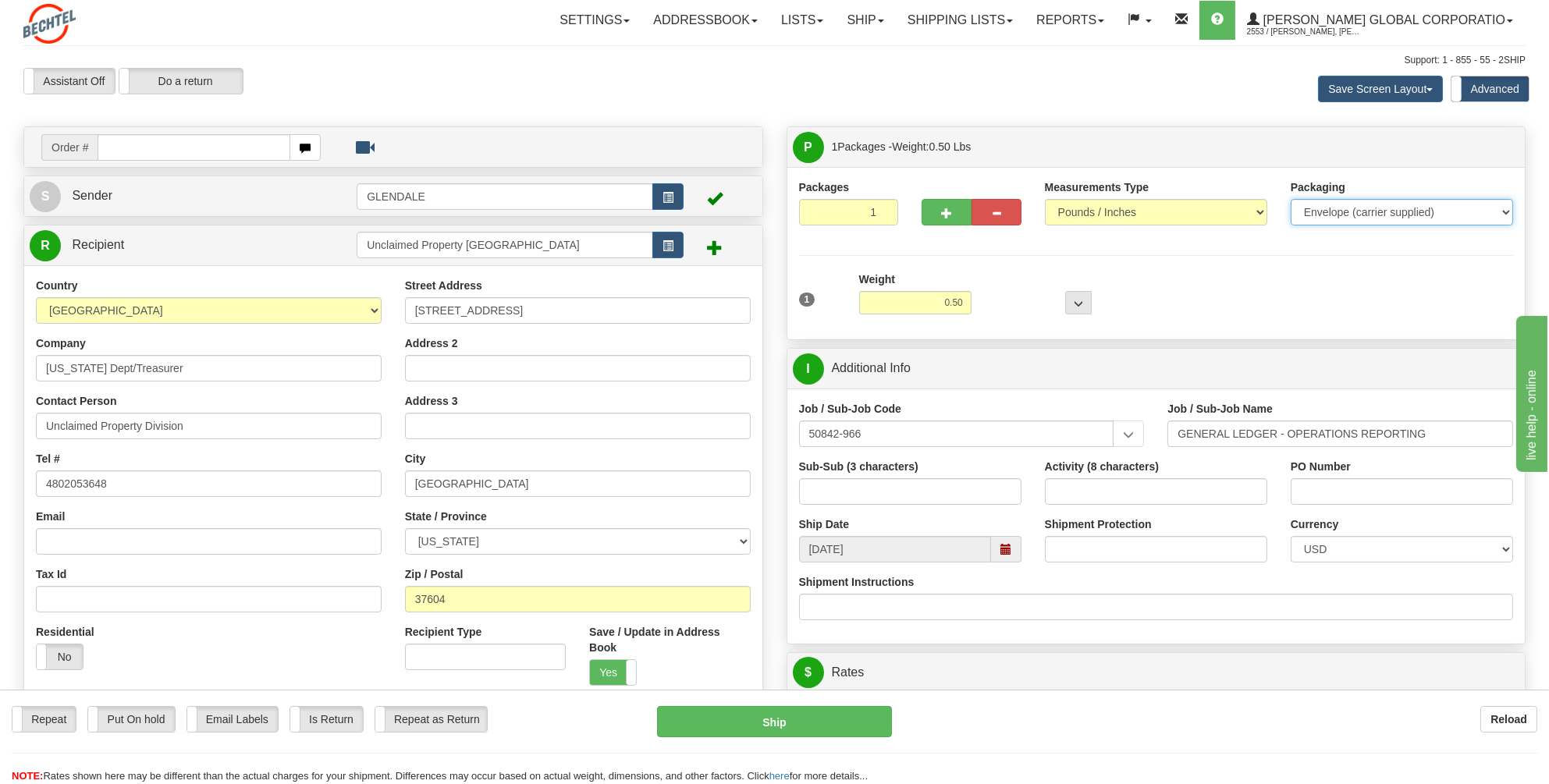
click at [1508, 212] on select "Your Packaging (customer supplied) Envelope (carrier supplied) Pack (carrier su…" at bounding box center [1401, 212] width 223 height 27
click at [1290, 199] on select "Your Packaging (customer supplied) Envelope (carrier supplied) Pack (carrier su…" at bounding box center [1401, 212] width 223 height 27
click at [610, 660] on label "Yes" at bounding box center [613, 672] width 46 height 25
click at [610, 660] on label "No" at bounding box center [613, 672] width 46 height 25
click at [418, 595] on input "37604" at bounding box center [578, 599] width 346 height 27
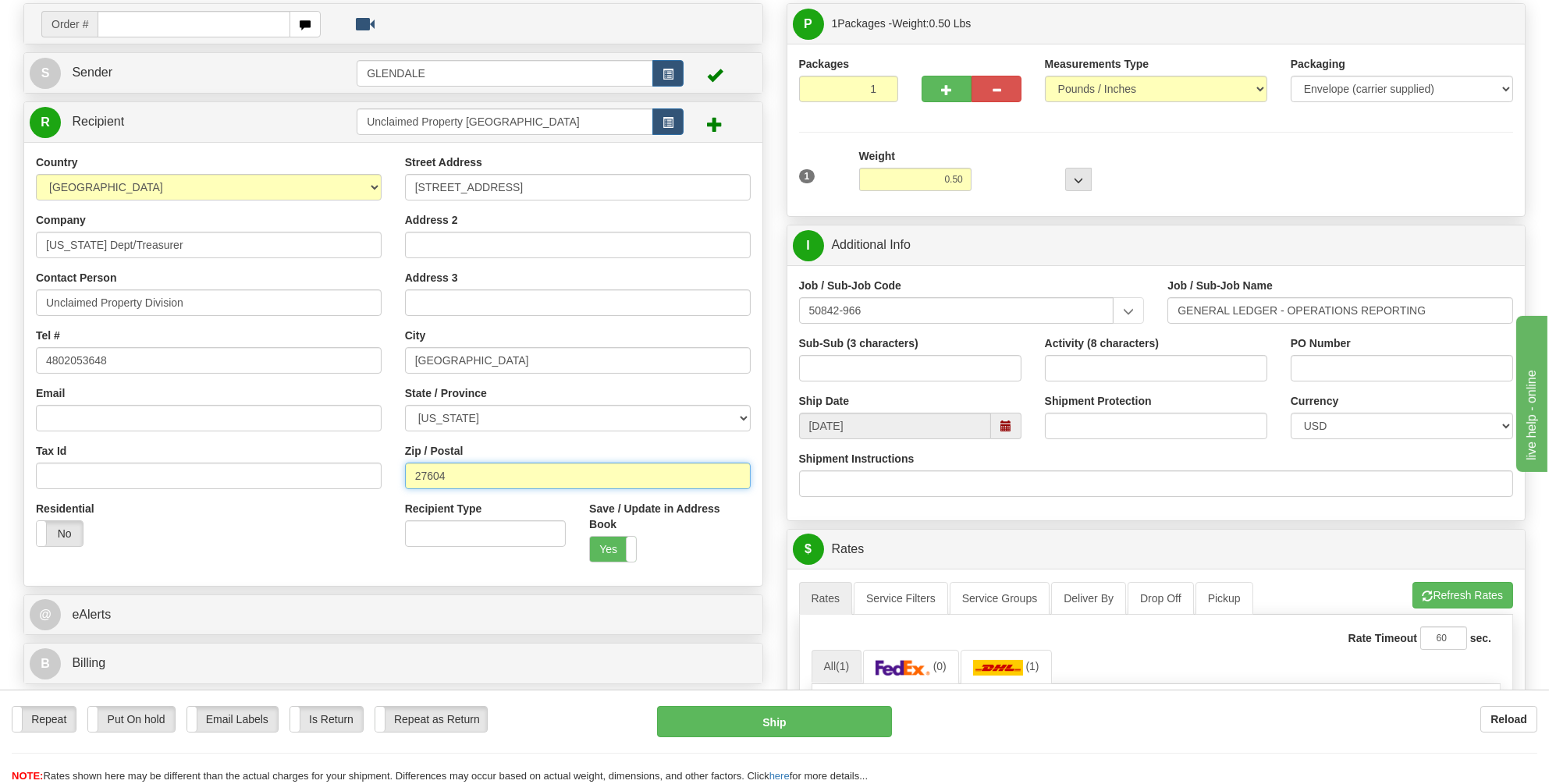
scroll to position [234, 0]
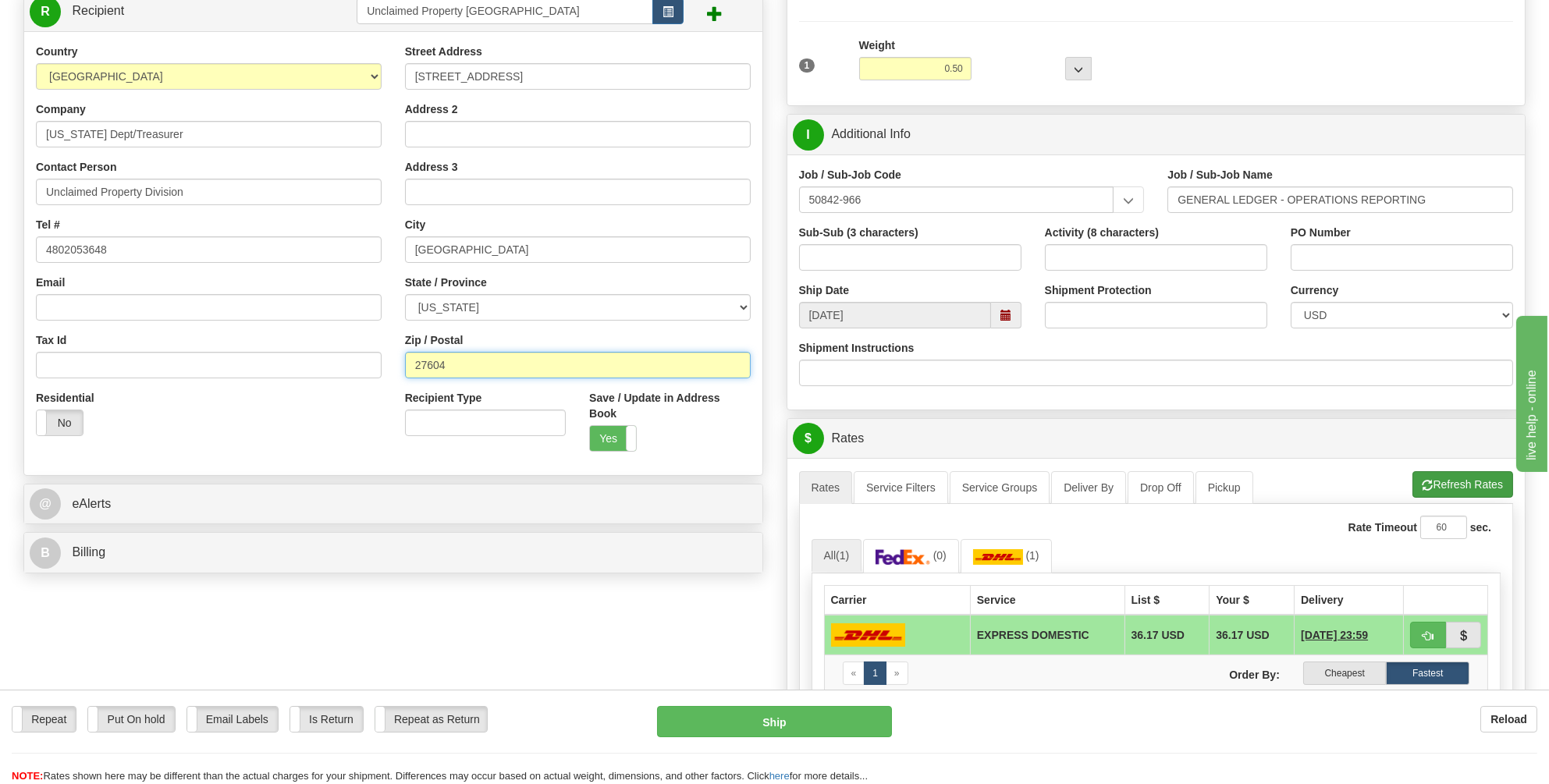
type input "27604"
click at [1453, 478] on button "Refresh Rates" at bounding box center [1463, 484] width 101 height 27
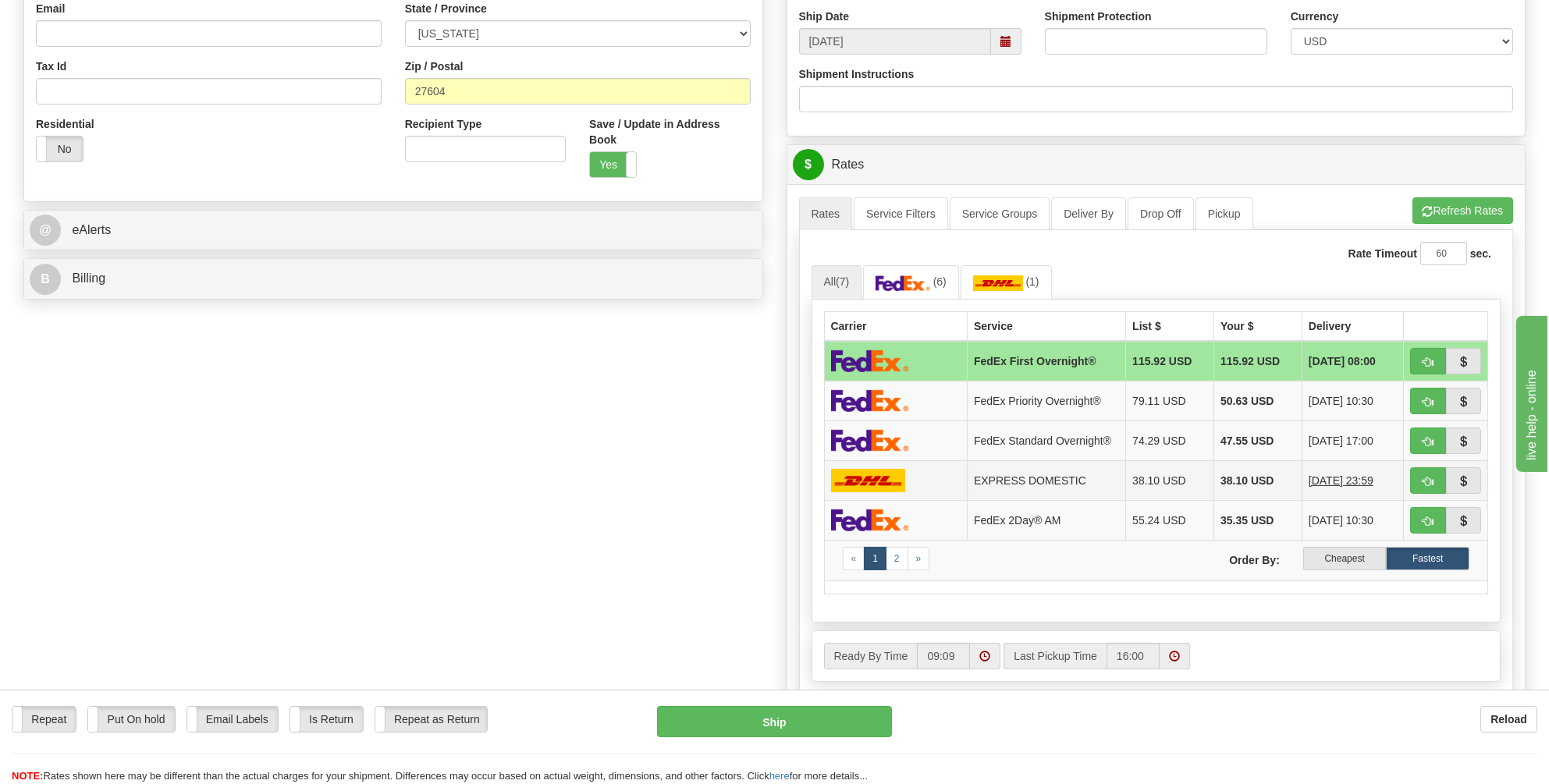
scroll to position [547, 0]
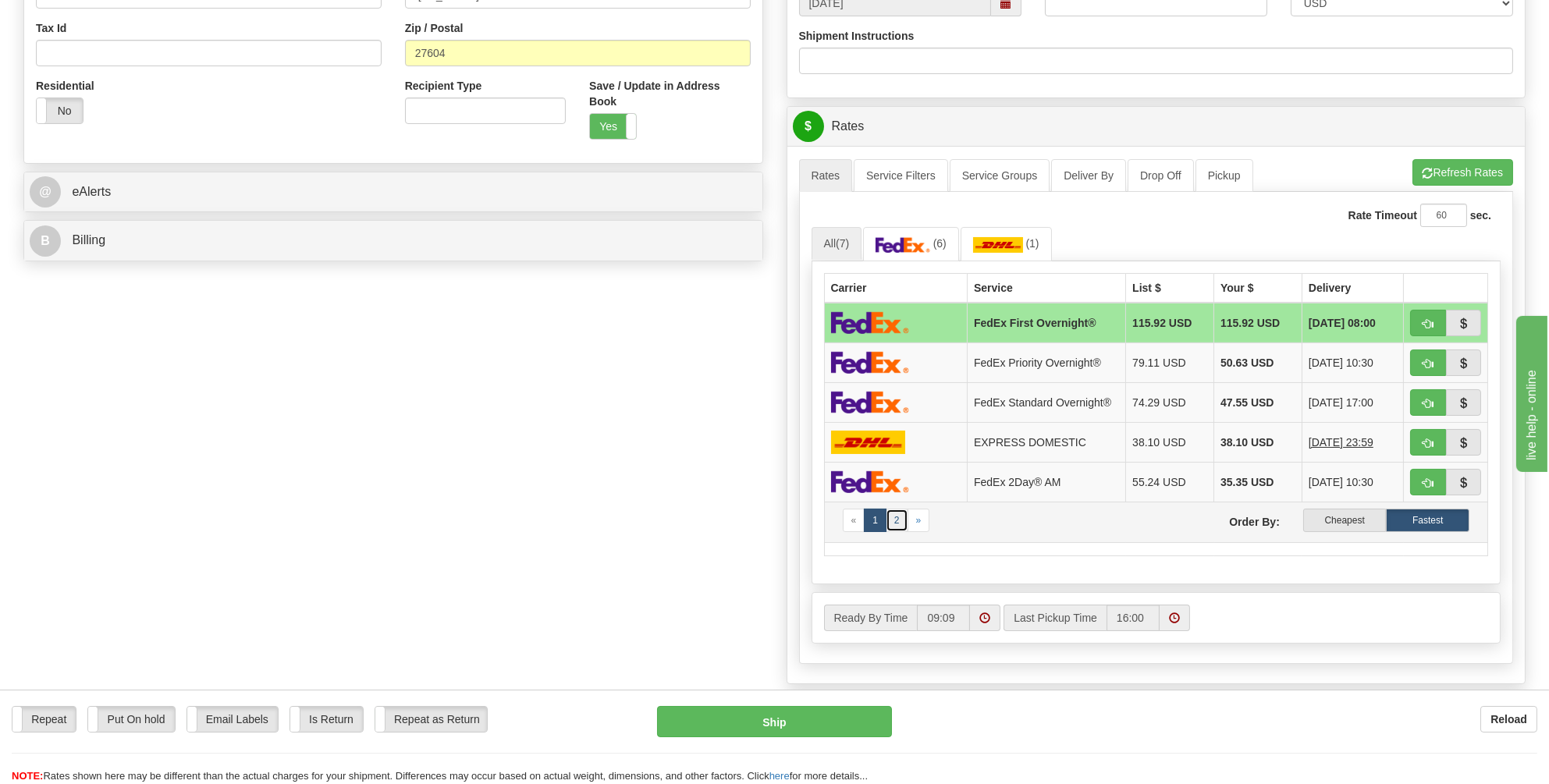
click at [894, 514] on link "2" at bounding box center [897, 521] width 23 height 24
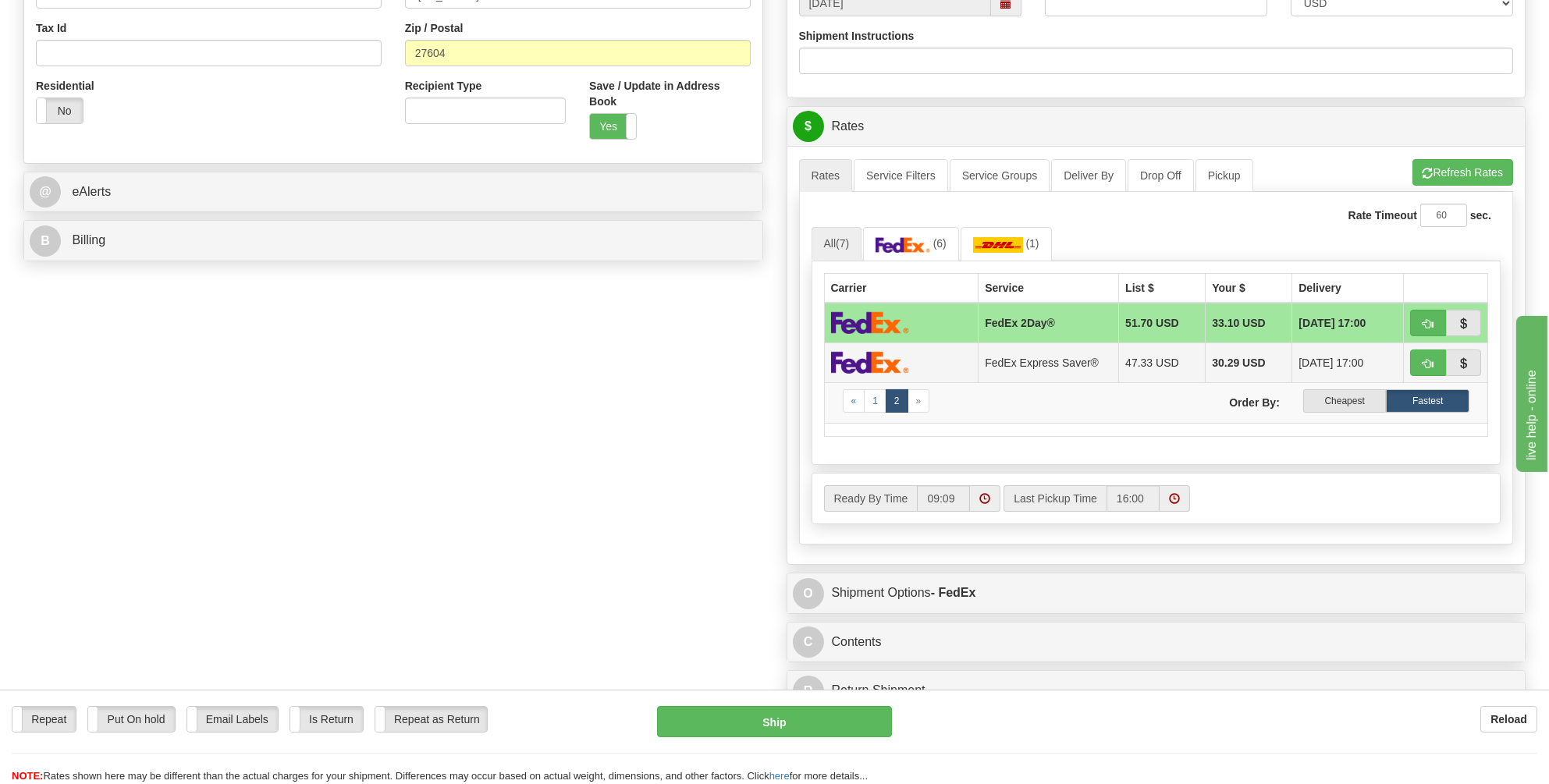
click at [865, 352] on img at bounding box center [869, 362] width 78 height 23
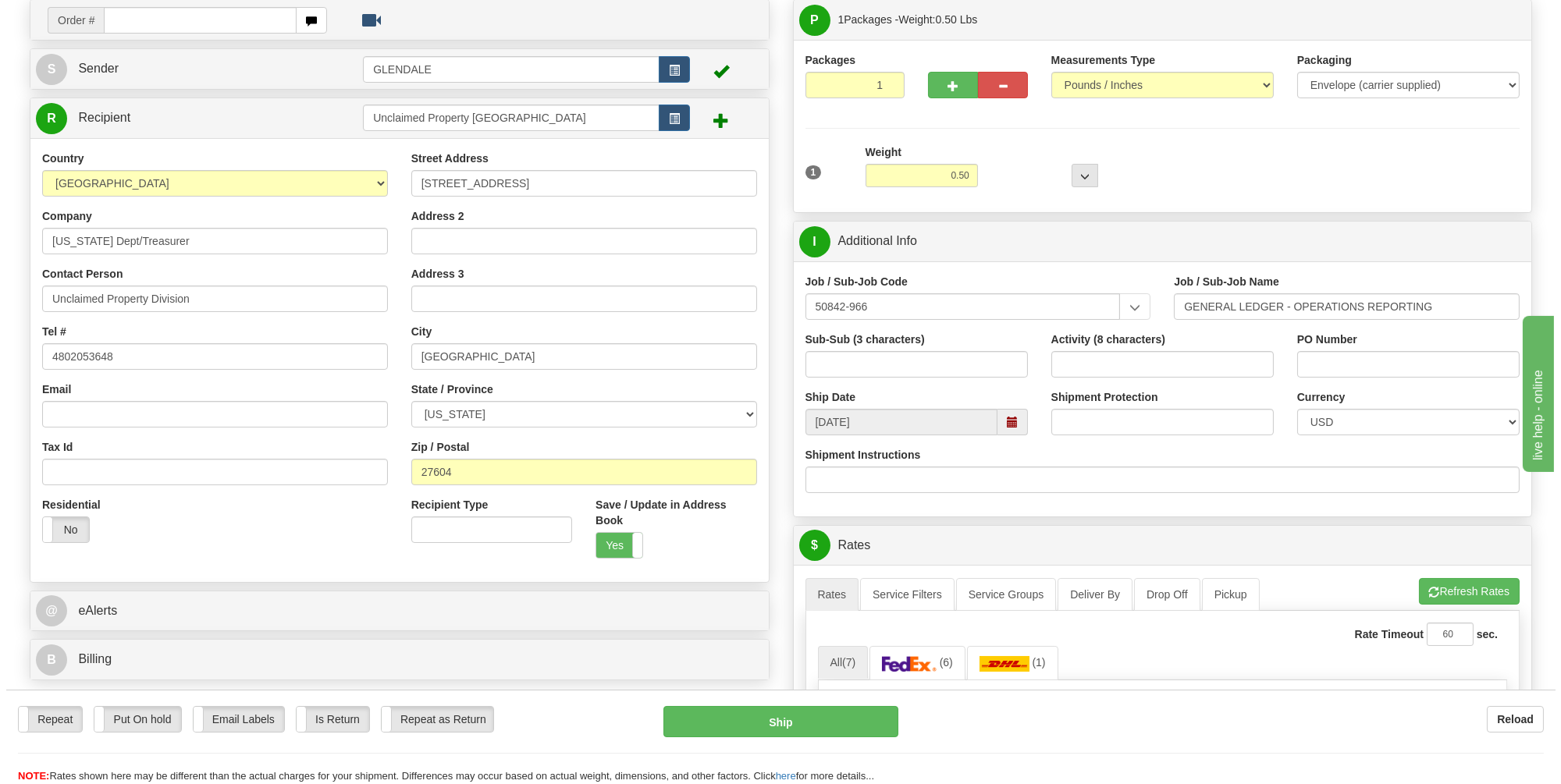
scroll to position [390, 0]
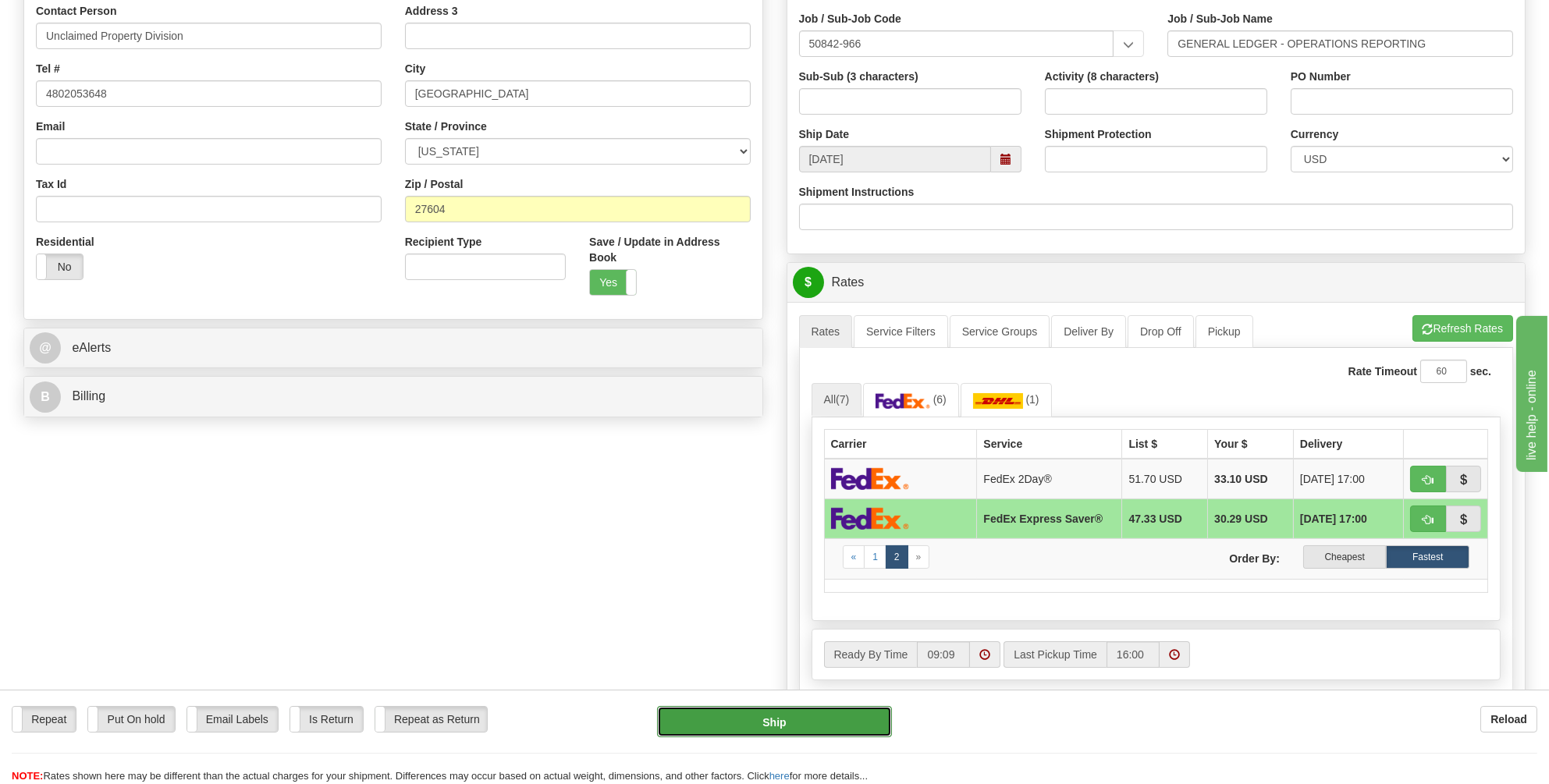
click at [771, 724] on button "Ship" at bounding box center [774, 722] width 235 height 31
type input "20"
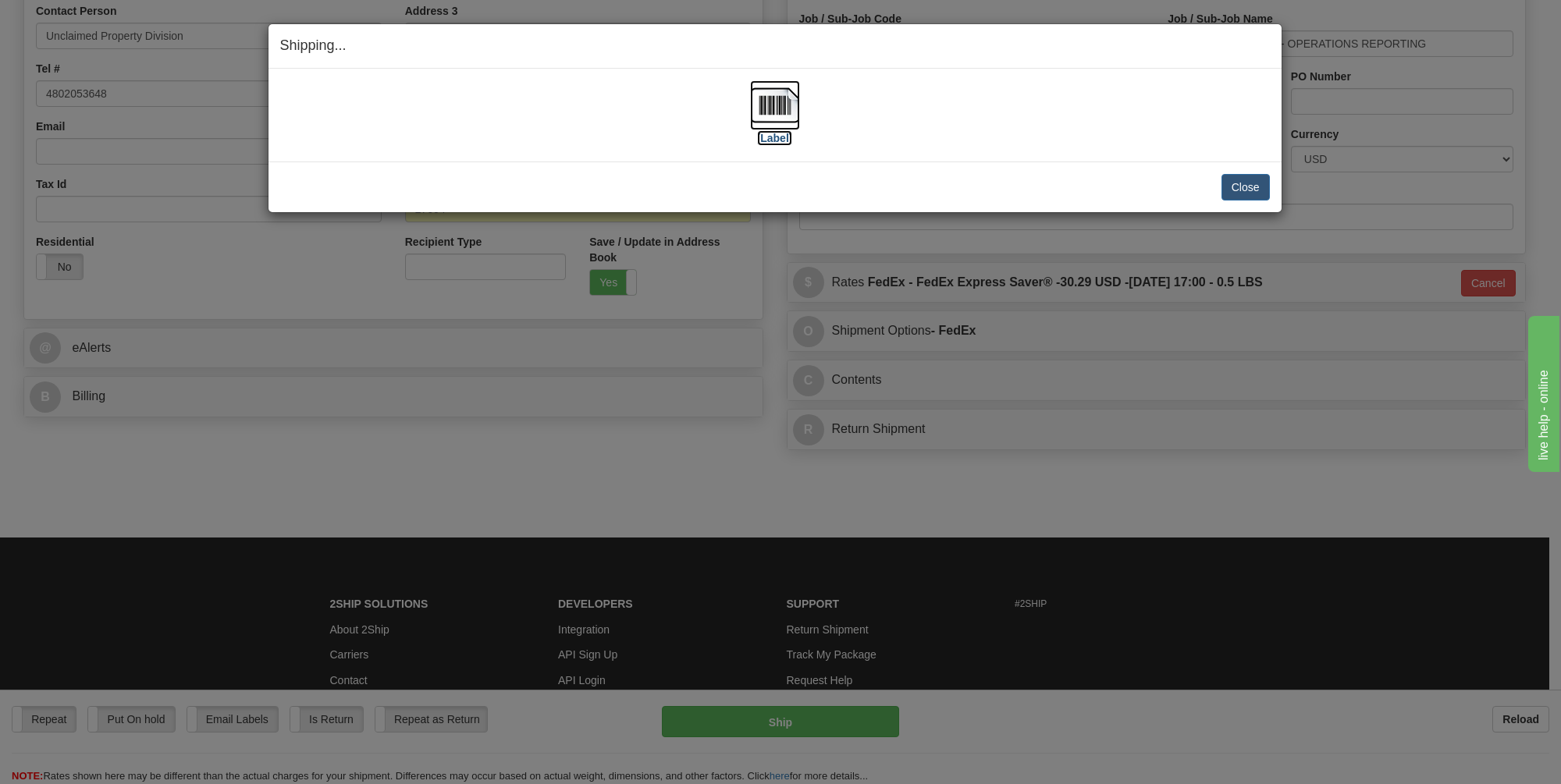
click at [769, 109] on img at bounding box center [775, 105] width 50 height 50
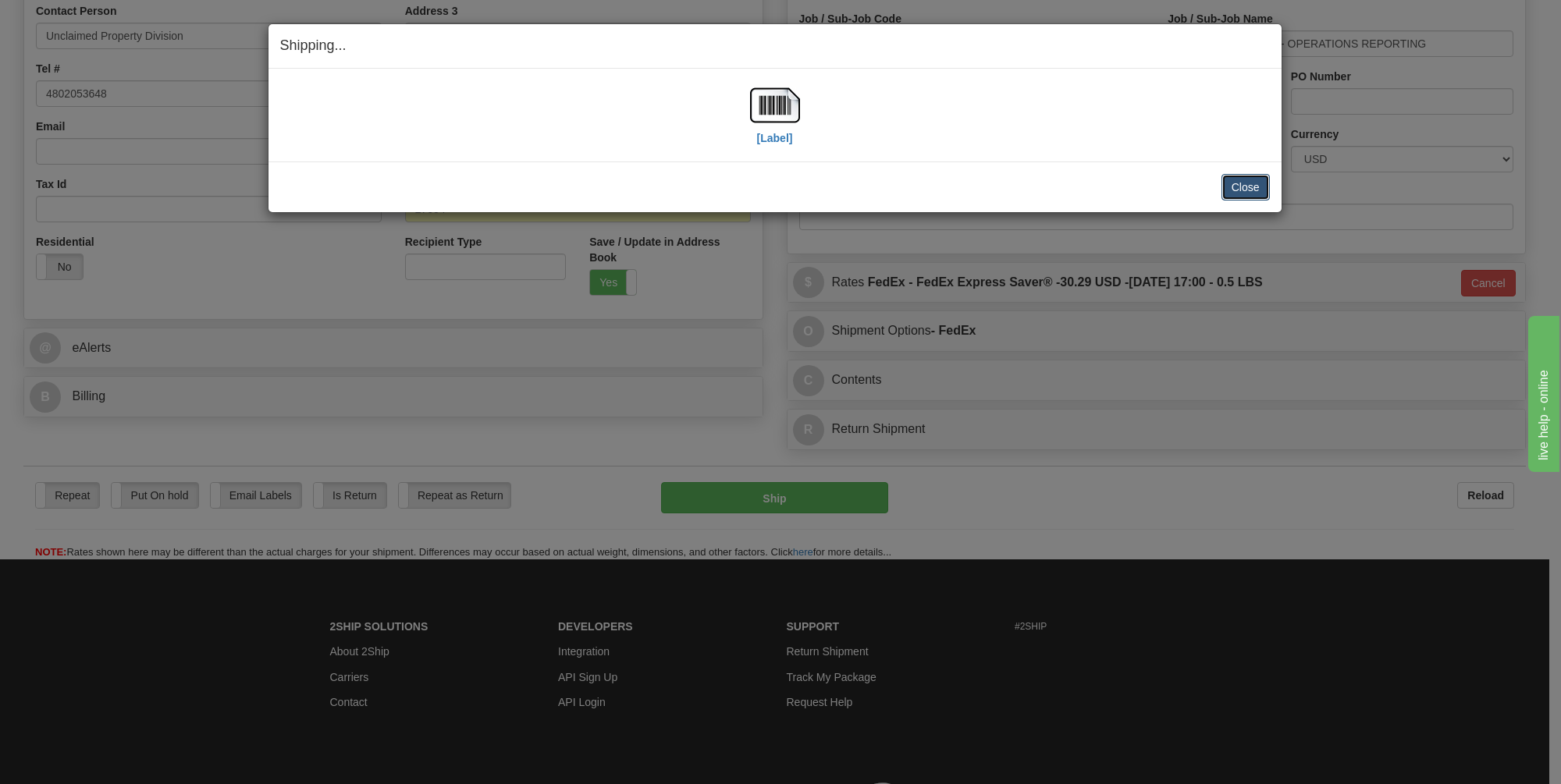
click at [1248, 188] on button "Close" at bounding box center [1245, 187] width 49 height 27
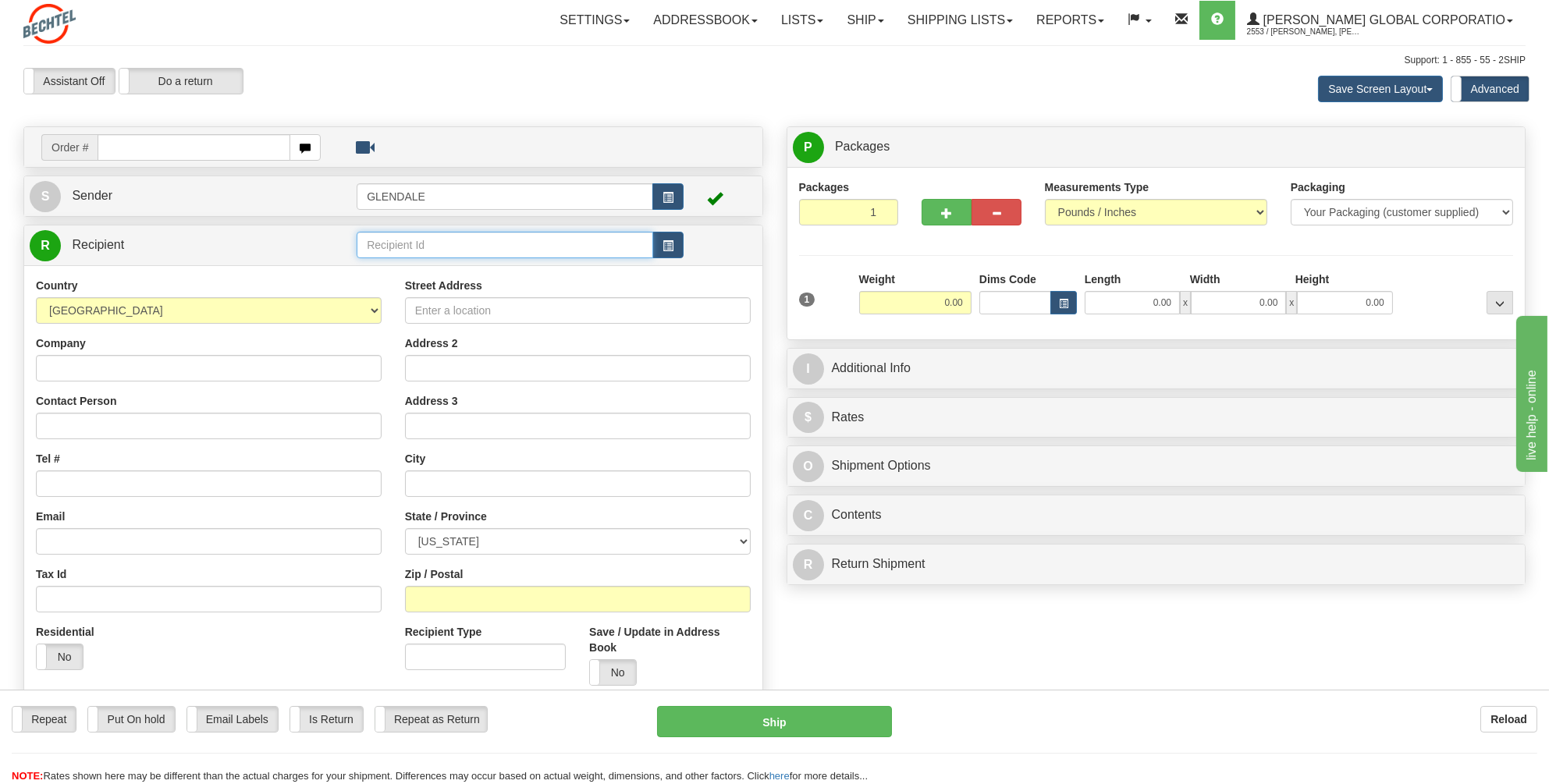
click at [384, 242] on input "text" at bounding box center [504, 245] width 296 height 27
click at [403, 269] on div "[US_STATE] DEPT OF UNCLAIMED PROPERTY" at bounding box center [502, 268] width 282 height 17
type input "[US_STATE] DEPT OF UNCLAIMED PROPERTY"
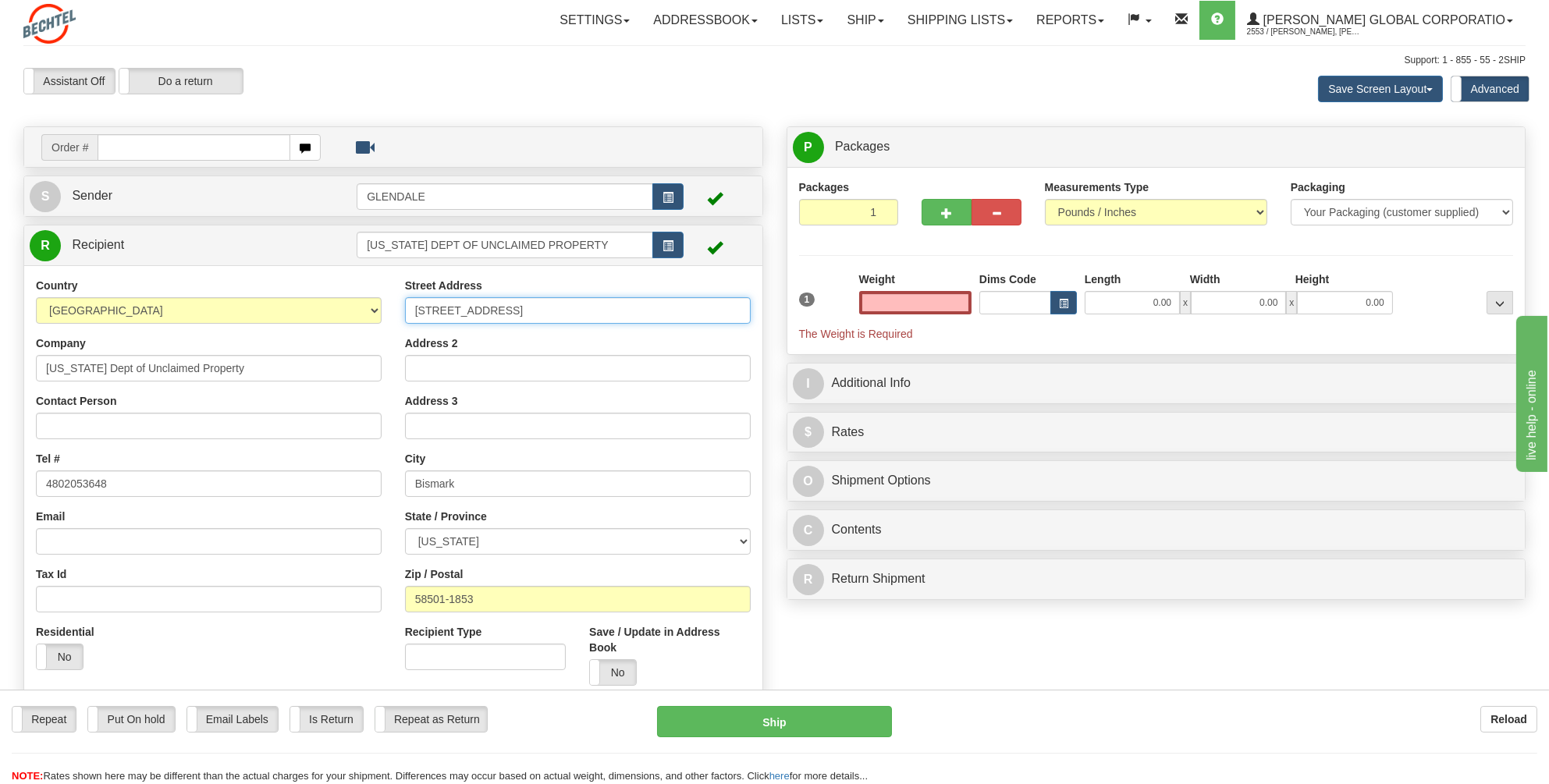
type input "0.00"
click at [415, 306] on input "[STREET_ADDRESS]" at bounding box center [578, 310] width 346 height 27
type input "[STREET_ADDRESS]"
click at [614, 660] on label "No" at bounding box center [613, 672] width 46 height 25
drag, startPoint x: 961, startPoint y: 305, endPoint x: 935, endPoint y: 304, distance: 26.0
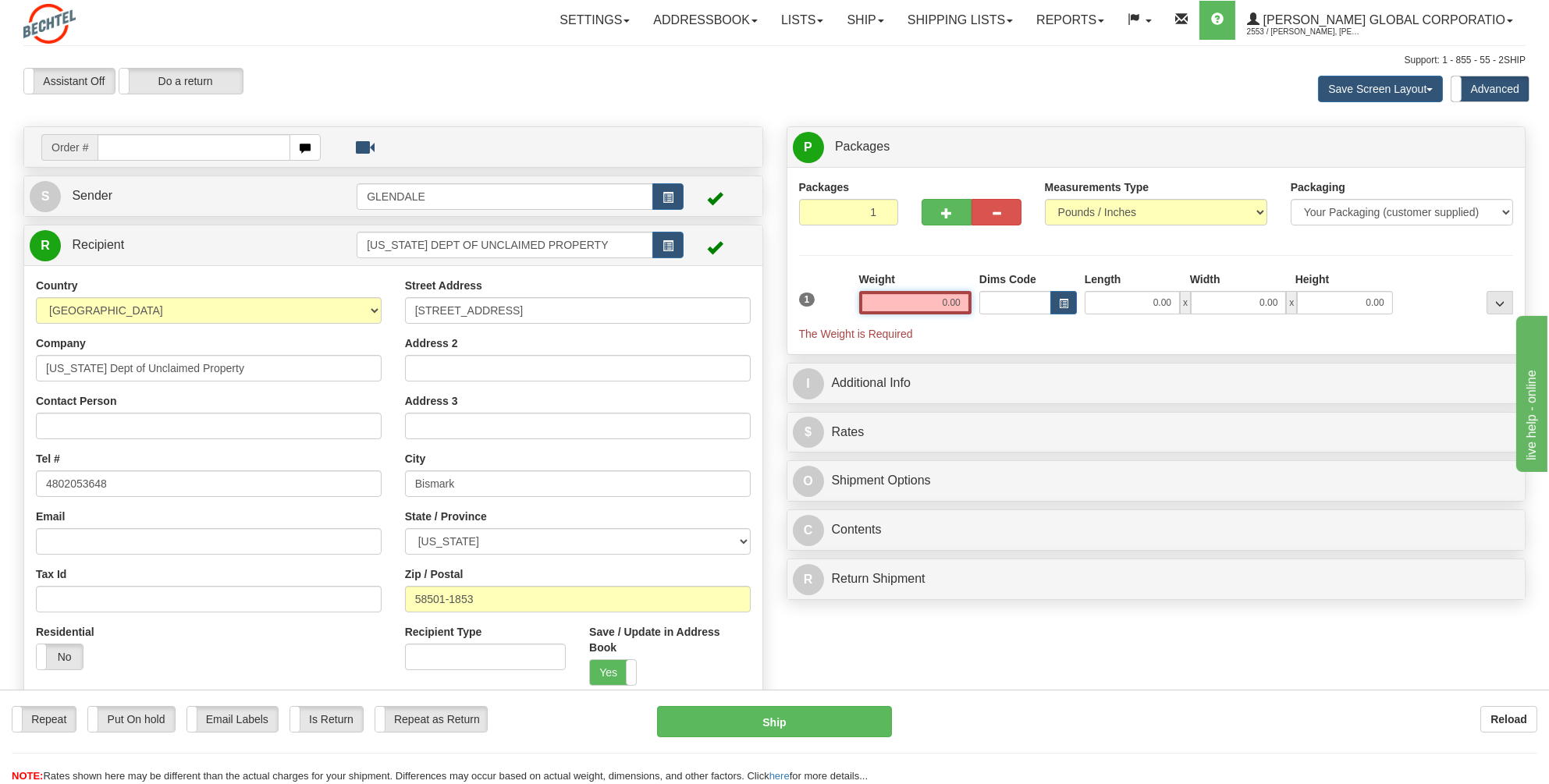
click at [935, 304] on input "0.00" at bounding box center [915, 303] width 113 height 24
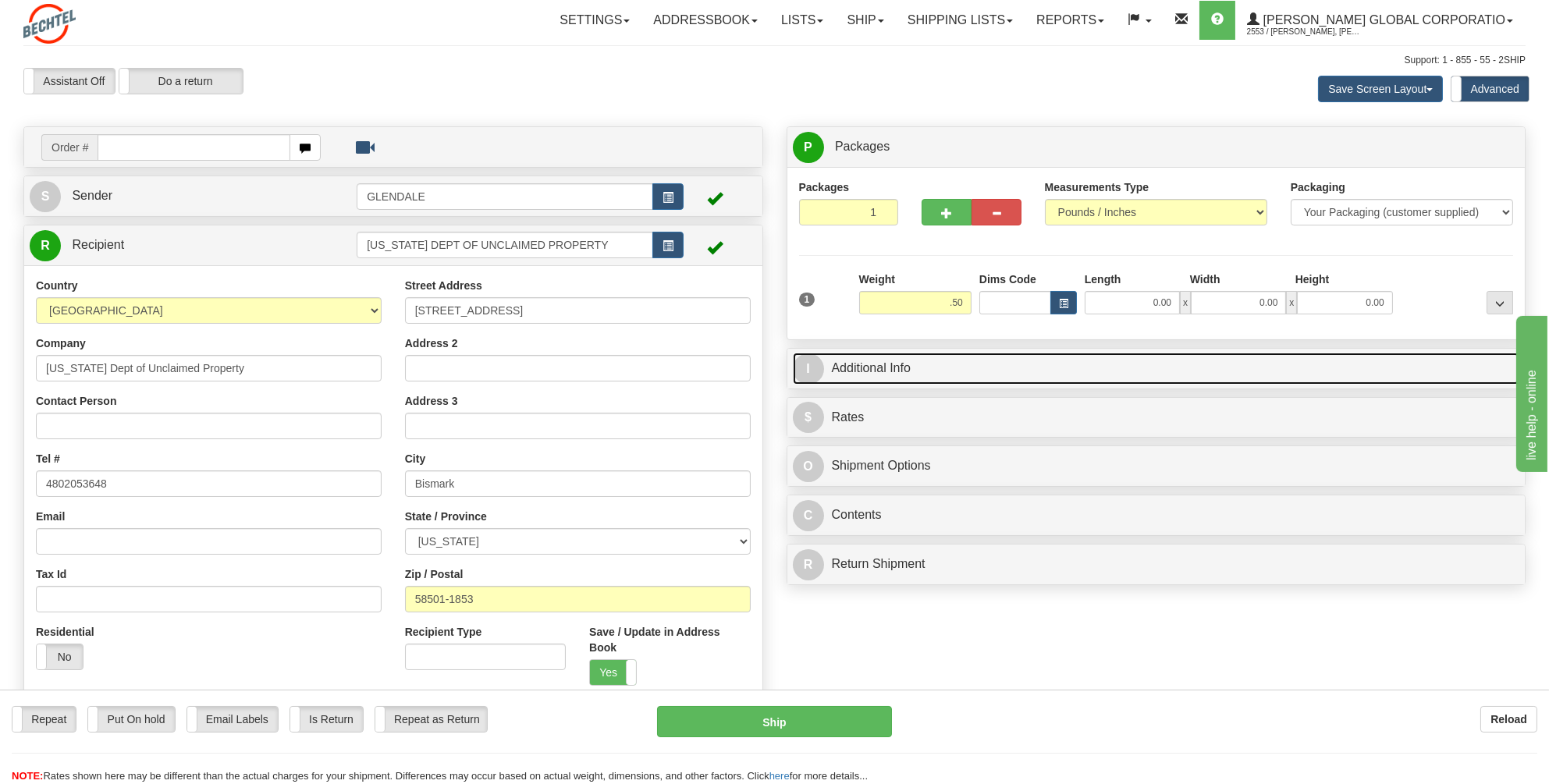
type input "0.50"
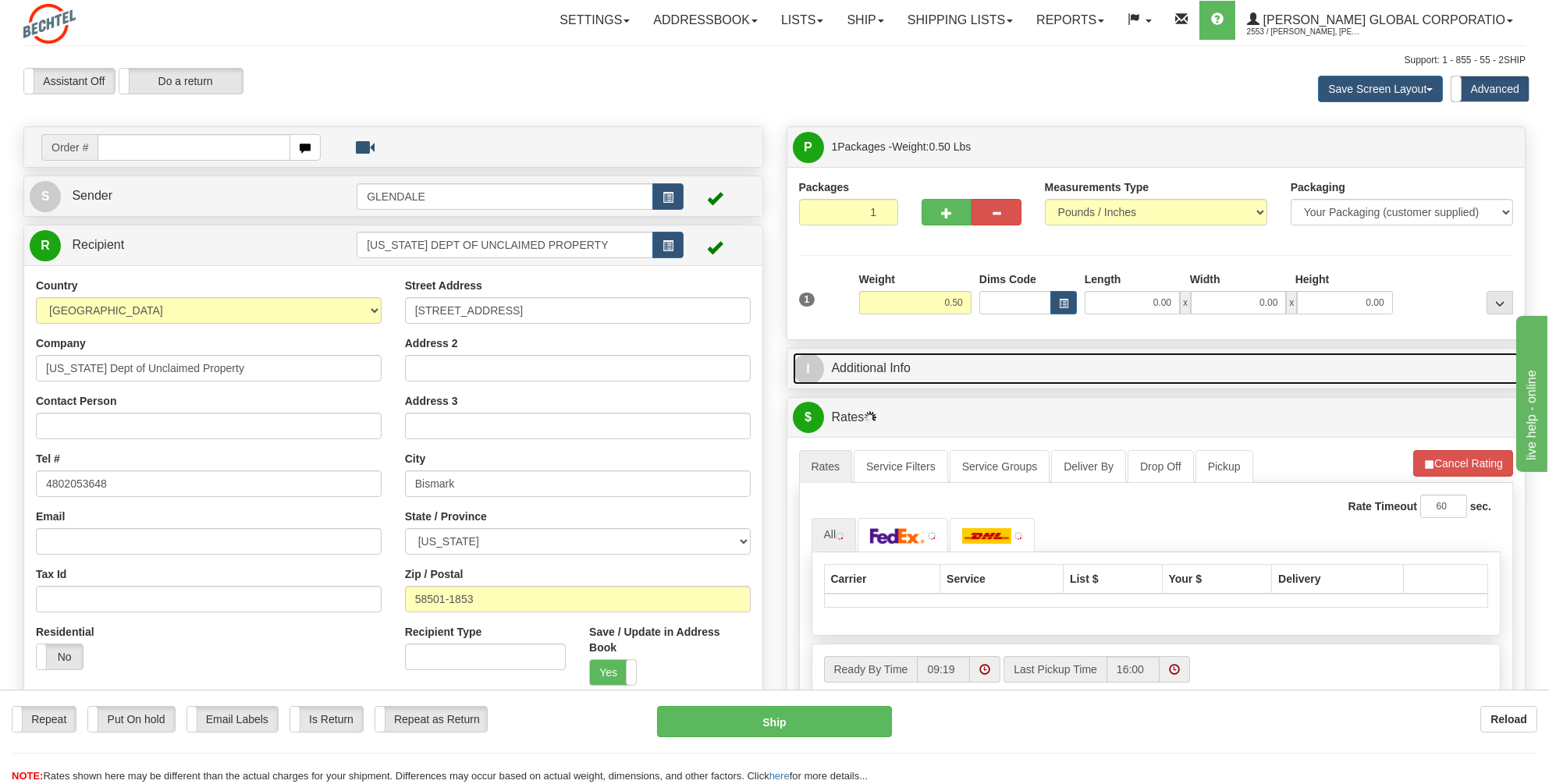
click at [855, 364] on link "I Additional Info" at bounding box center [1156, 369] width 727 height 32
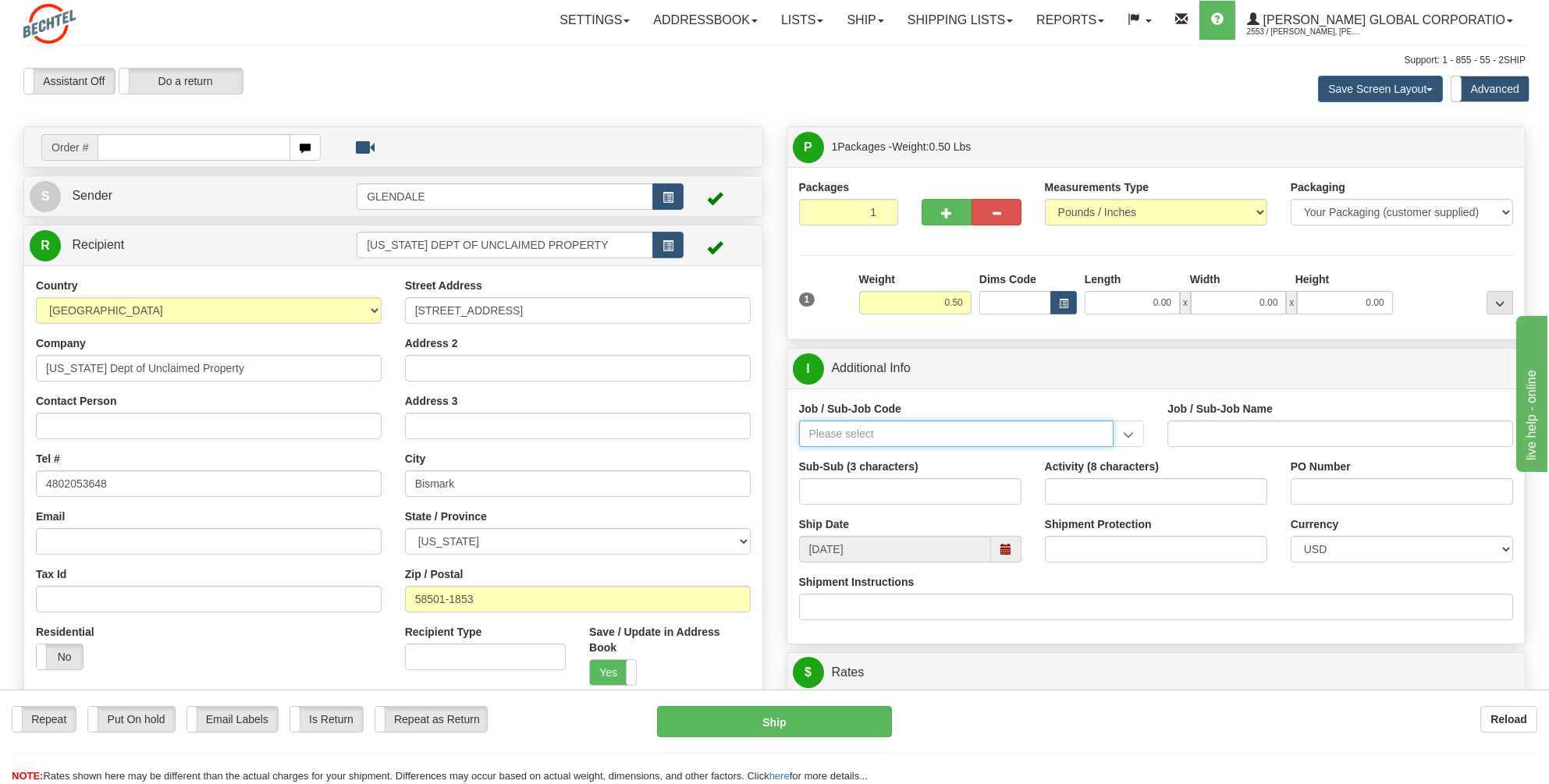
click at [828, 432] on input "Job / Sub-Job Code" at bounding box center [957, 434] width 315 height 27
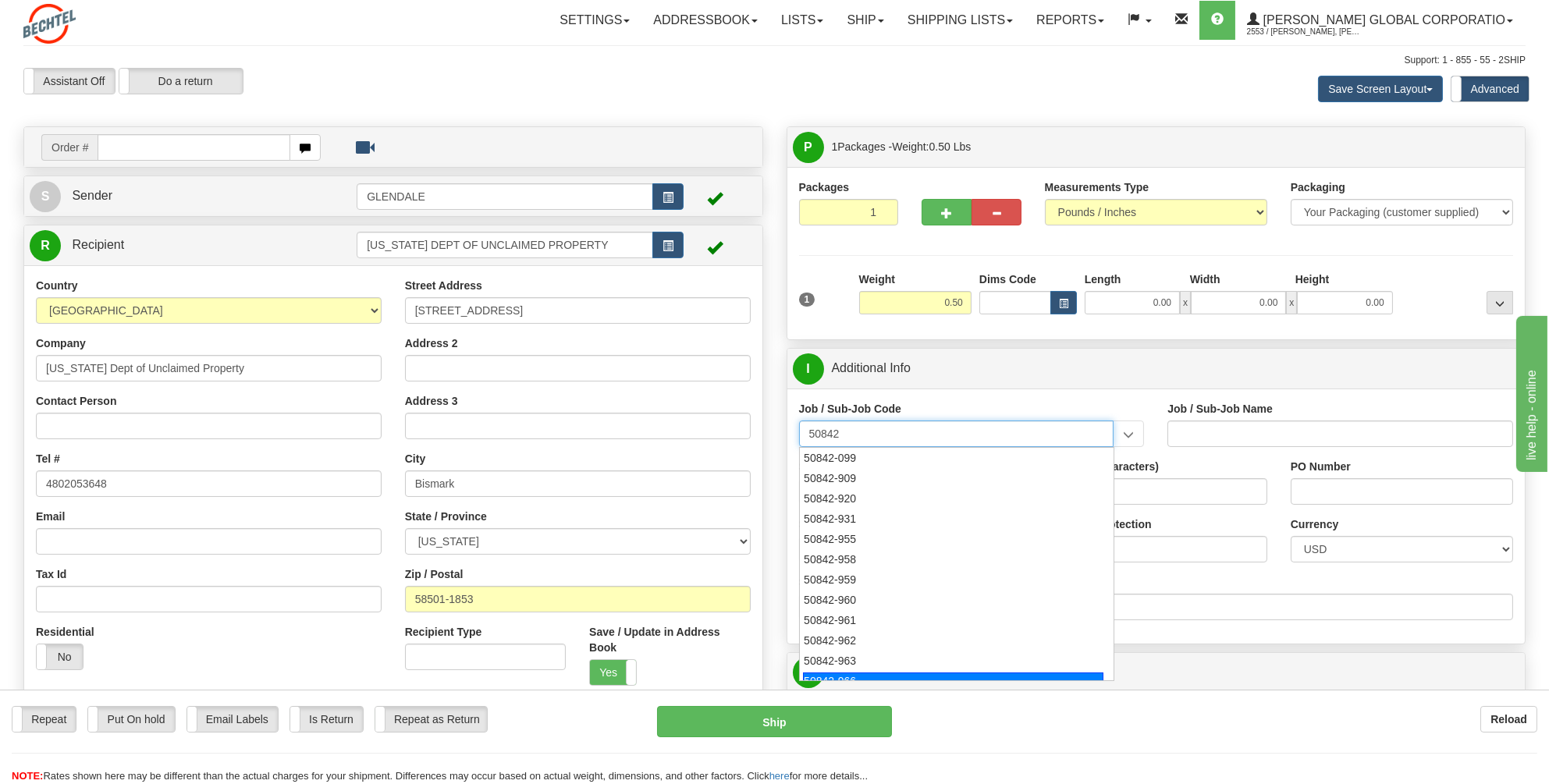
scroll to position [10, 0]
click at [831, 666] on div "50842-966" at bounding box center [954, 670] width 301 height 17
type input "50842-966"
type input "GENERAL LEDGER - OPERATIONS REPORTING"
type input "50842-966"
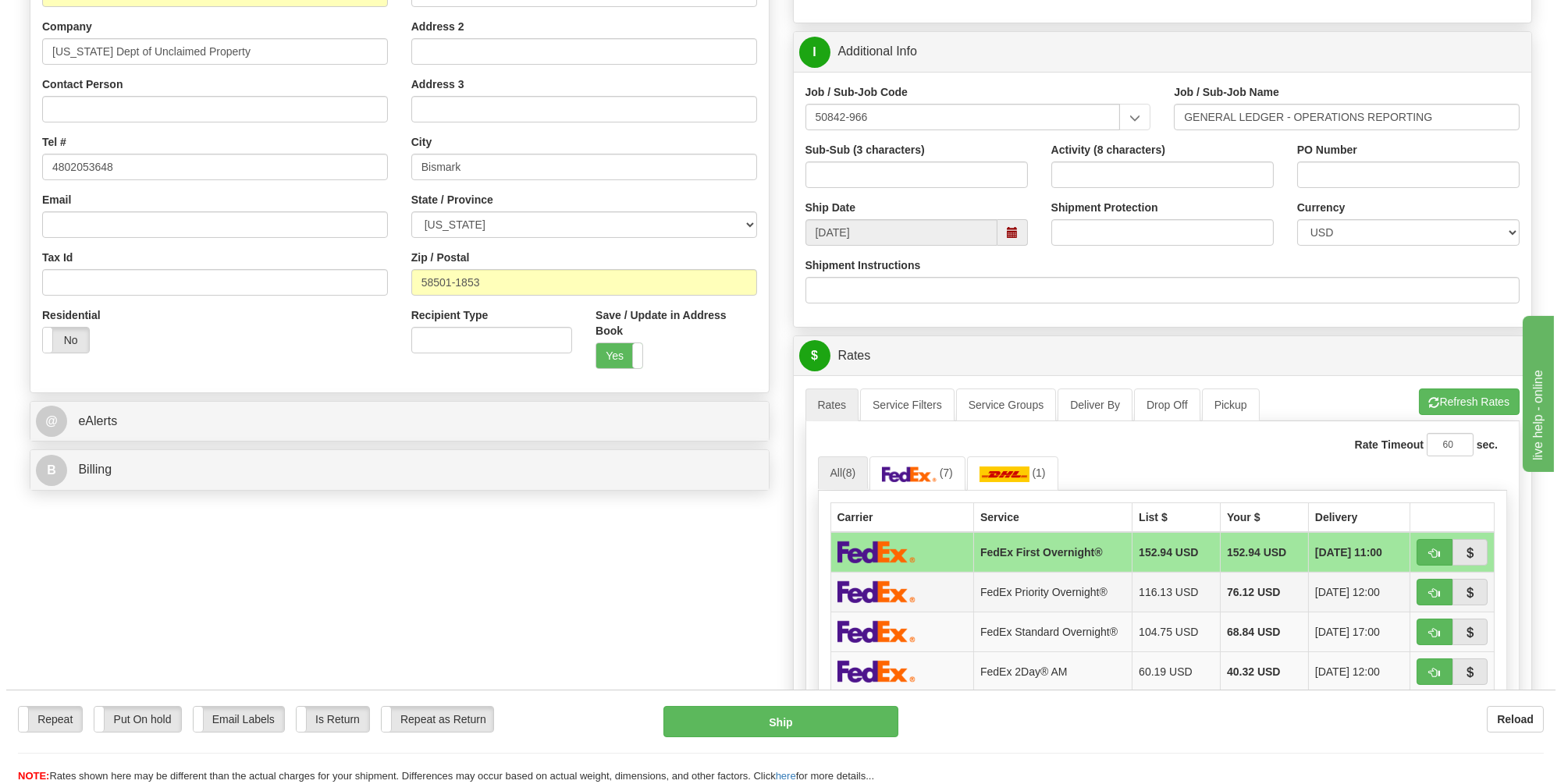
scroll to position [624, 0]
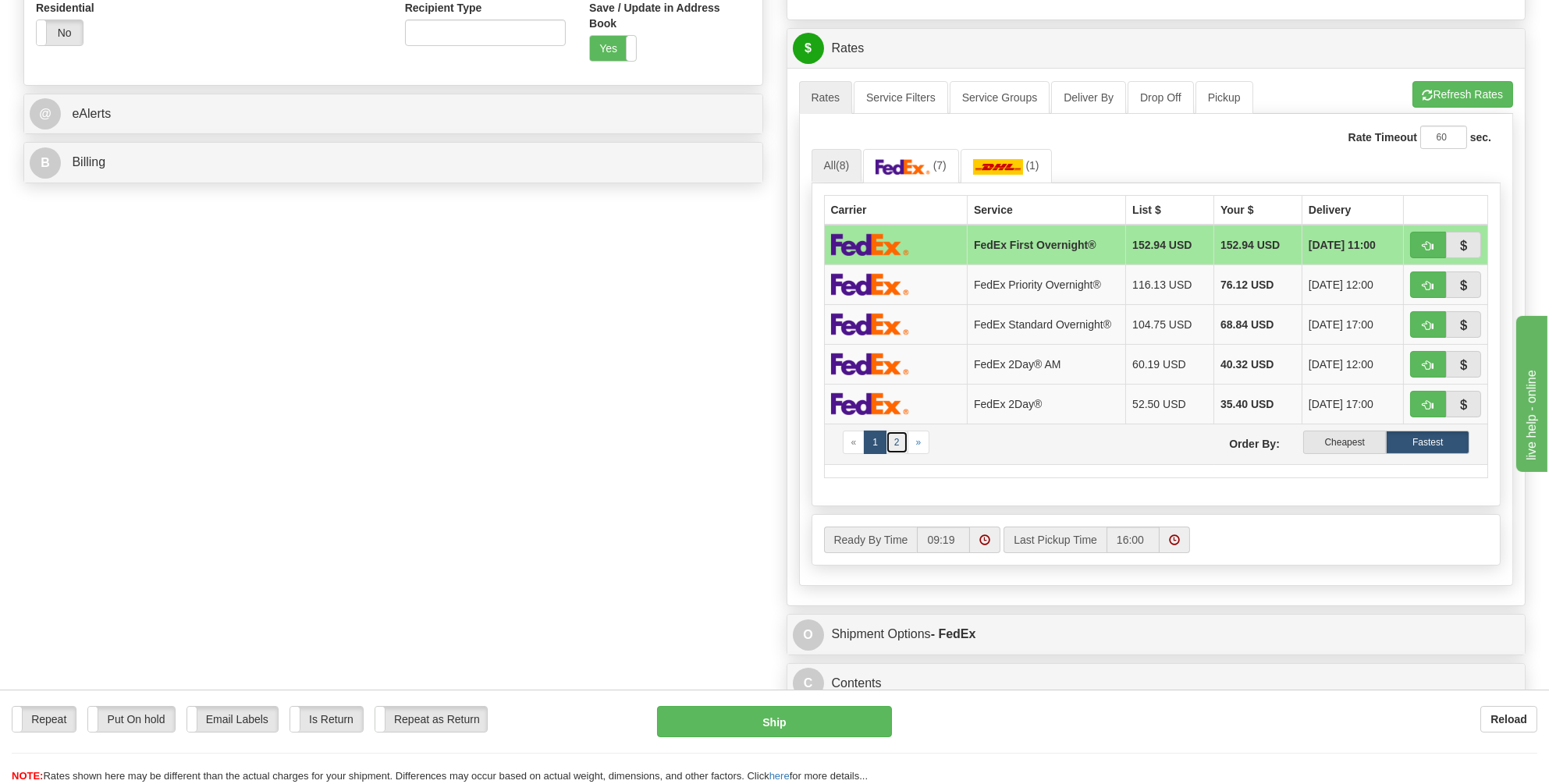
click at [887, 433] on link "2" at bounding box center [897, 443] width 23 height 24
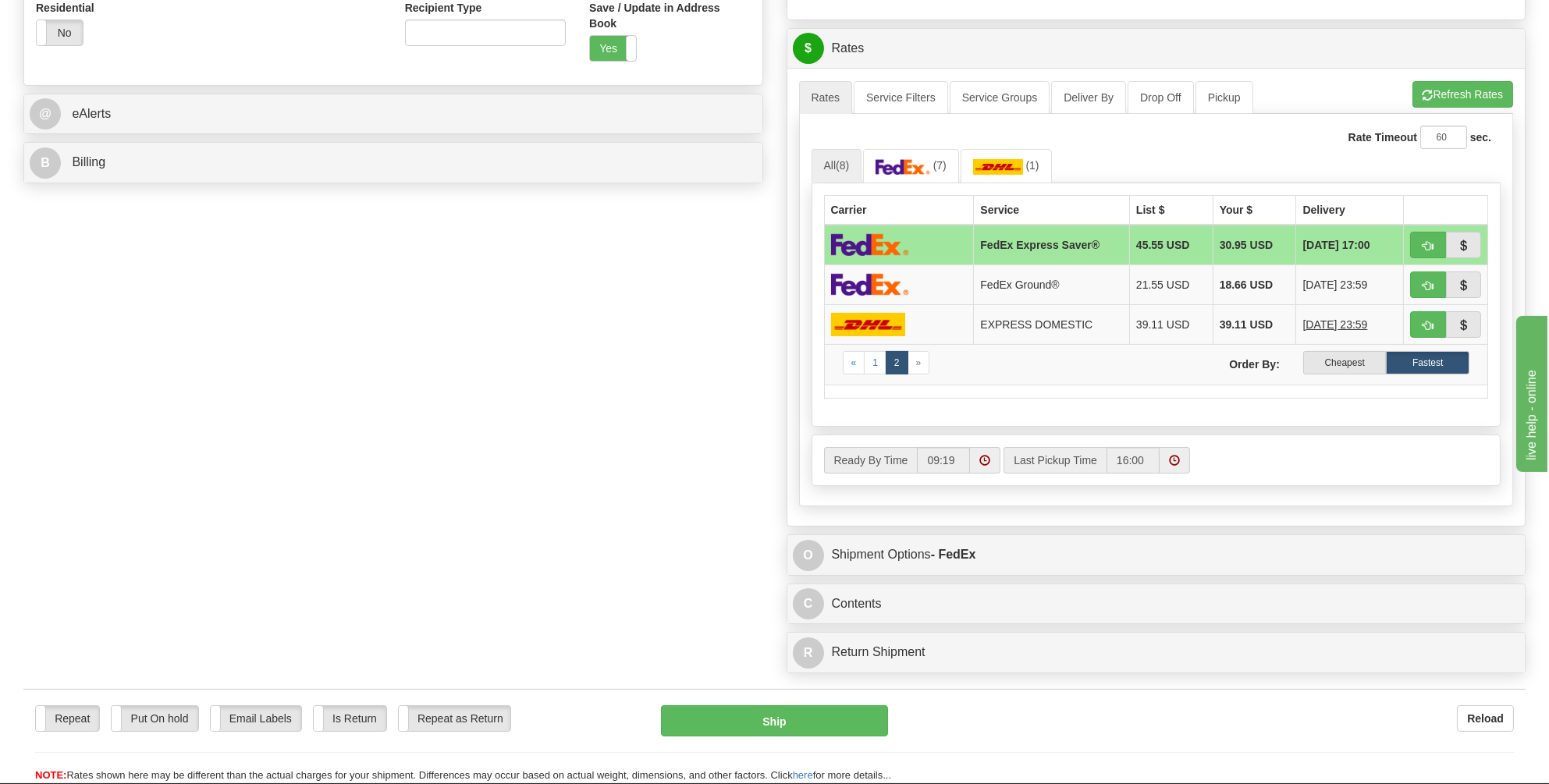
click at [859, 240] on img at bounding box center [869, 244] width 78 height 23
click at [766, 711] on button "Ship" at bounding box center [775, 721] width 227 height 31
type input "20"
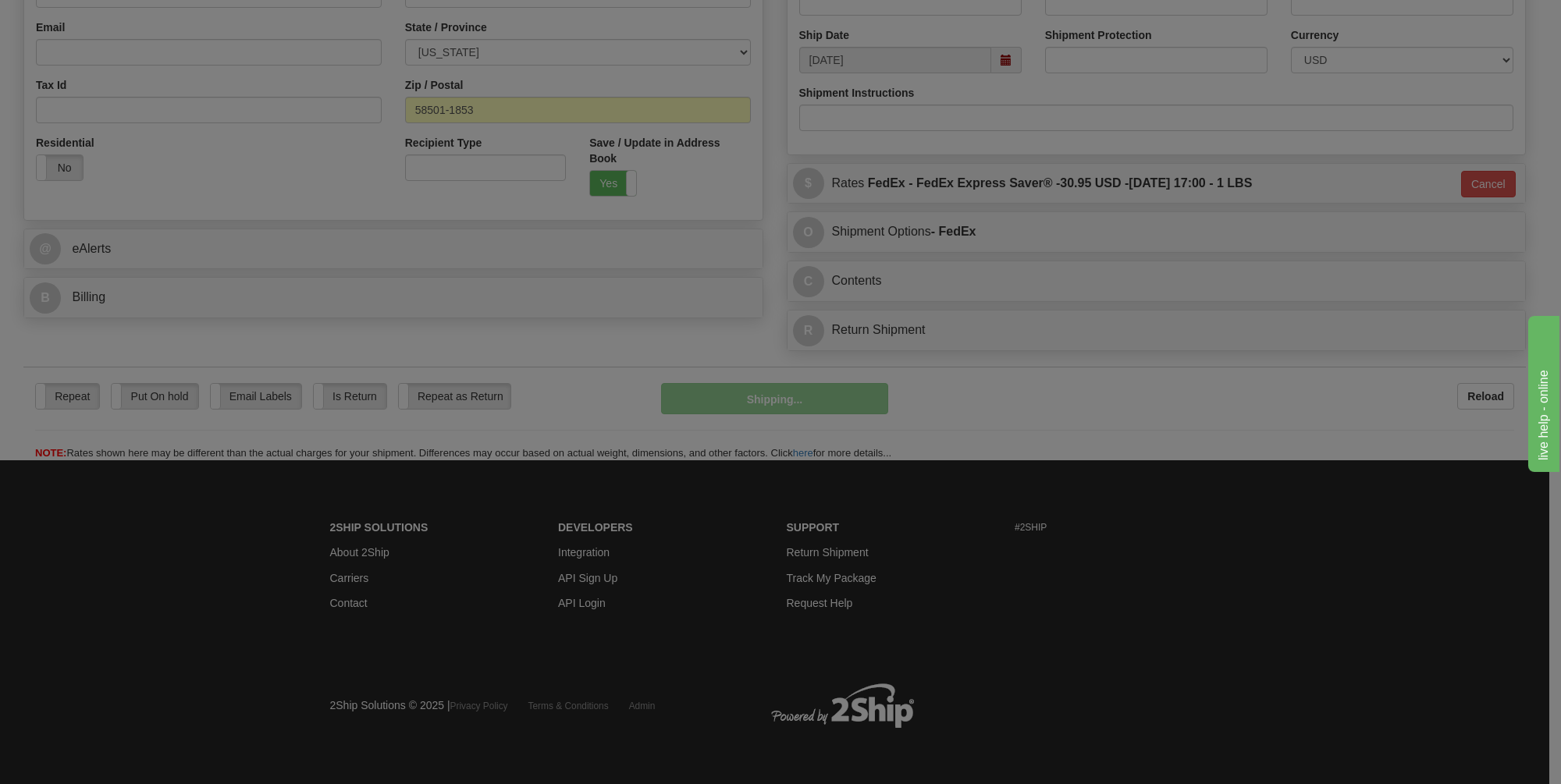
scroll to position [484, 0]
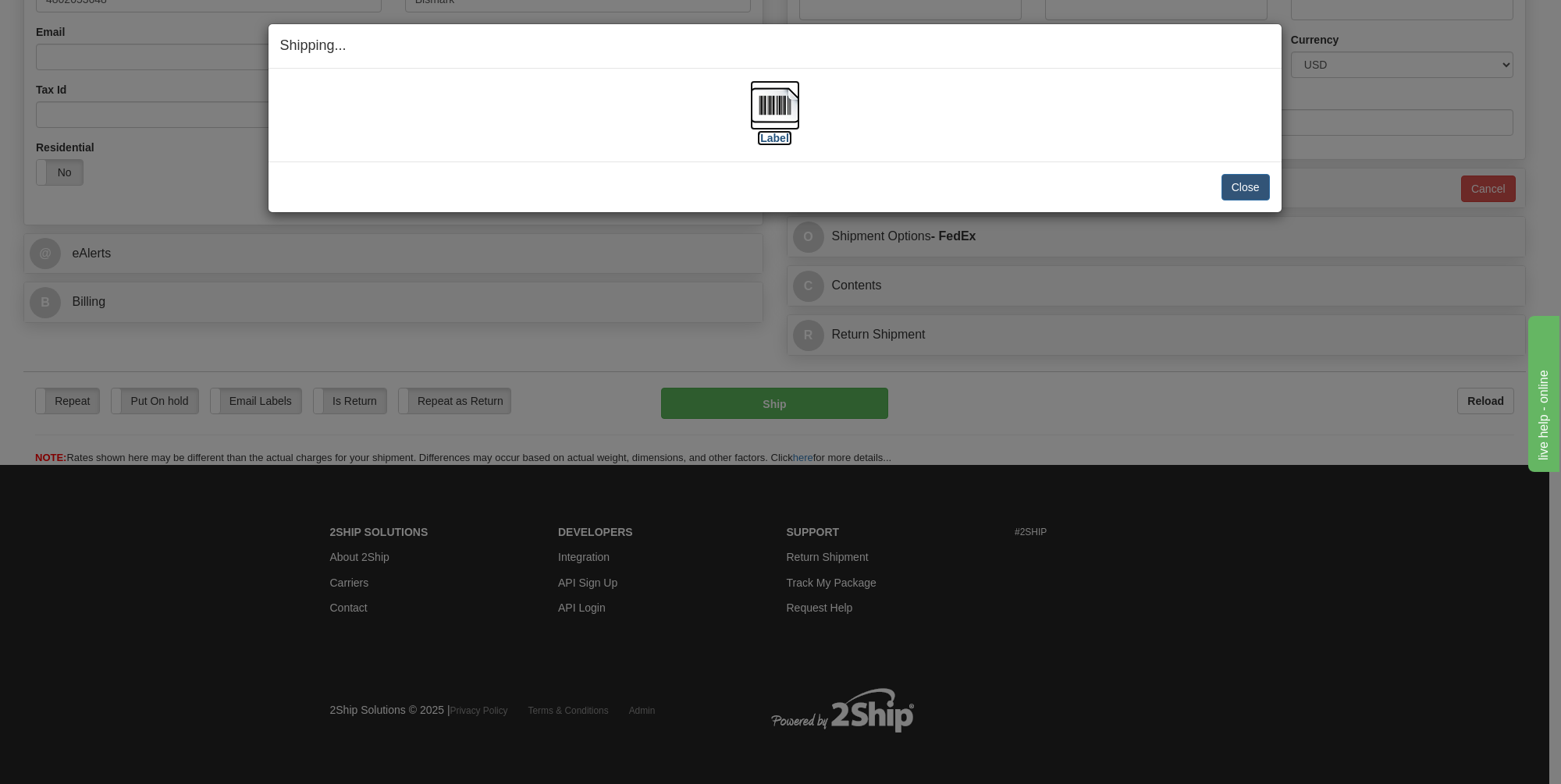
click at [767, 95] on img at bounding box center [775, 105] width 50 height 50
click at [1250, 181] on button "Close" at bounding box center [1245, 187] width 49 height 27
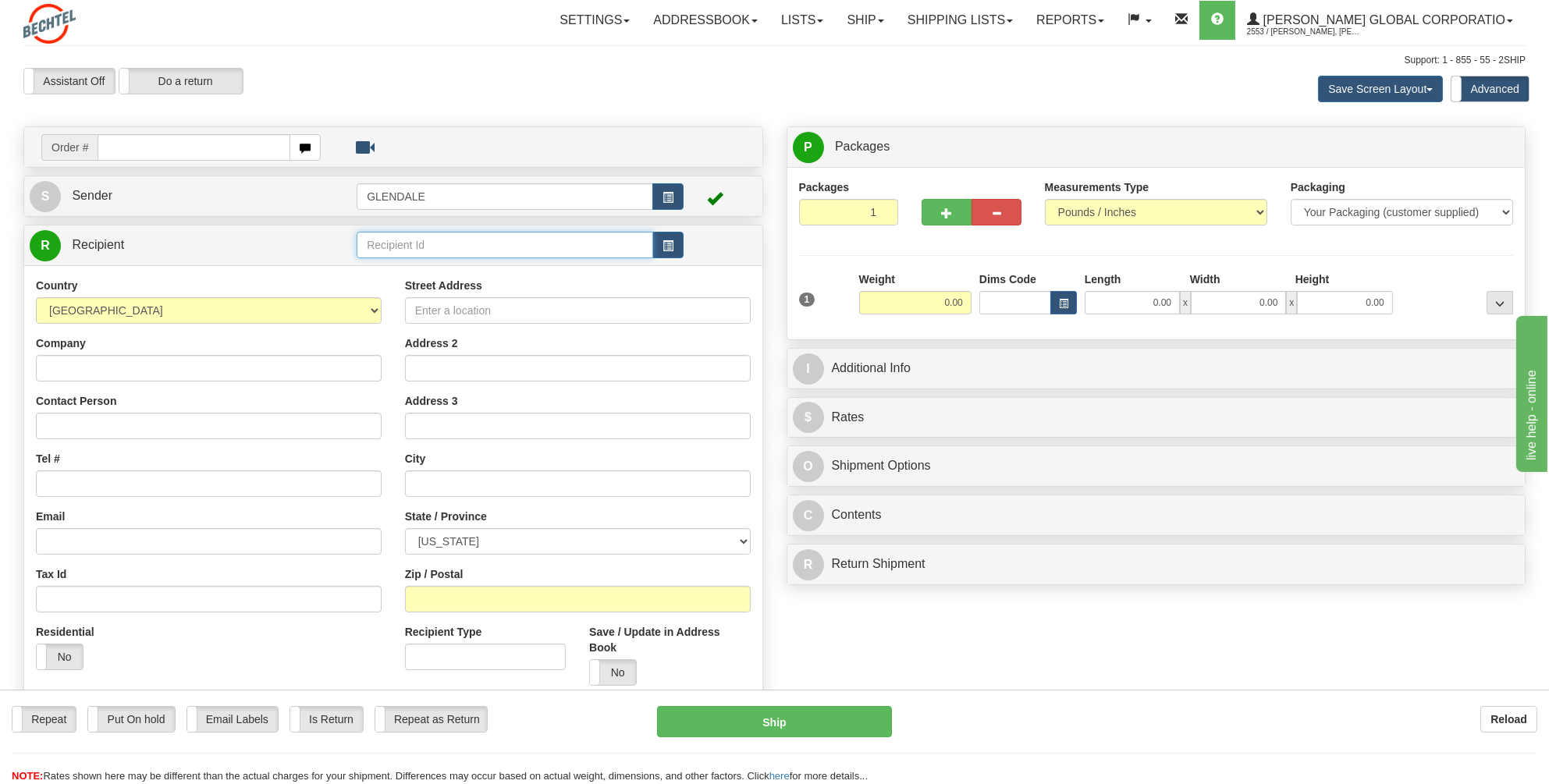
click at [380, 246] on input "text" at bounding box center [504, 245] width 296 height 27
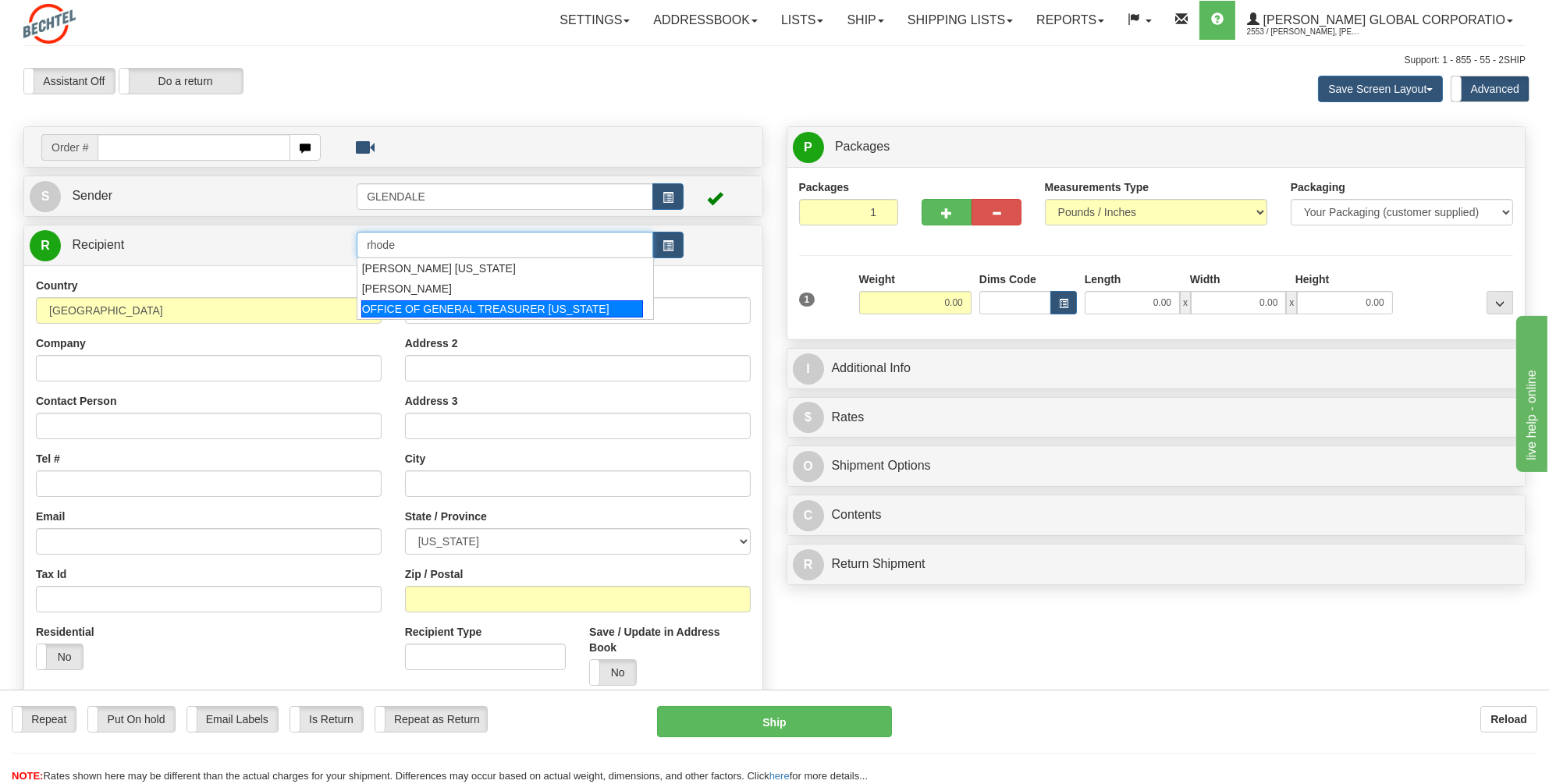
click at [407, 306] on div "OFFICE OF GENERAL TREASURER [US_STATE]" at bounding box center [502, 309] width 282 height 17
type input "OFFICE OF GENERAL TREASURER [US_STATE]"
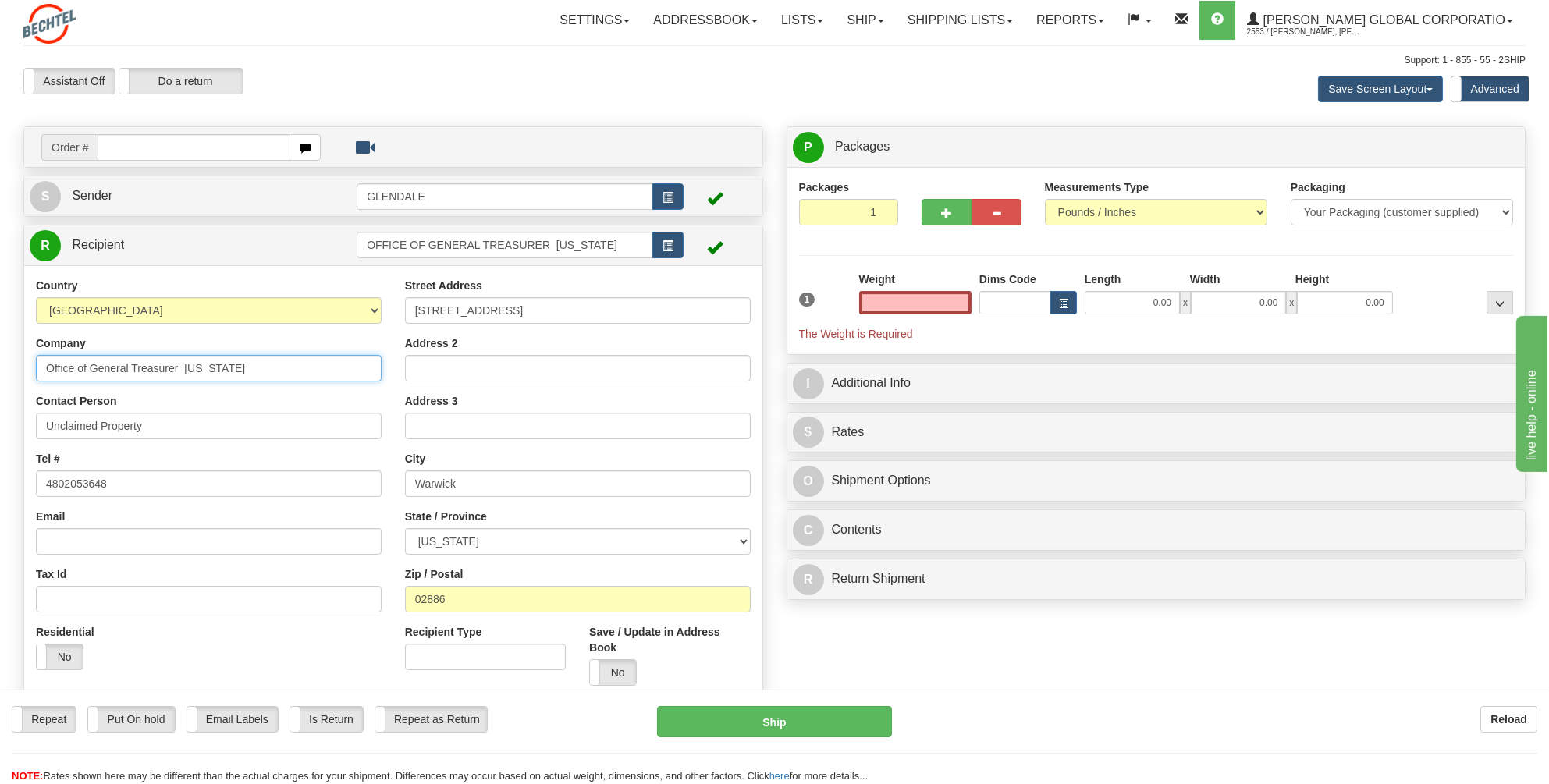
type input "0.00"
drag, startPoint x: 127, startPoint y: 364, endPoint x: 88, endPoint y: 364, distance: 39.0
click at [88, 364] on input "Office of General Treasurer [US_STATE]" at bounding box center [208, 368] width 346 height 27
type input "Office of Treasurer [US_STATE]"
click at [617, 660] on label "No" at bounding box center [613, 672] width 46 height 25
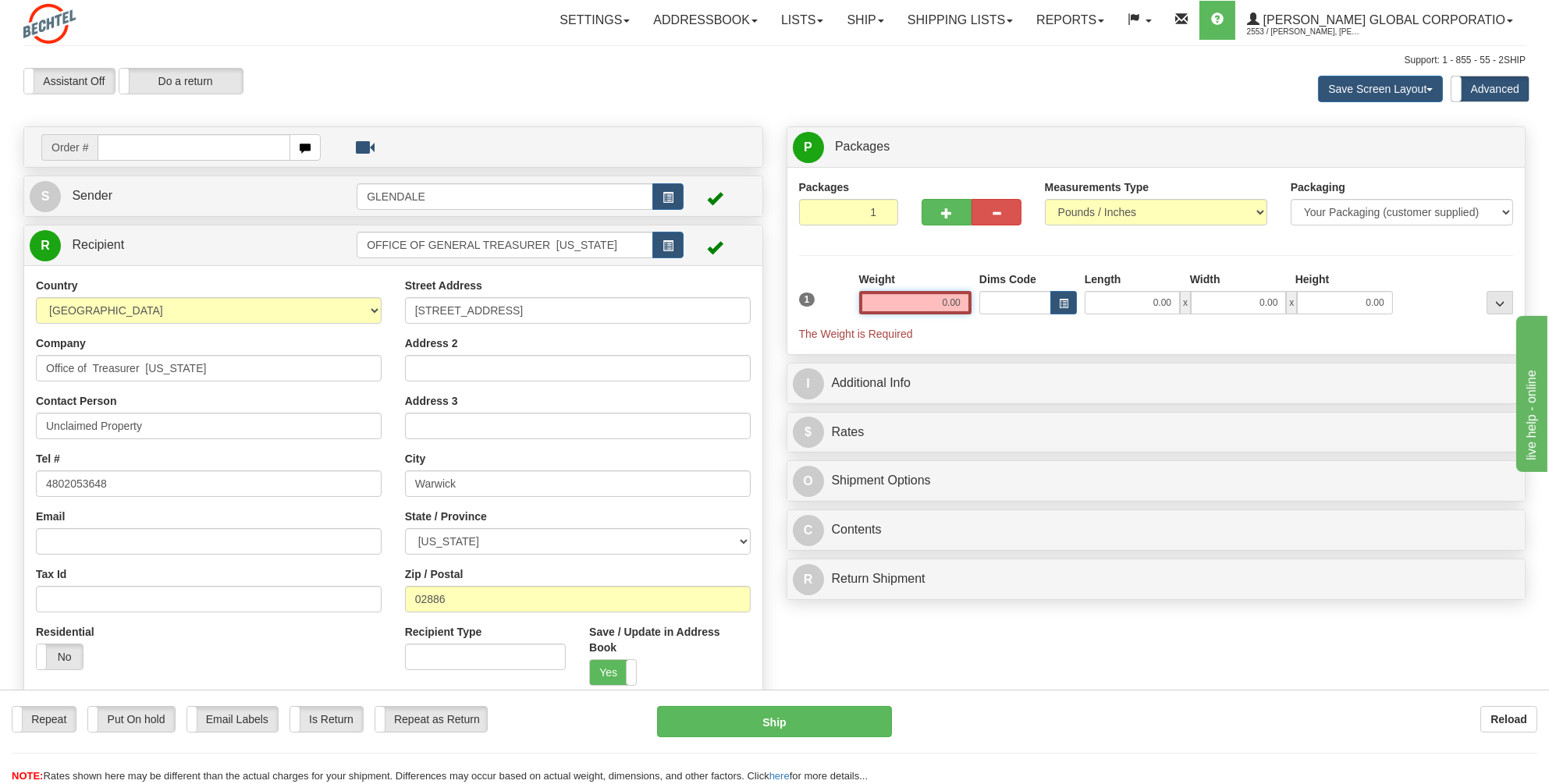
drag, startPoint x: 961, startPoint y: 301, endPoint x: 935, endPoint y: 305, distance: 26.3
click at [935, 305] on input "0.00" at bounding box center [915, 303] width 113 height 24
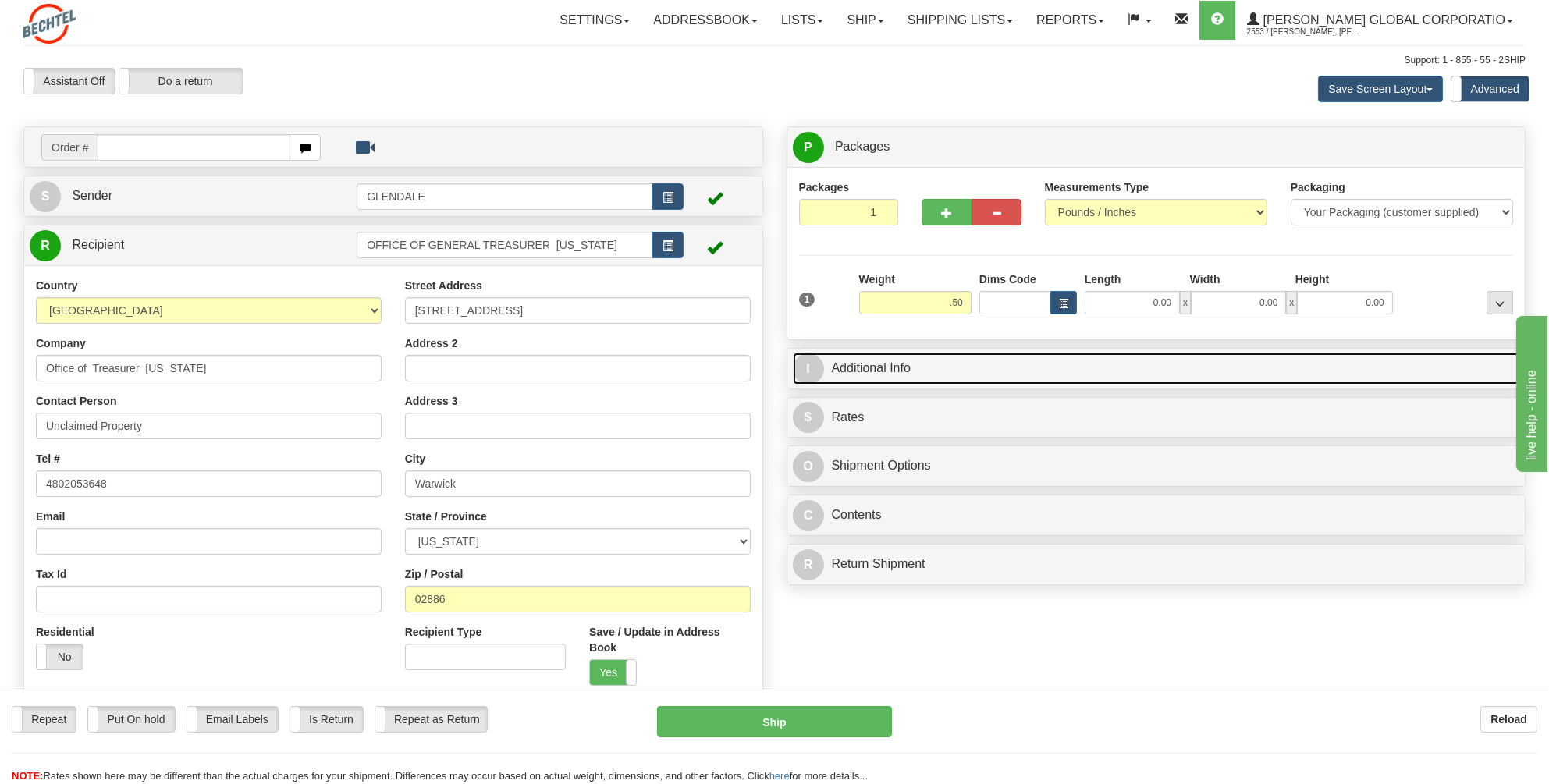
type input "0.50"
click at [854, 364] on link "I Additional Info" at bounding box center [1156, 369] width 727 height 32
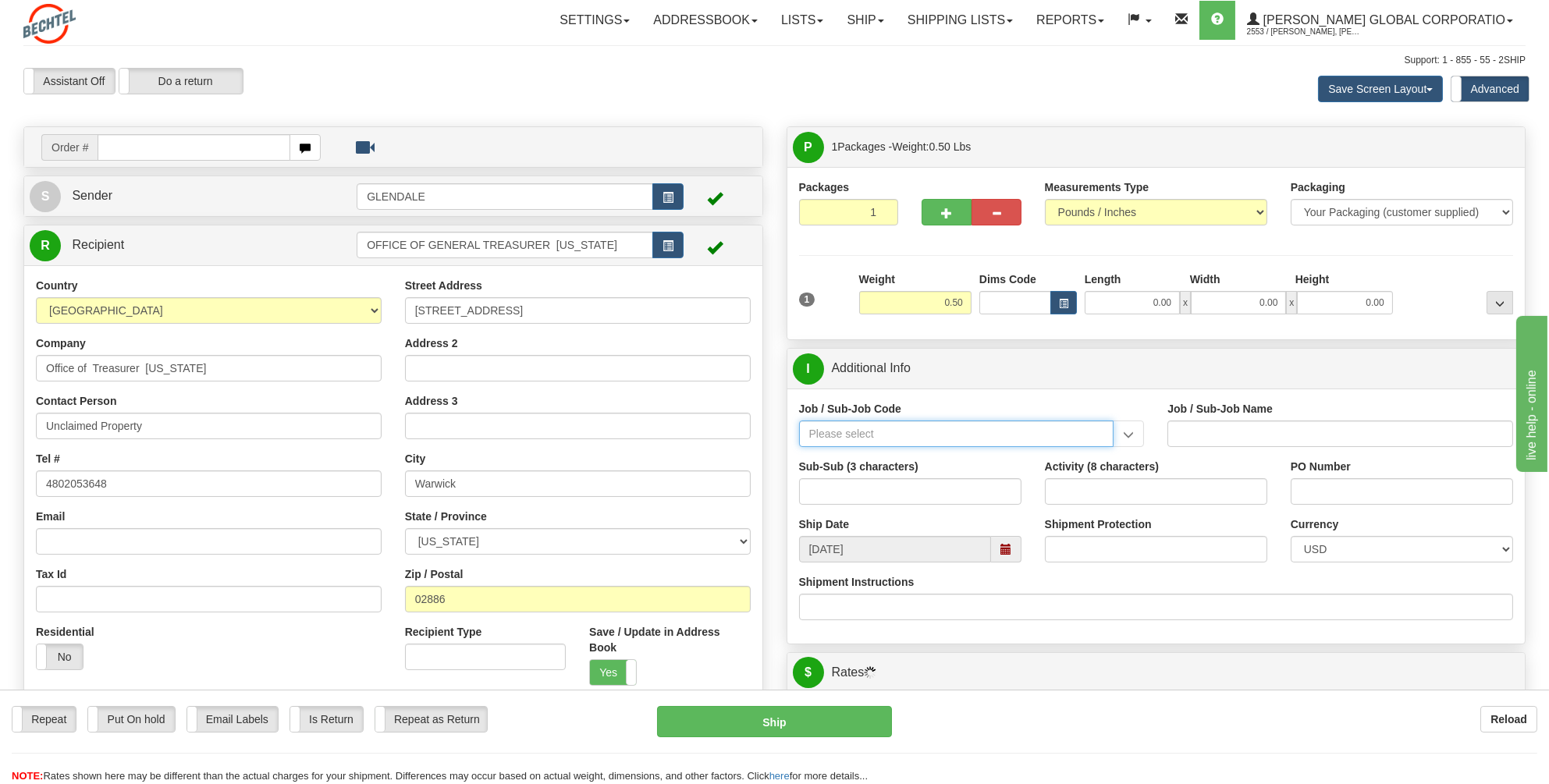
click at [820, 426] on input "Job / Sub-Job Code" at bounding box center [957, 434] width 315 height 27
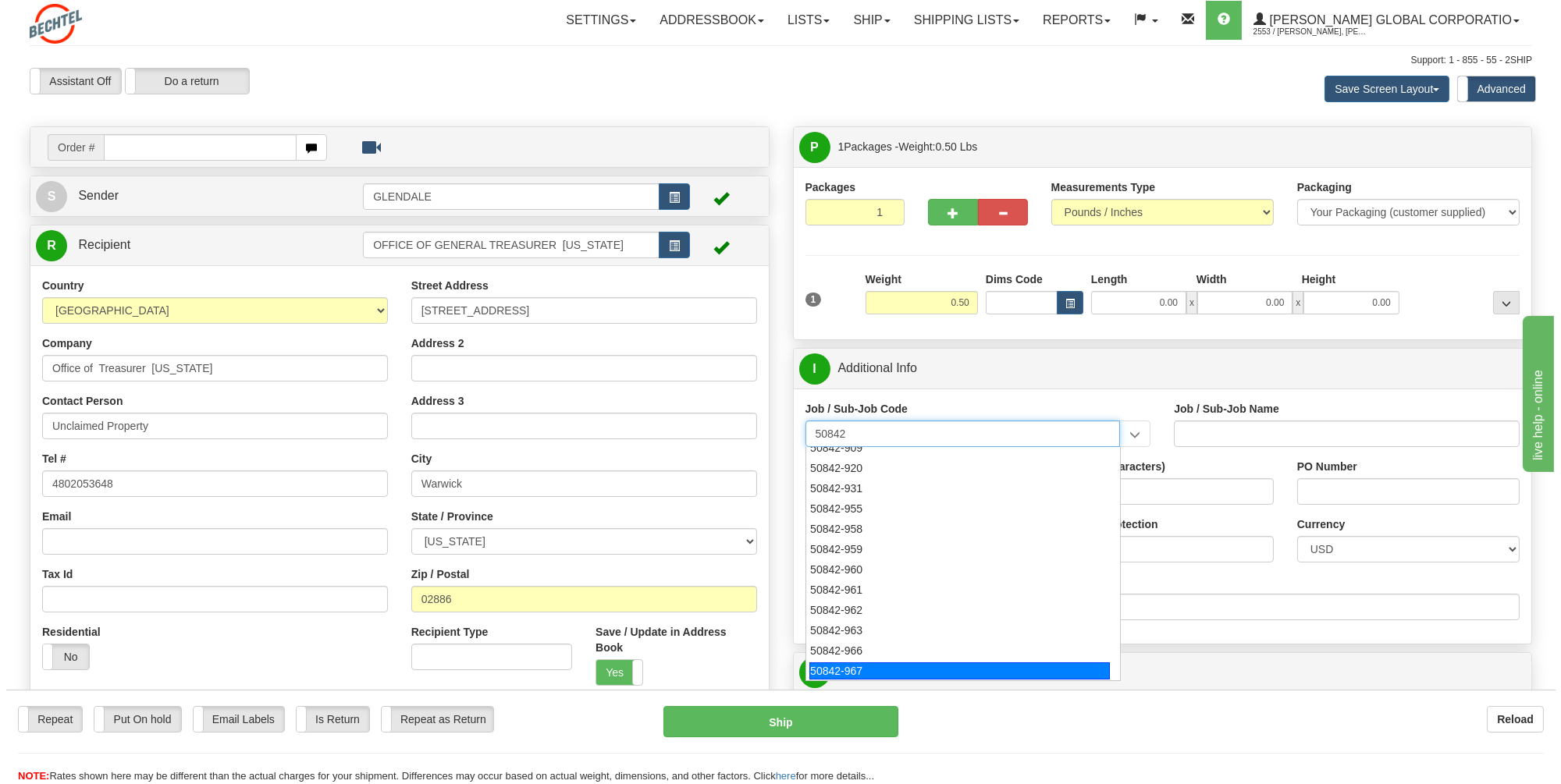
scroll to position [50, 0]
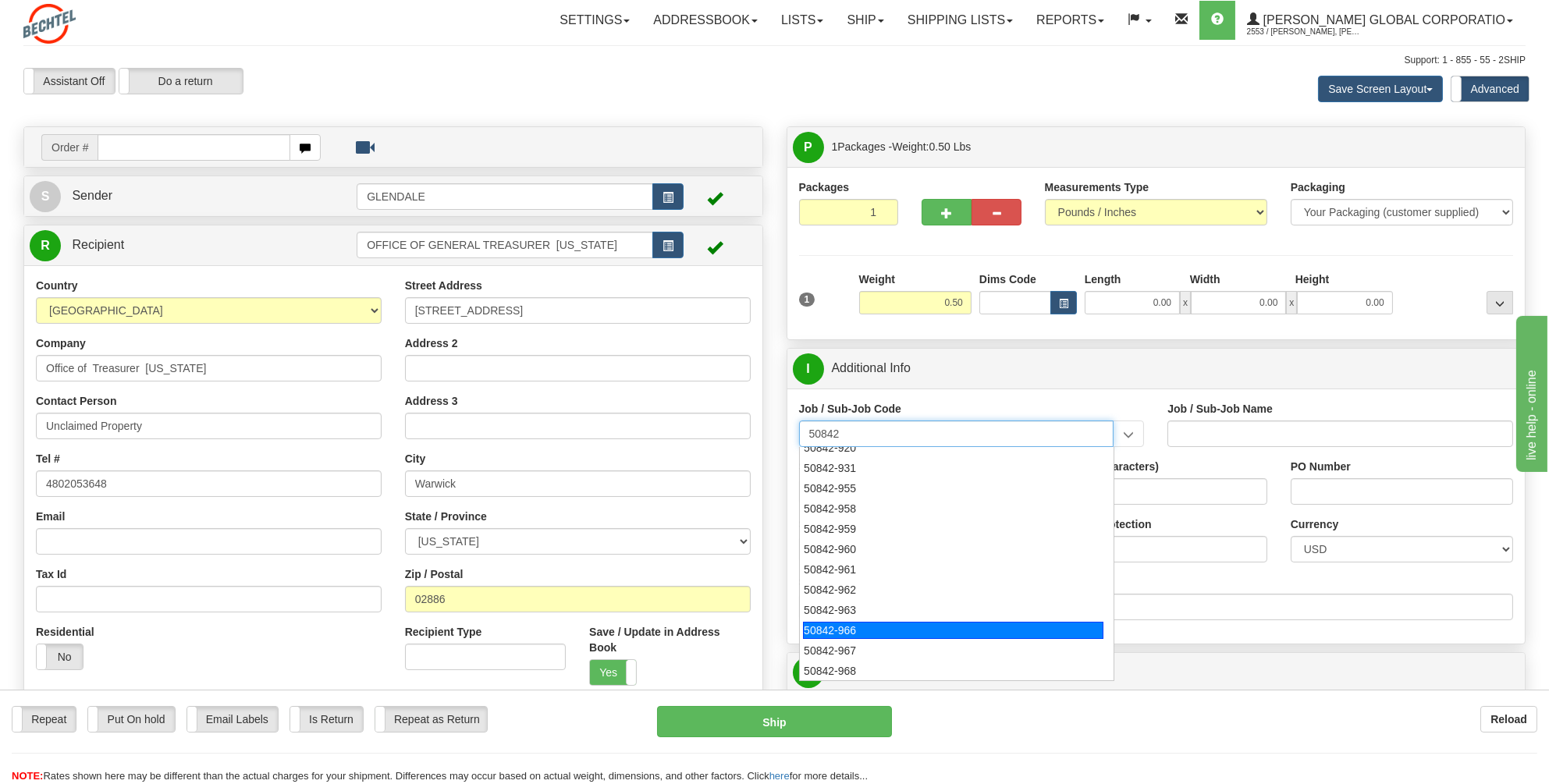
click at [820, 625] on div "50842-966" at bounding box center [954, 630] width 301 height 17
type input "50842-966"
type input "GENERAL LEDGER - OPERATIONS REPORTING"
type input "50842-966"
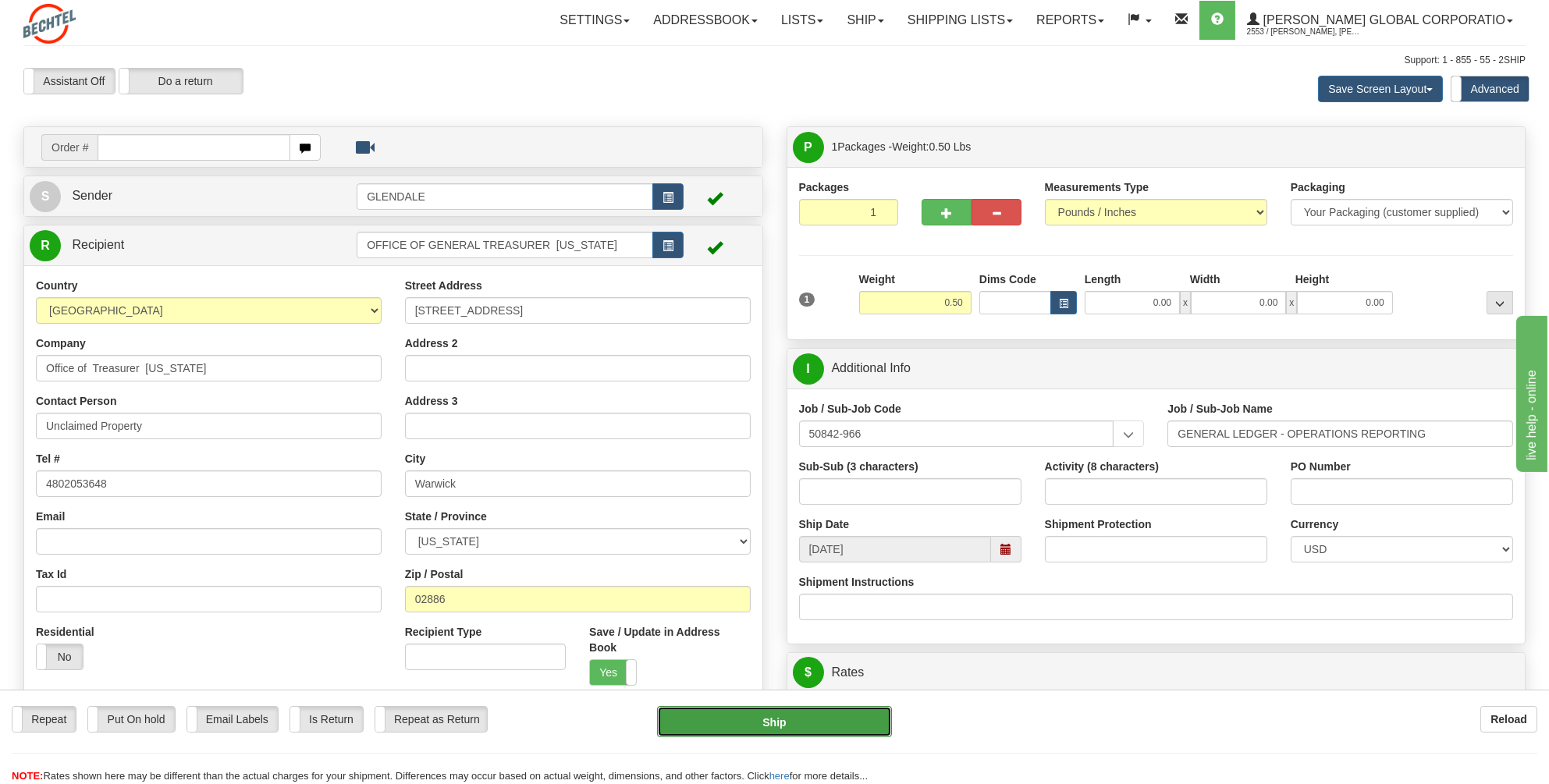
click at [767, 720] on button "Ship" at bounding box center [774, 722] width 235 height 31
type input "06"
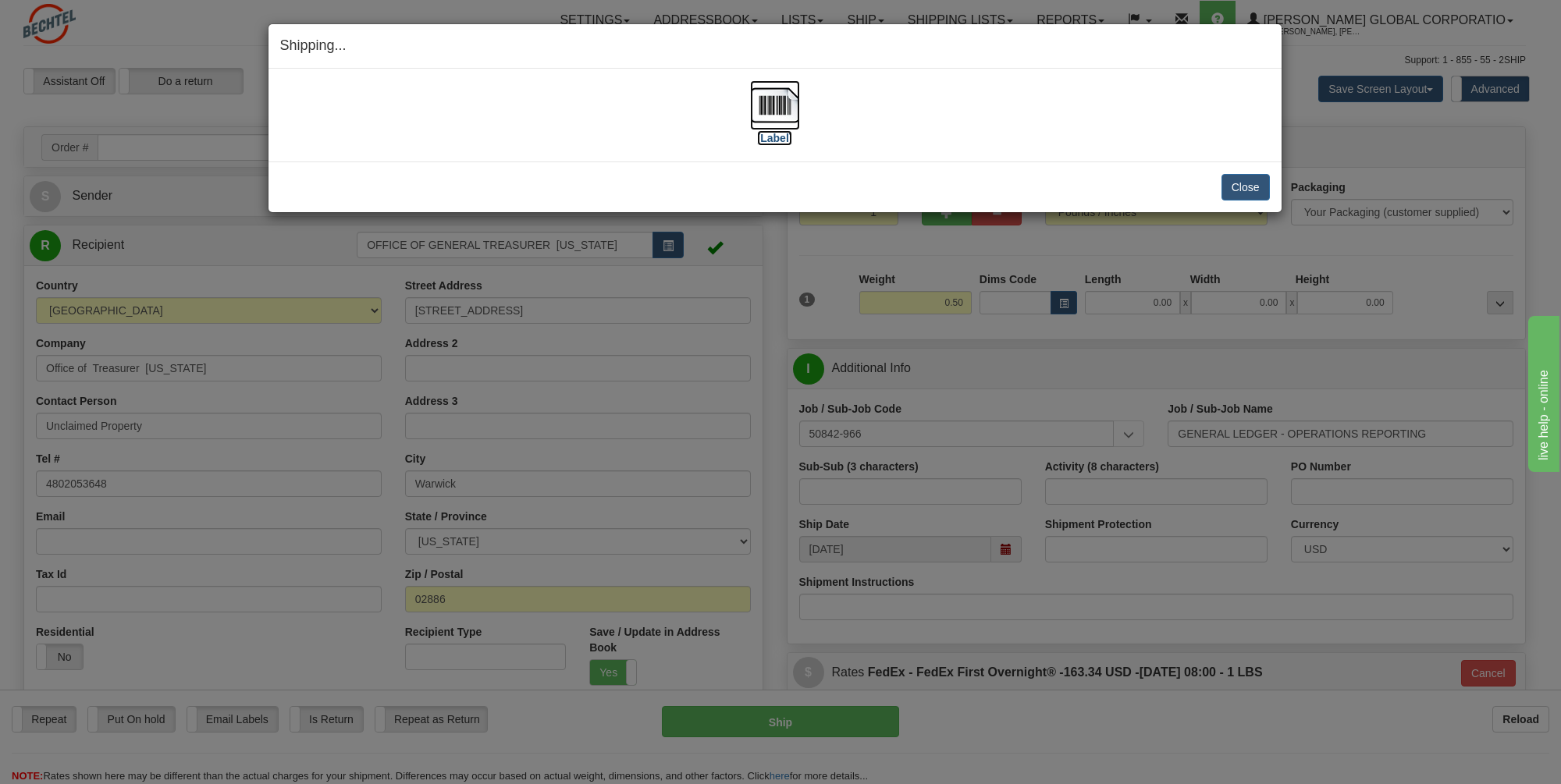
click at [771, 101] on img at bounding box center [775, 105] width 50 height 50
click at [1244, 188] on button "Close" at bounding box center [1245, 187] width 49 height 27
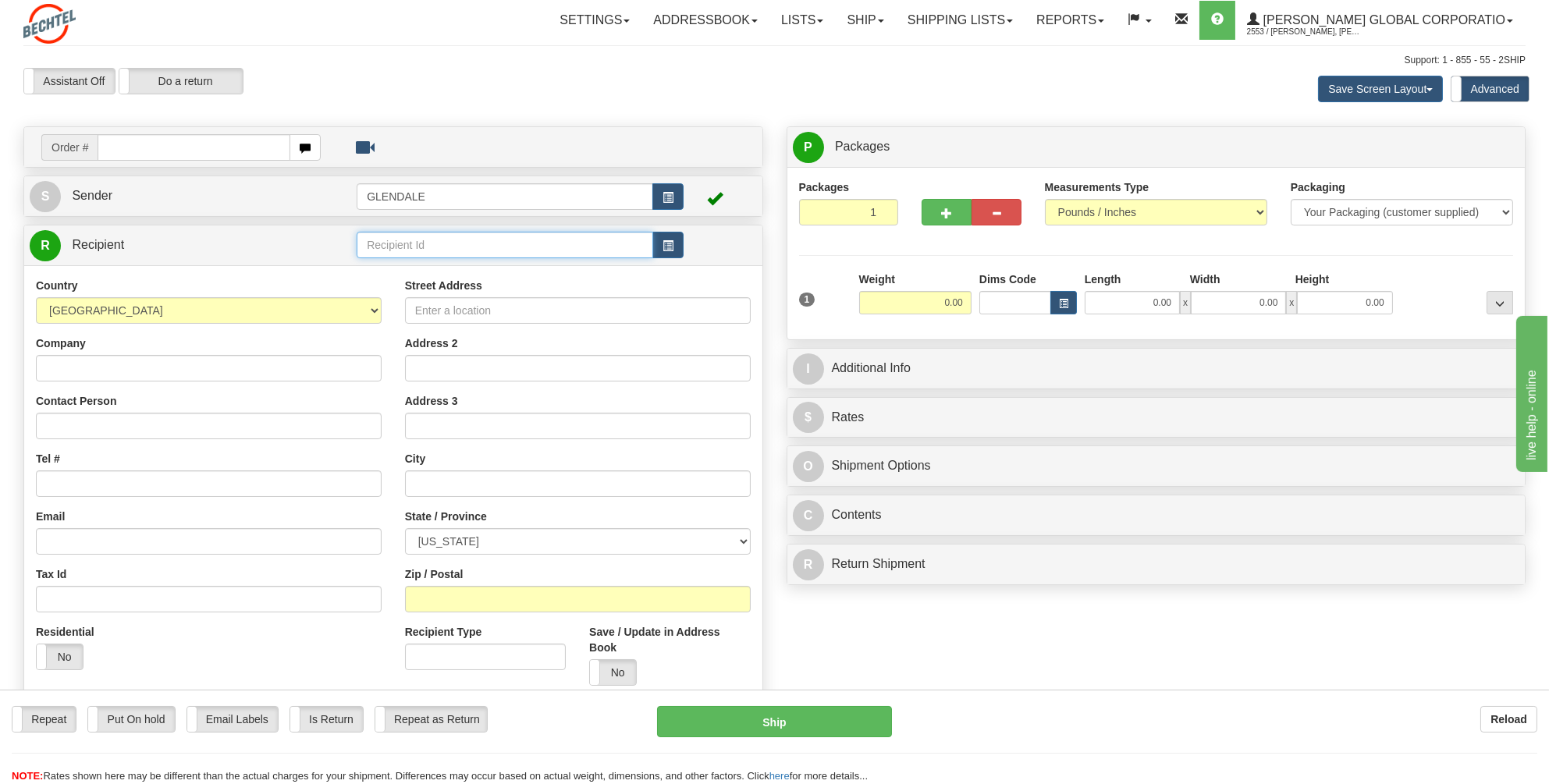
click at [382, 244] on input "text" at bounding box center [504, 245] width 296 height 27
click at [391, 267] on div "[US_STATE]" at bounding box center [502, 268] width 282 height 17
type input "[US_STATE]"
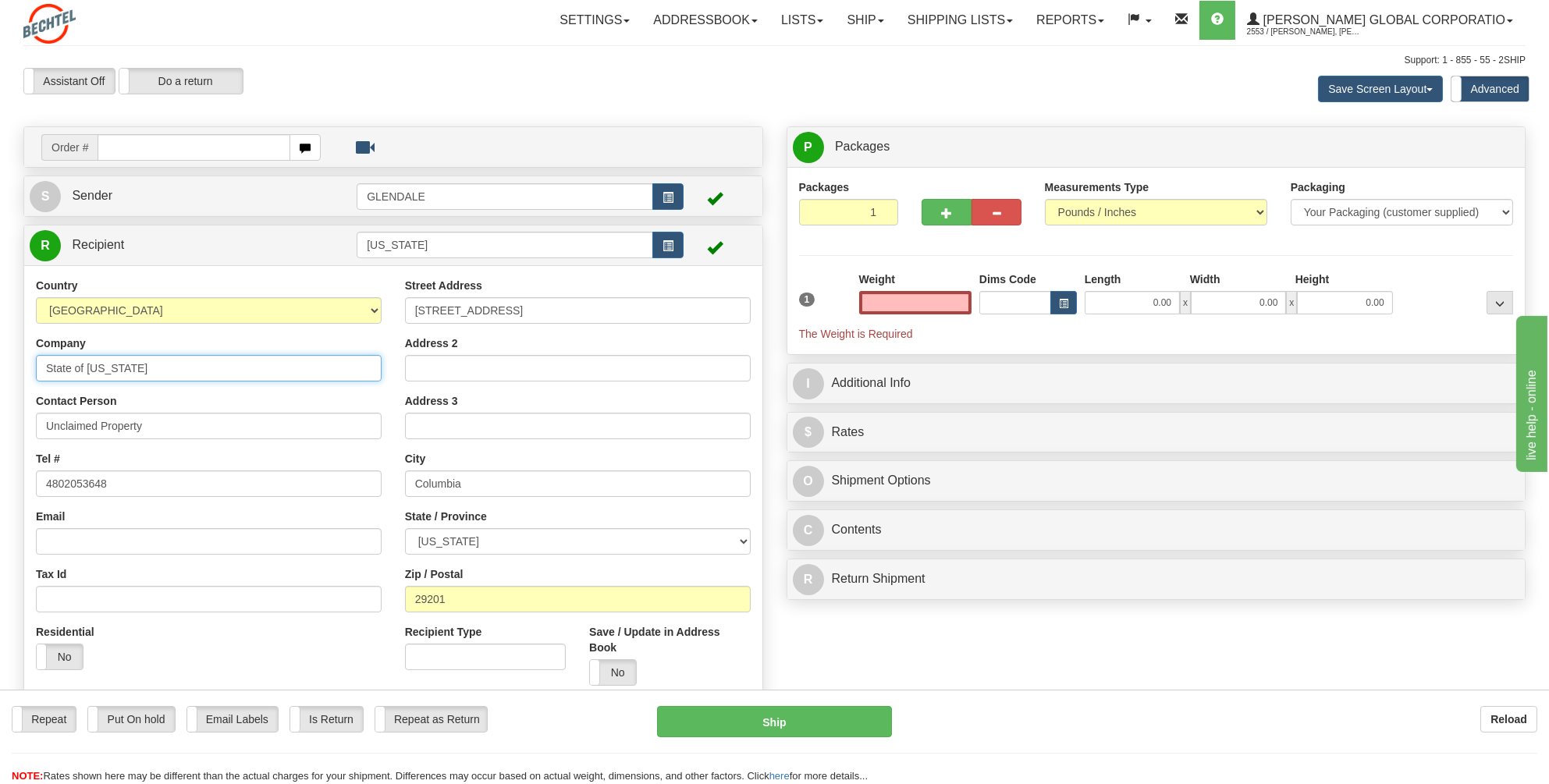
type input "0.00"
drag, startPoint x: 149, startPoint y: 368, endPoint x: 42, endPoint y: 364, distance: 107.1
click at [42, 364] on input "State of [US_STATE]" at bounding box center [208, 368] width 346 height 27
click at [260, 336] on div "Company State of [US_STATE]" at bounding box center [208, 359] width 346 height 46
click at [185, 362] on input "State of [US_STATE]" at bounding box center [208, 368] width 346 height 27
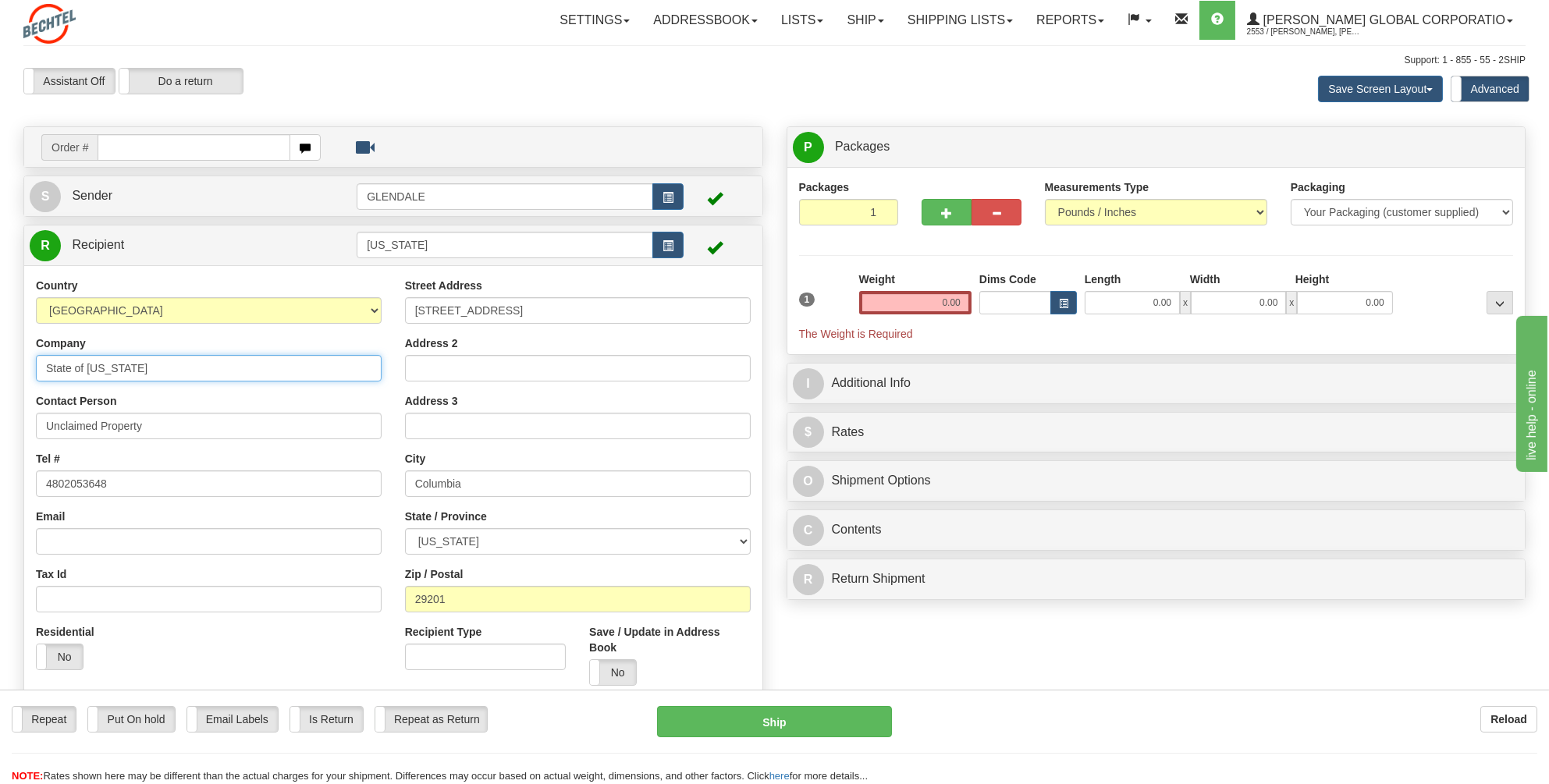
drag, startPoint x: 84, startPoint y: 368, endPoint x: 28, endPoint y: 364, distance: 56.1
click at [28, 364] on div "Country [GEOGRAPHIC_DATA] [GEOGRAPHIC_DATA] [GEOGRAPHIC_DATA] [GEOGRAPHIC_DATA]…" at bounding box center [208, 480] width 369 height 404
click at [130, 365] on input "[US_STATE]" at bounding box center [208, 368] width 346 height 27
type input "[US_STATE] Dept of Unclaimed Property"
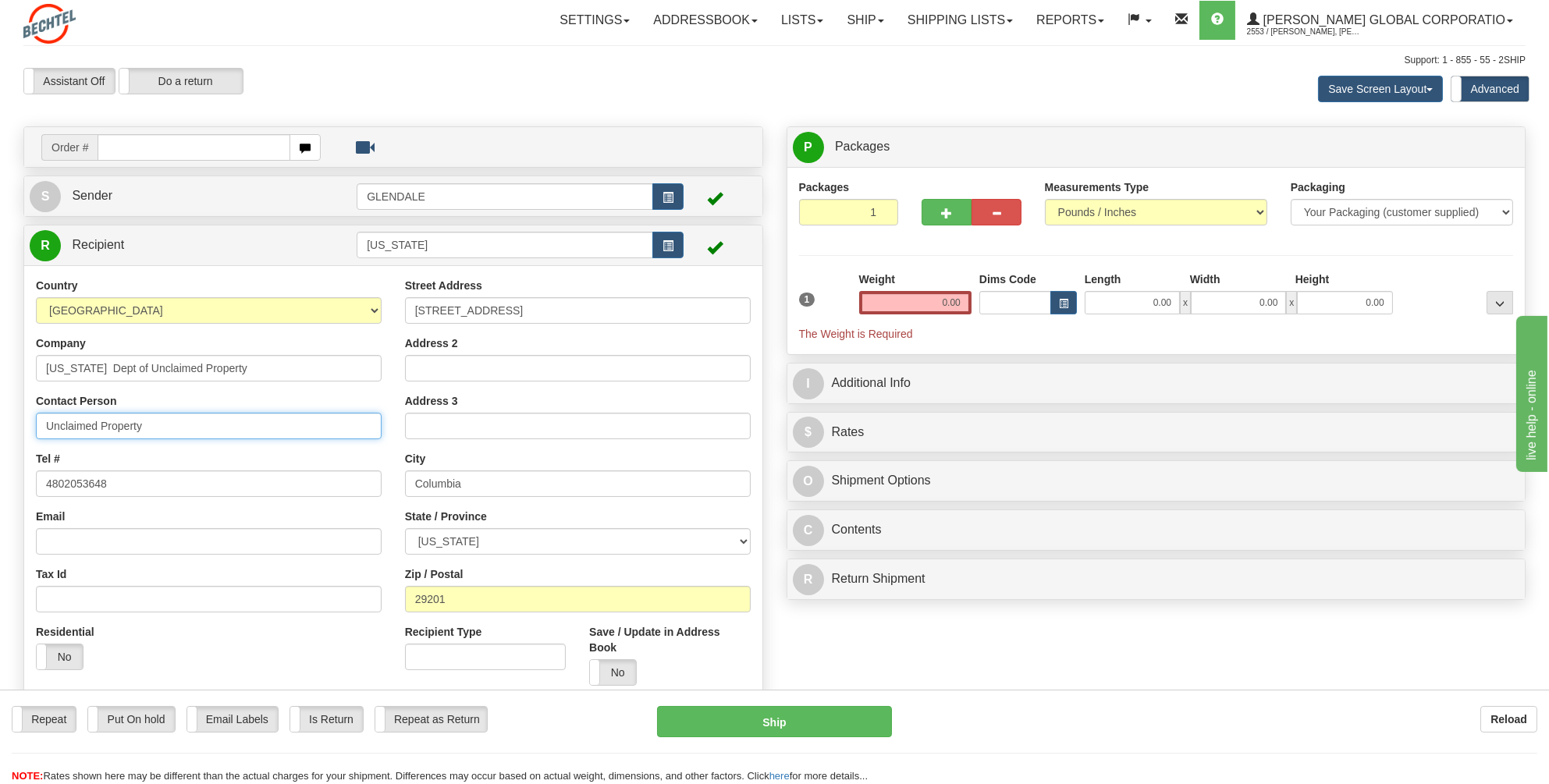
click at [335, 422] on input "Unclaimed Property" at bounding box center [208, 425] width 346 height 27
drag, startPoint x: 162, startPoint y: 425, endPoint x: 17, endPoint y: 425, distance: 145.0
click at [17, 425] on div "Create a label for the return Create Pickup Without Label Order # S Sender [GEO…" at bounding box center [393, 470] width 763 height 689
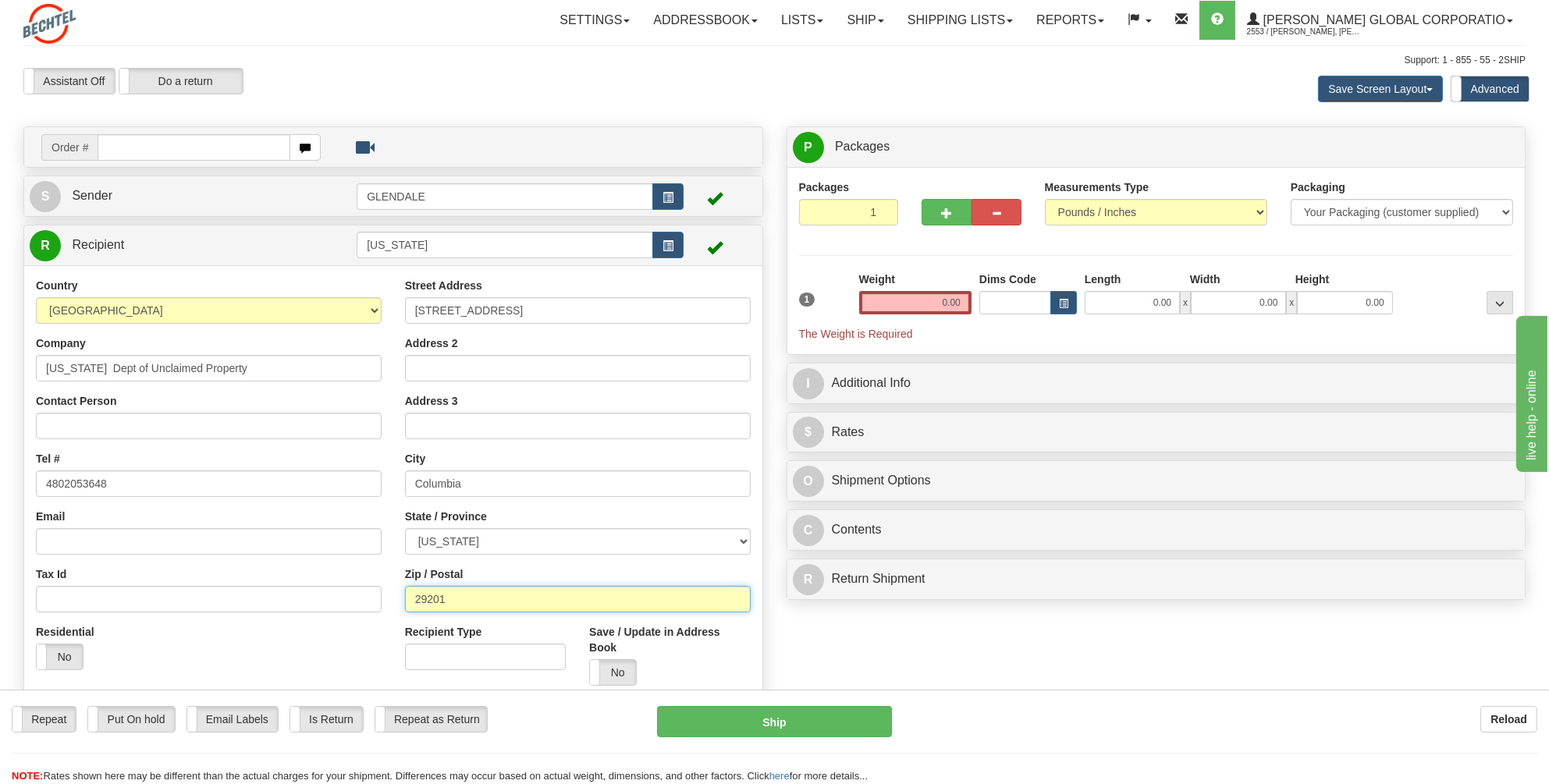
drag, startPoint x: 442, startPoint y: 594, endPoint x: 392, endPoint y: 599, distance: 50.2
click at [392, 599] on div "Country [GEOGRAPHIC_DATA] [GEOGRAPHIC_DATA] [GEOGRAPHIC_DATA] [GEOGRAPHIC_DATA]…" at bounding box center [393, 488] width 738 height 420
type input "29201"
drag, startPoint x: 965, startPoint y: 298, endPoint x: 929, endPoint y: 302, distance: 36.2
click at [929, 302] on input "0.00" at bounding box center [915, 303] width 113 height 24
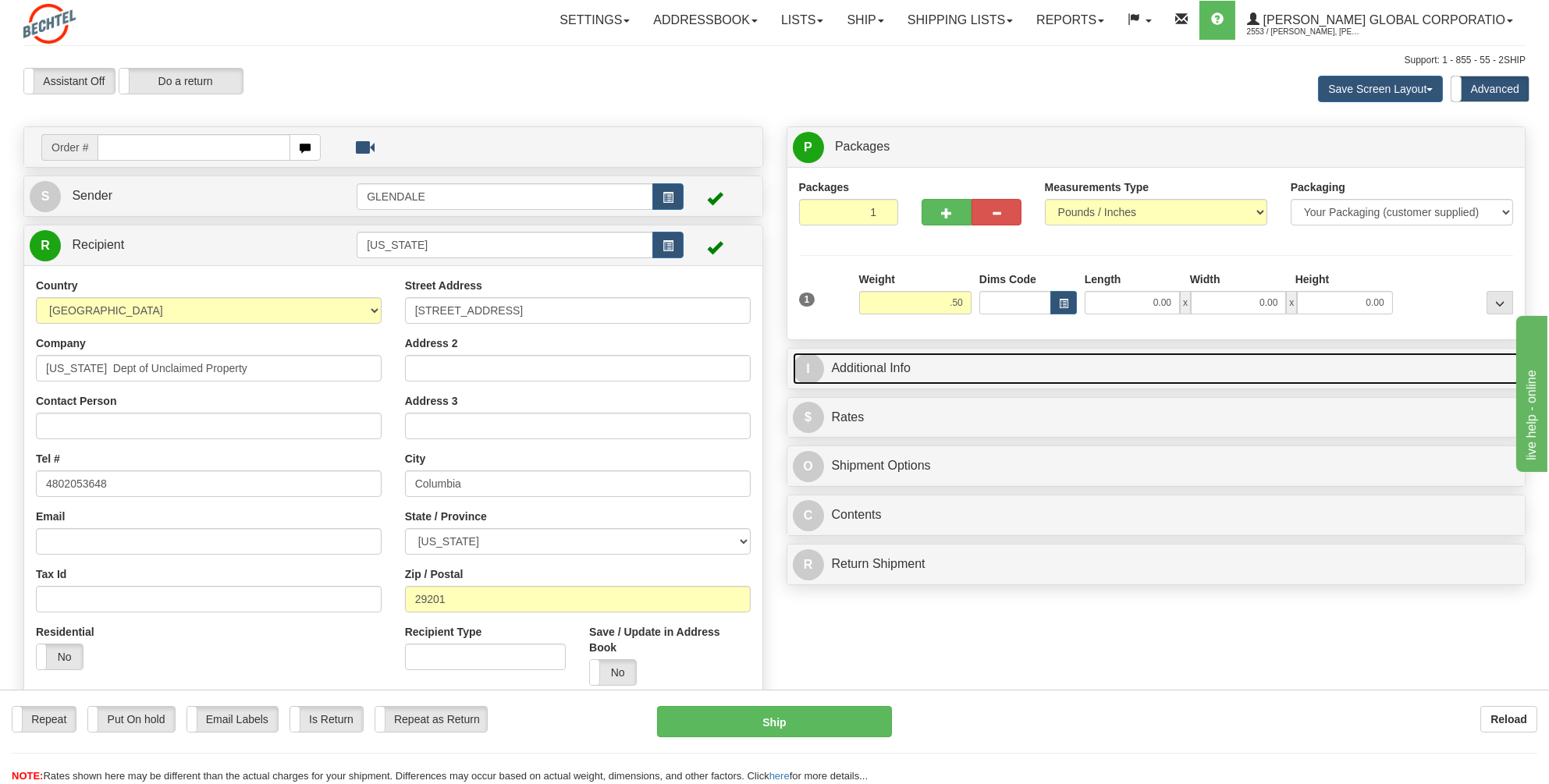
type input "0.50"
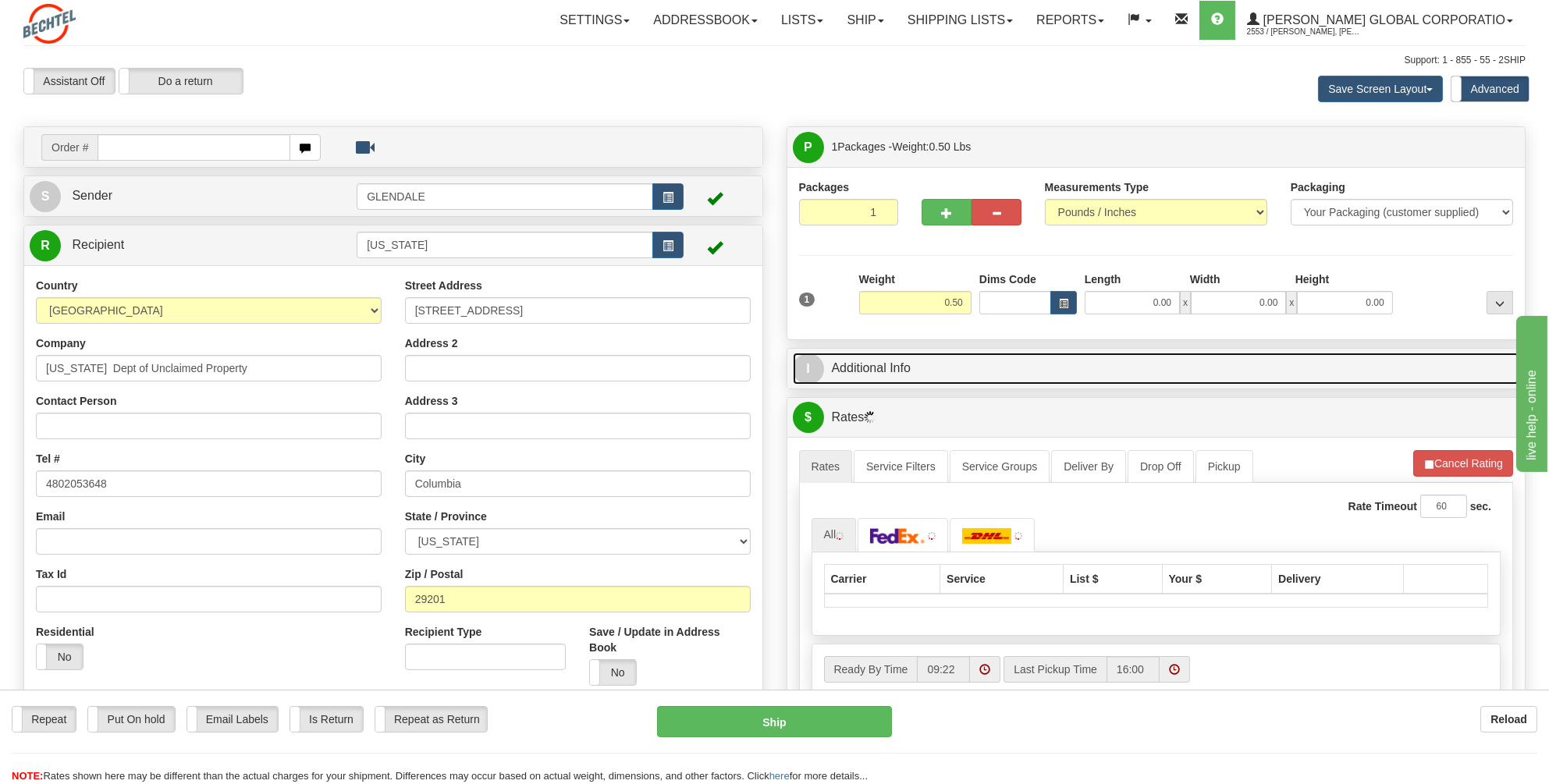
click at [846, 366] on link "I Additional Info" at bounding box center [1156, 369] width 727 height 32
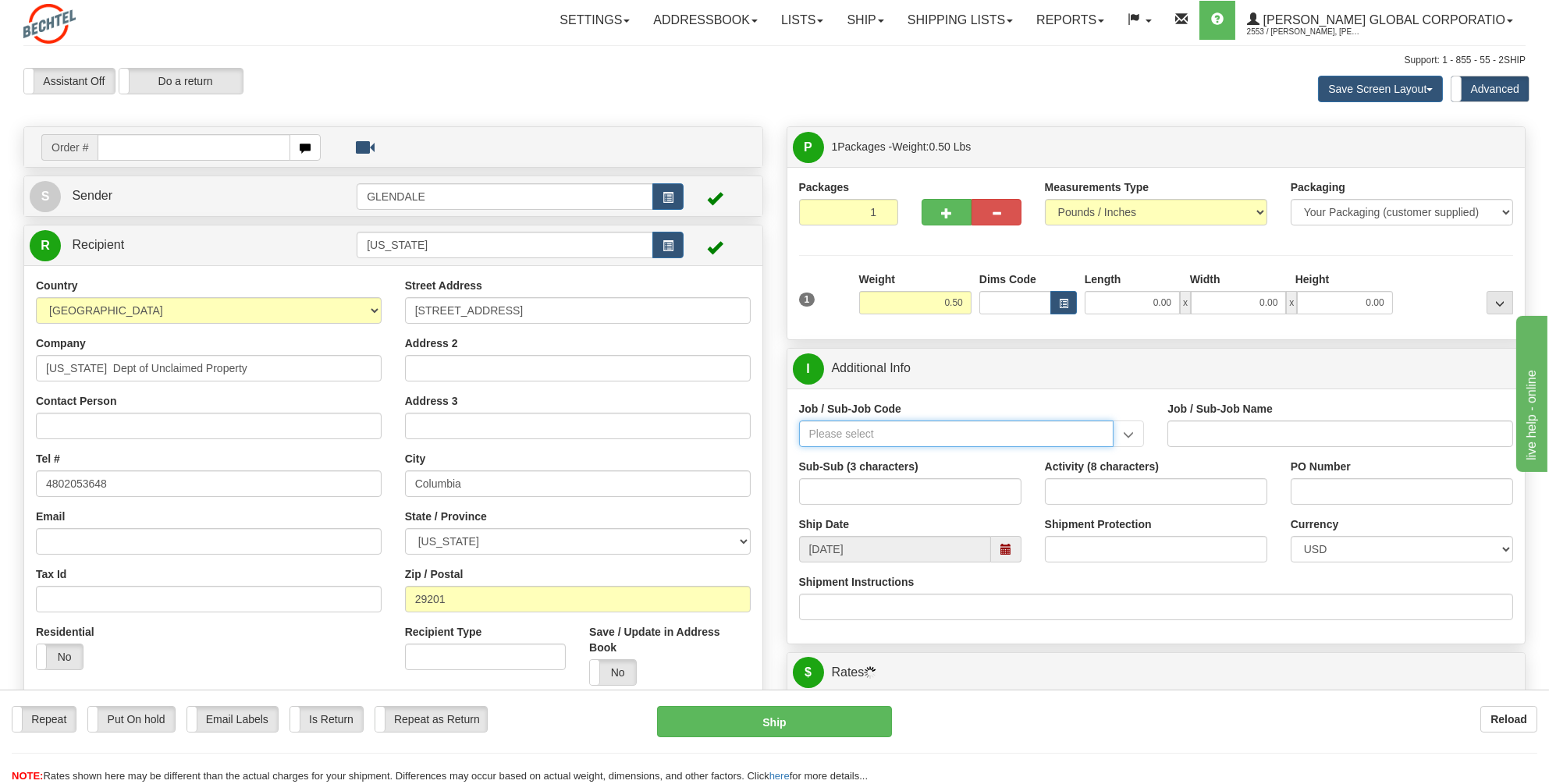
click at [831, 436] on input "Job / Sub-Job Code" at bounding box center [957, 434] width 315 height 27
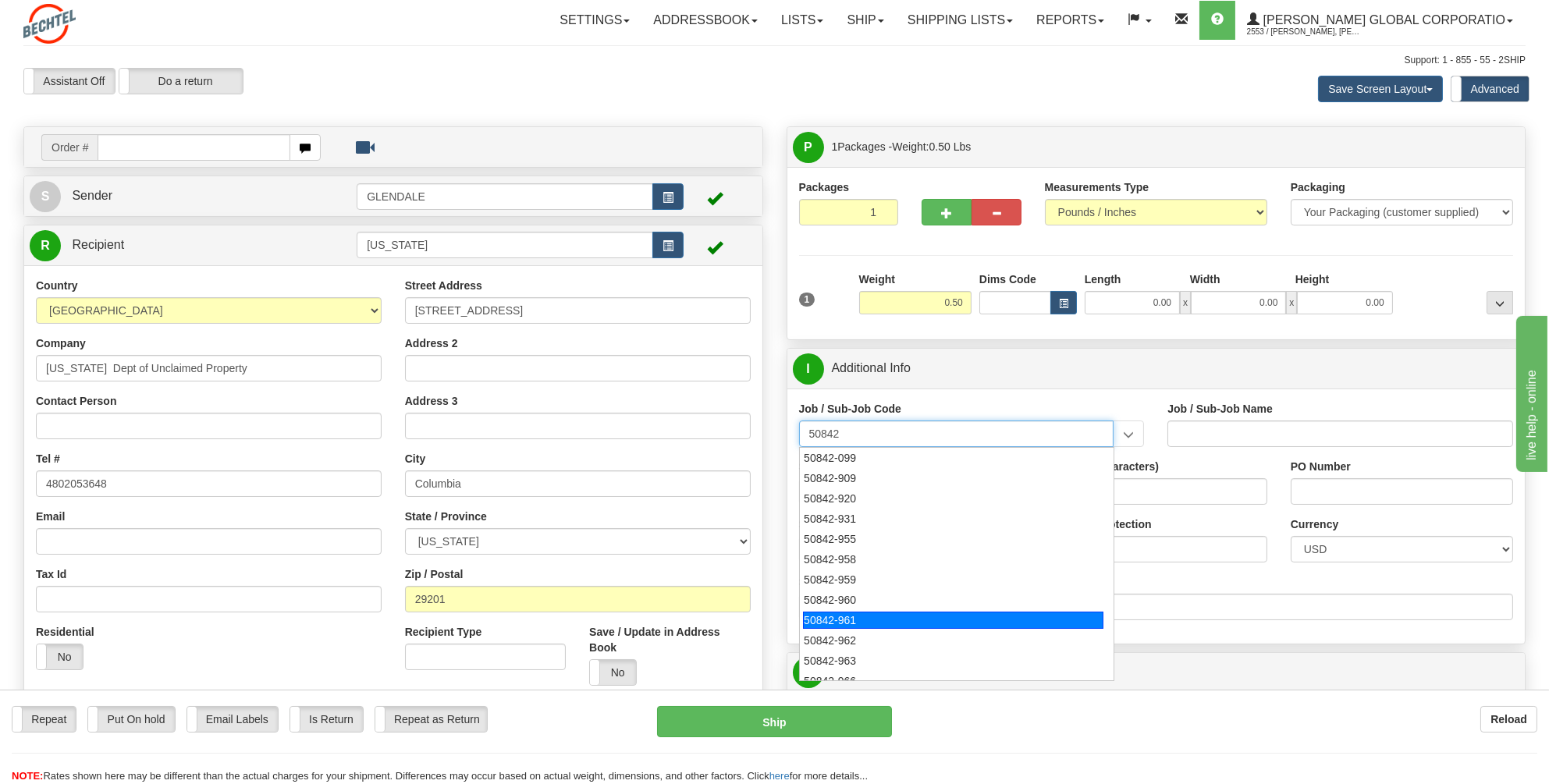
scroll to position [10, 0]
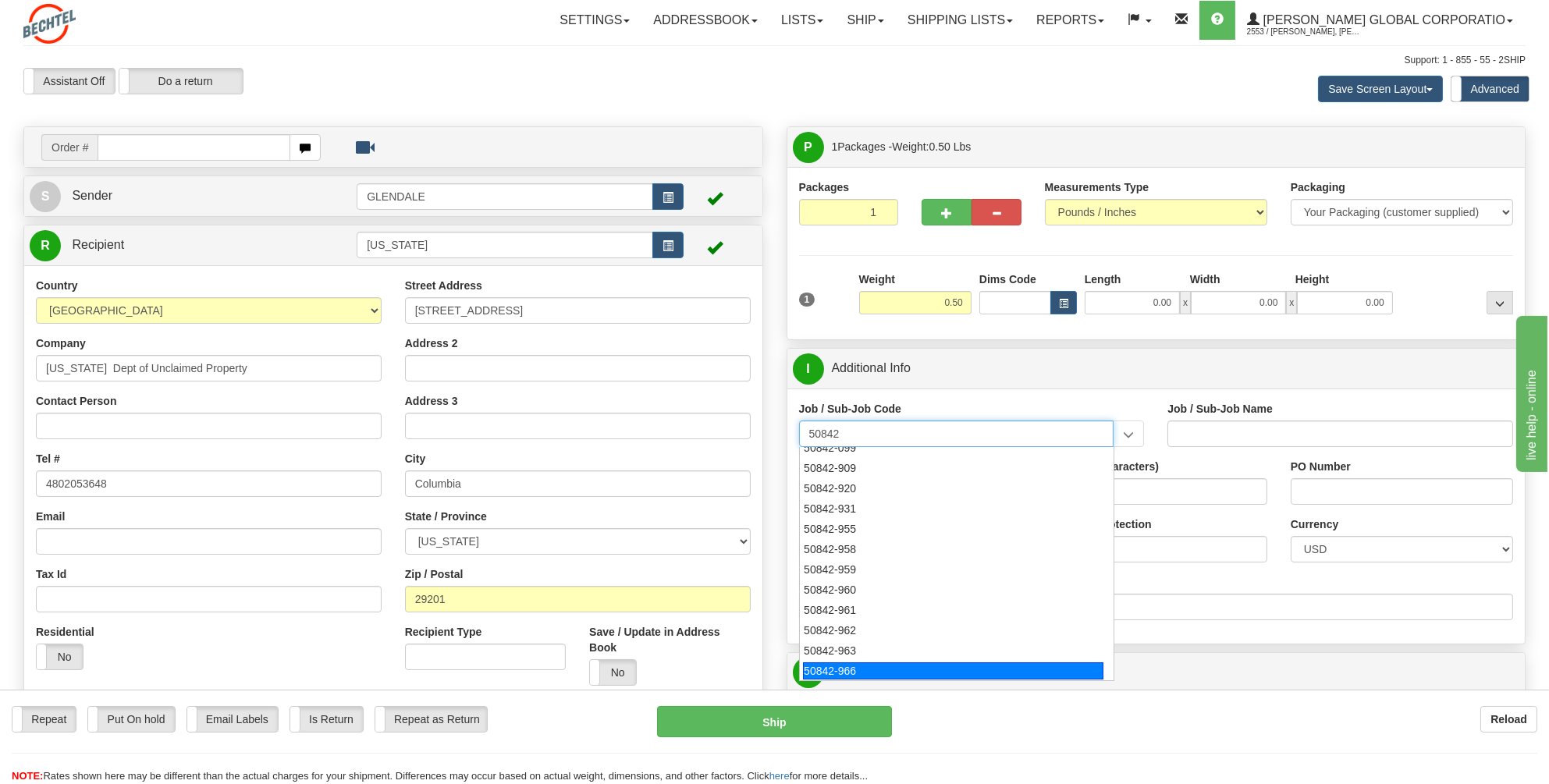
click at [843, 672] on div "50842-966" at bounding box center [954, 670] width 301 height 17
type input "50842-966"
type input "GENERAL LEDGER - OPERATIONS REPORTING"
type input "50842-966"
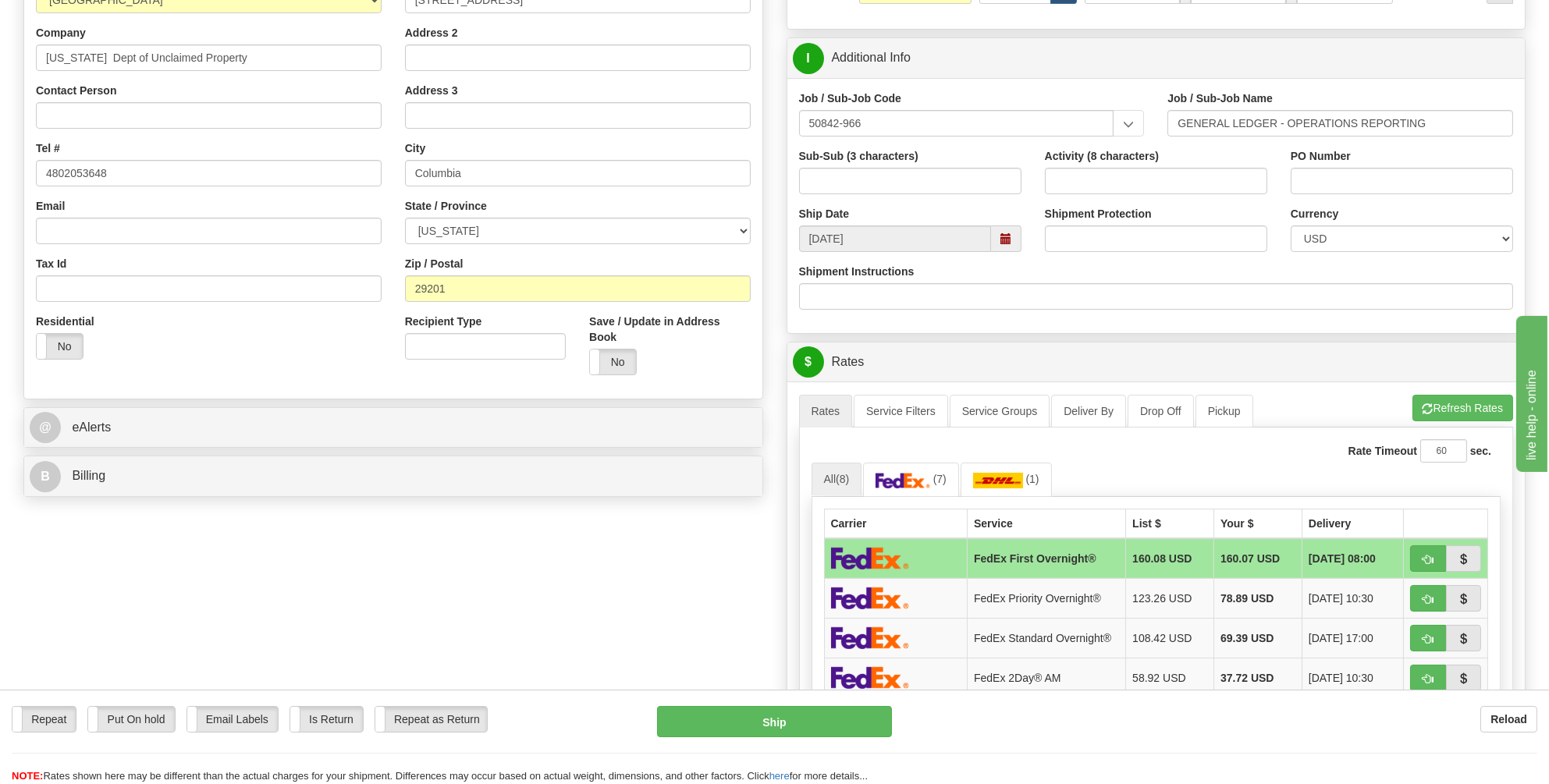
scroll to position [390, 0]
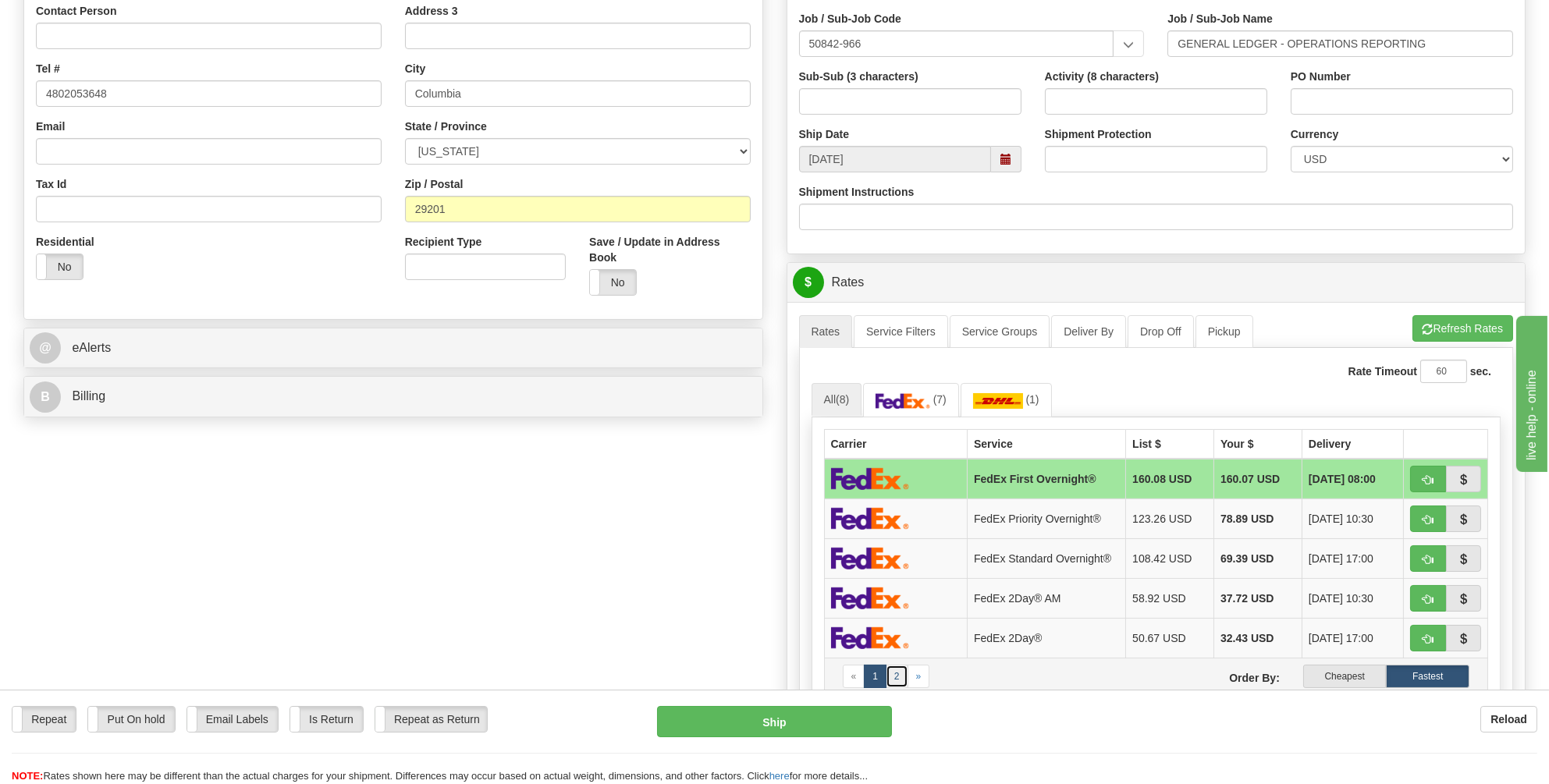
click at [895, 669] on link "2" at bounding box center [897, 677] width 23 height 24
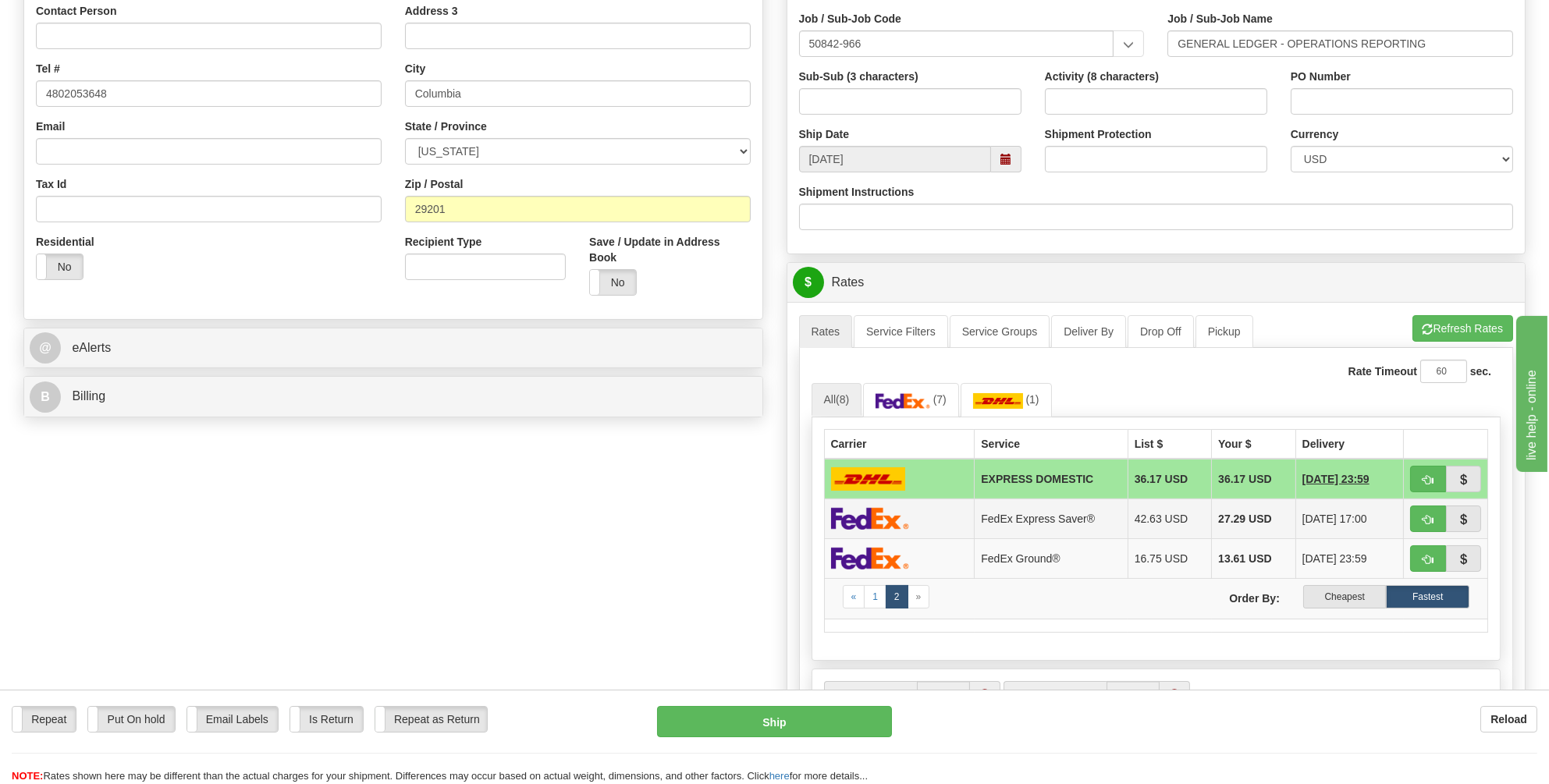
click at [873, 508] on img at bounding box center [869, 518] width 78 height 23
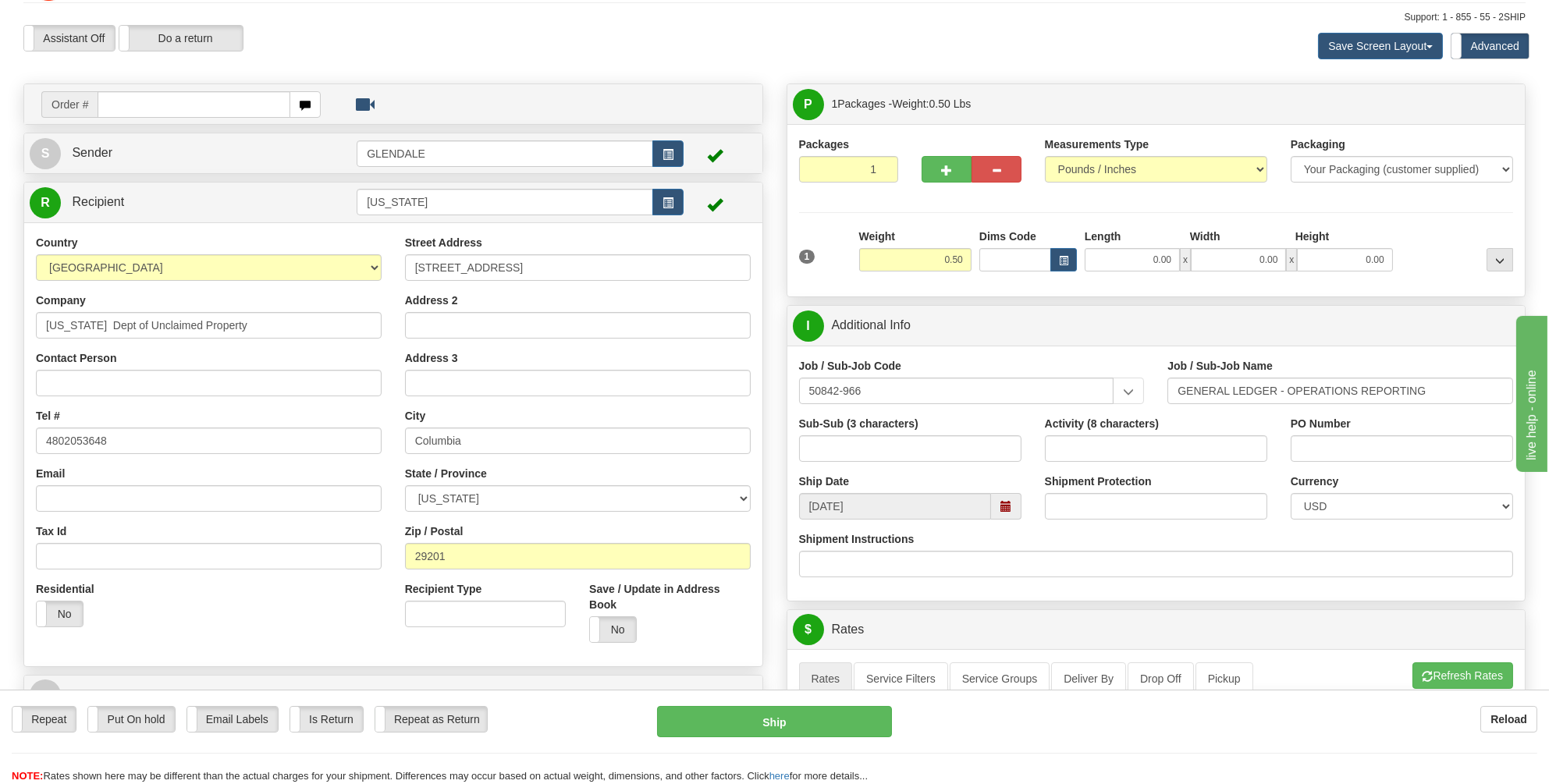
scroll to position [0, 0]
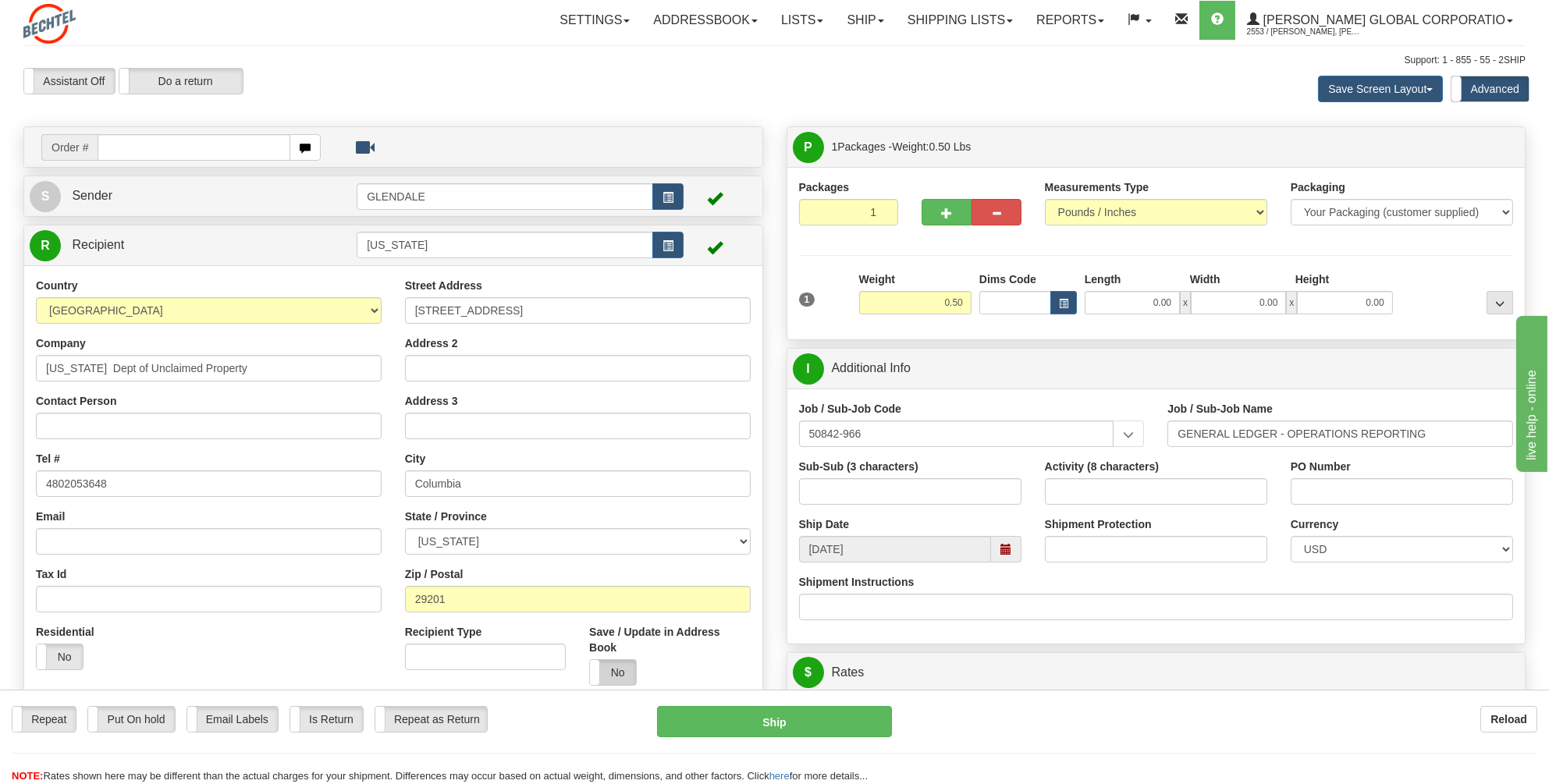
click at [615, 660] on label "No" at bounding box center [613, 672] width 46 height 25
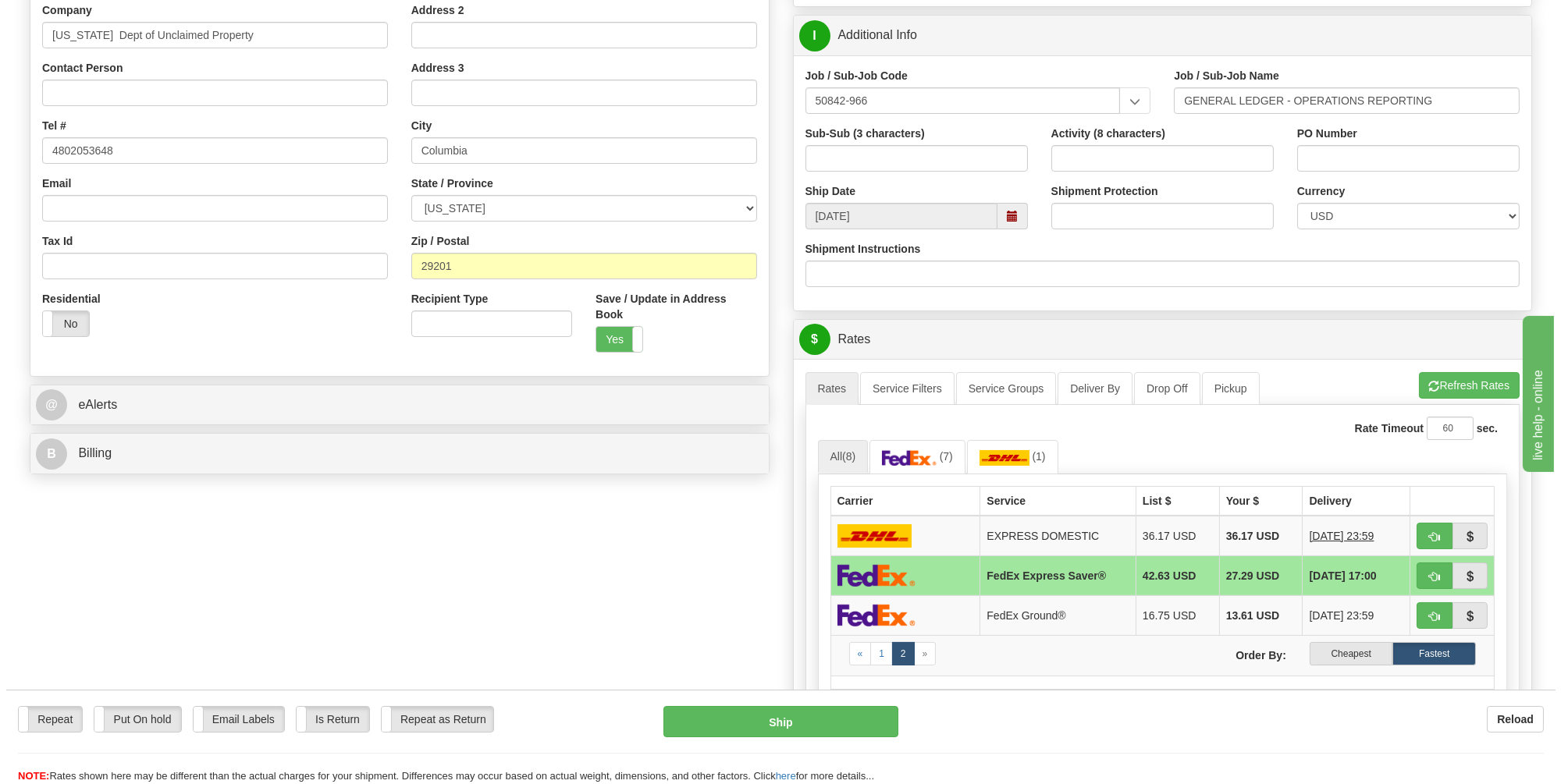
scroll to position [469, 0]
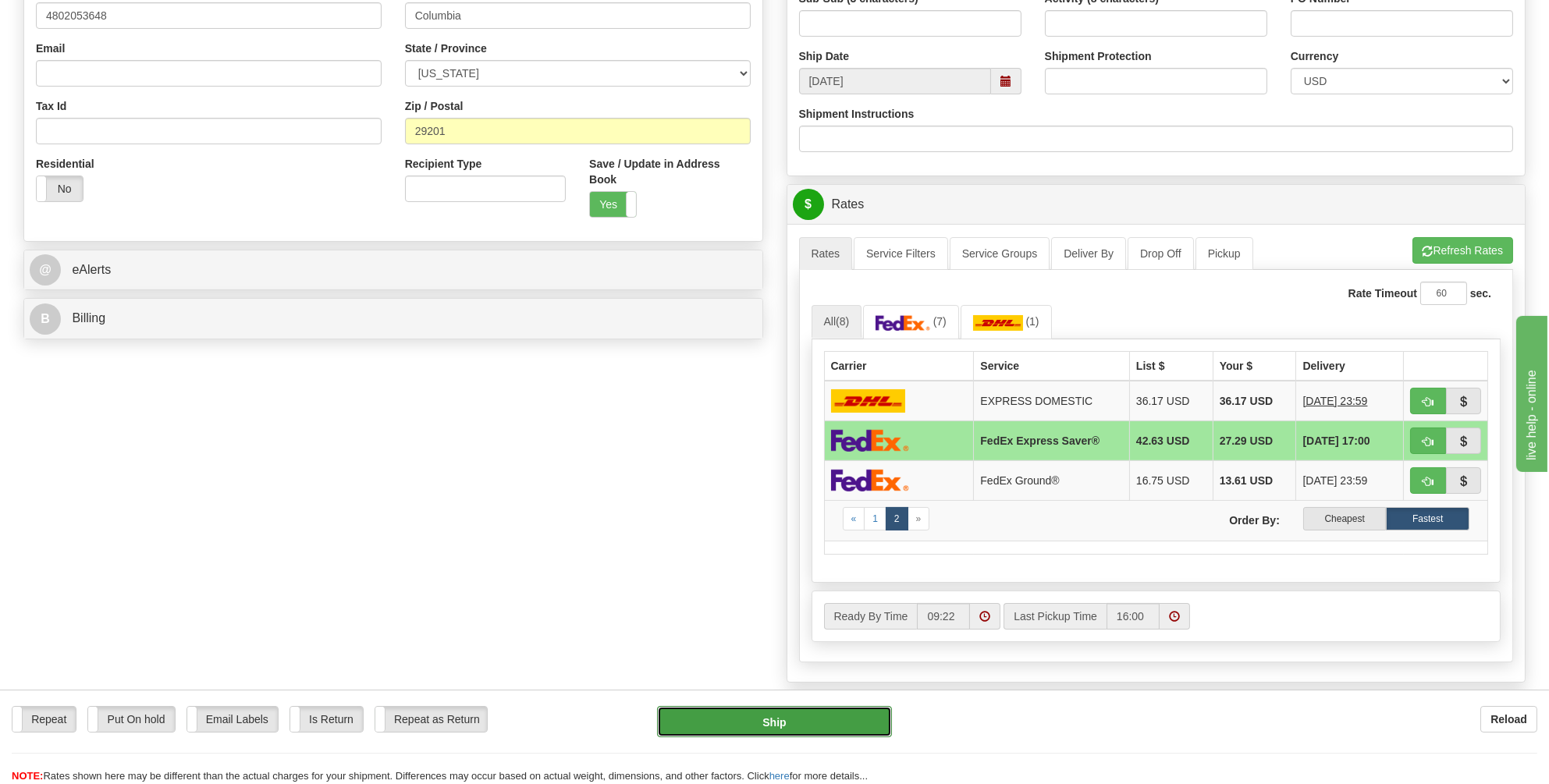
click at [777, 714] on button "Ship" at bounding box center [774, 722] width 235 height 31
type input "20"
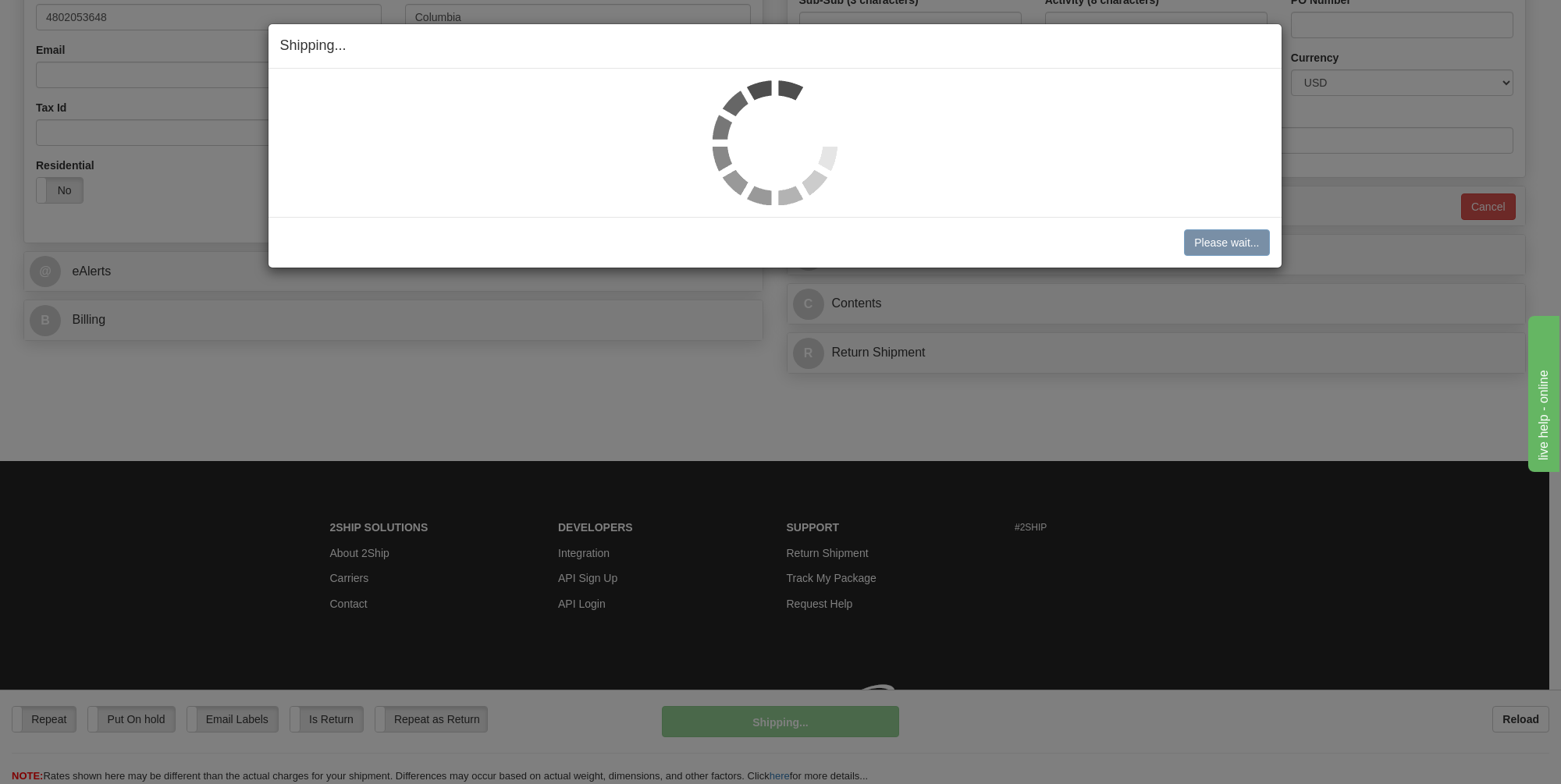
scroll to position [465, 0]
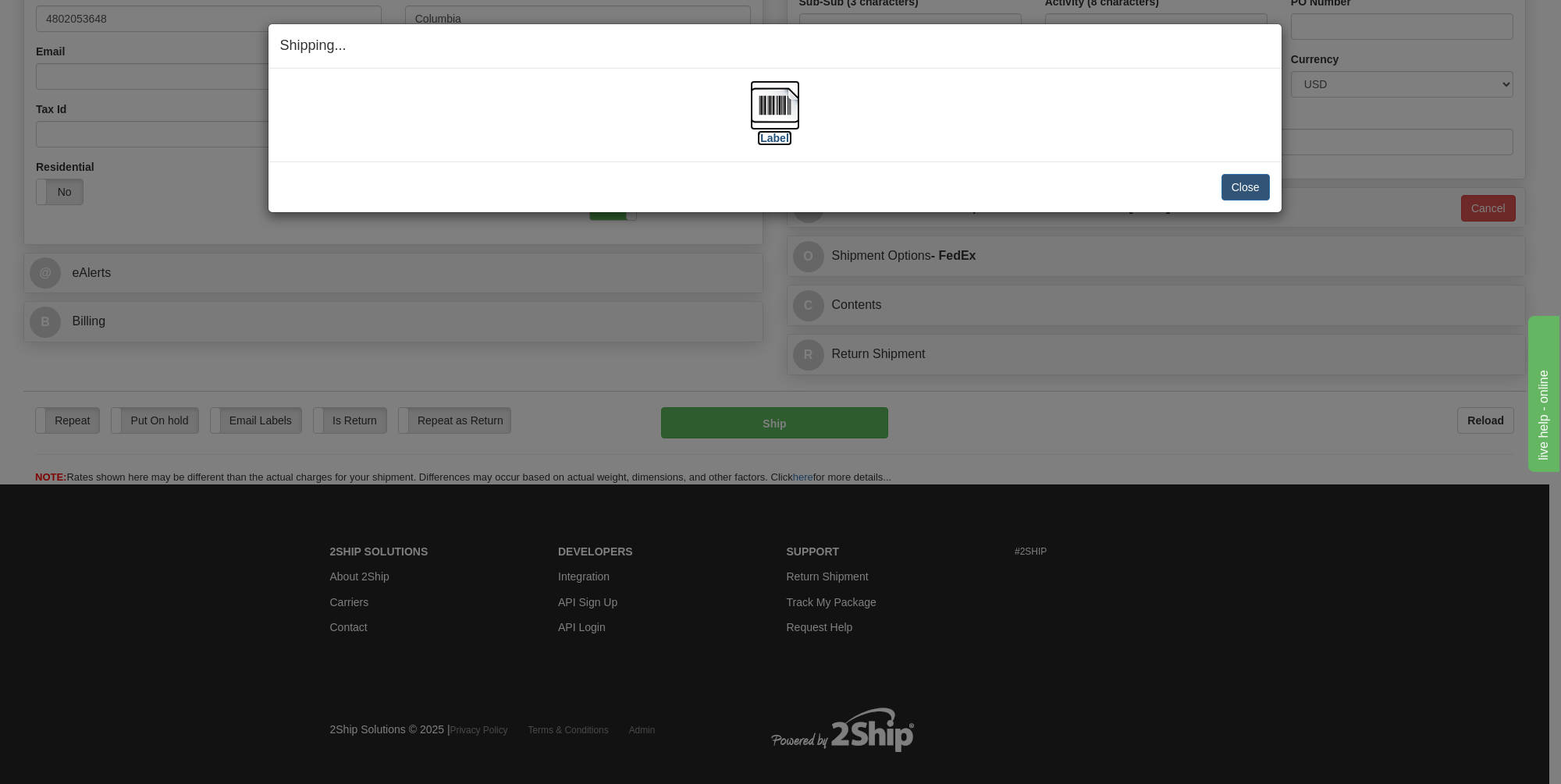
click at [771, 102] on img at bounding box center [775, 105] width 50 height 50
